Goal: Task Accomplishment & Management: Manage account settings

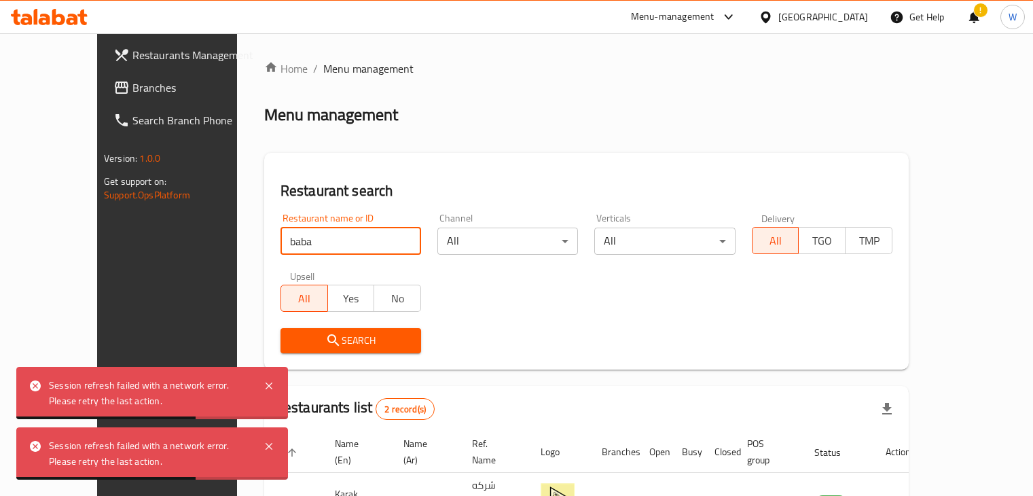
scroll to position [130, 0]
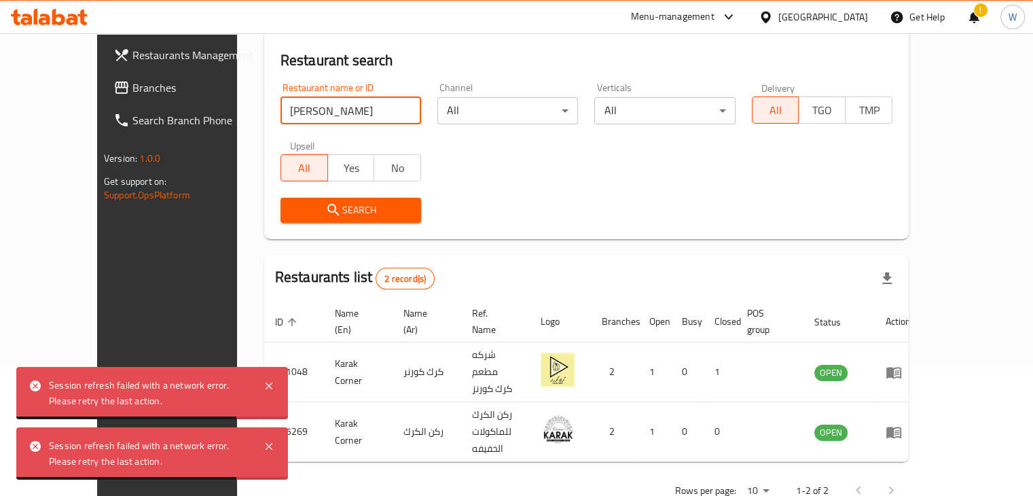
type input "[PERSON_NAME]"
click button "Search" at bounding box center [350, 210] width 141 height 25
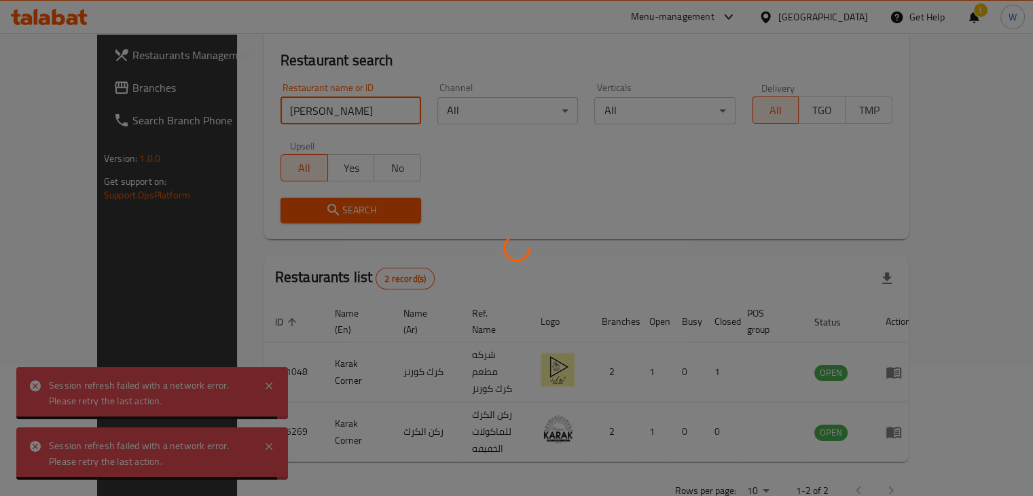
scroll to position [83, 0]
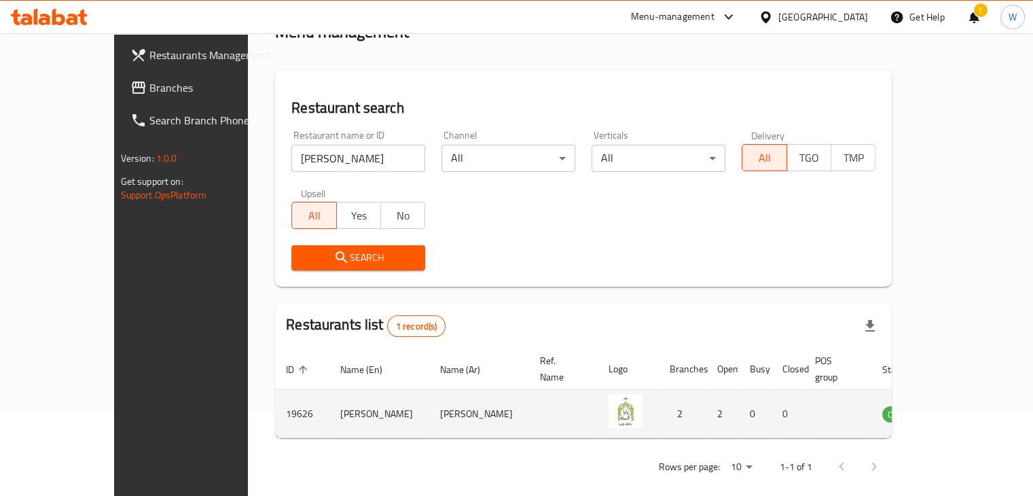
click at [977, 407] on td "enhanced table" at bounding box center [966, 414] width 47 height 48
click at [967, 412] on icon "enhanced table" at bounding box center [964, 414] width 5 height 5
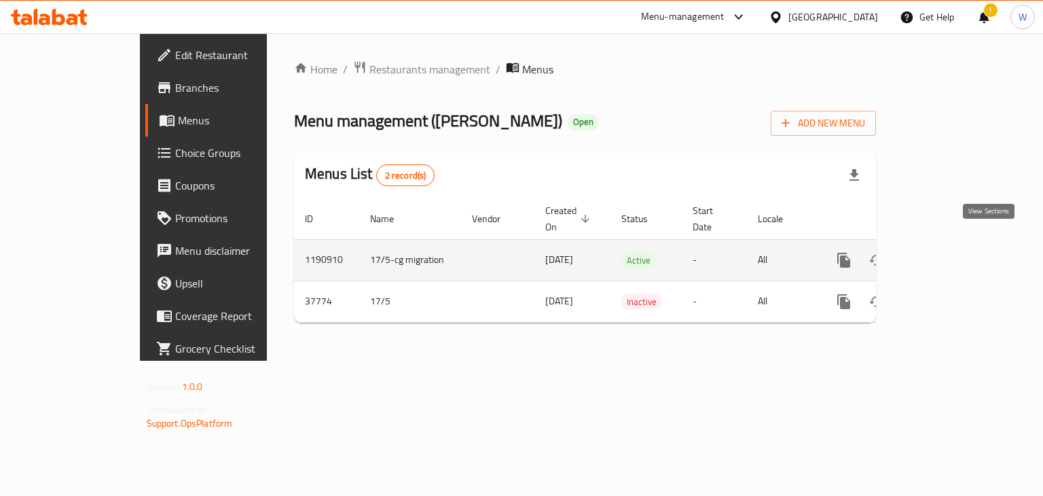
click at [950, 252] on icon "enhanced table" at bounding box center [942, 260] width 16 height 16
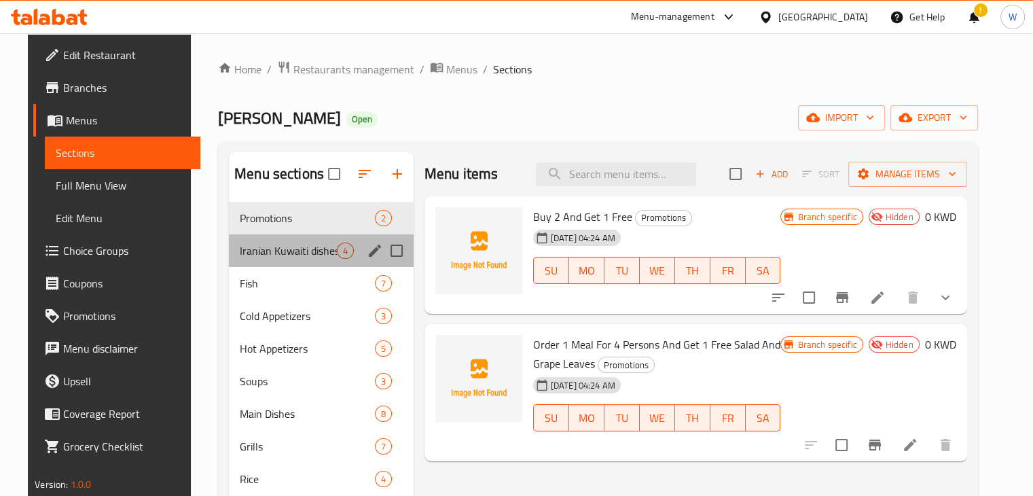
click at [286, 259] on div "Iranian Kuwaiti dishes 4" at bounding box center [321, 250] width 185 height 33
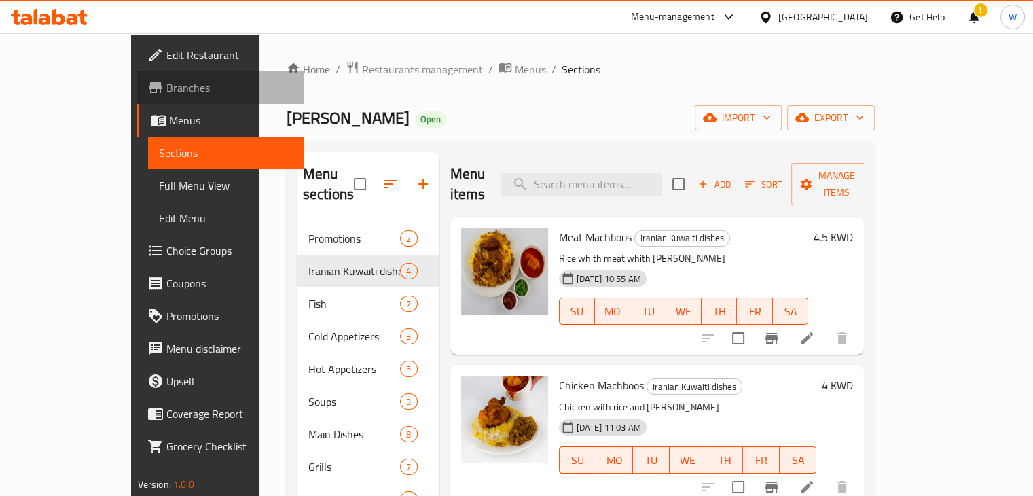
click at [166, 83] on span "Branches" at bounding box center [229, 87] width 126 height 16
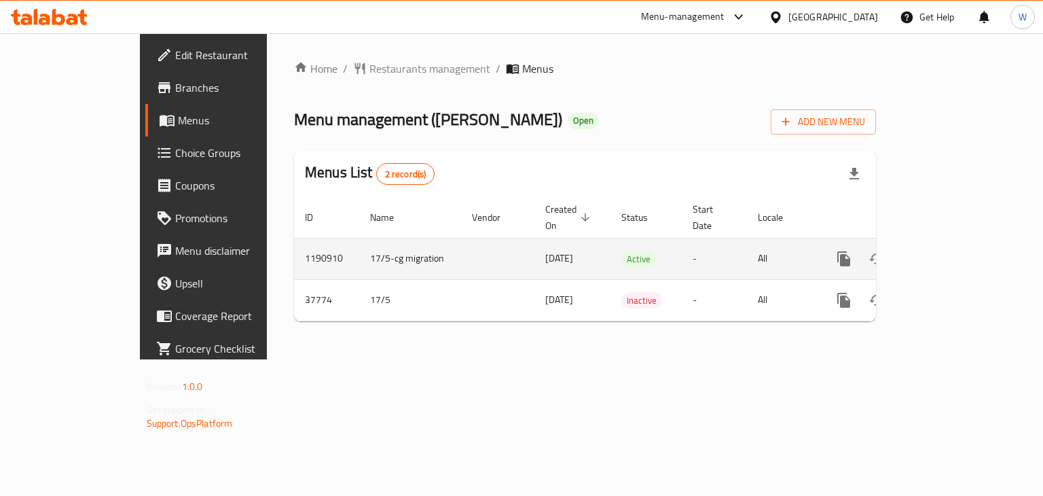
click at [948, 253] on icon "enhanced table" at bounding box center [942, 259] width 12 height 12
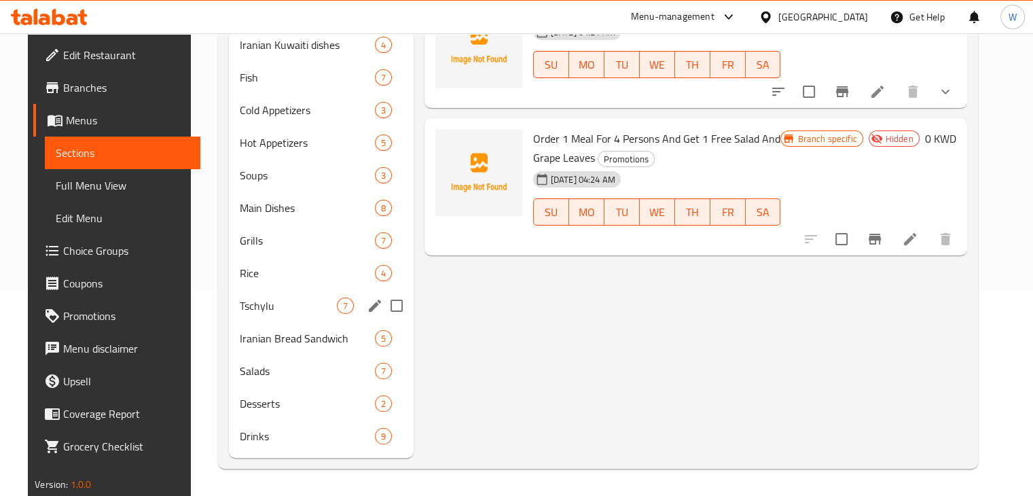
scroll to position [2, 0]
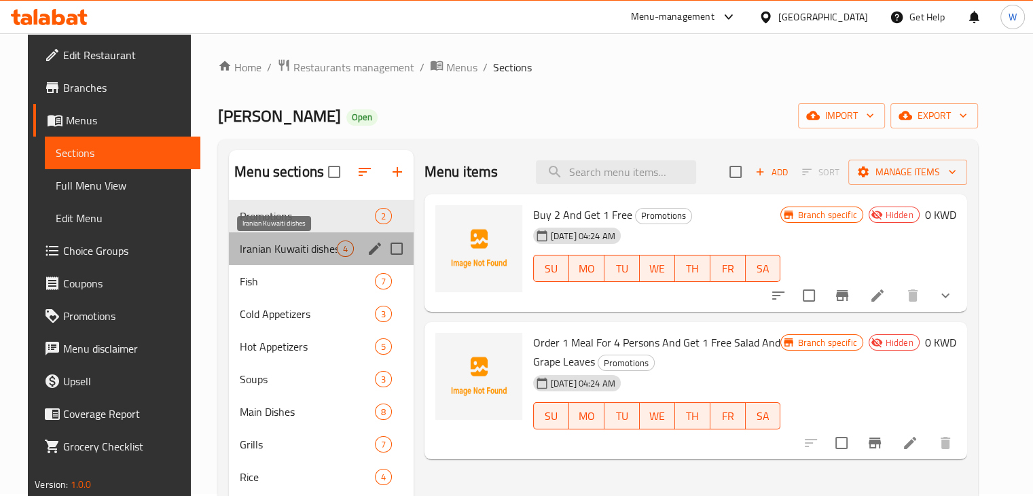
click at [292, 254] on span "Iranian Kuwaiti dishes" at bounding box center [288, 248] width 96 height 16
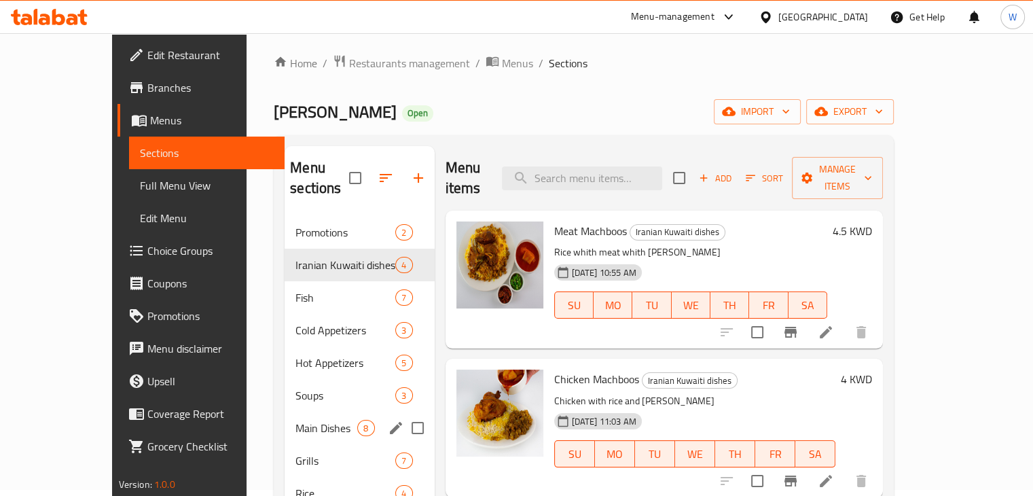
scroll to position [206, 0]
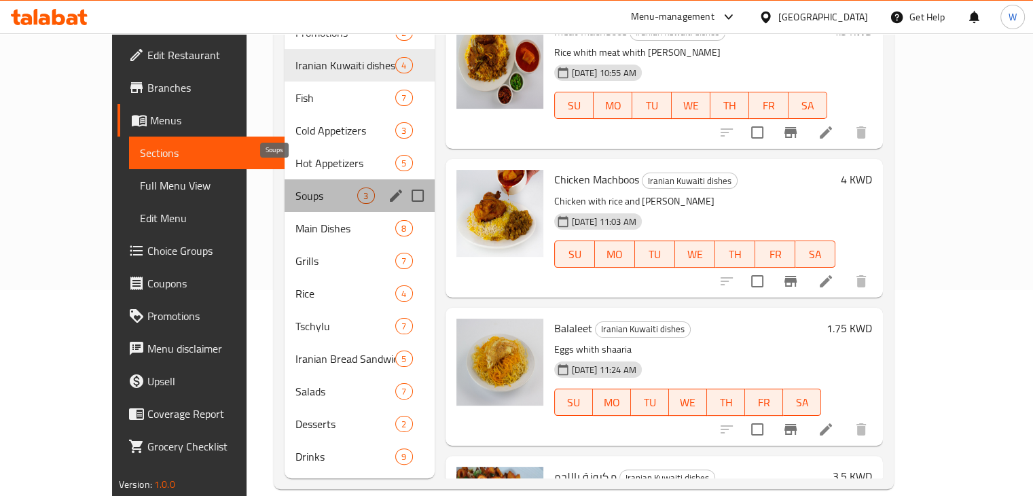
click at [296, 187] on span "Soups" at bounding box center [326, 195] width 62 height 16
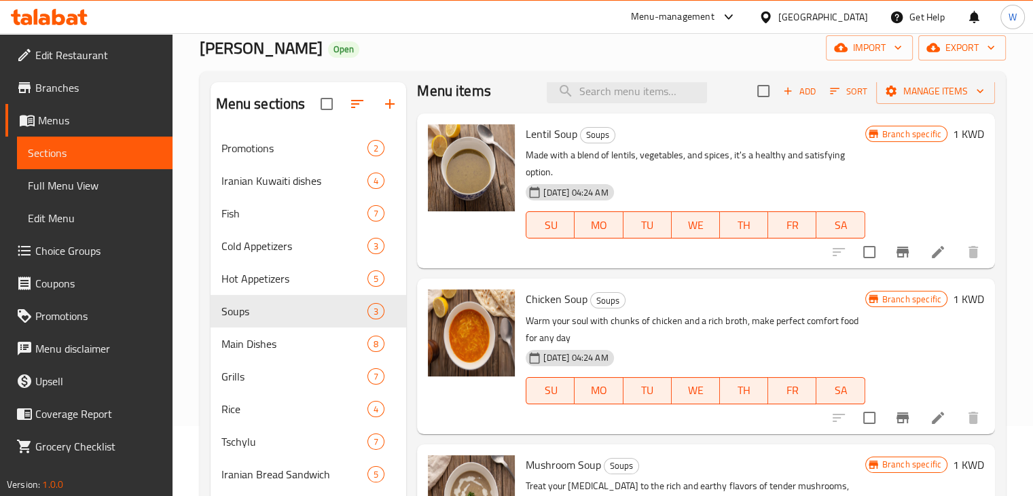
scroll to position [18, 0]
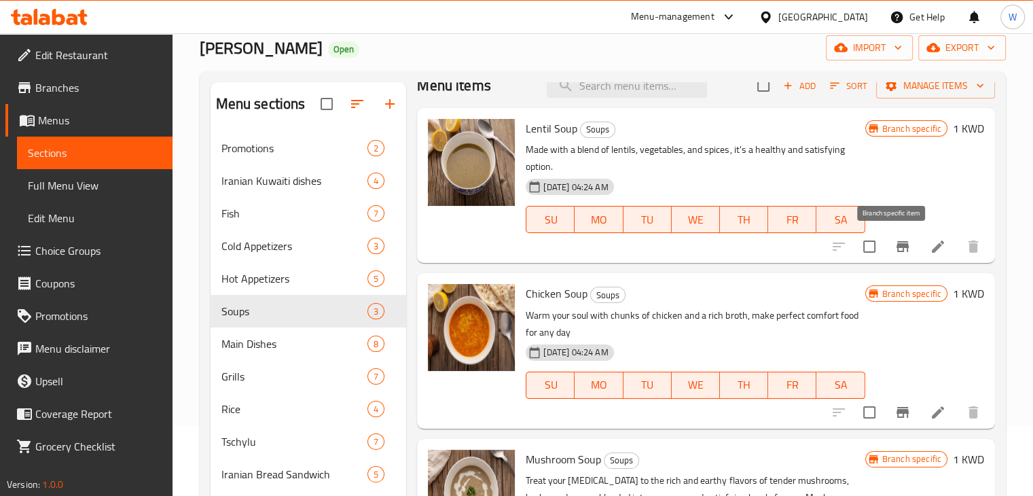
click at [894, 241] on icon "Branch-specific-item" at bounding box center [902, 246] width 16 height 16
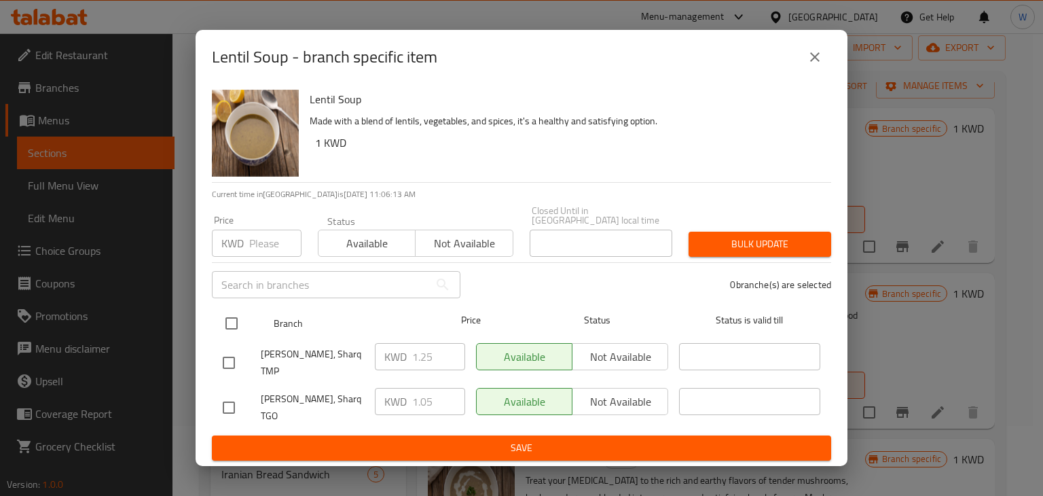
click at [235, 328] on input "checkbox" at bounding box center [231, 323] width 29 height 29
checkbox input "true"
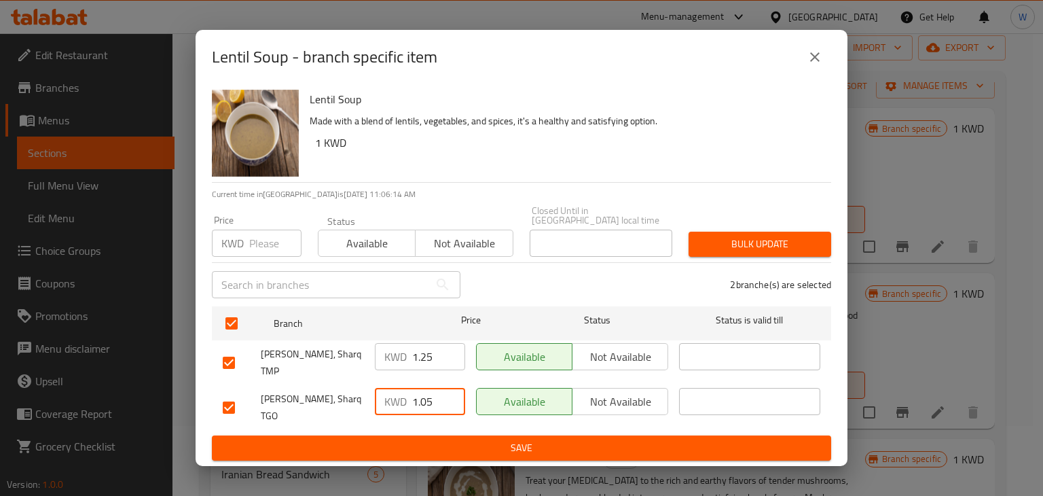
click at [443, 401] on input "1.05" at bounding box center [438, 401] width 53 height 27
type input "1.25"
click at [474, 439] on span "Save" at bounding box center [522, 447] width 598 height 17
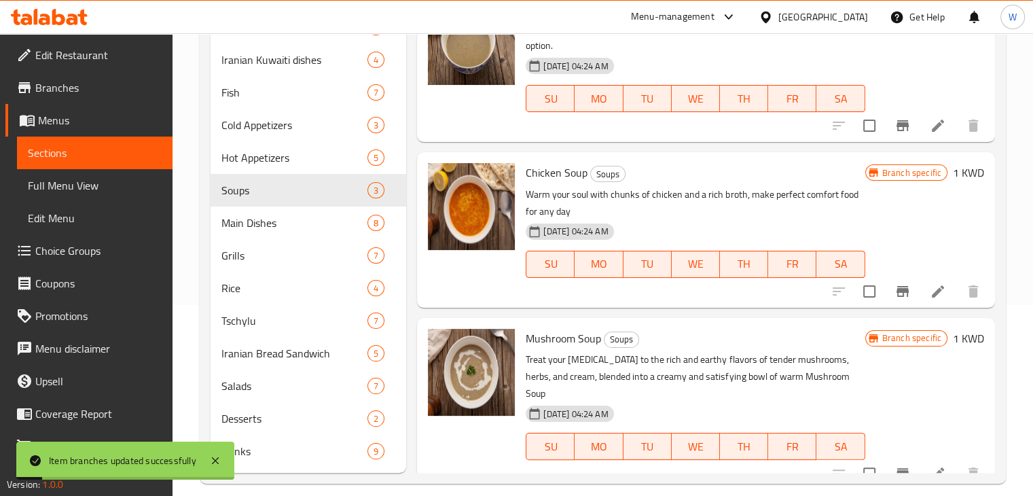
scroll to position [206, 0]
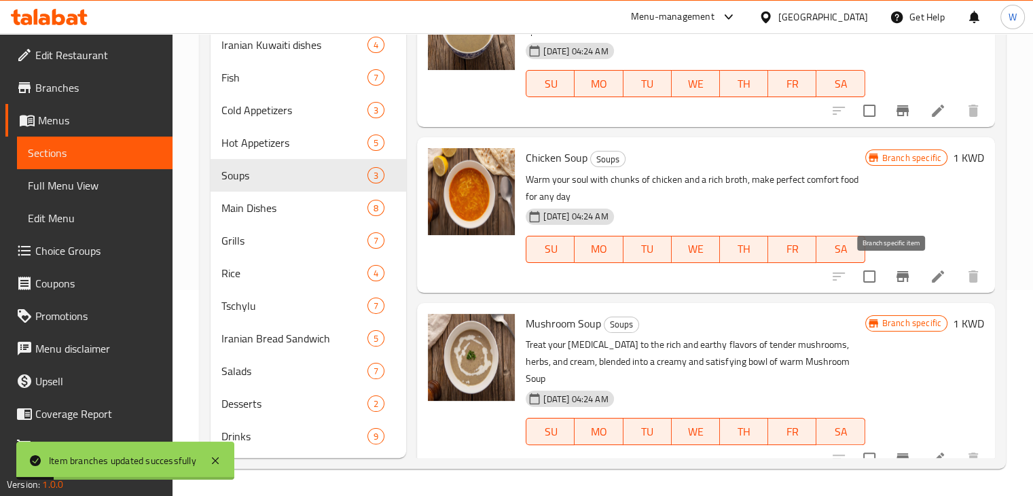
click at [901, 274] on button "Branch-specific-item" at bounding box center [902, 276] width 33 height 33
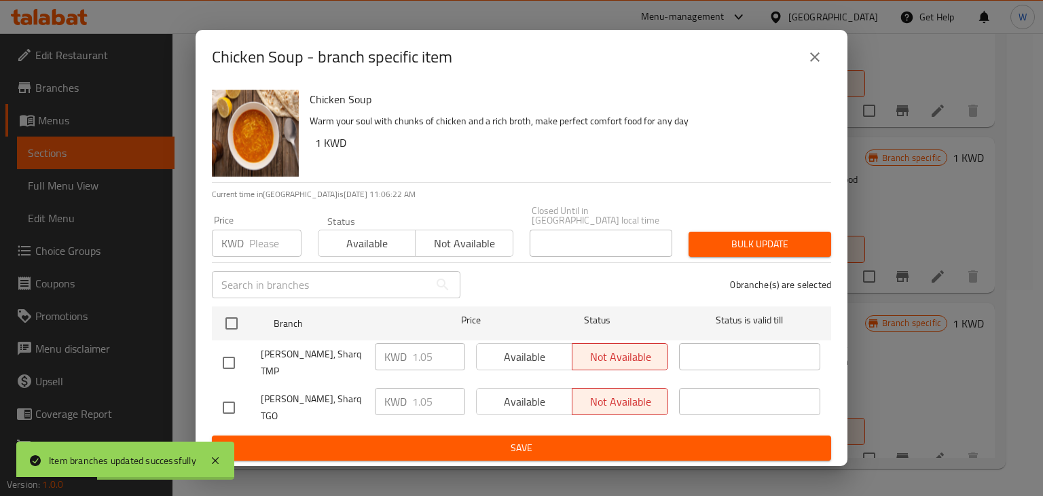
click at [818, 62] on icon "close" at bounding box center [815, 57] width 10 height 10
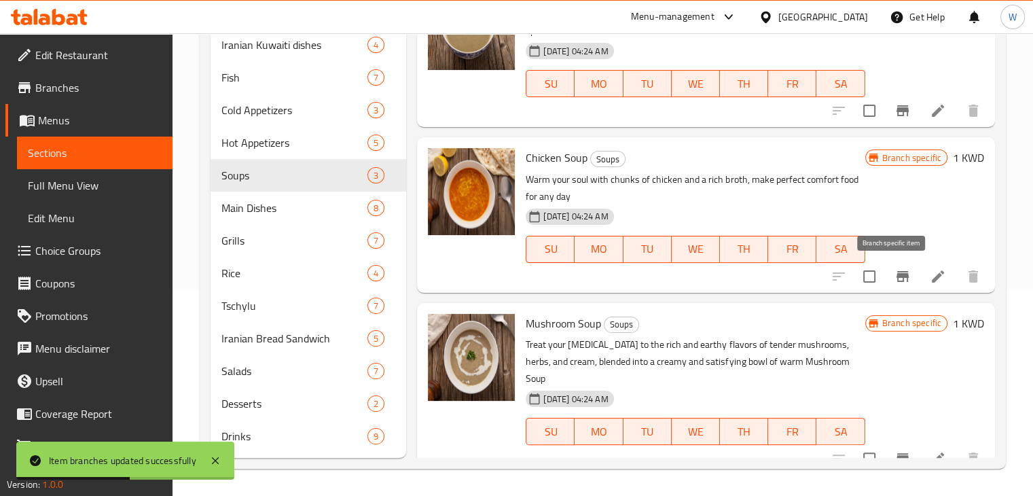
click at [896, 272] on icon "Branch-specific-item" at bounding box center [902, 276] width 12 height 11
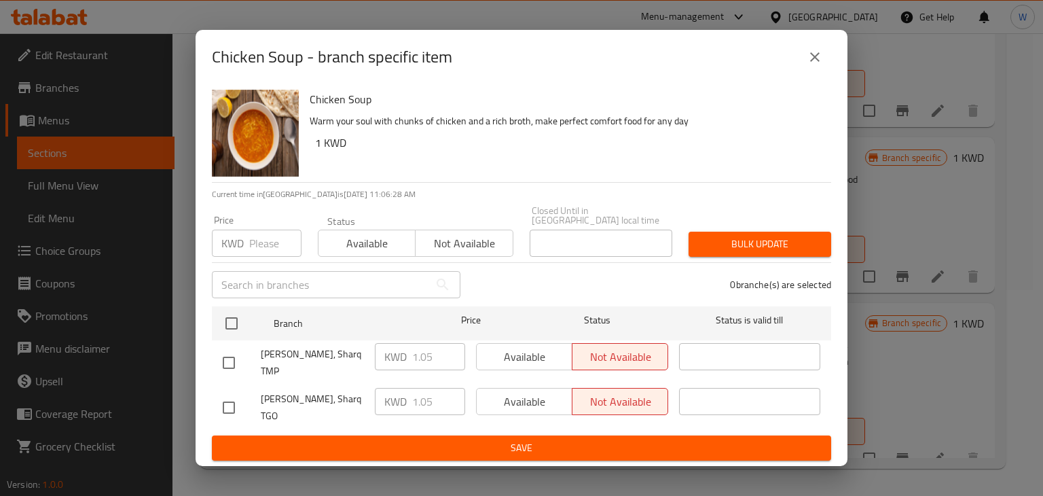
click at [817, 62] on icon "close" at bounding box center [815, 57] width 10 height 10
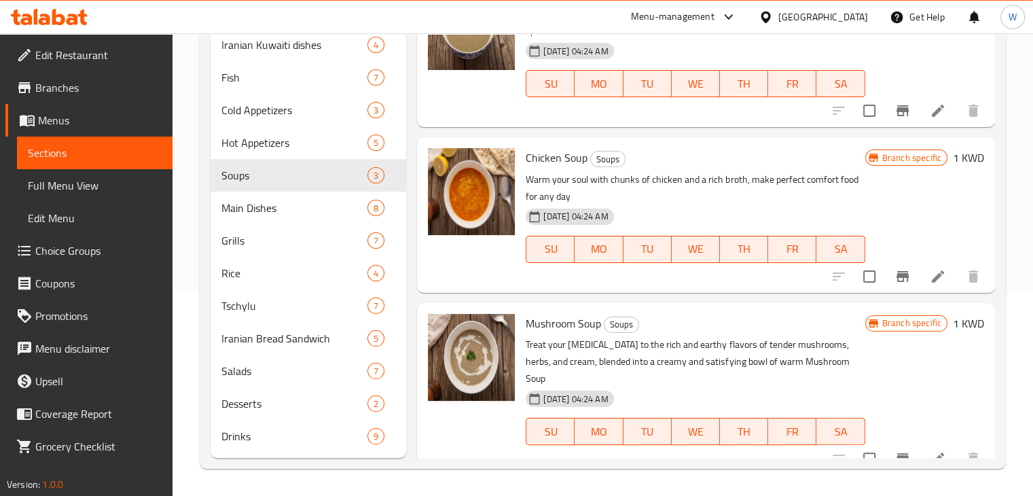
click at [896, 453] on icon "Branch-specific-item" at bounding box center [902, 458] width 12 height 11
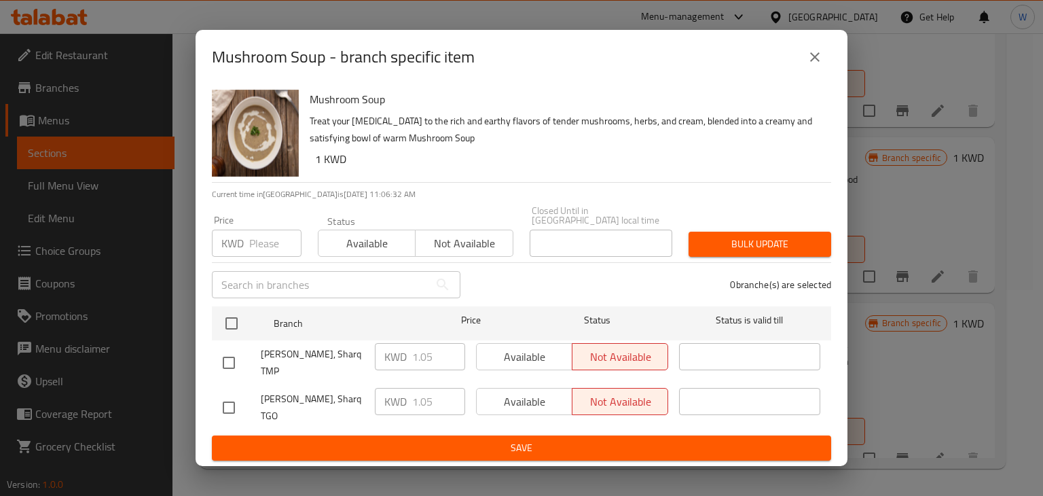
click at [816, 64] on icon "close" at bounding box center [815, 57] width 16 height 16
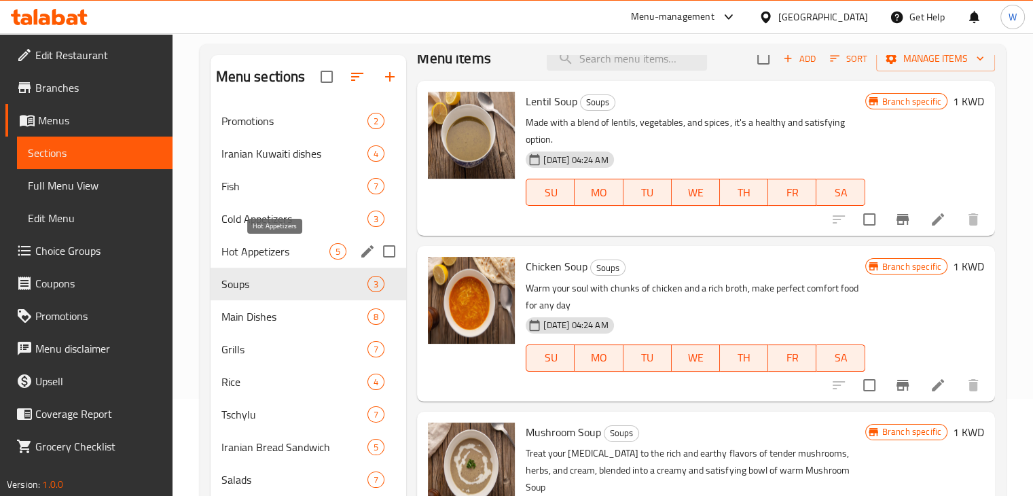
scroll to position [2, 0]
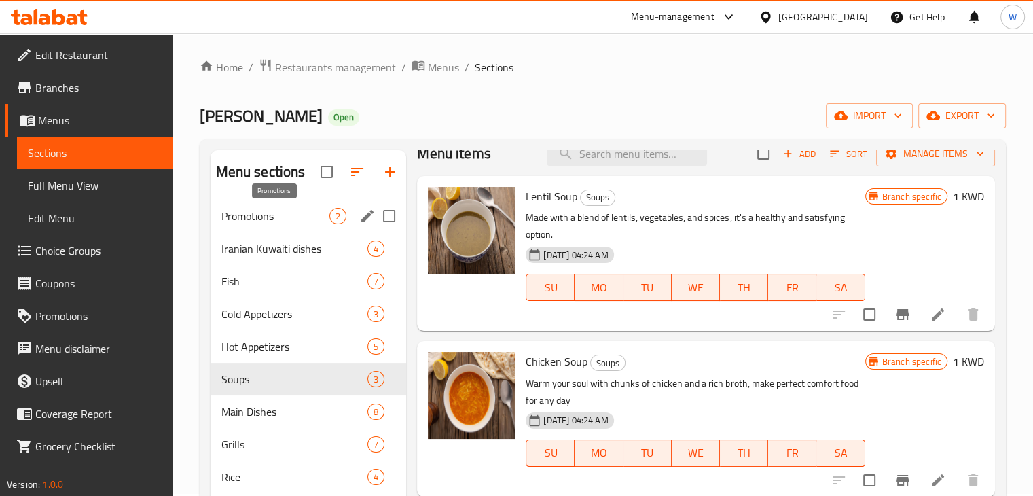
click at [268, 219] on span "Promotions" at bounding box center [275, 216] width 109 height 16
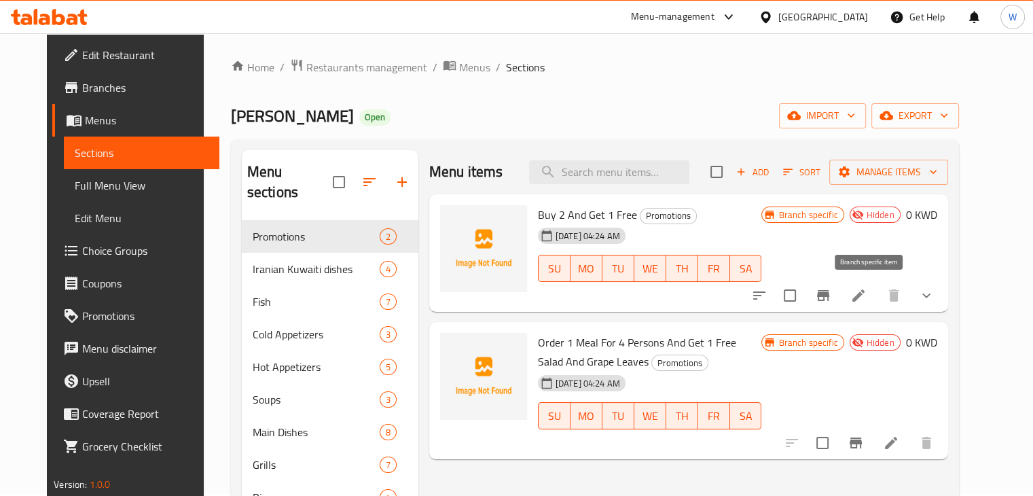
click at [829, 297] on icon "Branch-specific-item" at bounding box center [823, 295] width 12 height 11
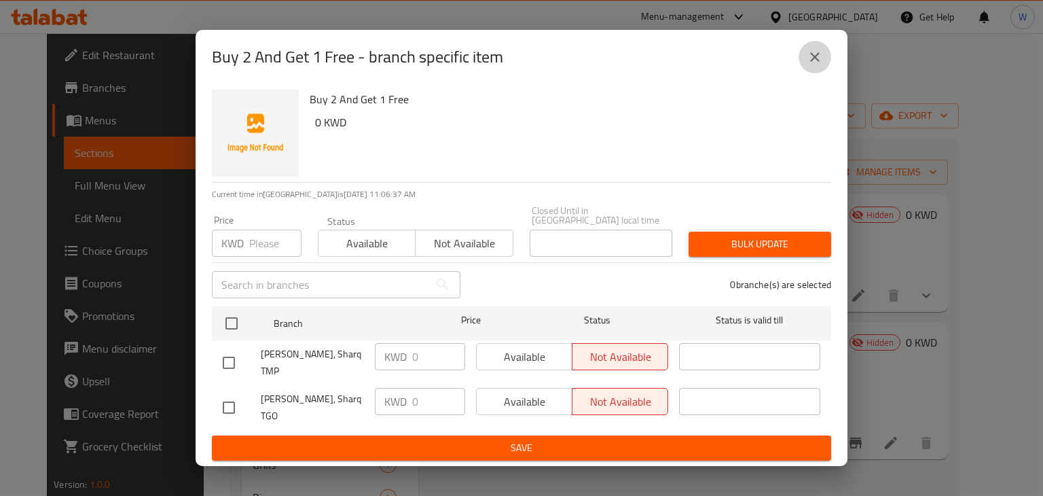
click at [812, 65] on icon "close" at bounding box center [815, 57] width 16 height 16
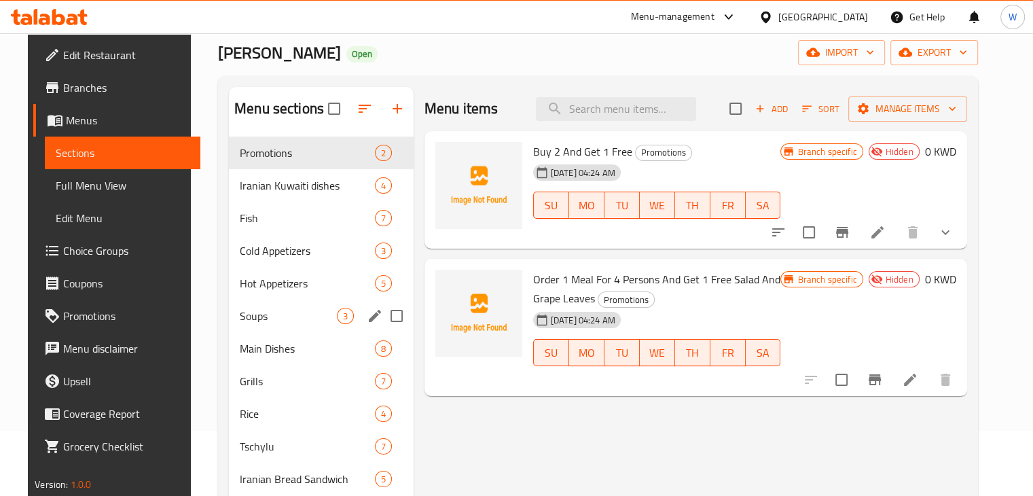
scroll to position [138, 0]
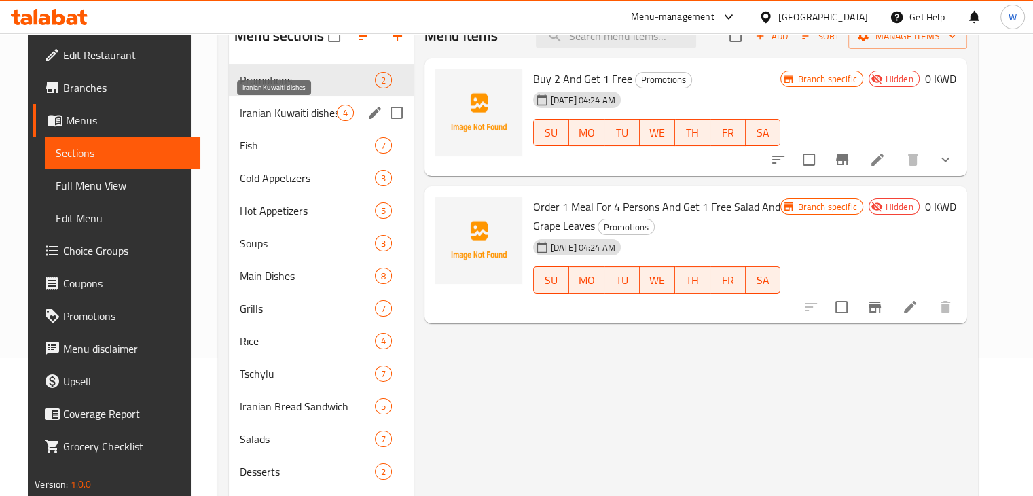
click at [291, 120] on span "Iranian Kuwaiti dishes" at bounding box center [288, 113] width 96 height 16
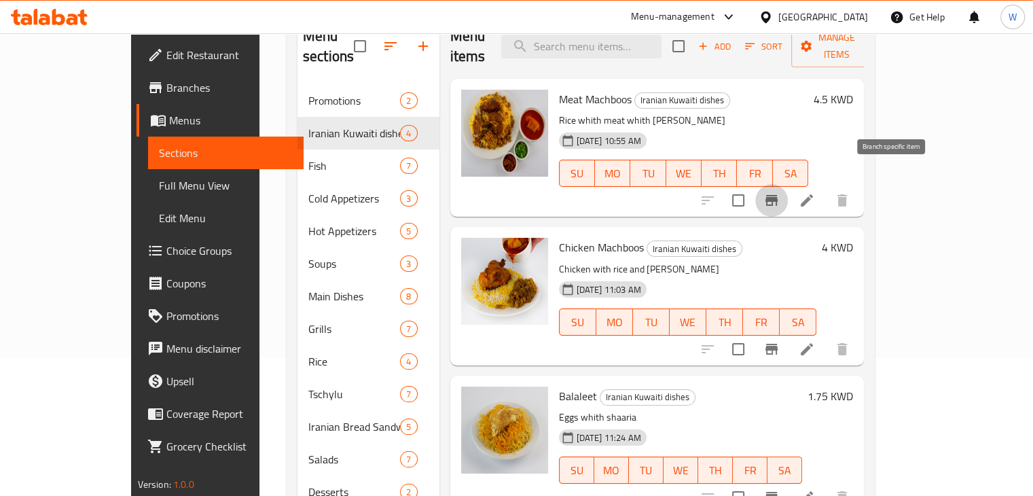
click at [778, 195] on icon "Branch-specific-item" at bounding box center [771, 200] width 12 height 11
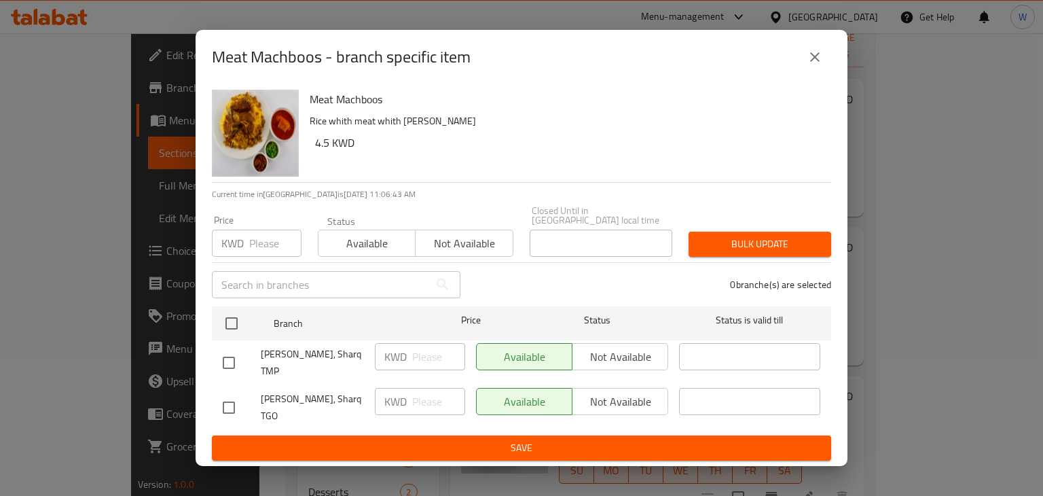
click at [822, 65] on icon "close" at bounding box center [815, 57] width 16 height 16
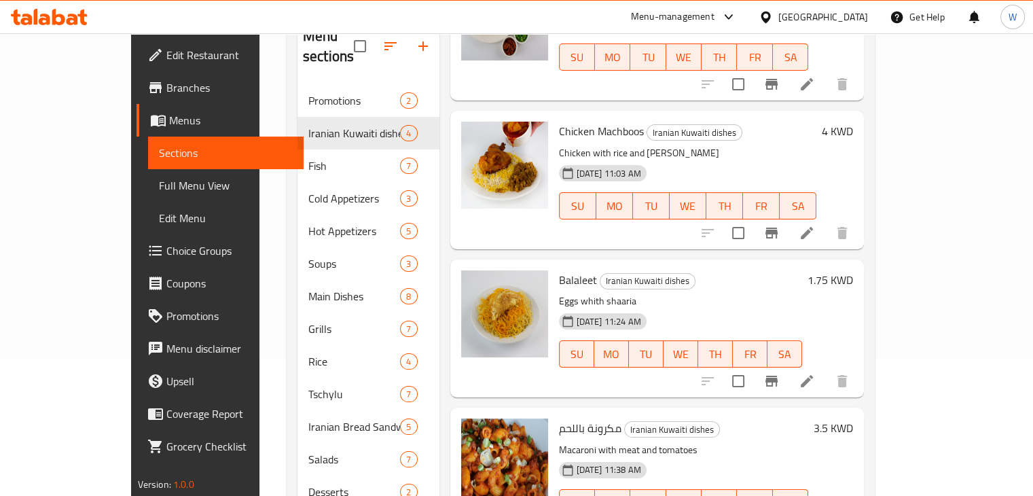
scroll to position [206, 0]
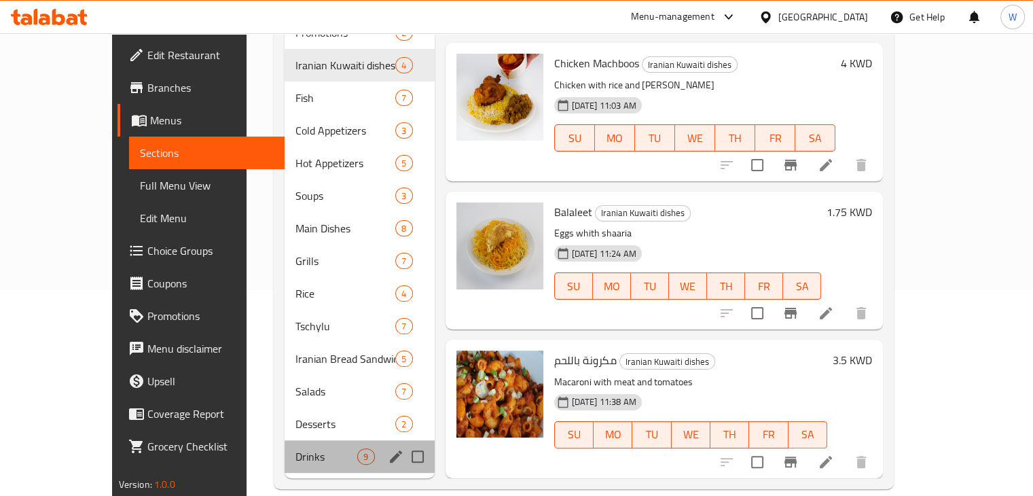
click at [302, 448] on span "Drinks" at bounding box center [326, 456] width 62 height 16
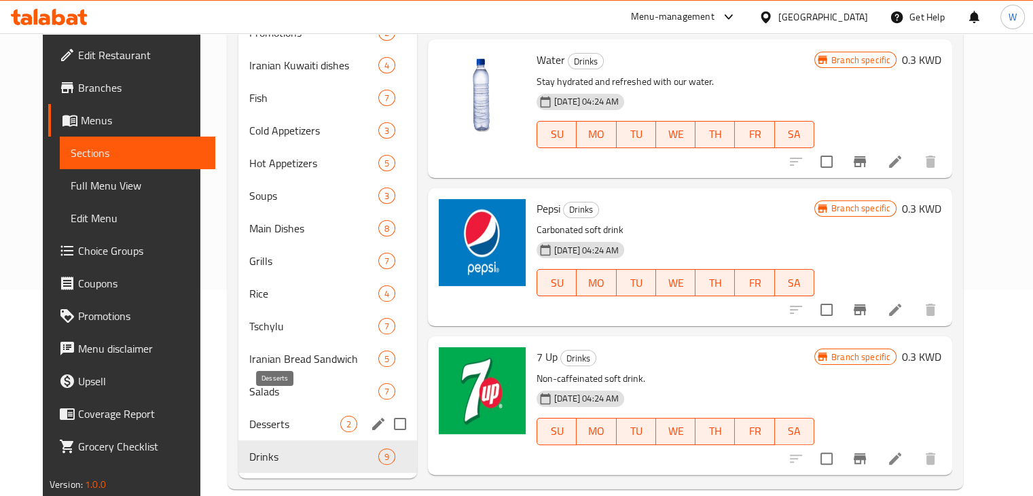
click at [249, 416] on span "Desserts" at bounding box center [294, 424] width 91 height 16
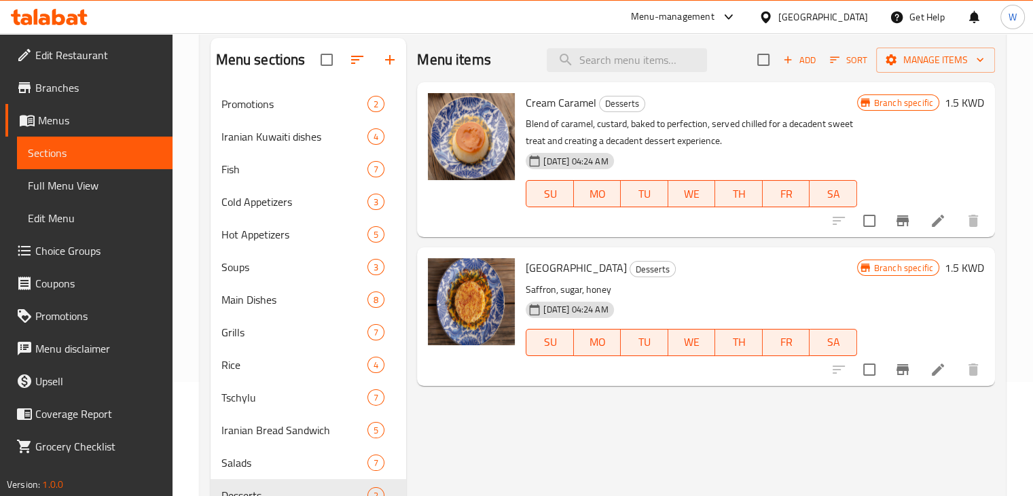
scroll to position [138, 0]
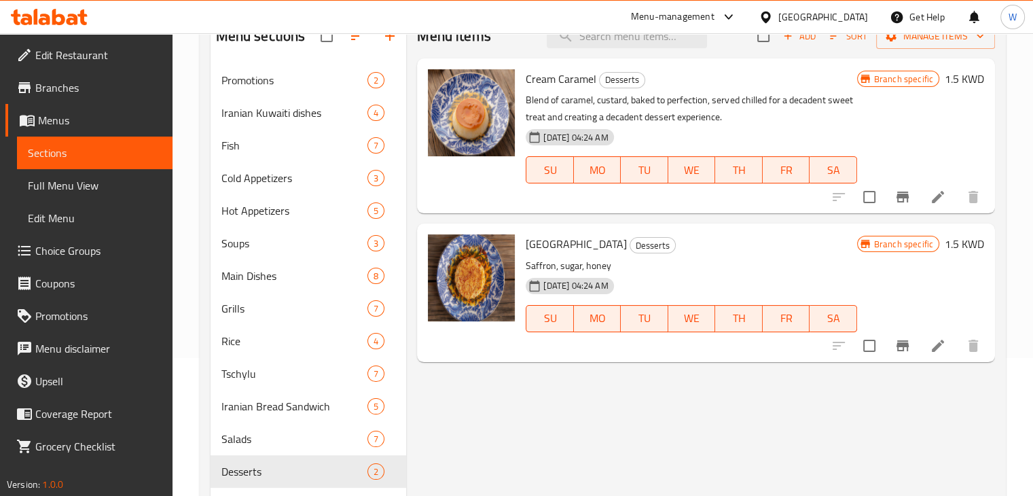
click at [901, 196] on icon "Branch-specific-item" at bounding box center [902, 197] width 12 height 11
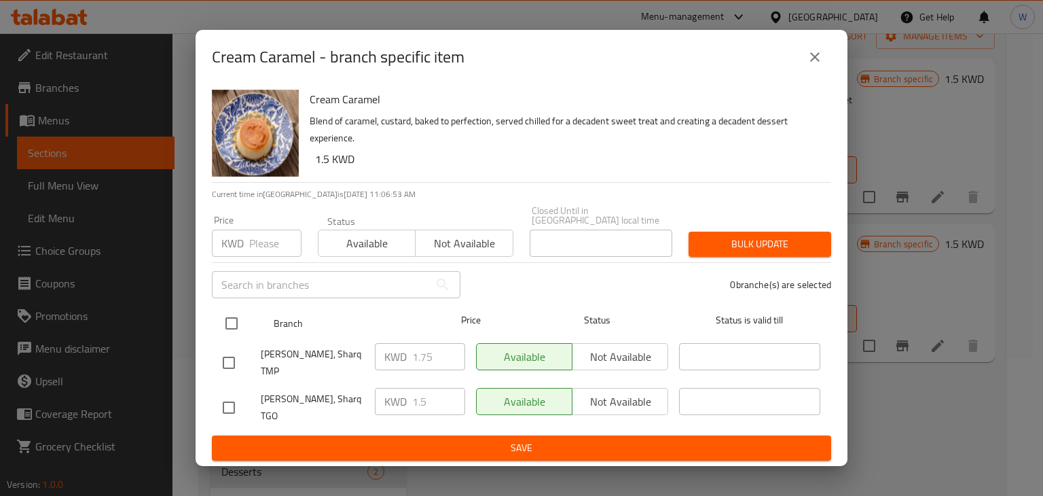
click at [228, 331] on input "checkbox" at bounding box center [231, 323] width 29 height 29
checkbox input "true"
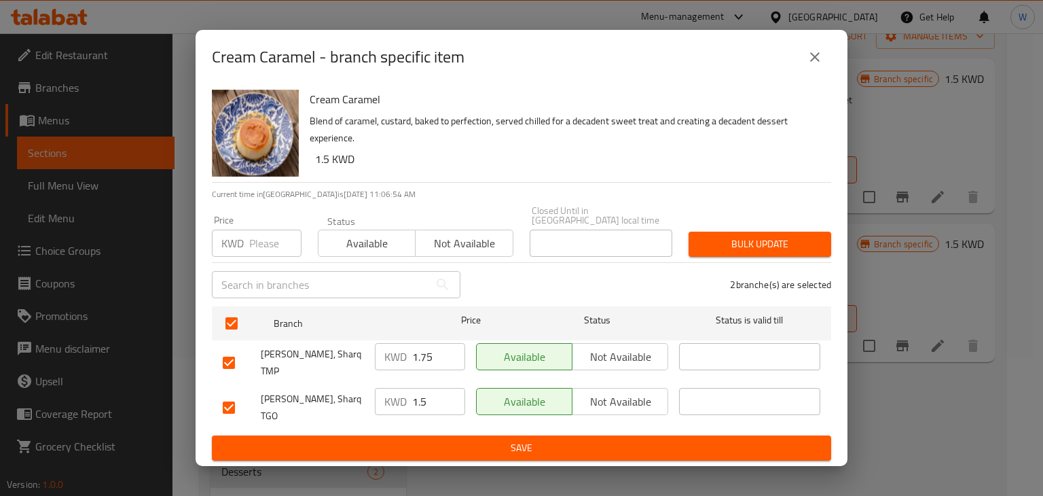
click at [441, 392] on input "1.5" at bounding box center [438, 401] width 53 height 27
type input "1.75"
click at [519, 439] on span "Save" at bounding box center [522, 447] width 598 height 17
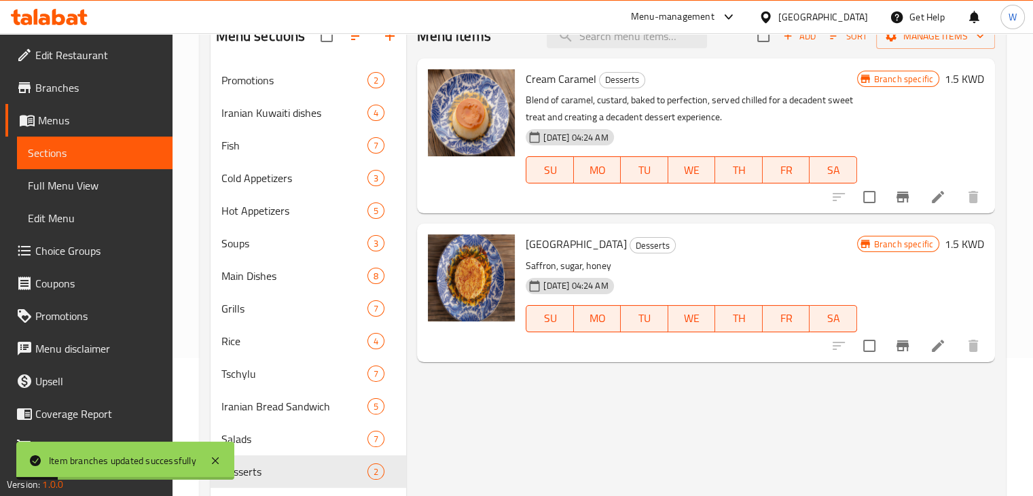
click at [905, 348] on icon "Branch-specific-item" at bounding box center [902, 346] width 16 height 16
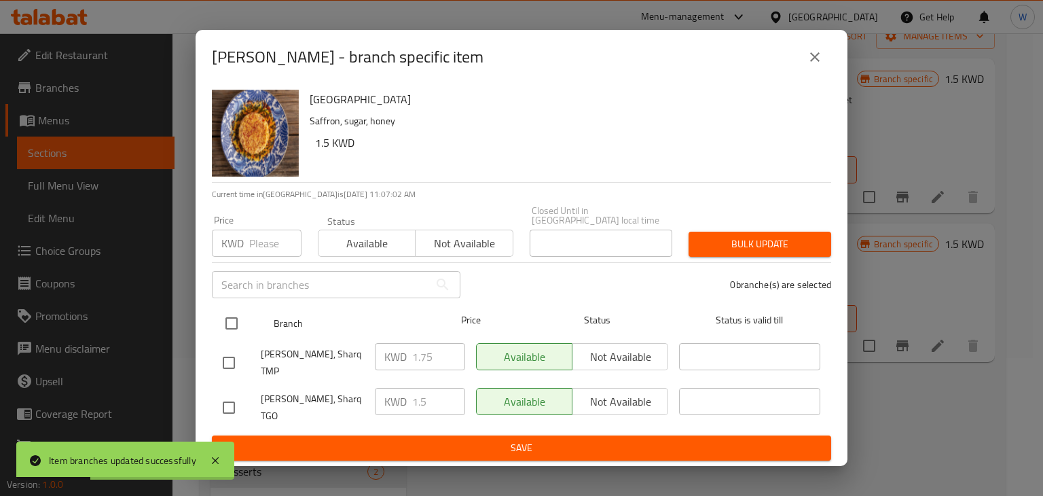
click at [234, 327] on input "checkbox" at bounding box center [231, 323] width 29 height 29
checkbox input "true"
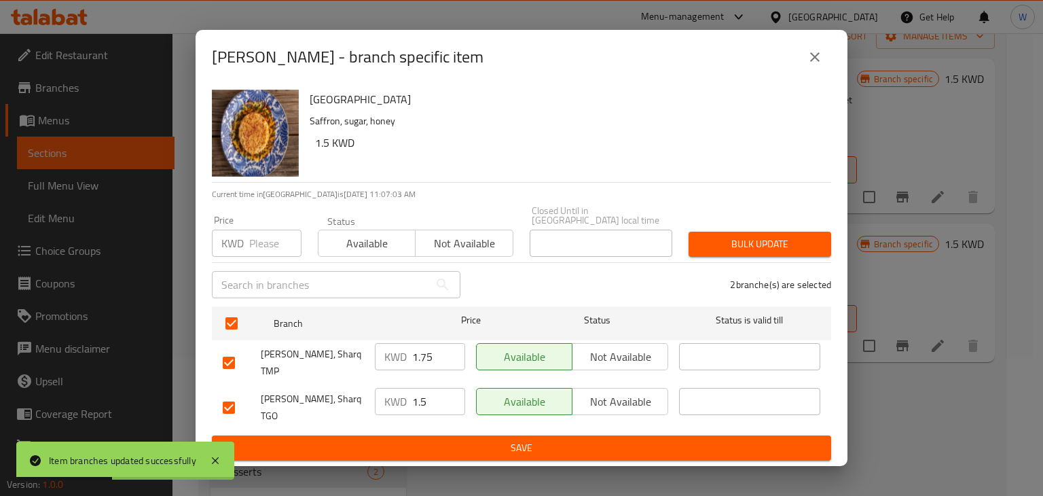
click at [435, 397] on input "1.5" at bounding box center [438, 401] width 53 height 27
type input "1.75"
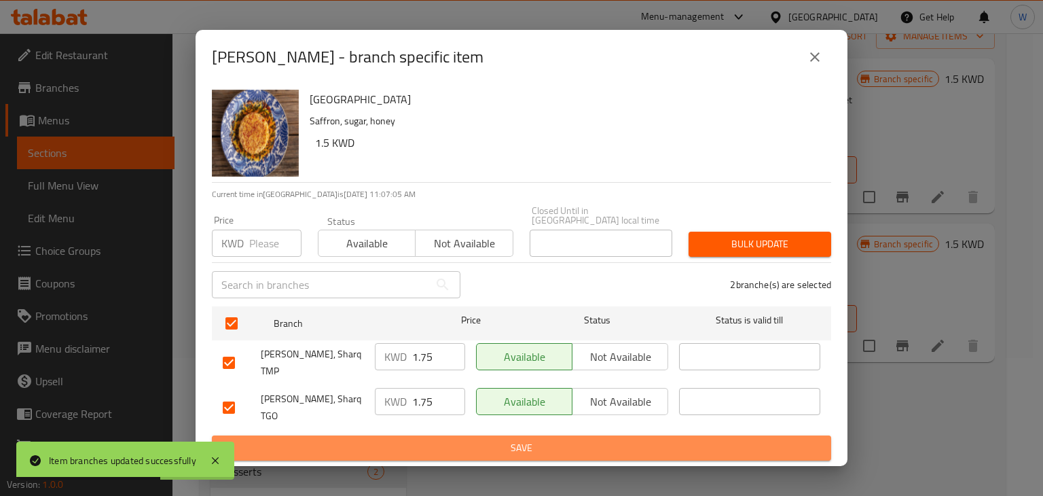
click at [500, 441] on button "Save" at bounding box center [521, 447] width 619 height 25
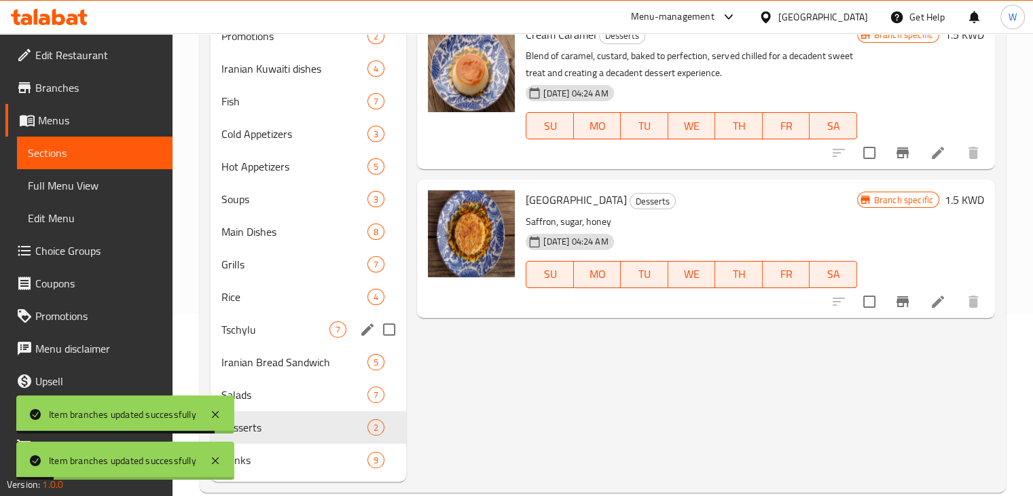
scroll to position [206, 0]
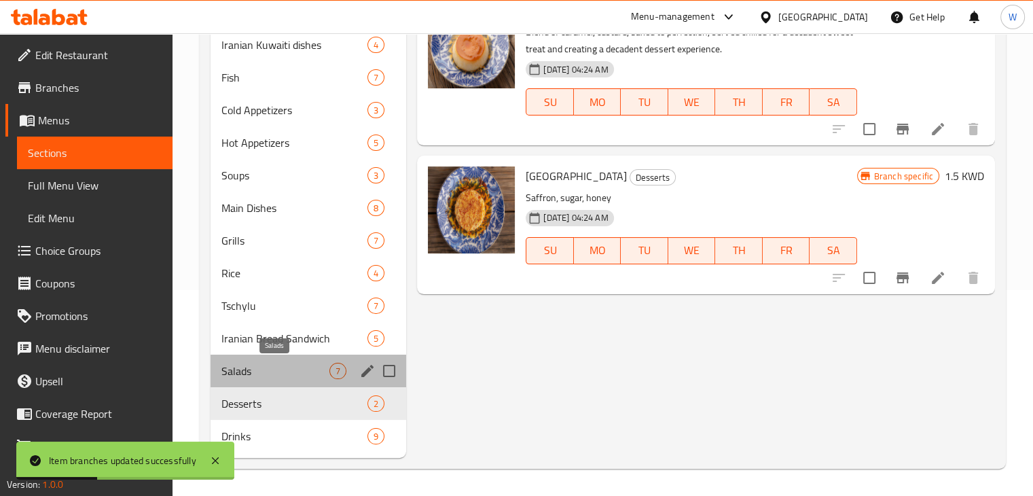
click at [308, 367] on span "Salads" at bounding box center [275, 371] width 109 height 16
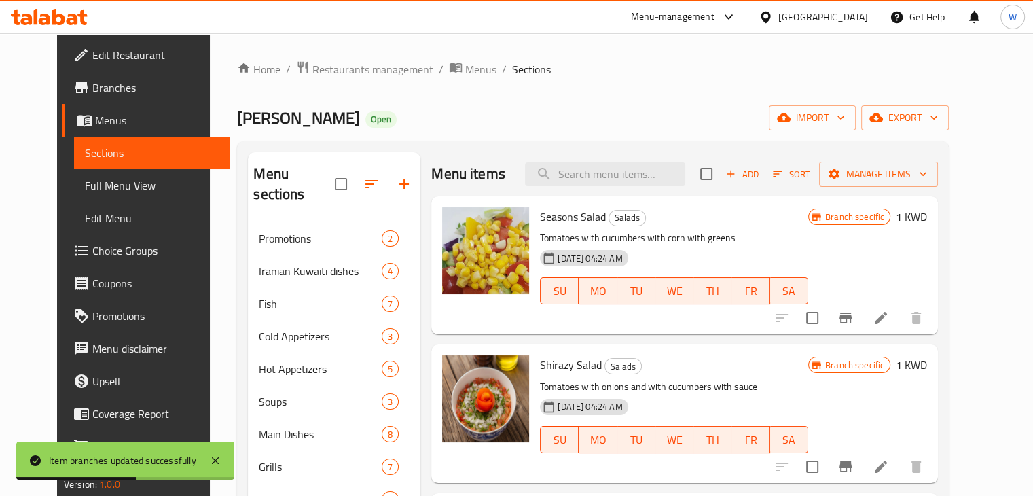
scroll to position [68, 0]
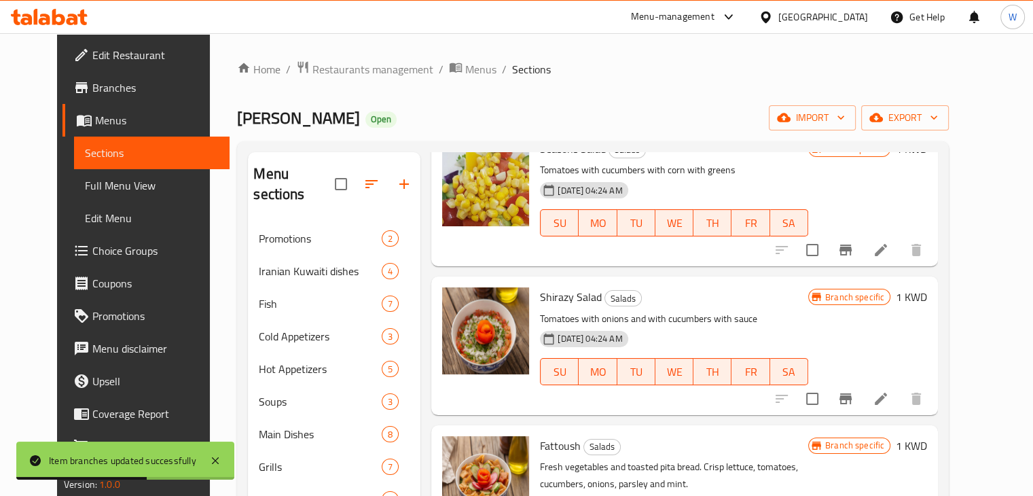
click at [854, 253] on icon "Branch-specific-item" at bounding box center [845, 250] width 16 height 16
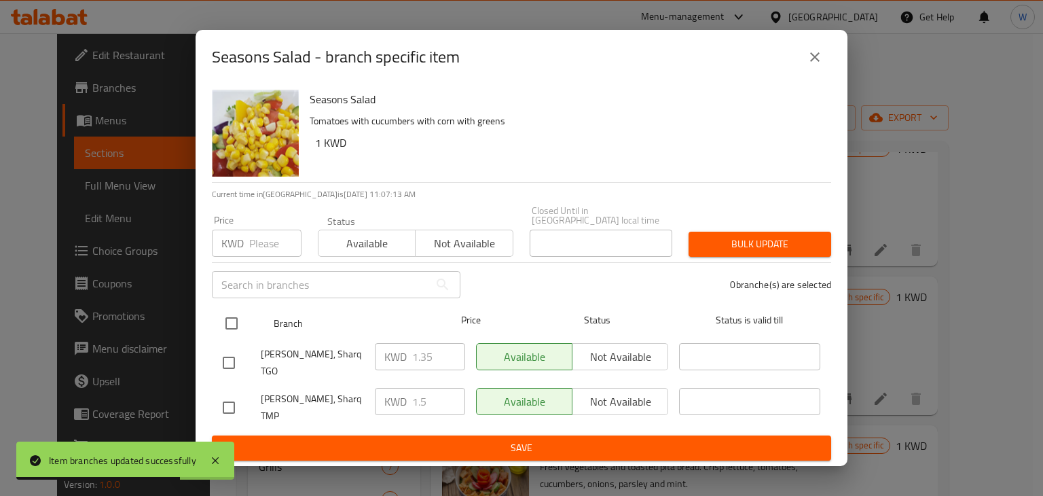
click at [231, 329] on input "checkbox" at bounding box center [231, 323] width 29 height 29
checkbox input "true"
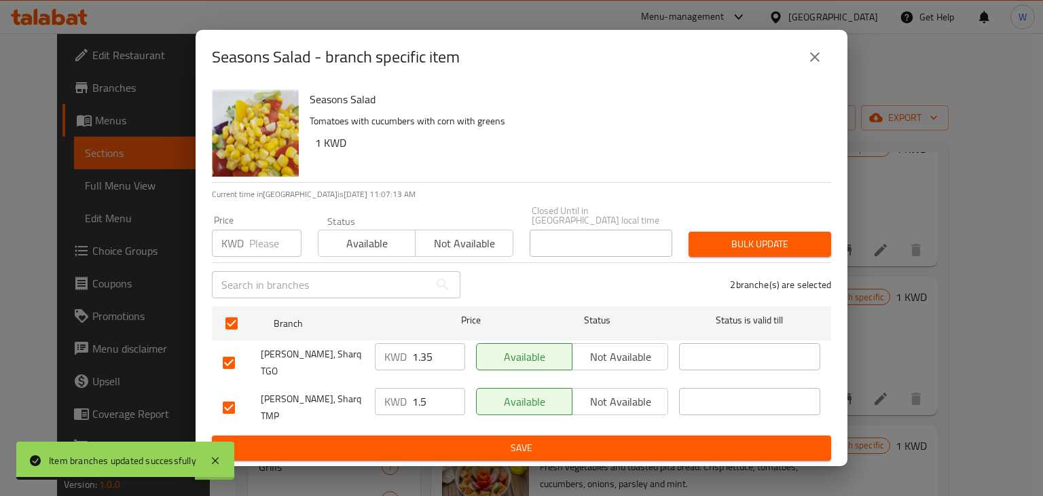
click at [433, 395] on input "1.5" at bounding box center [438, 401] width 53 height 27
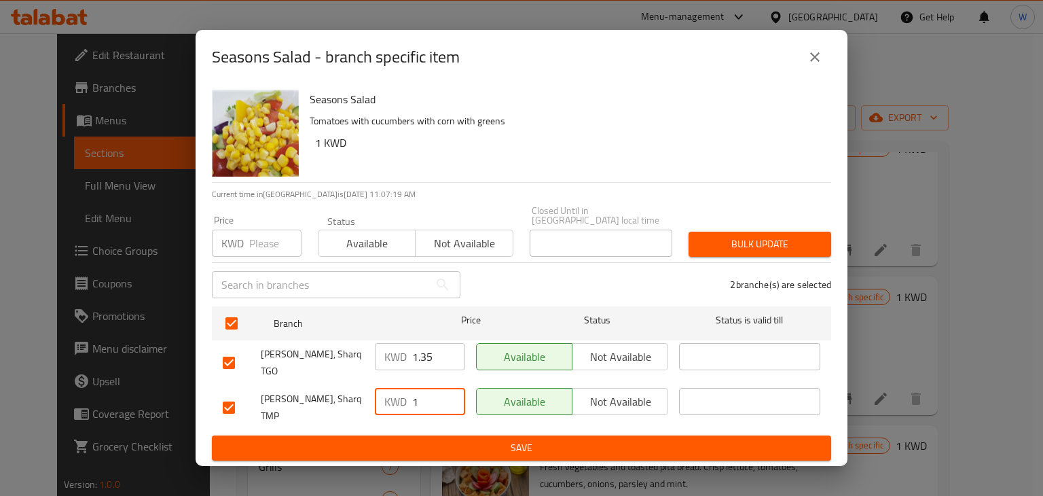
type input "1.5"
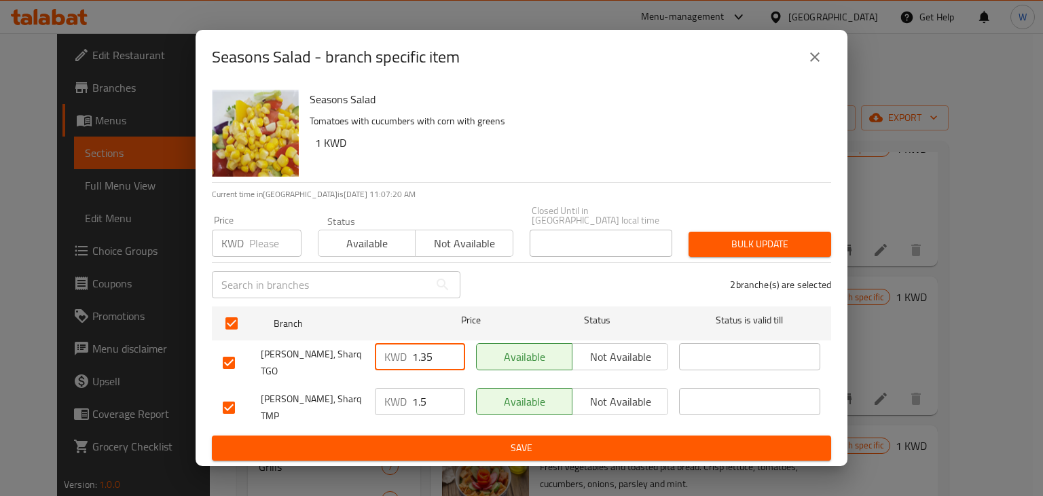
click at [445, 365] on input "1.35" at bounding box center [438, 356] width 53 height 27
type input "1.5"
click at [459, 441] on button "Save" at bounding box center [521, 447] width 619 height 25
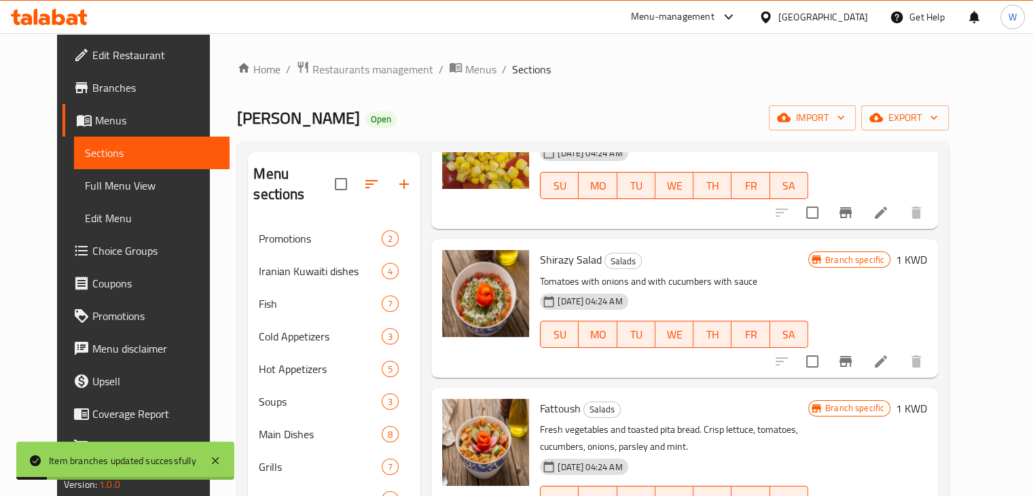
scroll to position [136, 0]
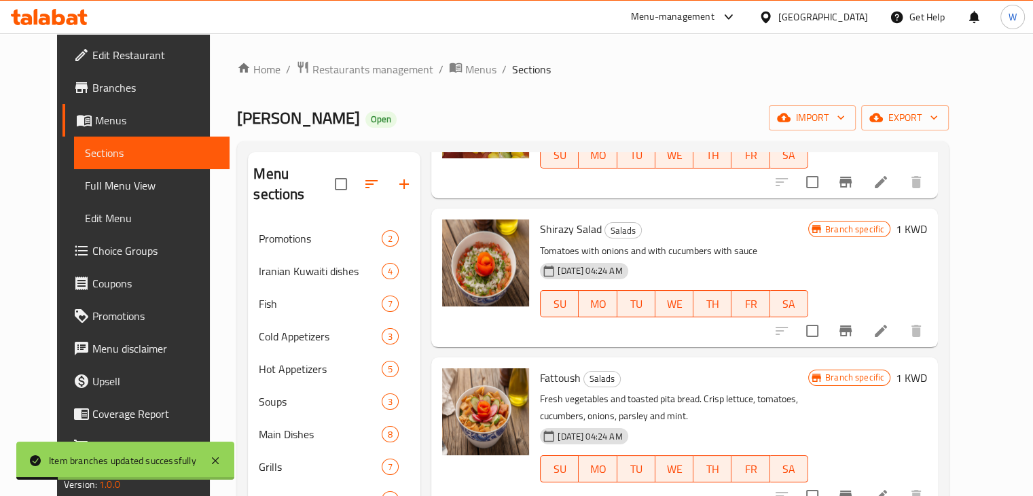
click at [852, 329] on icon "Branch-specific-item" at bounding box center [845, 330] width 12 height 11
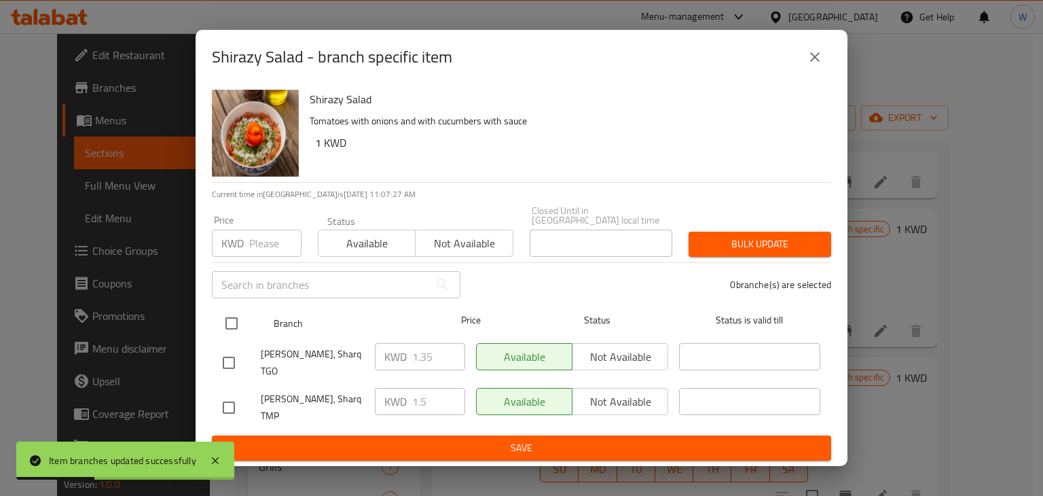
click at [231, 329] on input "checkbox" at bounding box center [231, 323] width 29 height 29
checkbox input "true"
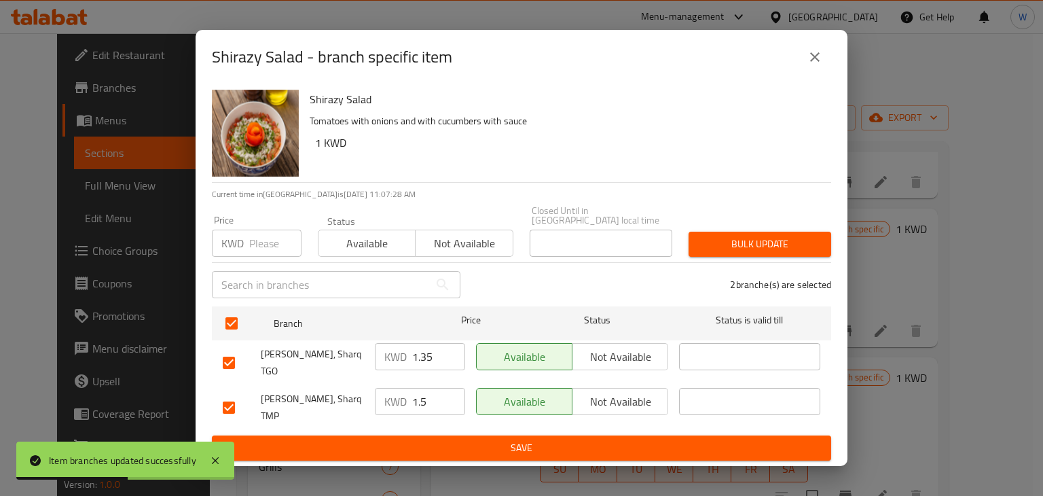
click at [438, 359] on input "1.35" at bounding box center [438, 356] width 53 height 27
type input "1.5"
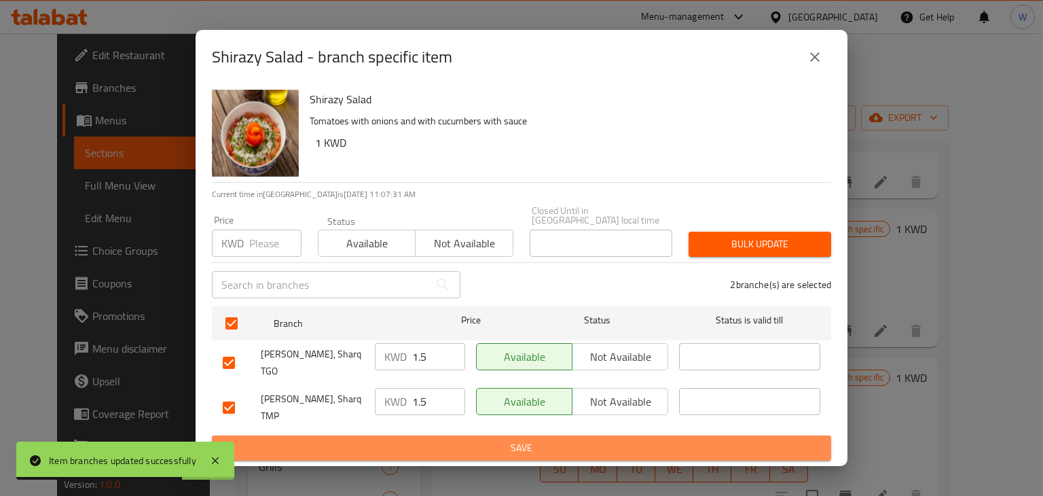
click at [560, 439] on span "Save" at bounding box center [522, 447] width 598 height 17
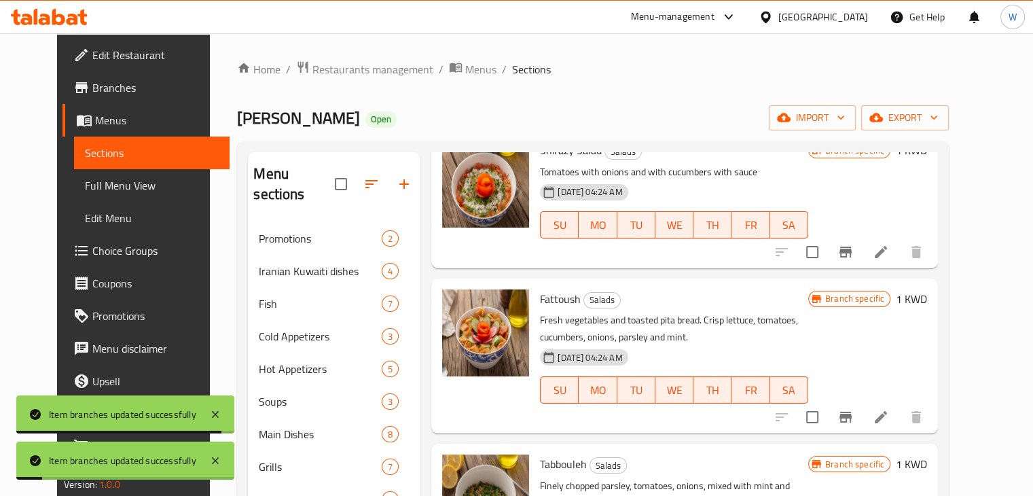
scroll to position [272, 0]
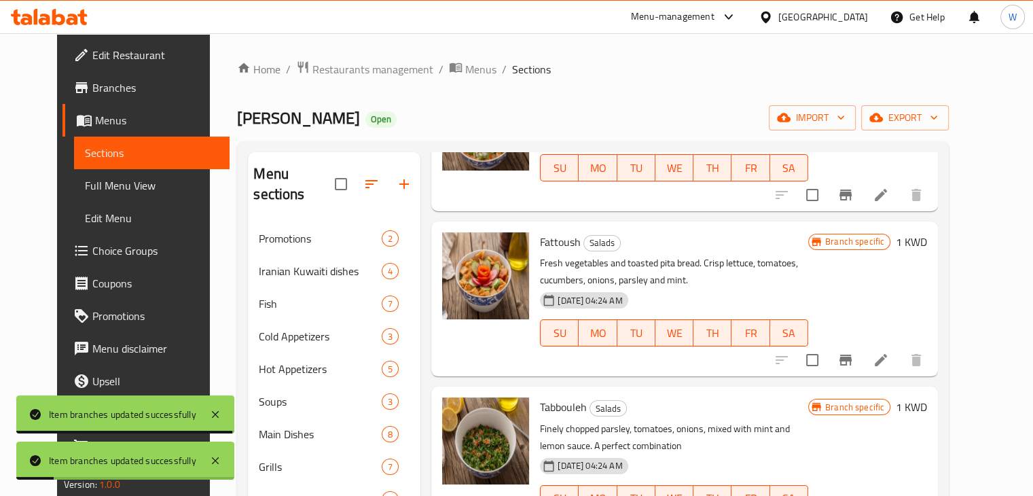
click at [854, 357] on icon "Branch-specific-item" at bounding box center [845, 360] width 16 height 16
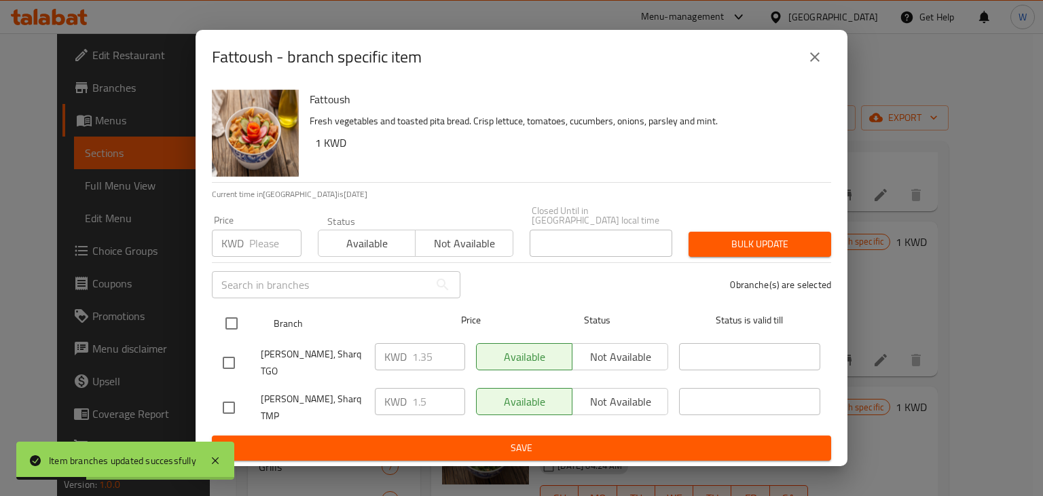
click at [228, 327] on input "checkbox" at bounding box center [231, 323] width 29 height 29
checkbox input "true"
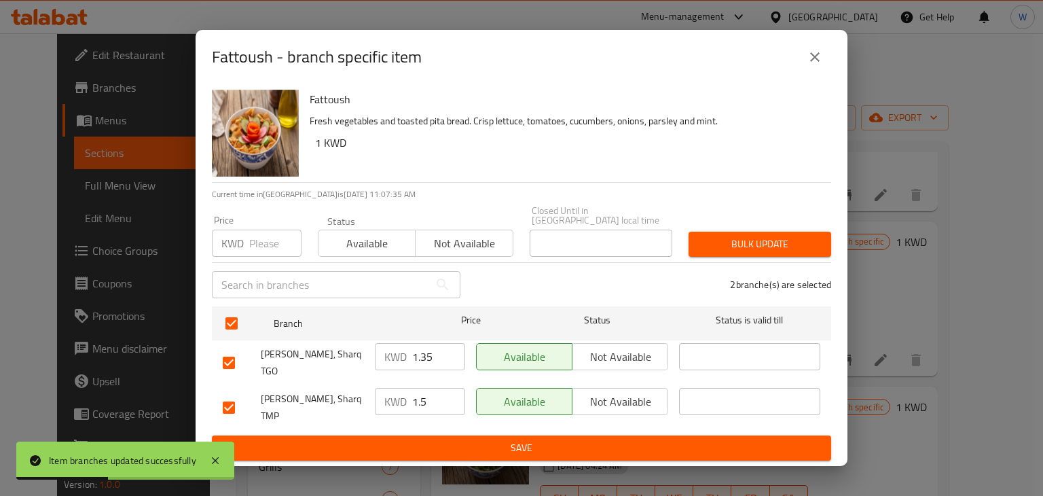
click at [438, 358] on input "1.35" at bounding box center [438, 356] width 53 height 27
type input "1.5"
click at [502, 439] on span "Save" at bounding box center [522, 447] width 598 height 17
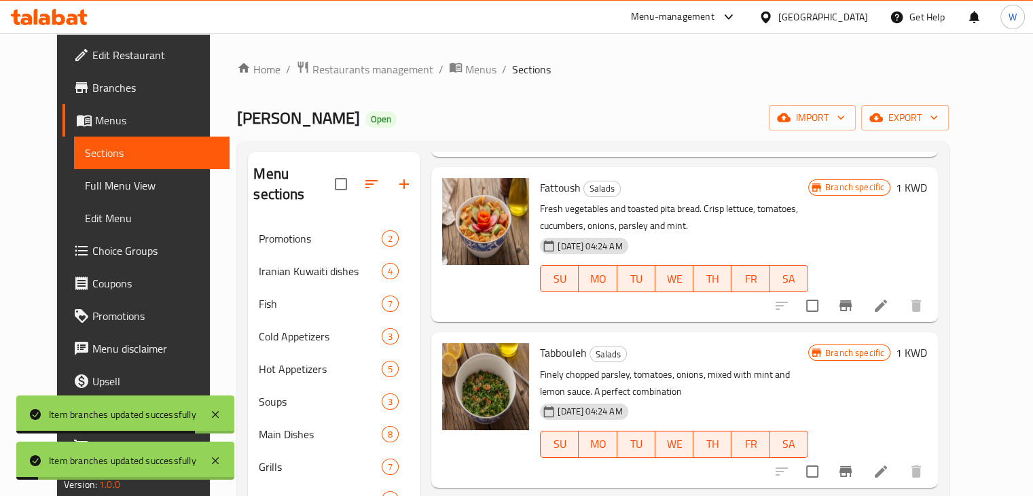
scroll to position [475, 0]
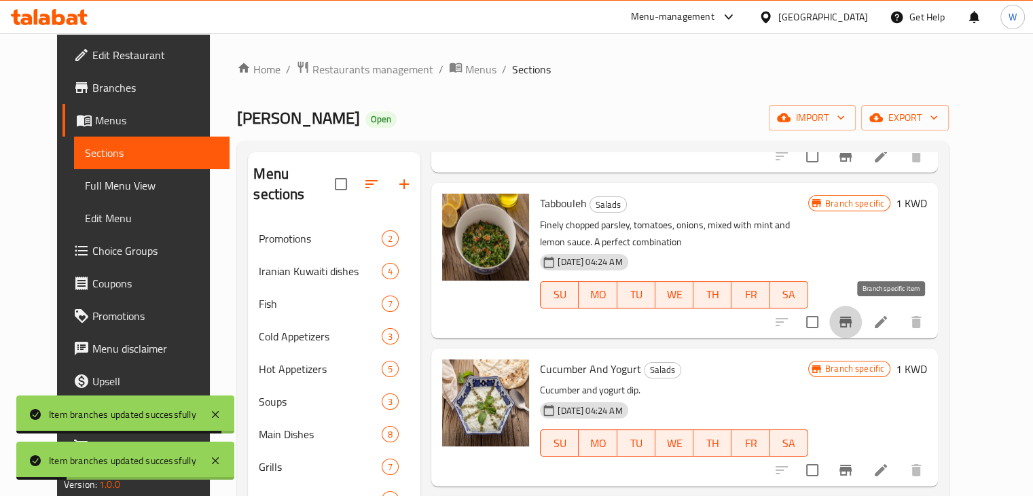
click at [852, 319] on icon "Branch-specific-item" at bounding box center [845, 321] width 12 height 11
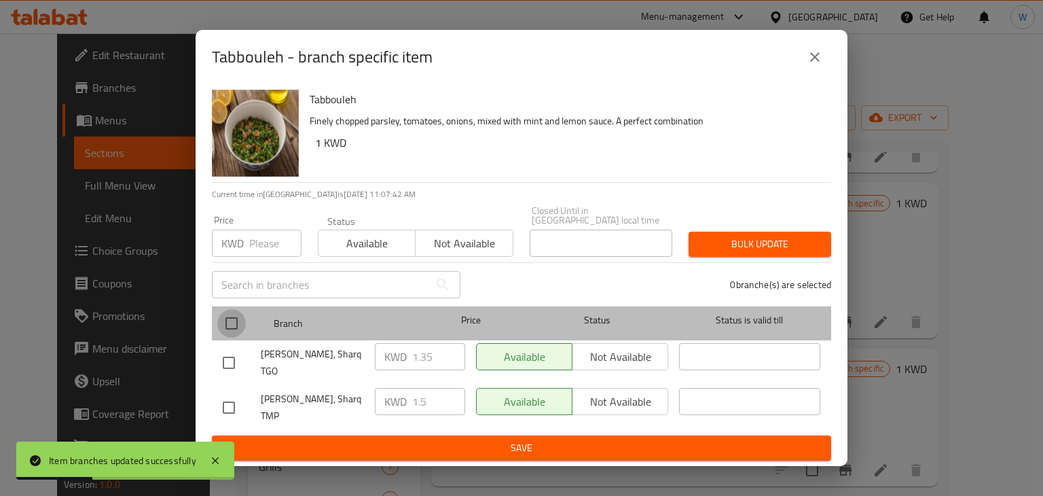
click at [225, 325] on input "checkbox" at bounding box center [231, 323] width 29 height 29
checkbox input "true"
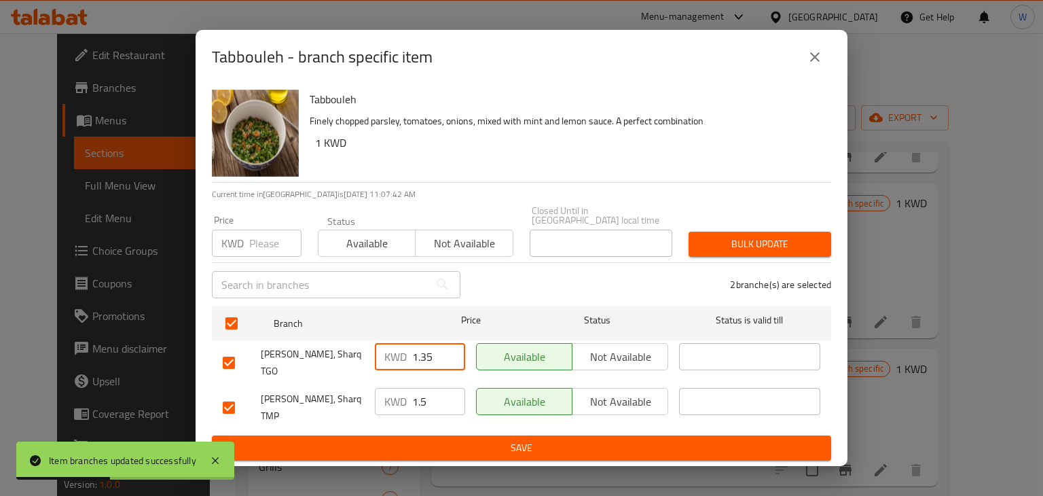
click at [430, 360] on input "1.35" at bounding box center [438, 356] width 53 height 27
type input "1.5"
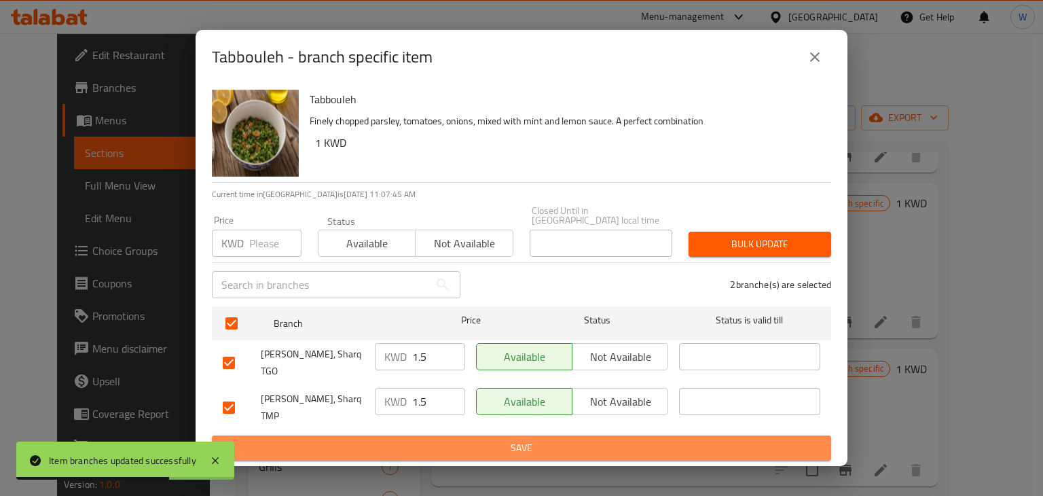
click at [455, 439] on span "Save" at bounding box center [522, 447] width 598 height 17
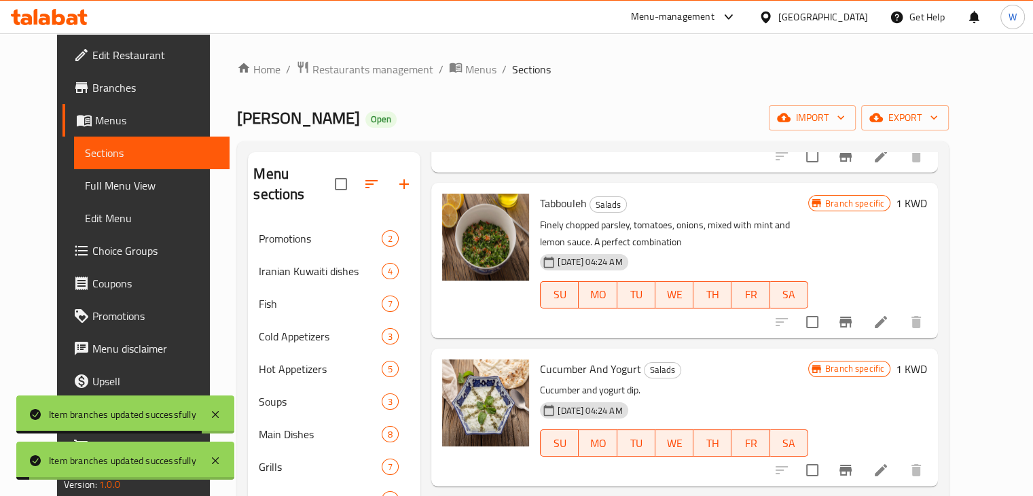
scroll to position [595, 0]
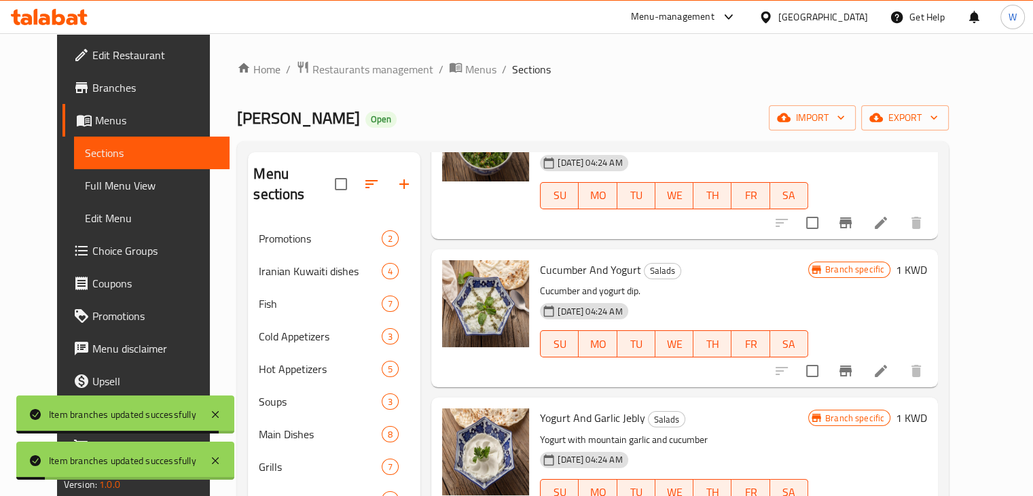
click at [852, 365] on icon "Branch-specific-item" at bounding box center [845, 370] width 12 height 11
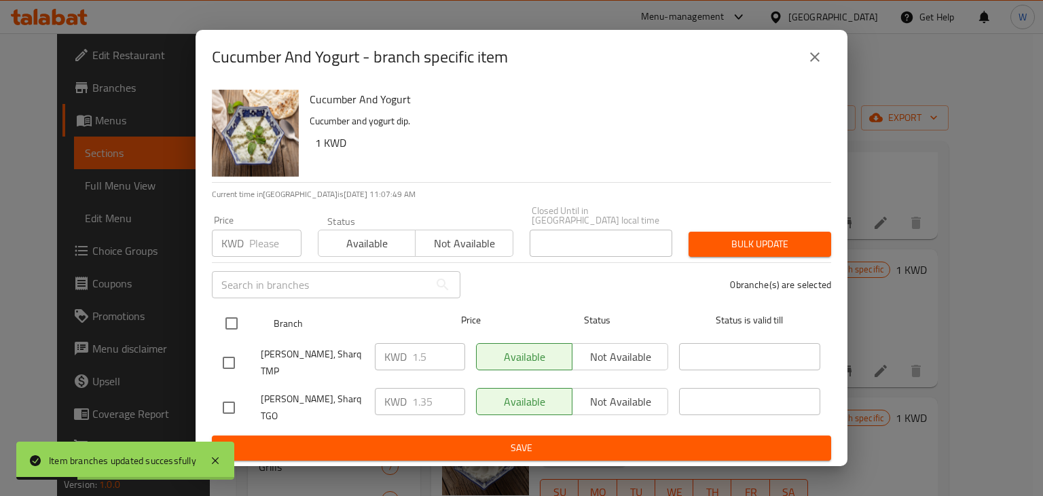
click at [228, 321] on input "checkbox" at bounding box center [231, 323] width 29 height 29
checkbox input "true"
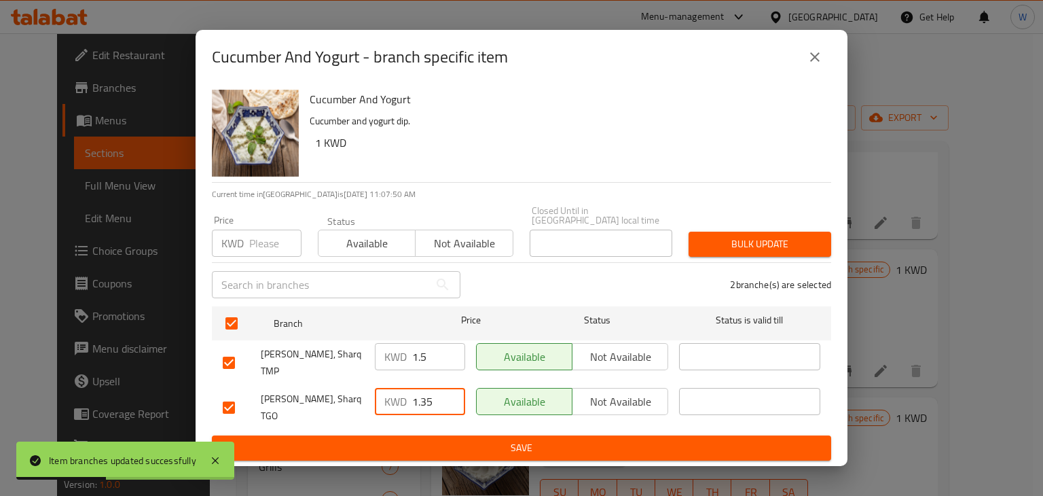
click at [435, 396] on input "1.35" at bounding box center [438, 401] width 53 height 27
type input "1.5"
click at [484, 439] on span "Save" at bounding box center [522, 447] width 598 height 17
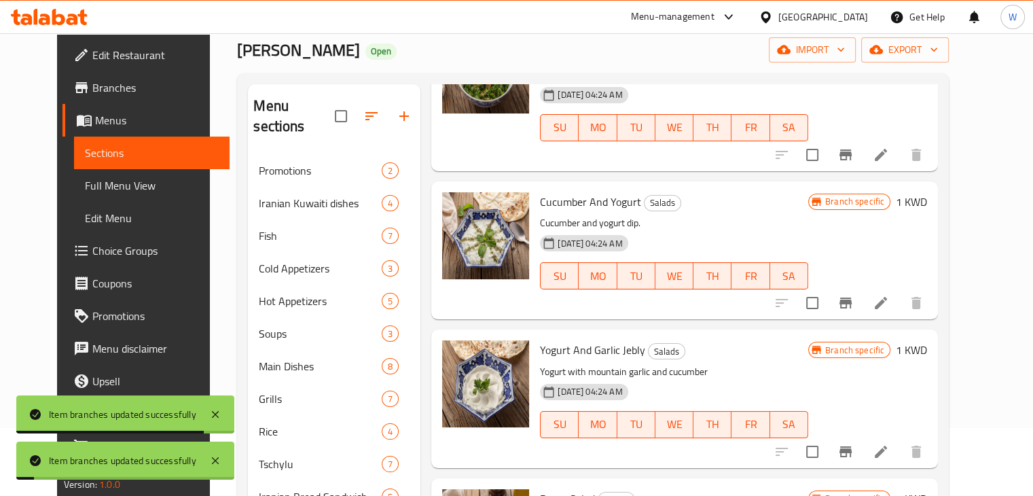
scroll to position [204, 0]
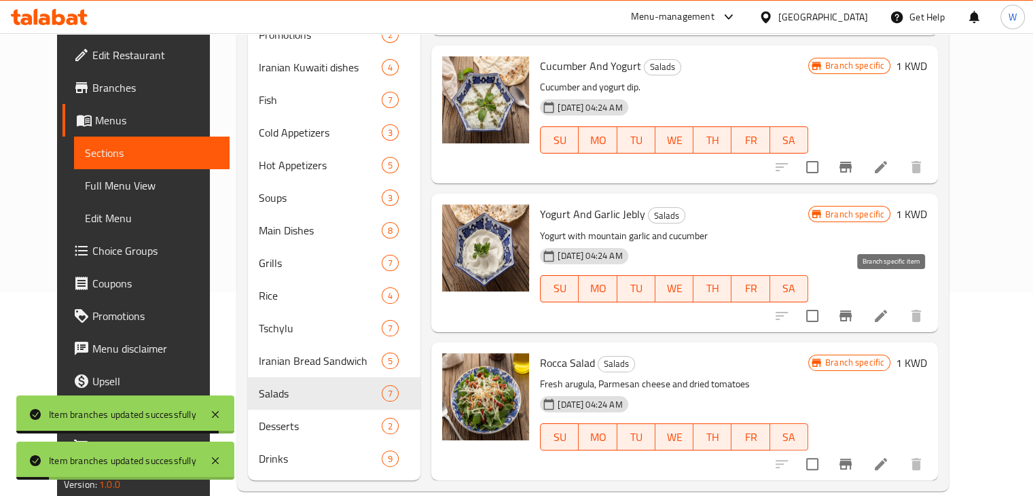
click at [854, 308] on icon "Branch-specific-item" at bounding box center [845, 316] width 16 height 16
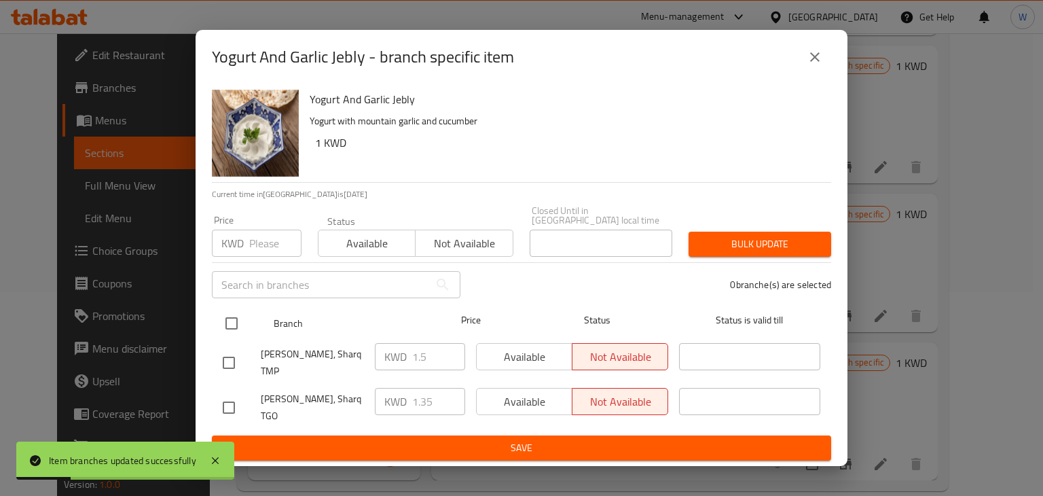
click at [233, 323] on input "checkbox" at bounding box center [231, 323] width 29 height 29
checkbox input "true"
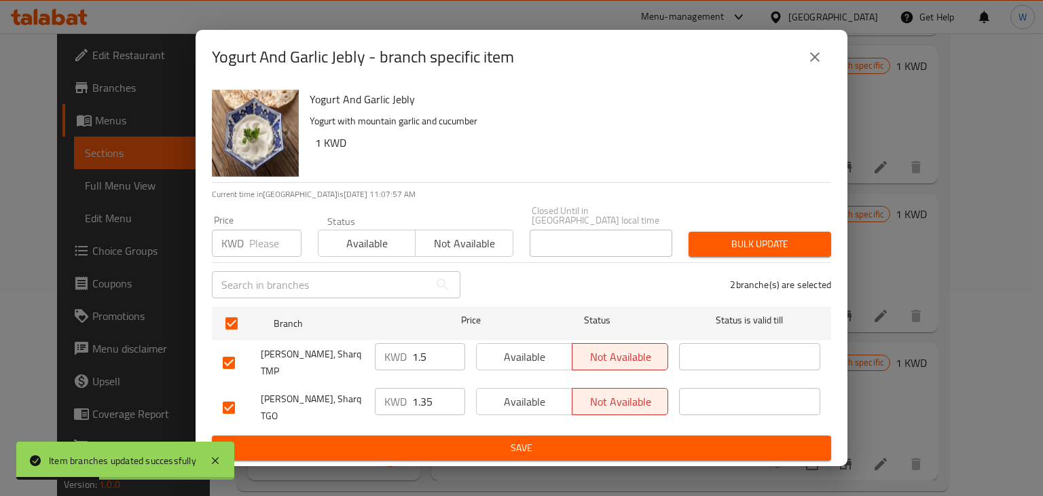
click at [436, 396] on input "1.35" at bounding box center [438, 401] width 53 height 27
type input "1.5"
click at [471, 439] on span "Save" at bounding box center [522, 447] width 598 height 17
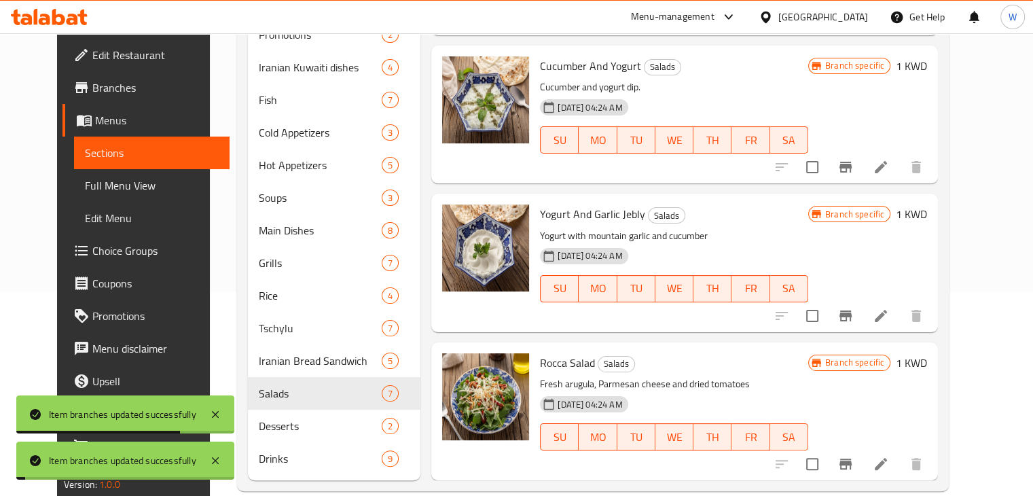
scroll to position [206, 0]
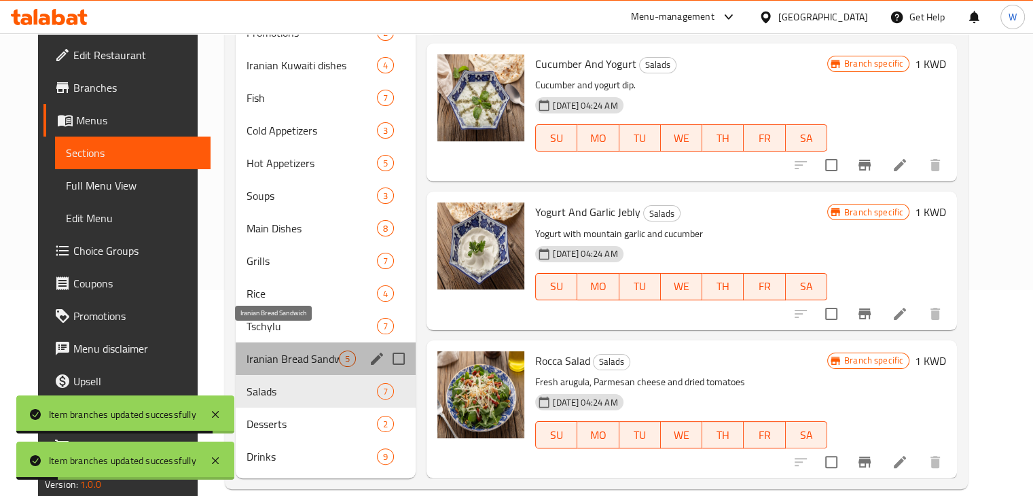
click at [302, 350] on span "Iranian Bread Sandwich" at bounding box center [293, 358] width 92 height 16
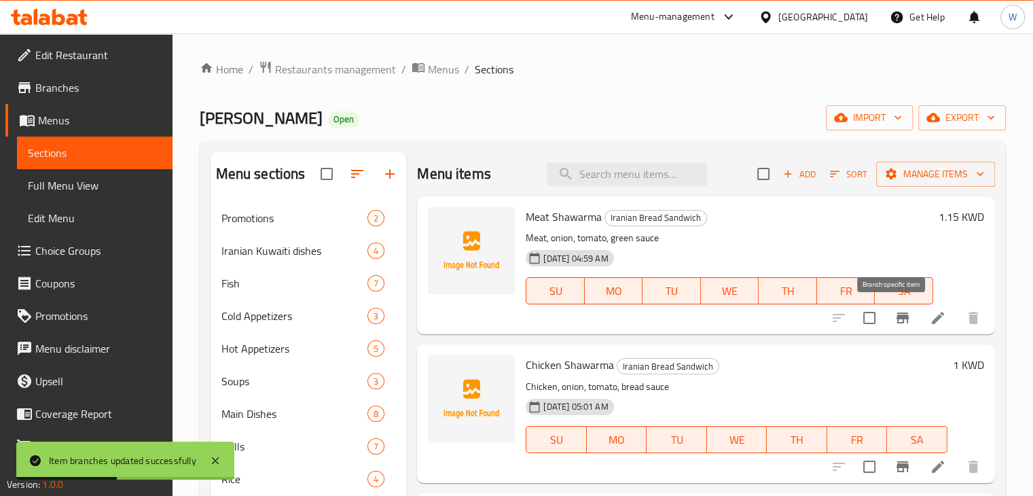
click at [895, 320] on icon "Branch-specific-item" at bounding box center [902, 318] width 16 height 16
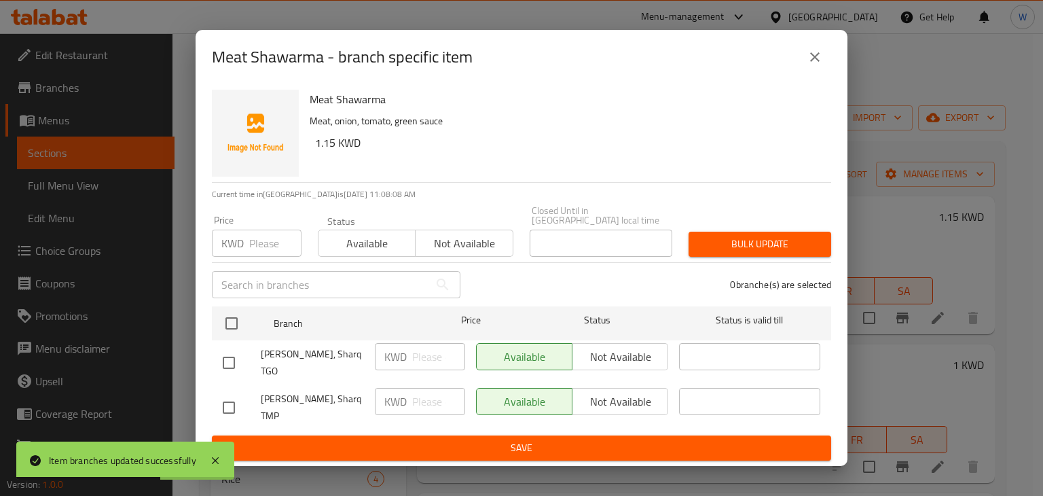
click at [810, 63] on button "close" at bounding box center [815, 57] width 33 height 33
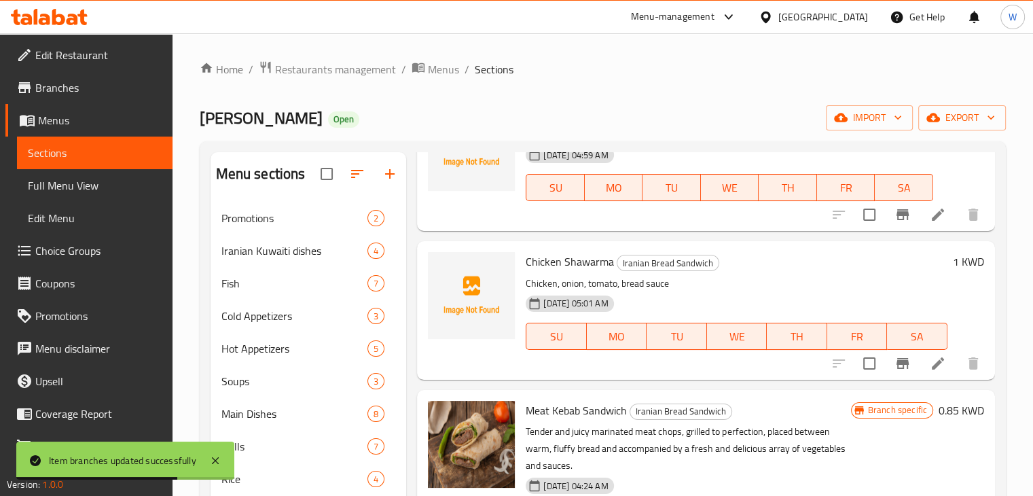
scroll to position [204, 0]
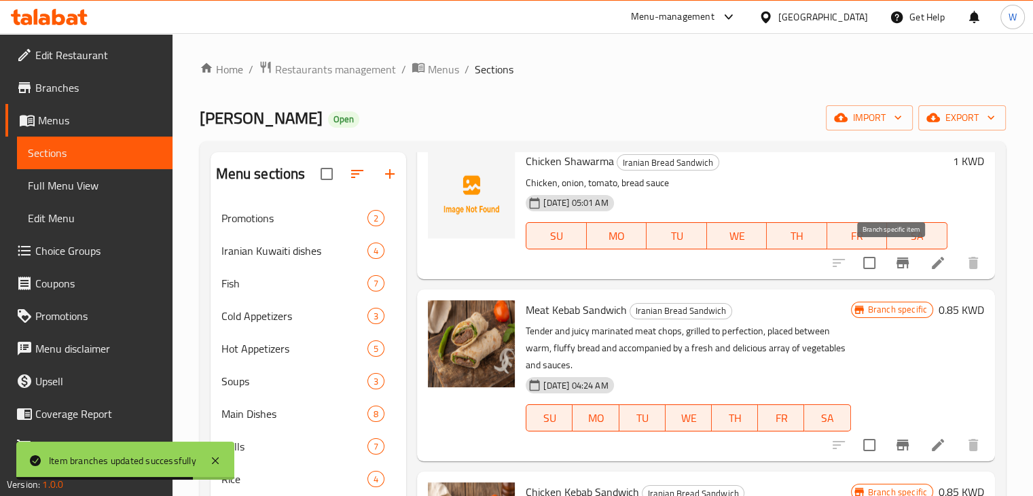
click at [896, 264] on icon "Branch-specific-item" at bounding box center [902, 262] width 12 height 11
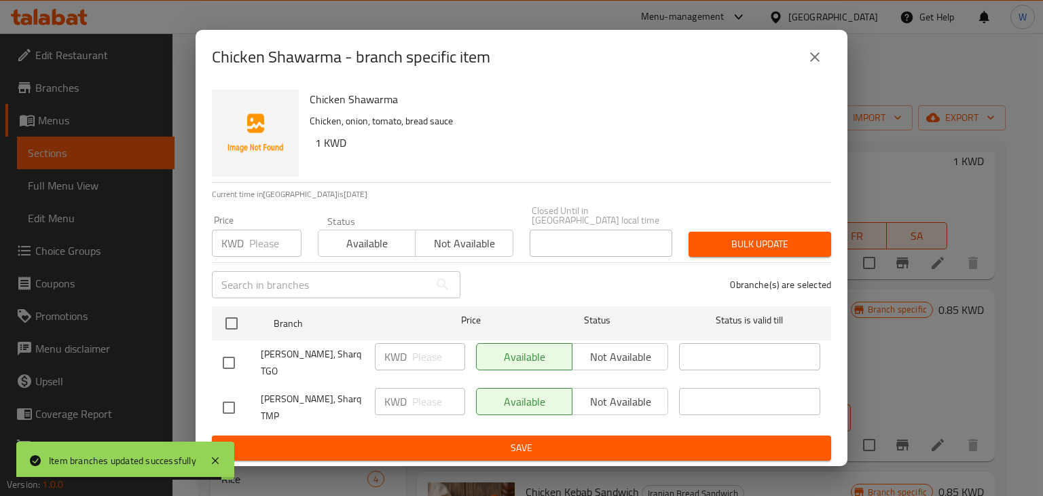
click at [810, 65] on icon "close" at bounding box center [815, 57] width 16 height 16
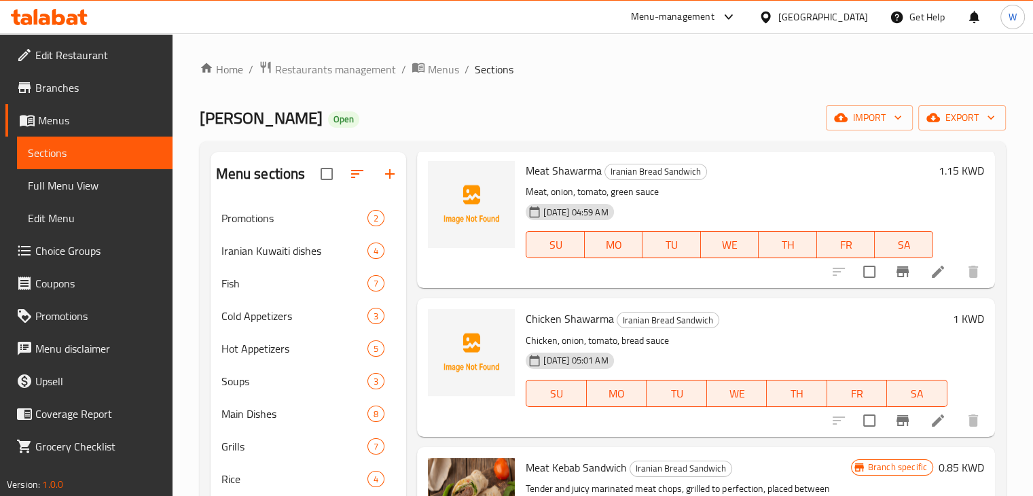
scroll to position [68, 0]
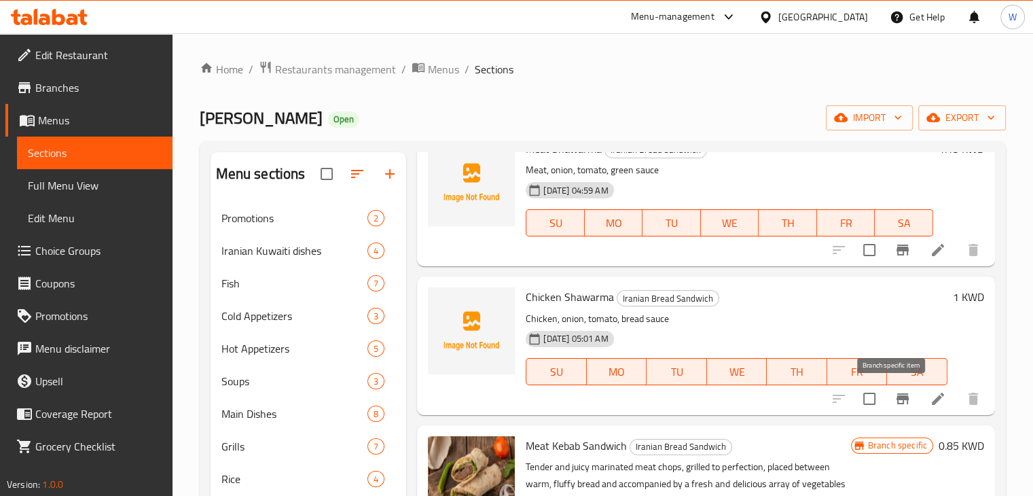
click at [896, 397] on icon "Branch-specific-item" at bounding box center [902, 398] width 12 height 11
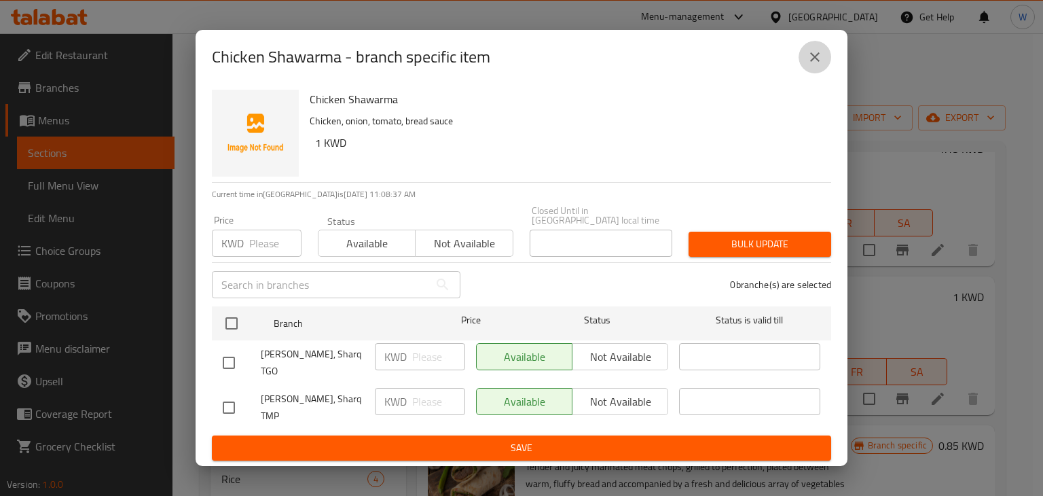
click at [804, 66] on button "close" at bounding box center [815, 57] width 33 height 33
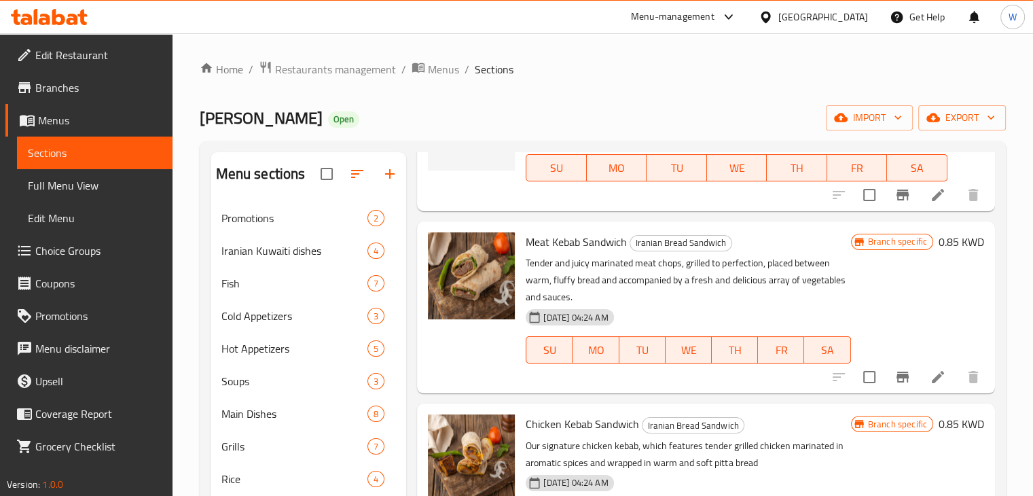
scroll to position [315, 0]
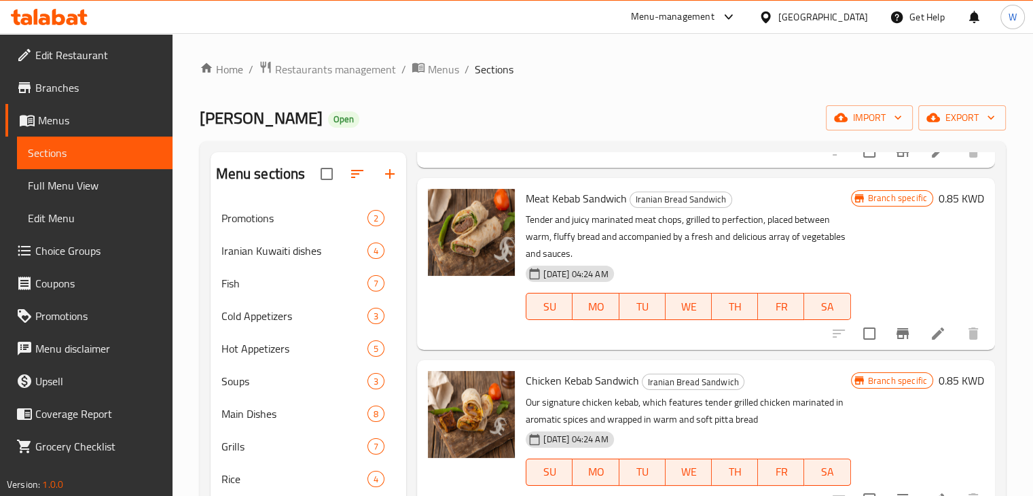
click at [894, 339] on icon "Branch-specific-item" at bounding box center [902, 333] width 16 height 16
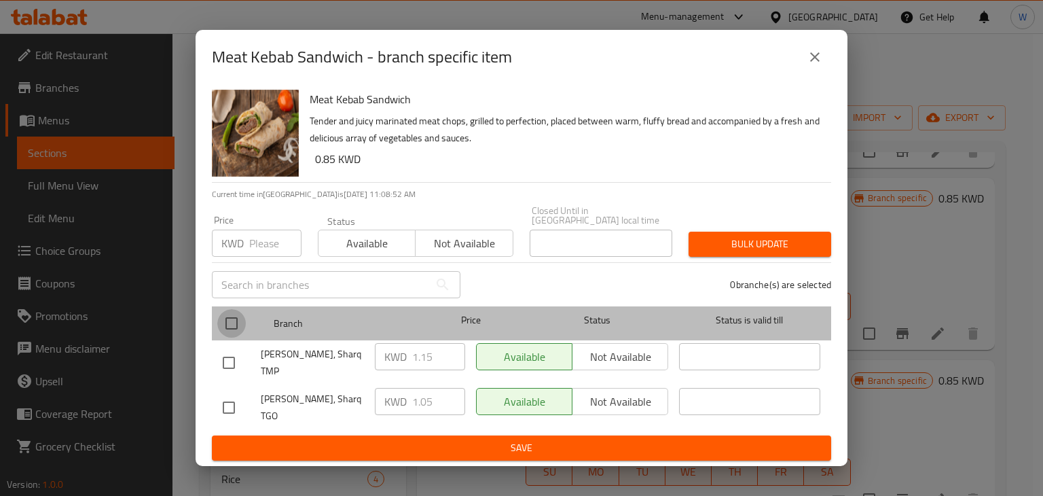
click at [230, 327] on input "checkbox" at bounding box center [231, 323] width 29 height 29
checkbox input "true"
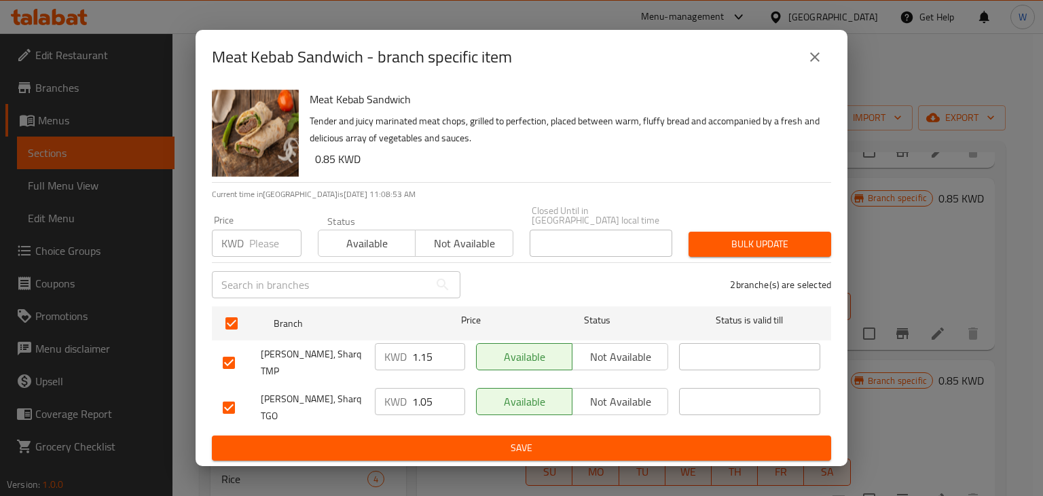
click at [441, 397] on input "1.05" at bounding box center [438, 401] width 53 height 27
type input "1.15"
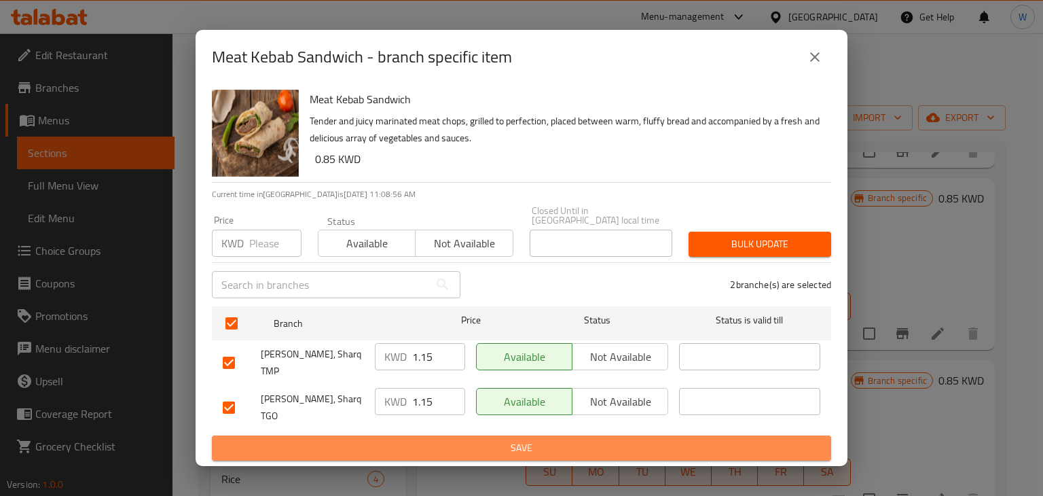
click at [404, 439] on span "Save" at bounding box center [522, 447] width 598 height 17
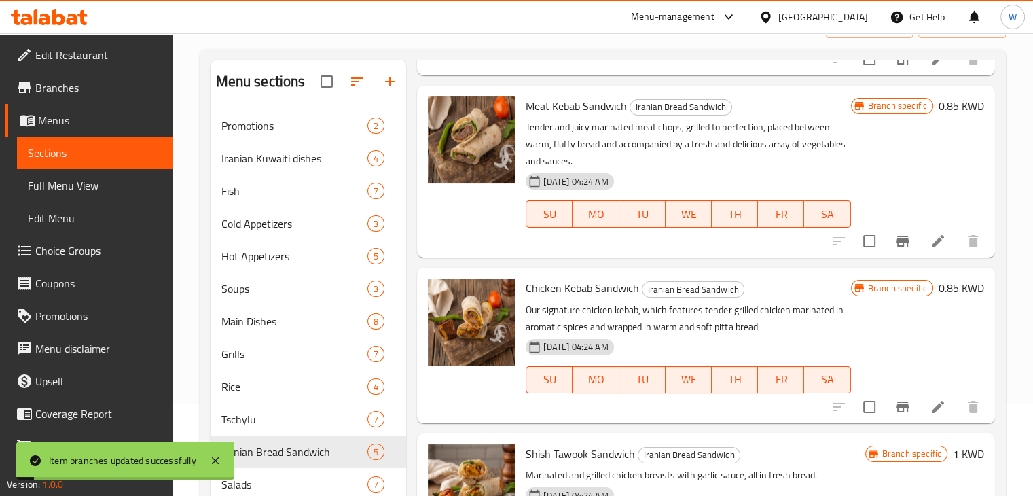
scroll to position [204, 0]
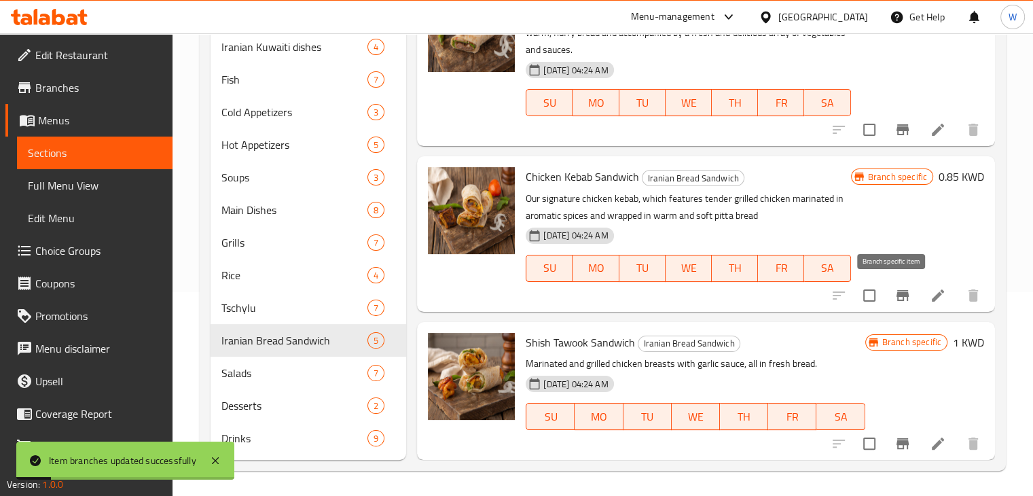
click at [896, 294] on icon "Branch-specific-item" at bounding box center [902, 295] width 12 height 11
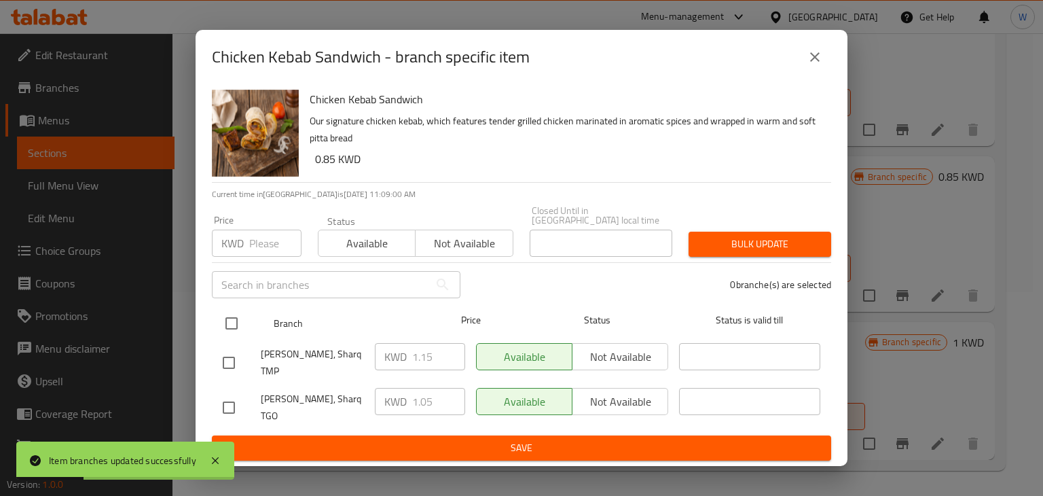
click at [229, 328] on input "checkbox" at bounding box center [231, 323] width 29 height 29
checkbox input "true"
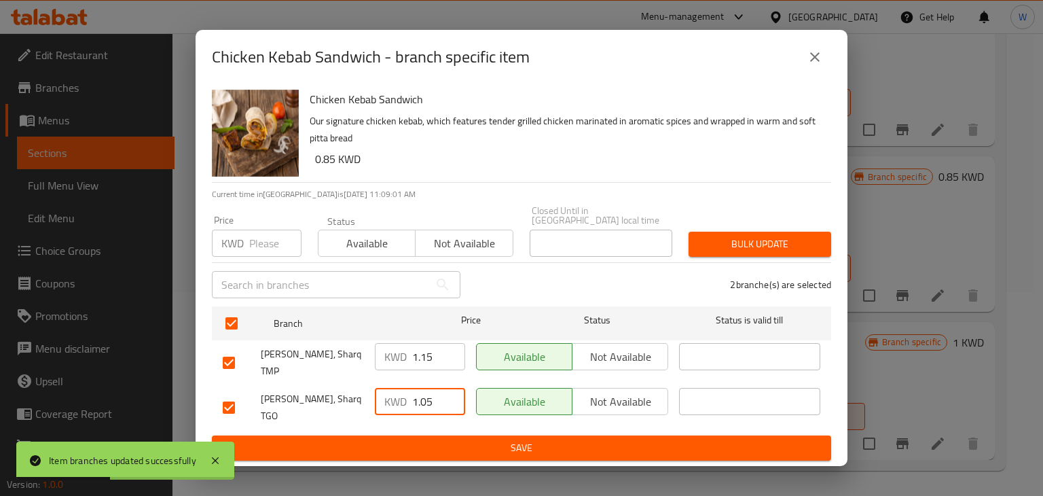
click at [438, 392] on input "1.05" at bounding box center [438, 401] width 53 height 27
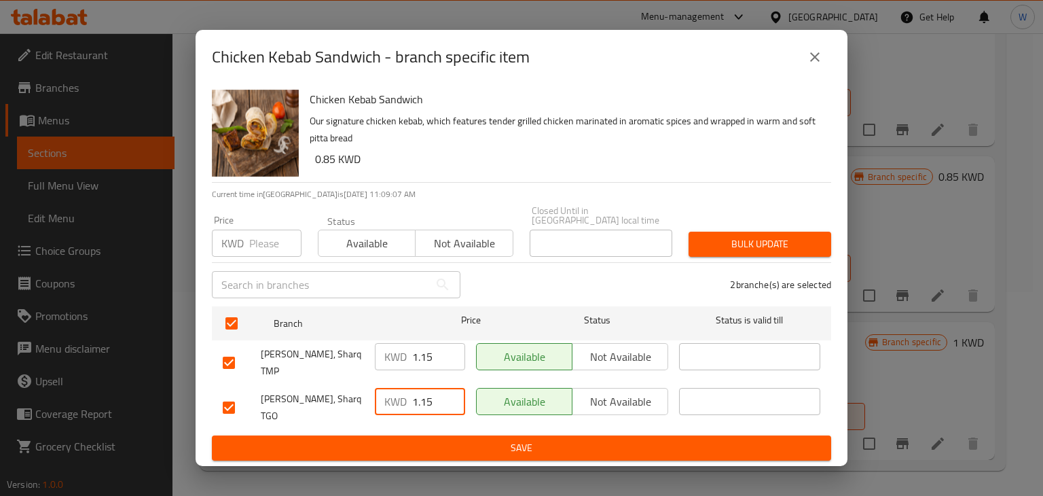
type input "1.15"
click at [448, 439] on span "Save" at bounding box center [522, 447] width 598 height 17
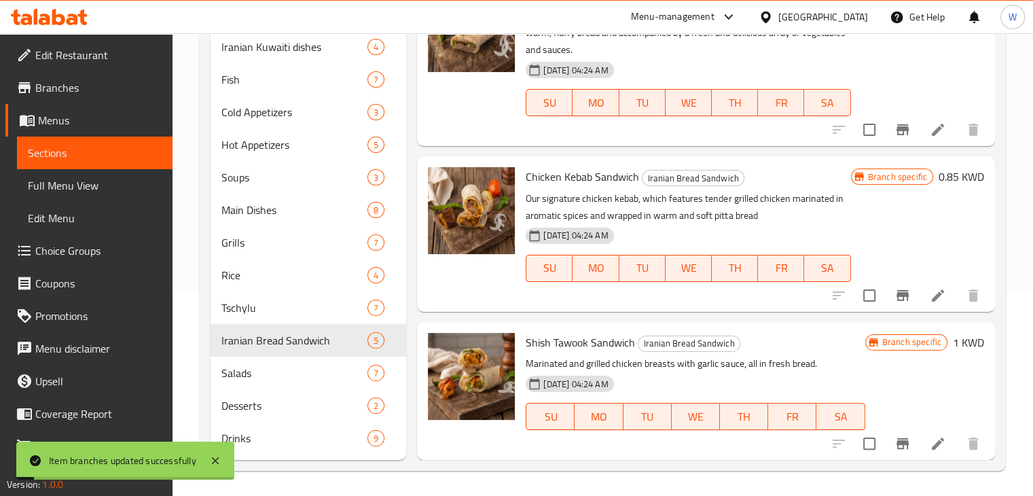
scroll to position [206, 0]
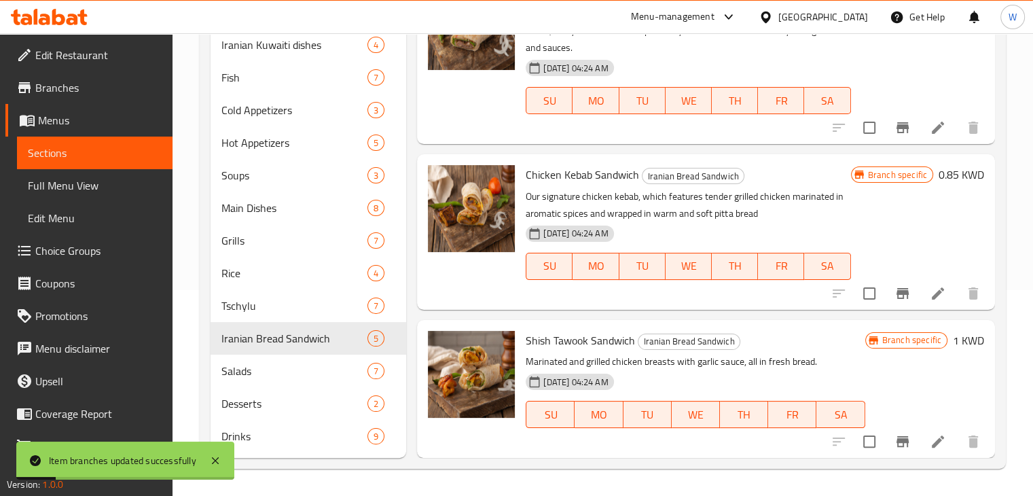
click at [896, 446] on icon "Branch-specific-item" at bounding box center [902, 441] width 12 height 11
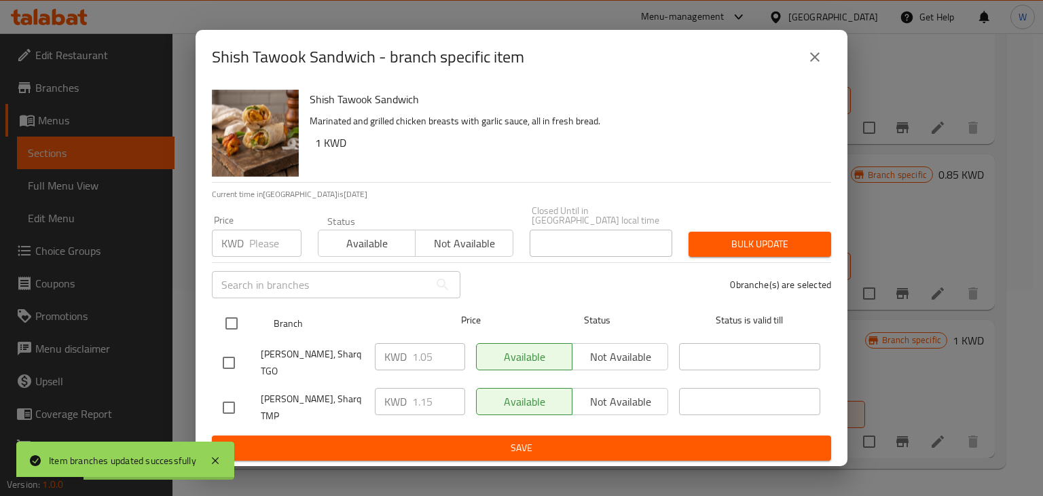
click at [234, 327] on input "checkbox" at bounding box center [231, 323] width 29 height 29
checkbox input "true"
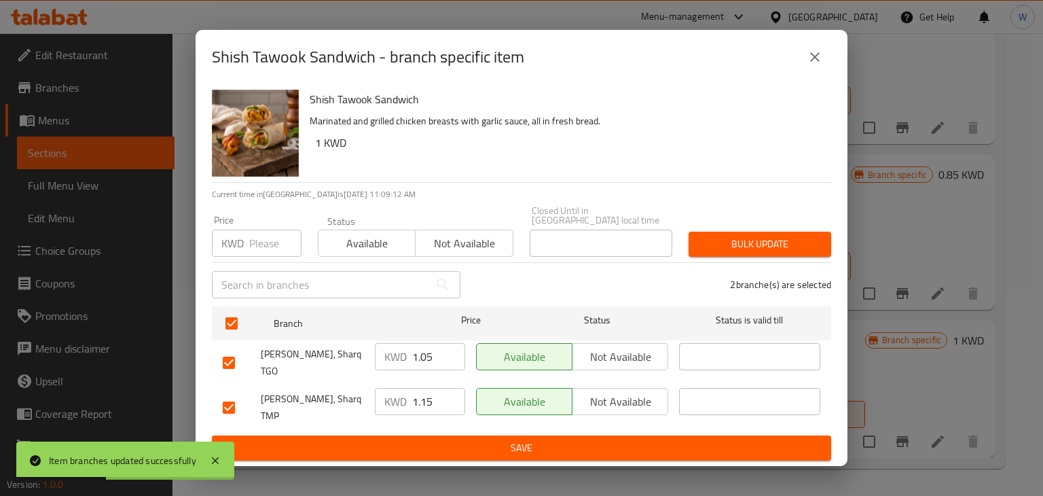
click at [432, 365] on input "1.05" at bounding box center [438, 356] width 53 height 27
type input "1.15"
click at [478, 439] on span "Save" at bounding box center [522, 447] width 598 height 17
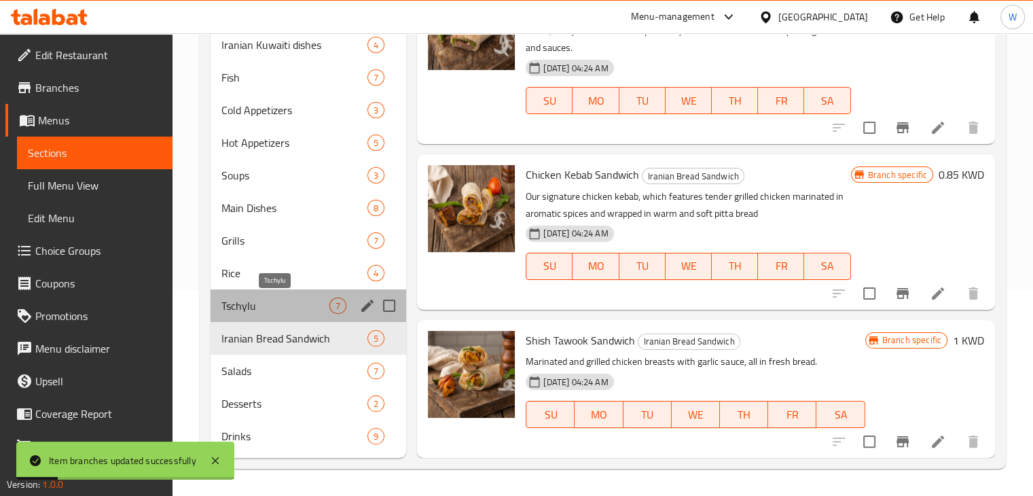
click at [306, 307] on span "Tschylu" at bounding box center [275, 305] width 109 height 16
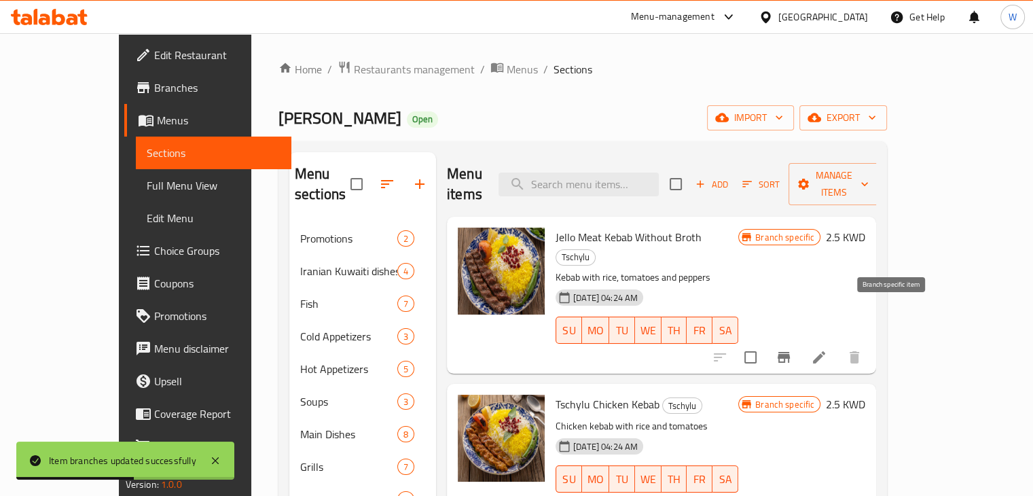
click at [790, 352] on icon "Branch-specific-item" at bounding box center [784, 357] width 12 height 11
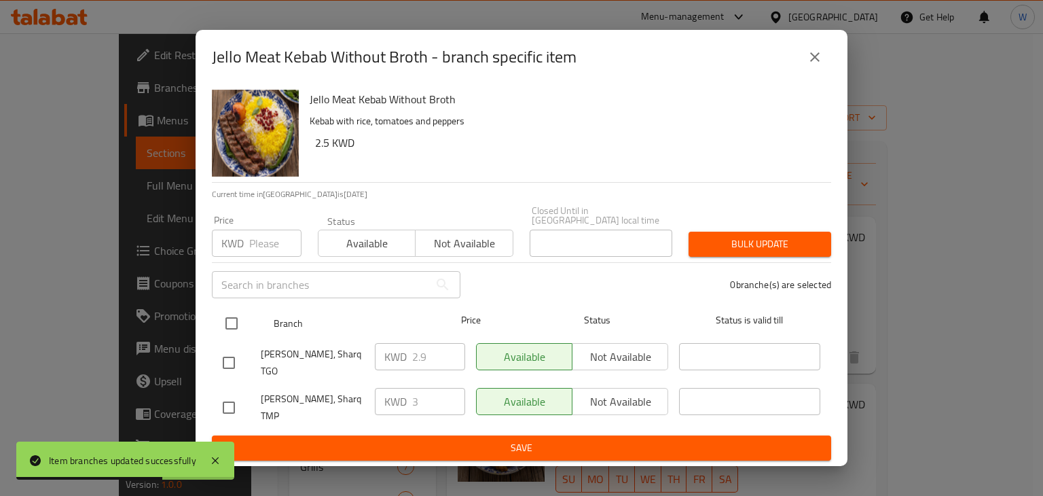
click at [231, 324] on input "checkbox" at bounding box center [231, 323] width 29 height 29
checkbox input "true"
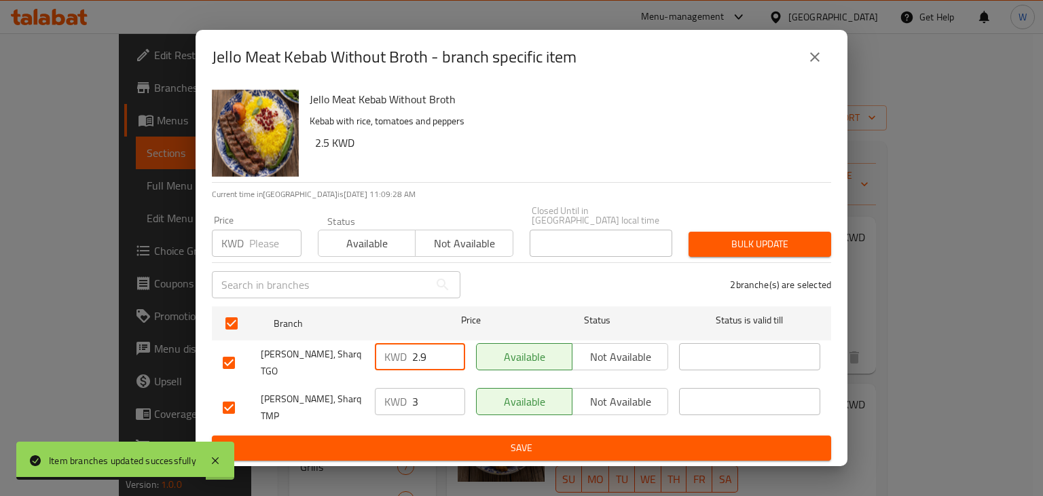
click at [435, 365] on input "2.9" at bounding box center [438, 356] width 53 height 27
type input "2"
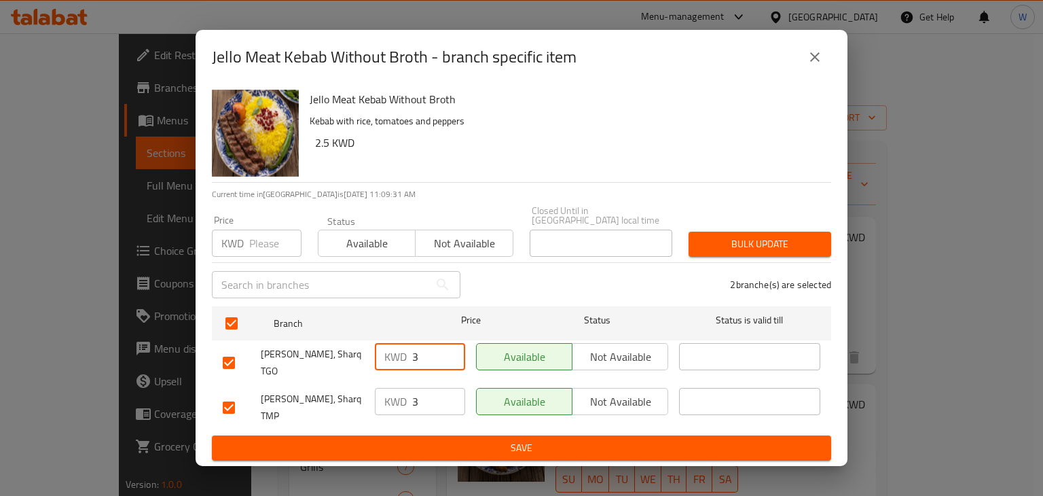
type input "3"
click at [491, 439] on span "Save" at bounding box center [522, 447] width 598 height 17
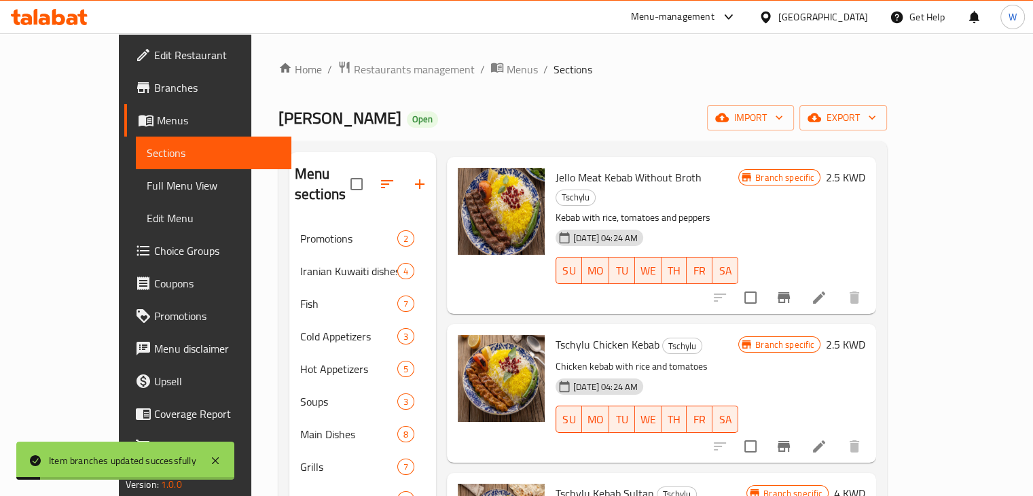
scroll to position [136, 0]
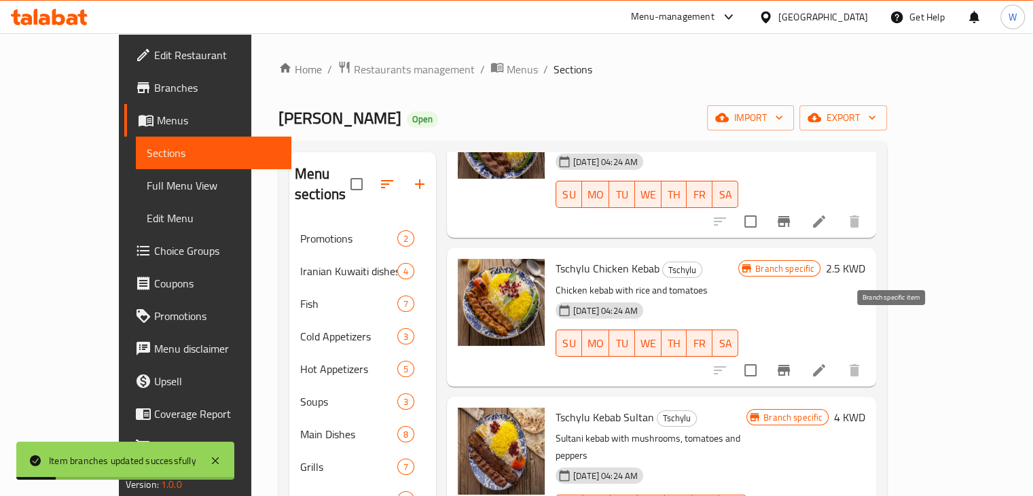
click at [792, 362] on icon "Branch-specific-item" at bounding box center [784, 370] width 16 height 16
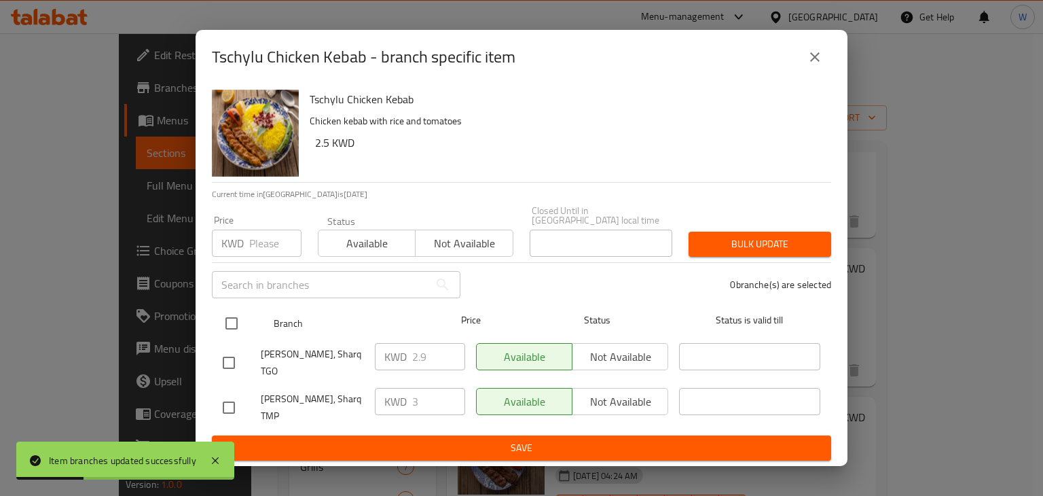
click at [231, 322] on input "checkbox" at bounding box center [231, 323] width 29 height 29
checkbox input "true"
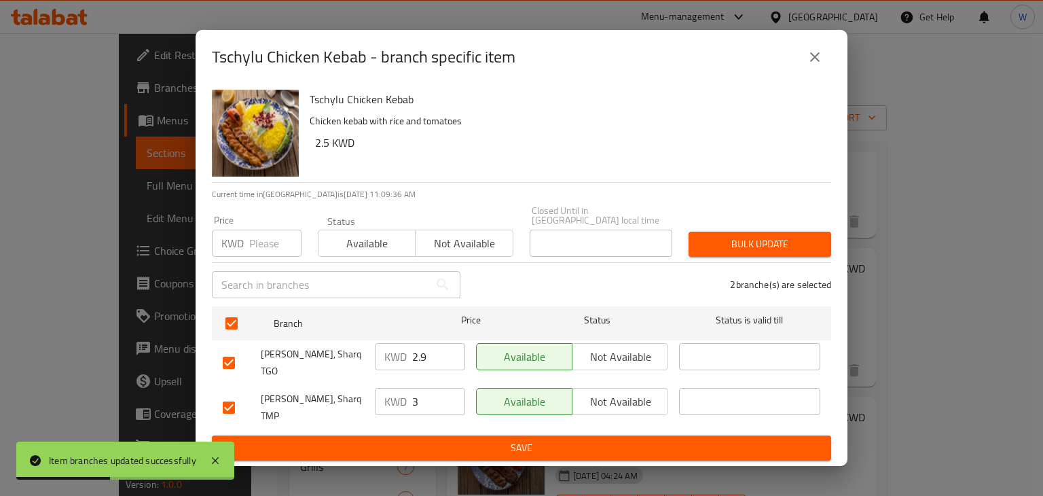
click at [435, 356] on input "2.9" at bounding box center [438, 356] width 53 height 27
type input "2"
type input "3"
click at [466, 439] on span "Save" at bounding box center [522, 447] width 598 height 17
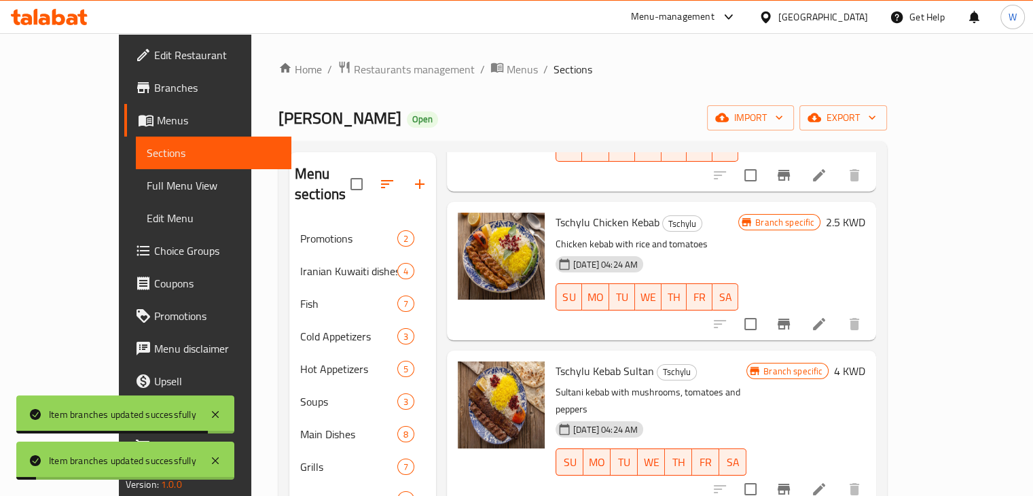
scroll to position [272, 0]
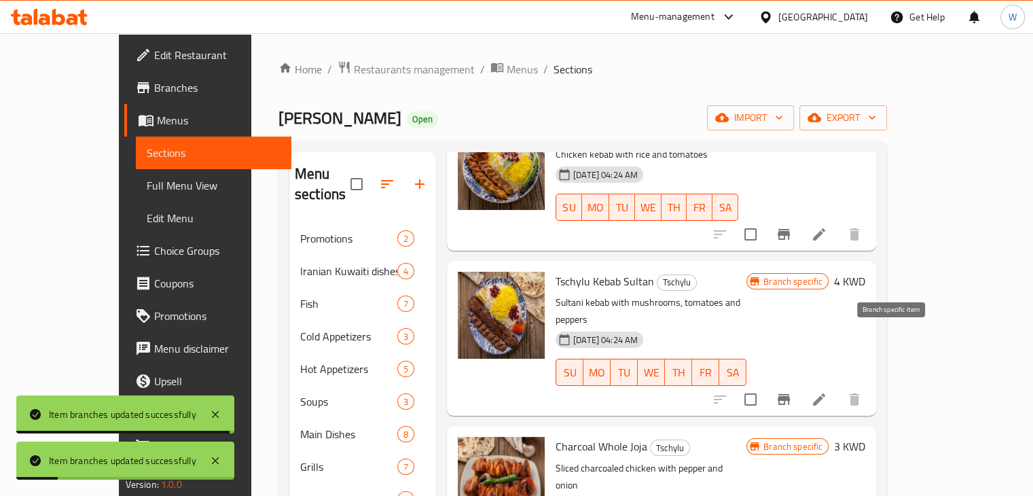
click at [790, 394] on icon "Branch-specific-item" at bounding box center [784, 399] width 12 height 11
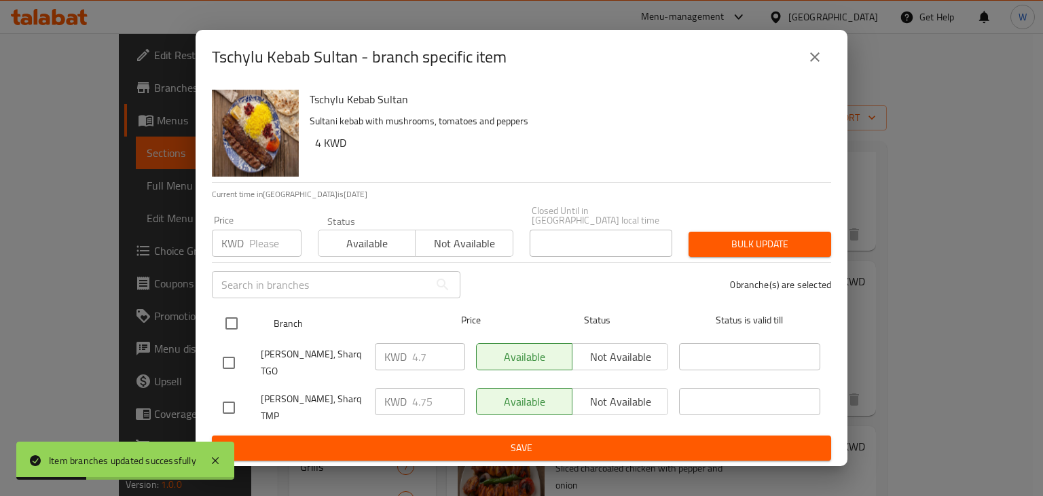
click at [234, 327] on input "checkbox" at bounding box center [231, 323] width 29 height 29
checkbox input "true"
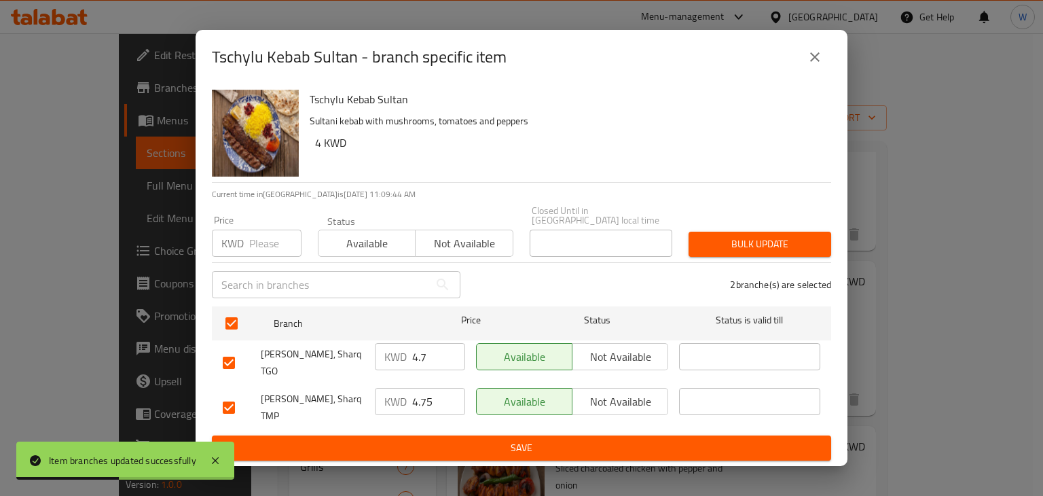
click at [436, 398] on input "4.75" at bounding box center [438, 401] width 53 height 27
click at [430, 362] on input "4.7" at bounding box center [438, 356] width 53 height 27
type input "4.75"
click at [482, 439] on span "Save" at bounding box center [522, 447] width 598 height 17
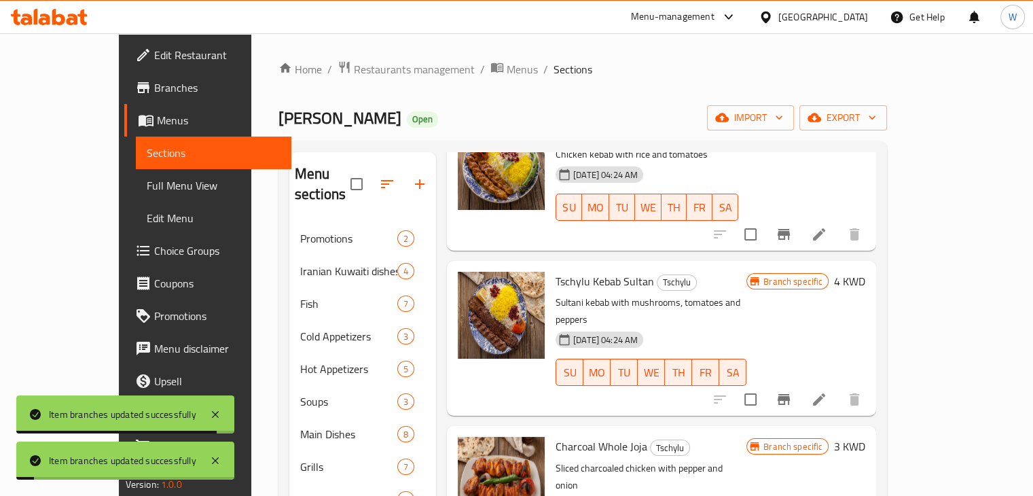
scroll to position [407, 0]
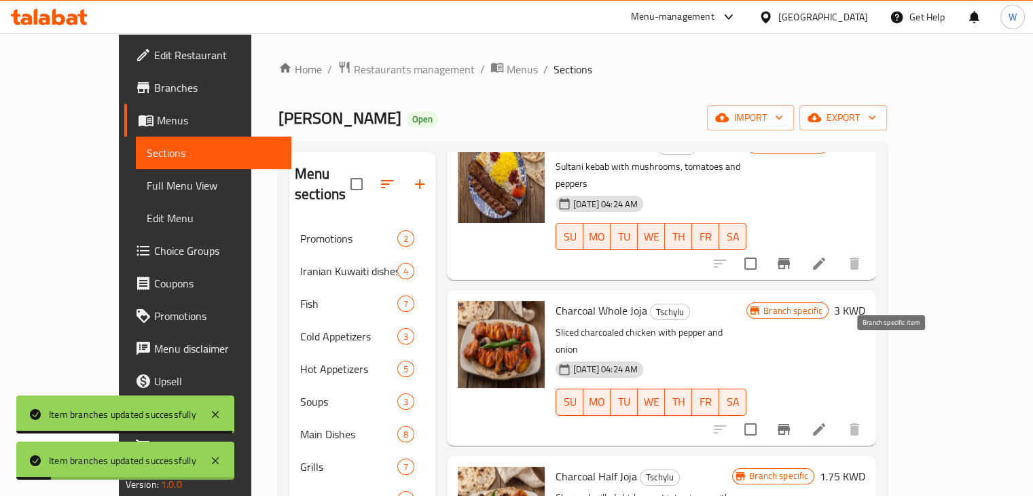
click at [792, 421] on icon "Branch-specific-item" at bounding box center [784, 429] width 16 height 16
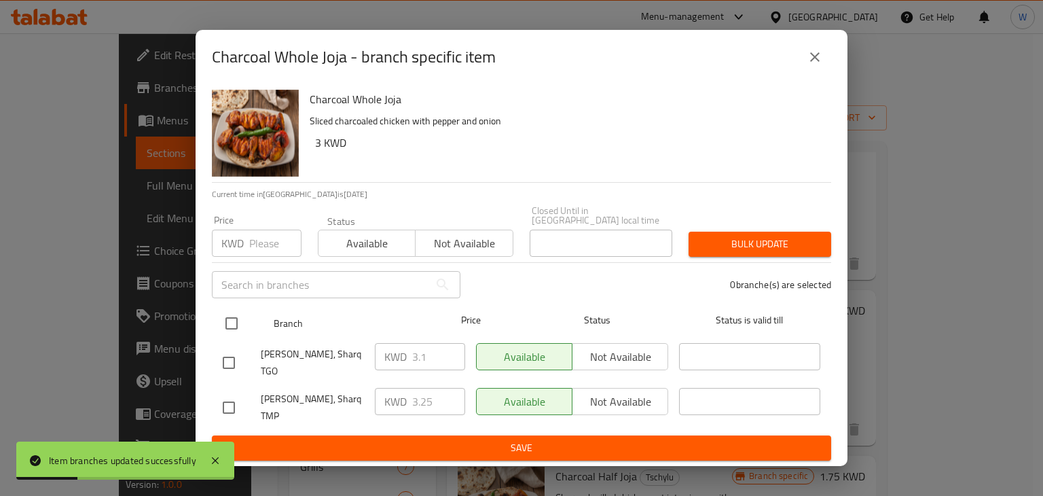
click at [232, 326] on input "checkbox" at bounding box center [231, 323] width 29 height 29
checkbox input "true"
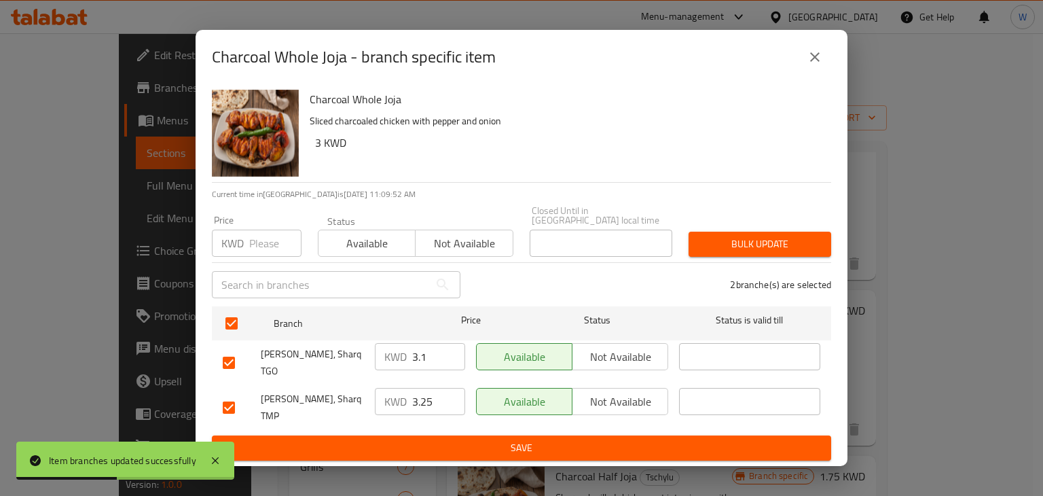
click at [430, 365] on input "3.1" at bounding box center [438, 356] width 53 height 27
type input "3.25"
click at [452, 439] on span "Save" at bounding box center [522, 447] width 598 height 17
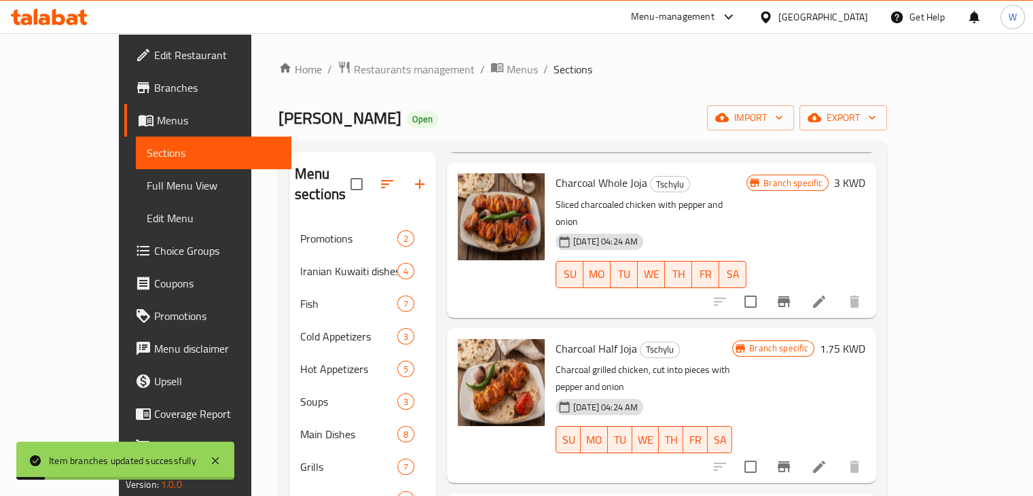
scroll to position [541, 0]
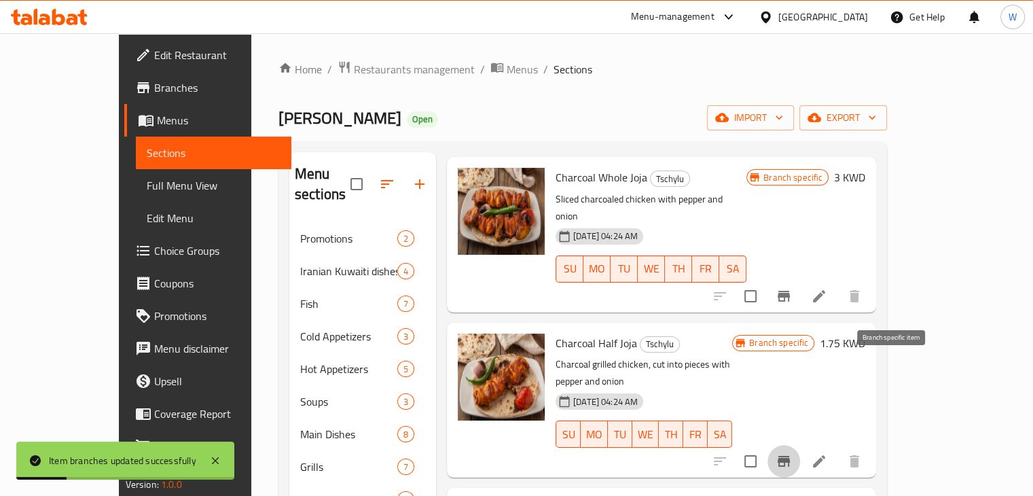
click at [790, 456] on icon "Branch-specific-item" at bounding box center [784, 461] width 12 height 11
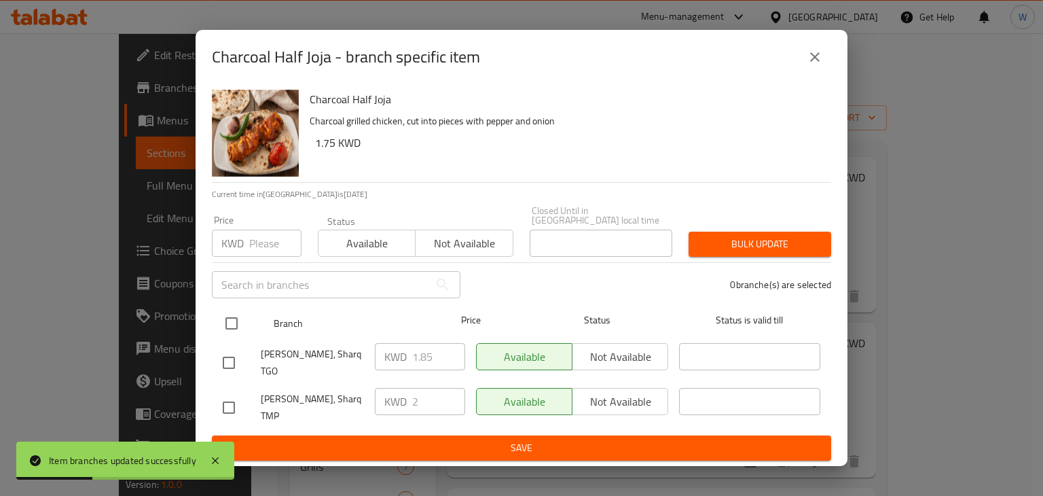
click at [233, 328] on input "checkbox" at bounding box center [231, 323] width 29 height 29
checkbox input "true"
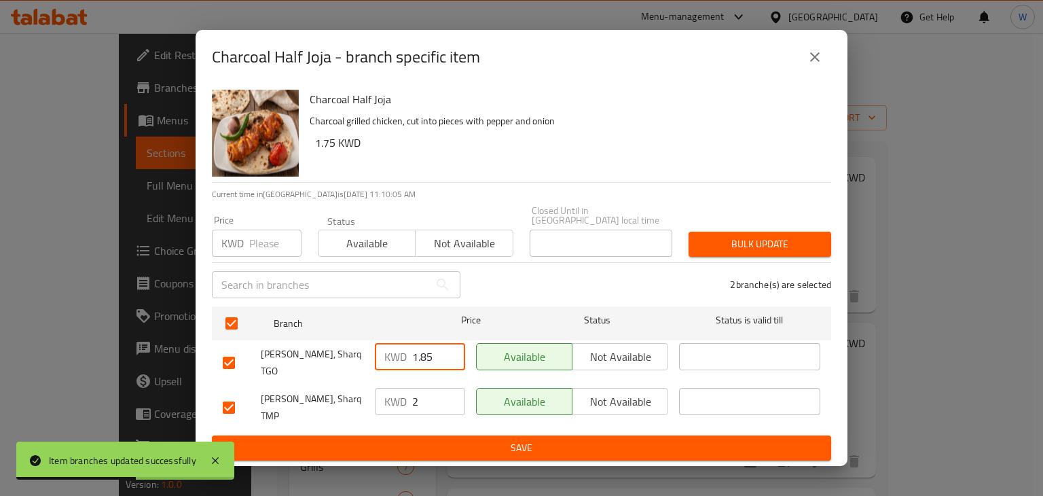
click at [435, 367] on input "1.85" at bounding box center [438, 356] width 53 height 27
type input "1"
type input "2"
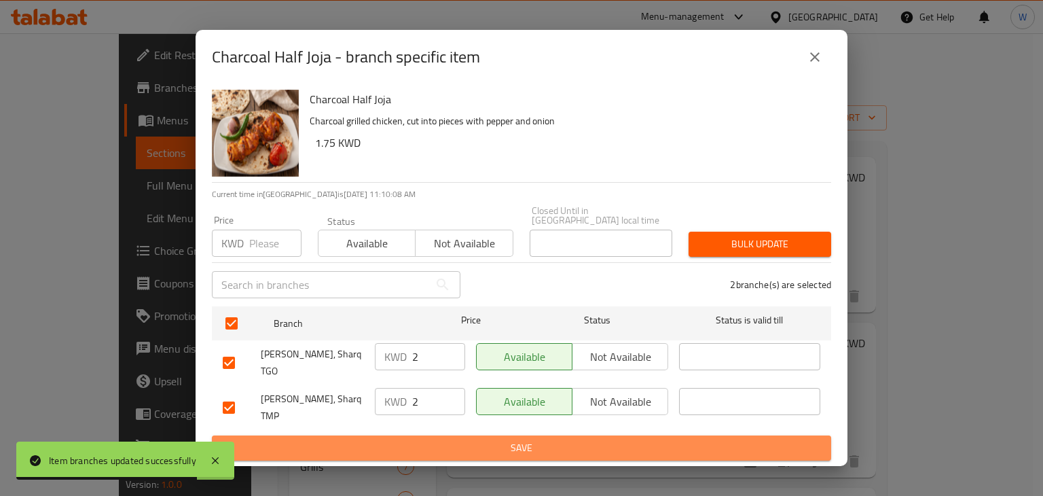
click at [513, 439] on span "Save" at bounding box center [522, 447] width 598 height 17
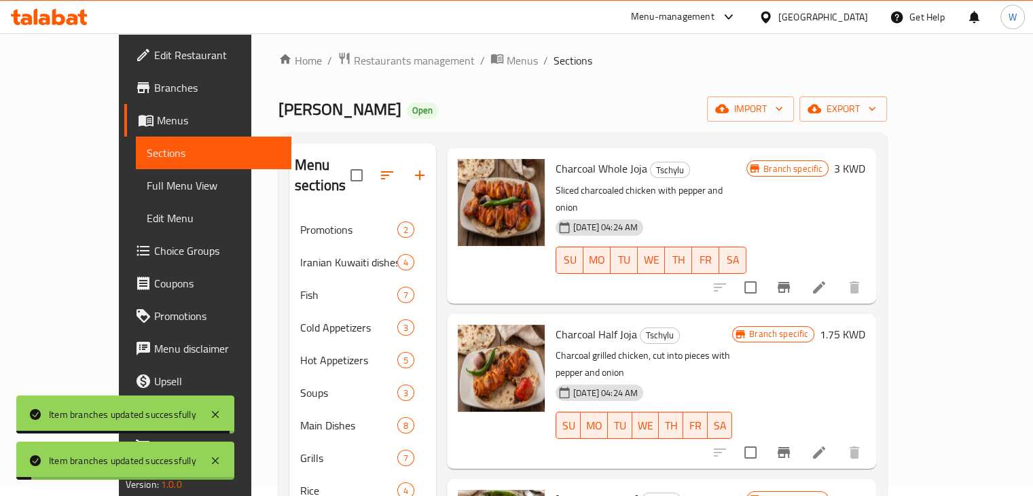
scroll to position [204, 0]
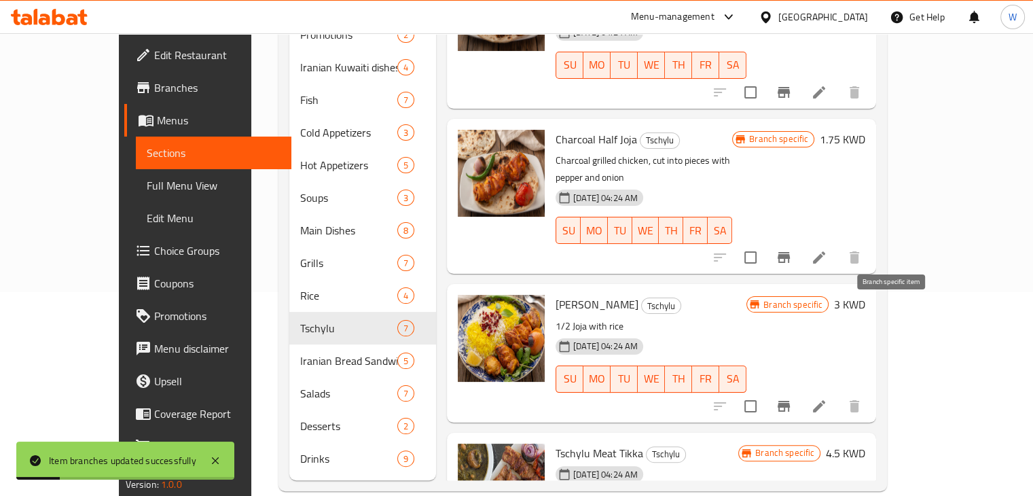
click at [792, 398] on icon "Branch-specific-item" at bounding box center [784, 406] width 16 height 16
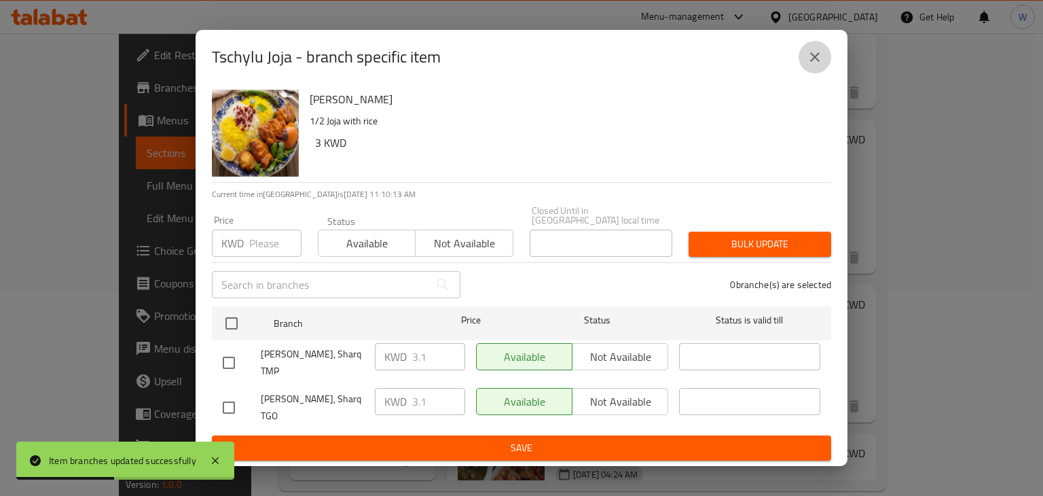
click at [811, 65] on icon "close" at bounding box center [815, 57] width 16 height 16
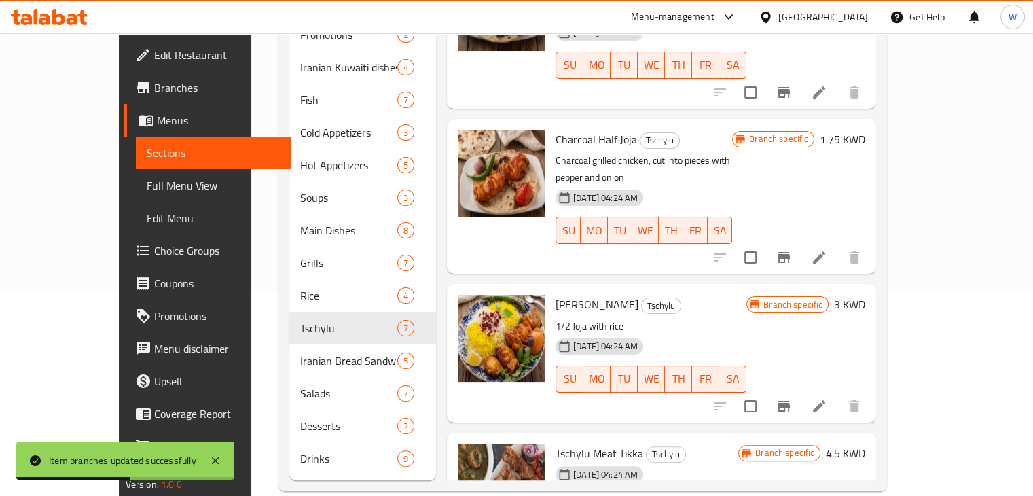
scroll to position [206, 0]
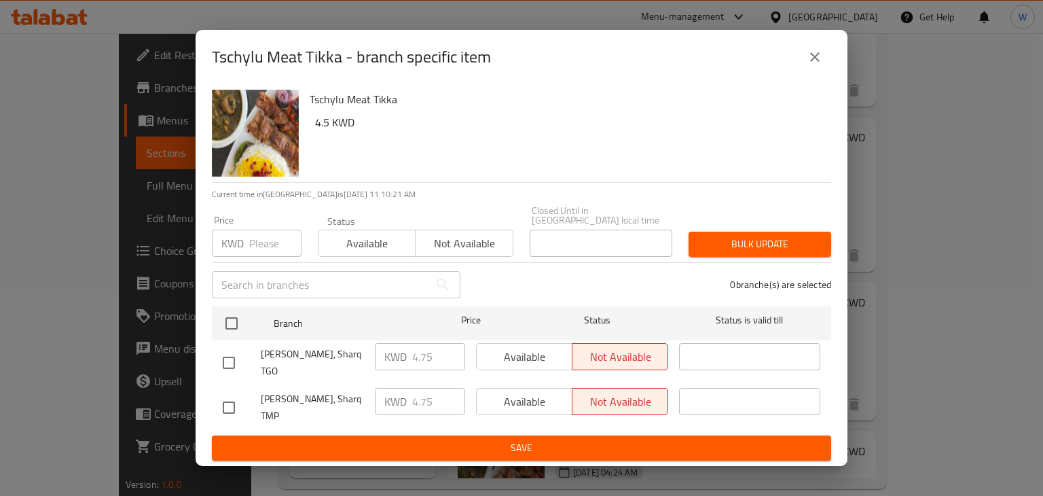
click at [815, 65] on icon "close" at bounding box center [815, 57] width 16 height 16
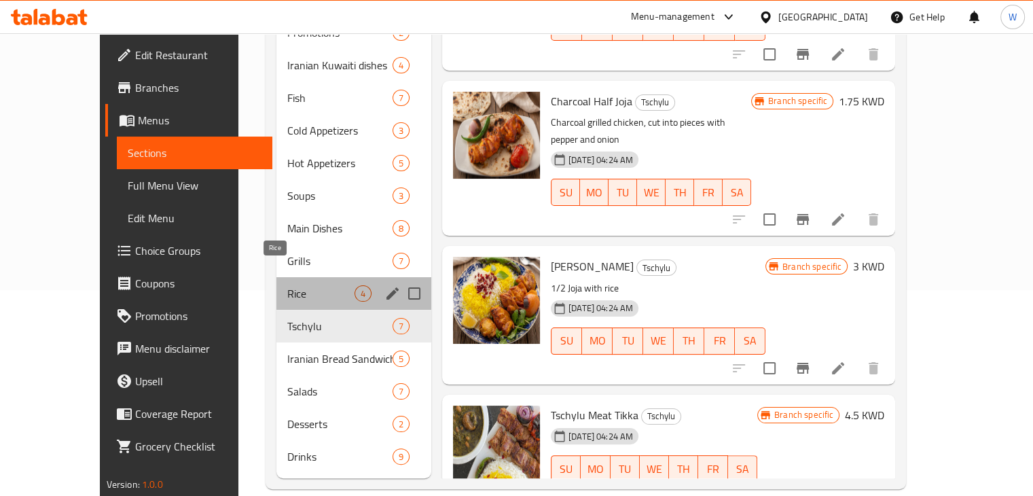
click at [287, 285] on span "Rice" at bounding box center [320, 293] width 67 height 16
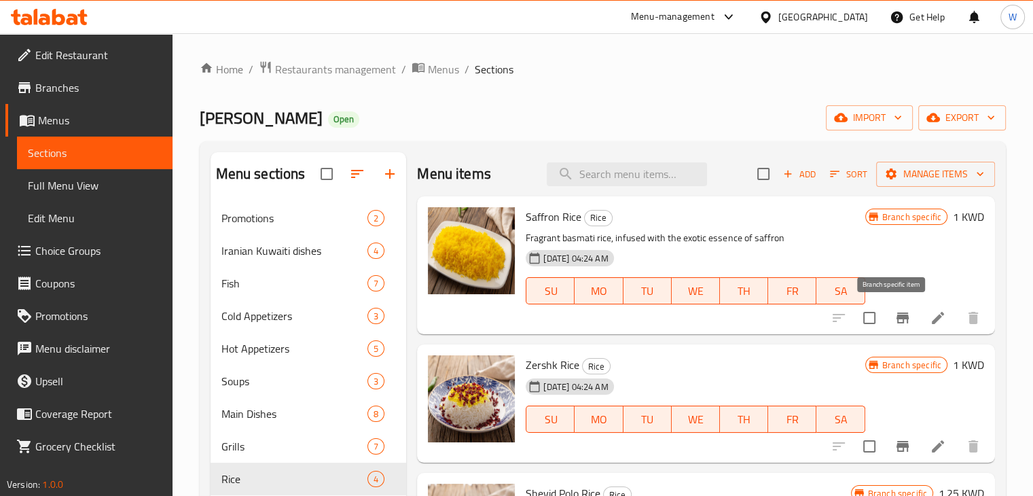
click at [896, 319] on icon "Branch-specific-item" at bounding box center [902, 317] width 12 height 11
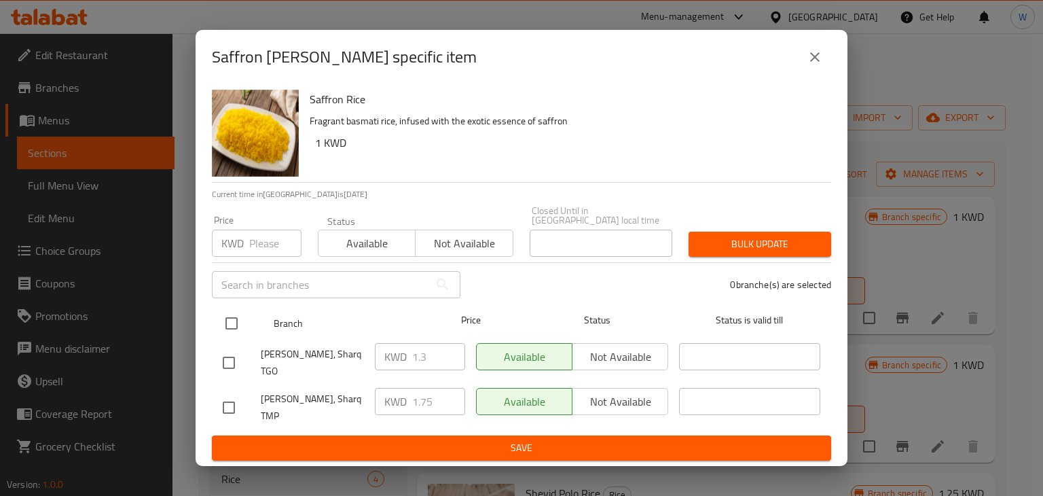
click at [227, 326] on input "checkbox" at bounding box center [231, 323] width 29 height 29
checkbox input "true"
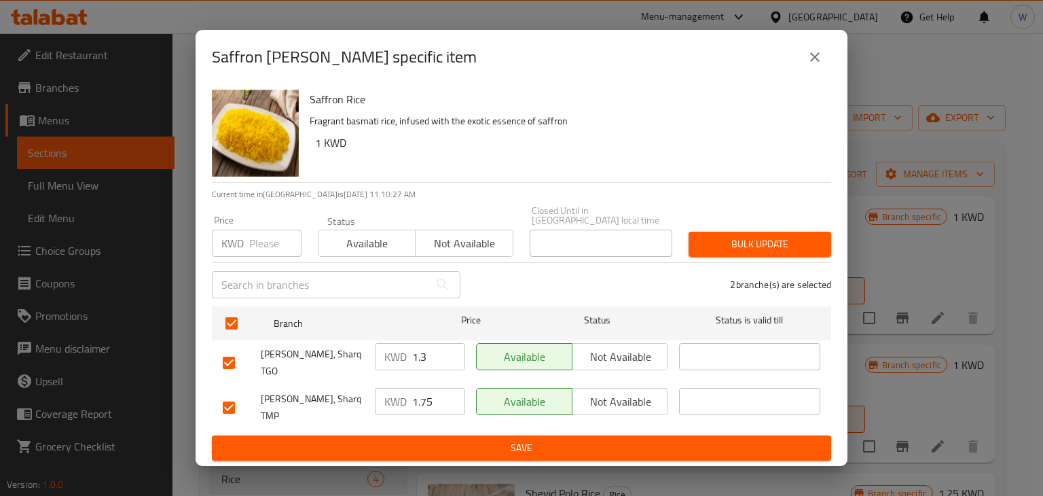
click at [427, 354] on input "1.3" at bounding box center [438, 356] width 53 height 27
type input "1.75"
click at [466, 439] on span "Save" at bounding box center [522, 447] width 598 height 17
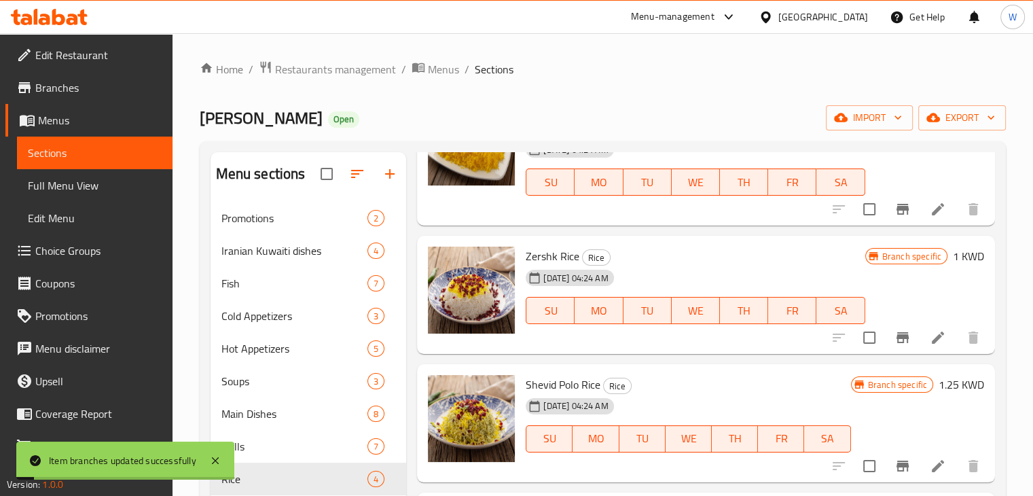
scroll to position [109, 0]
click at [894, 332] on icon "Branch-specific-item" at bounding box center [902, 337] width 16 height 16
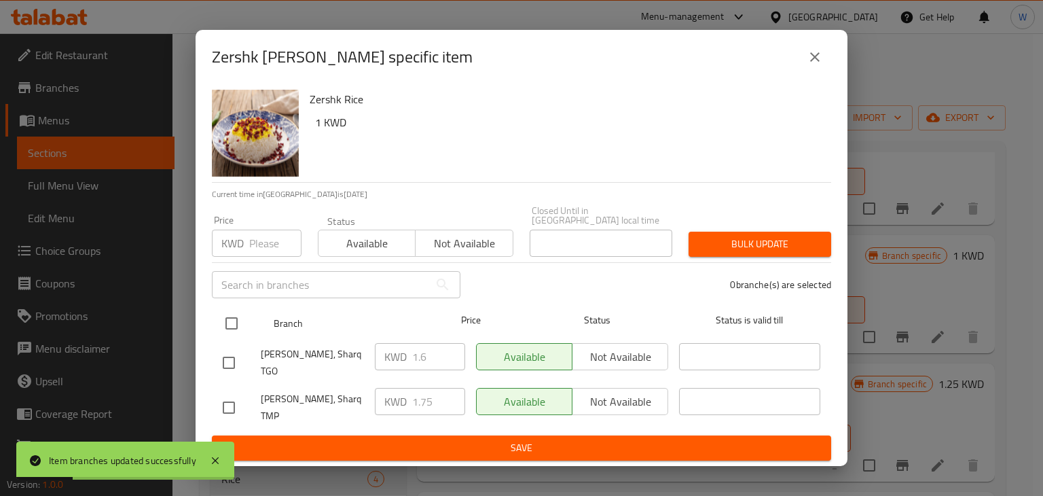
click at [234, 327] on input "checkbox" at bounding box center [231, 323] width 29 height 29
checkbox input "true"
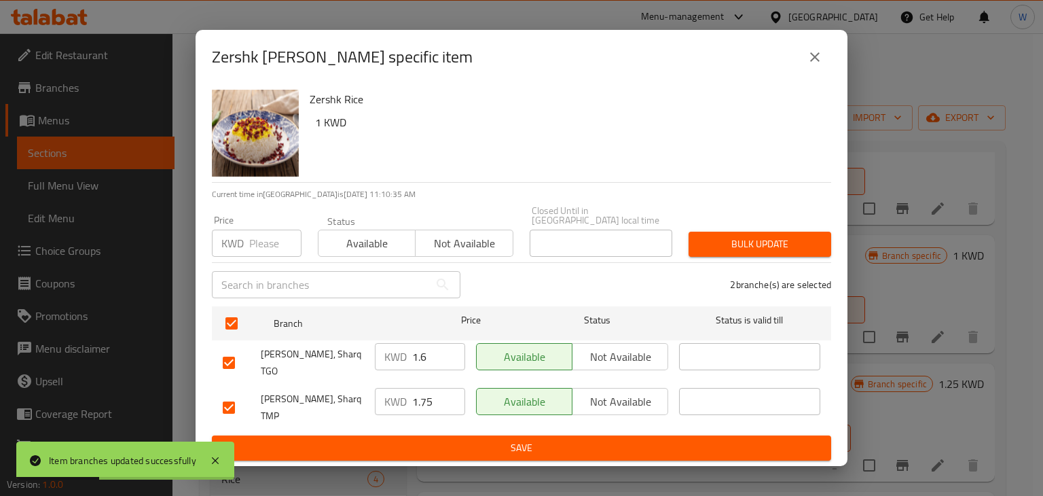
click at [430, 360] on input "1.6" at bounding box center [438, 356] width 53 height 27
type input "1.75"
click at [462, 441] on button "Save" at bounding box center [521, 447] width 619 height 25
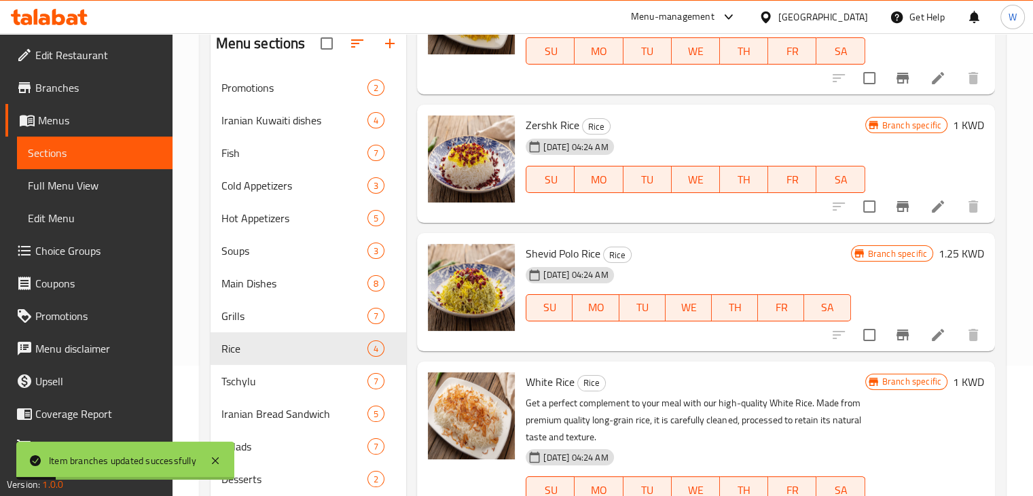
scroll to position [136, 0]
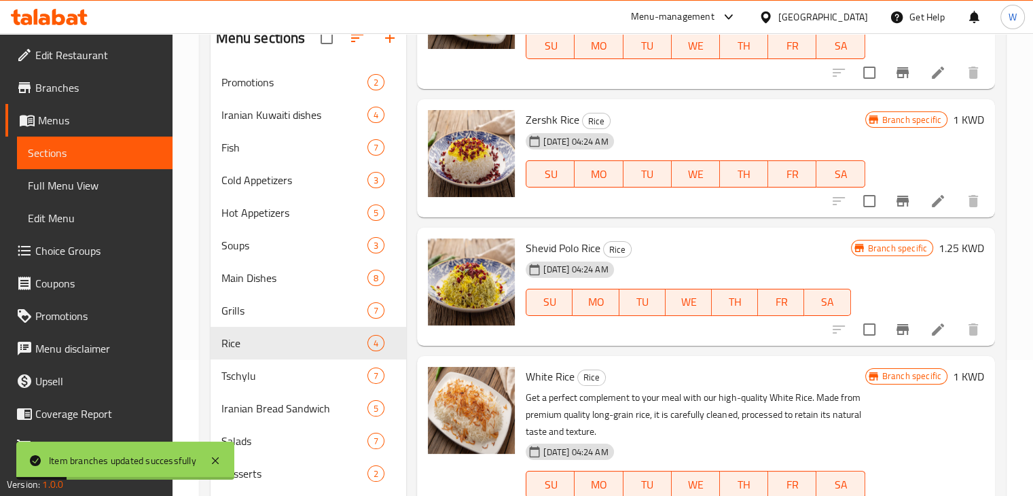
click at [894, 331] on icon "Branch-specific-item" at bounding box center [902, 329] width 16 height 16
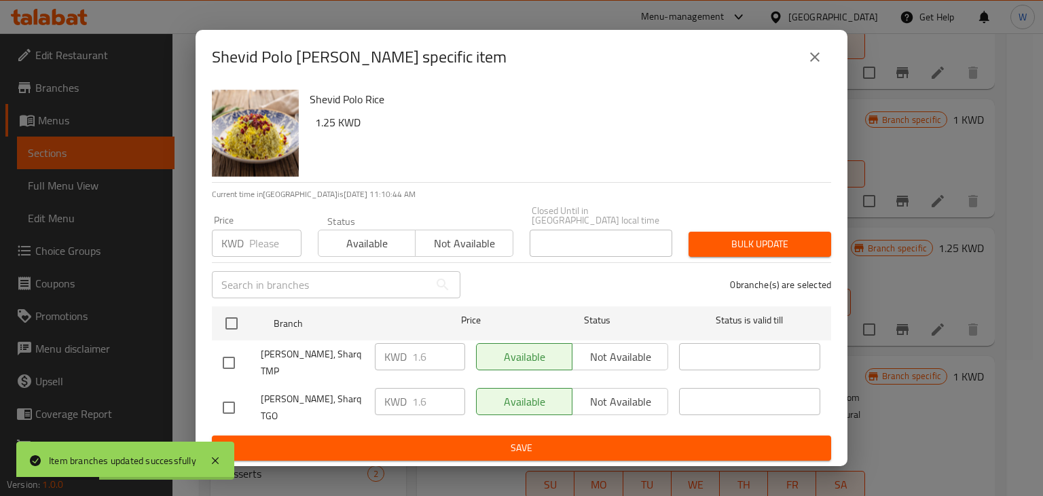
click at [816, 65] on icon "close" at bounding box center [815, 57] width 16 height 16
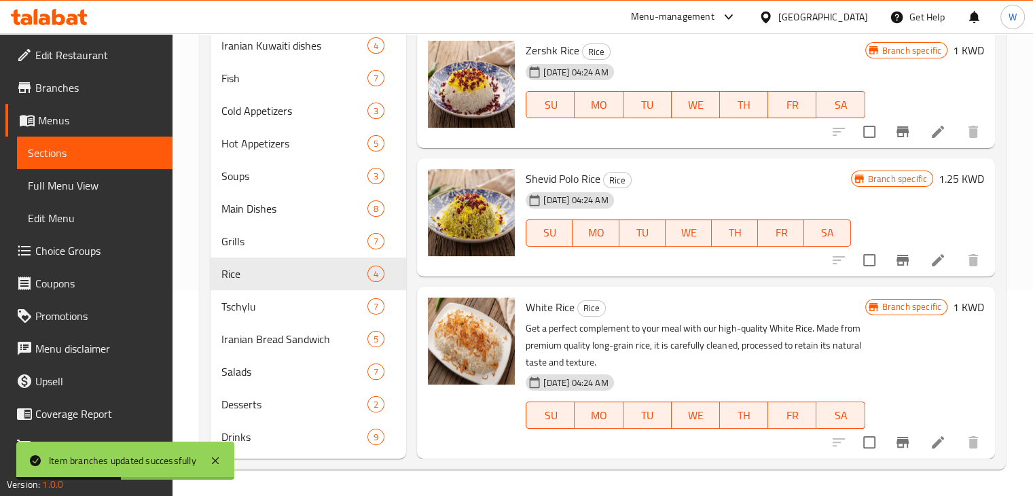
scroll to position [206, 0]
click at [894, 441] on icon "Branch-specific-item" at bounding box center [902, 441] width 16 height 16
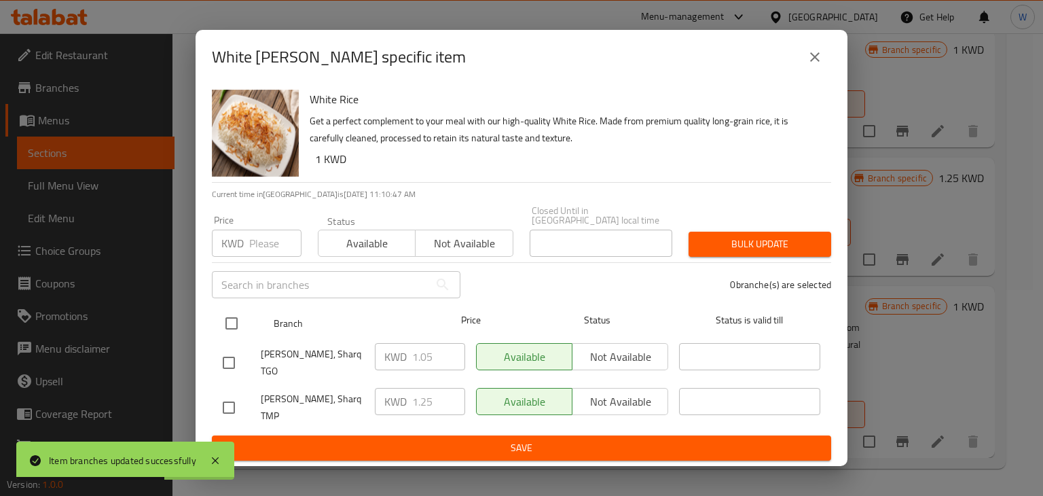
click at [240, 324] on input "checkbox" at bounding box center [231, 323] width 29 height 29
checkbox input "true"
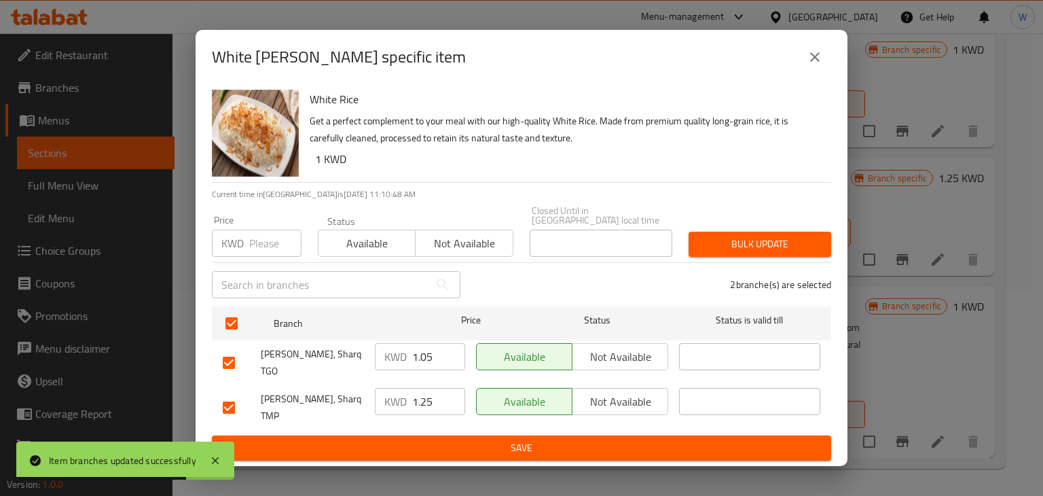
click at [437, 357] on input "1.05" at bounding box center [438, 356] width 53 height 27
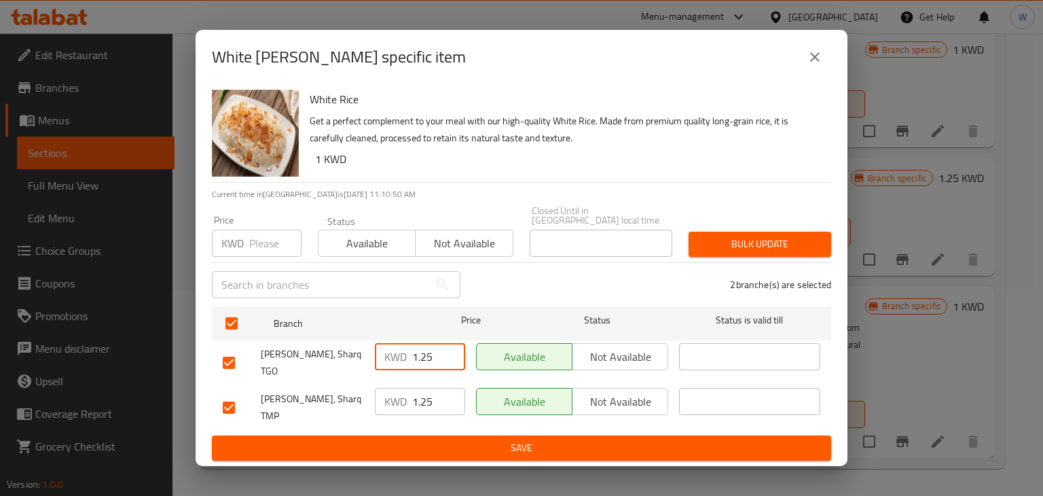
type input "1.25"
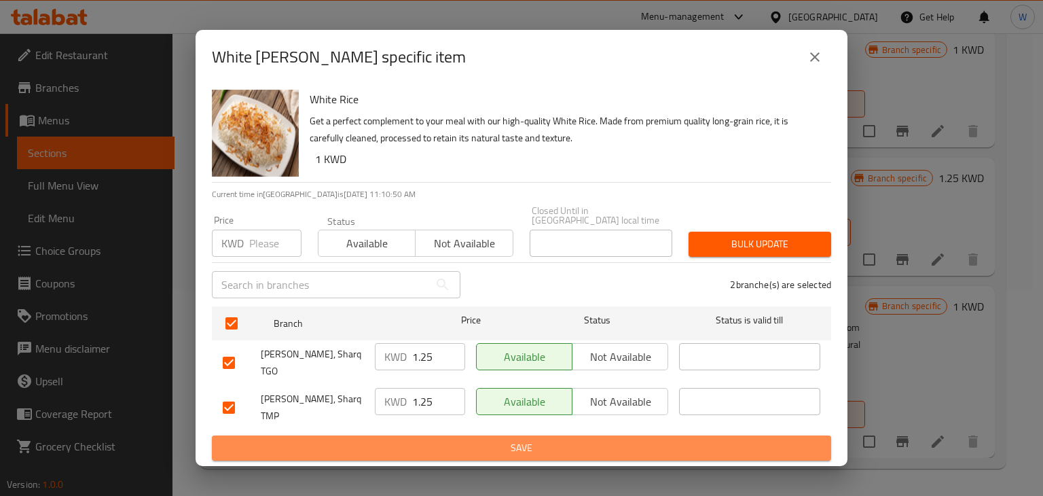
click at [486, 439] on span "Save" at bounding box center [522, 447] width 598 height 17
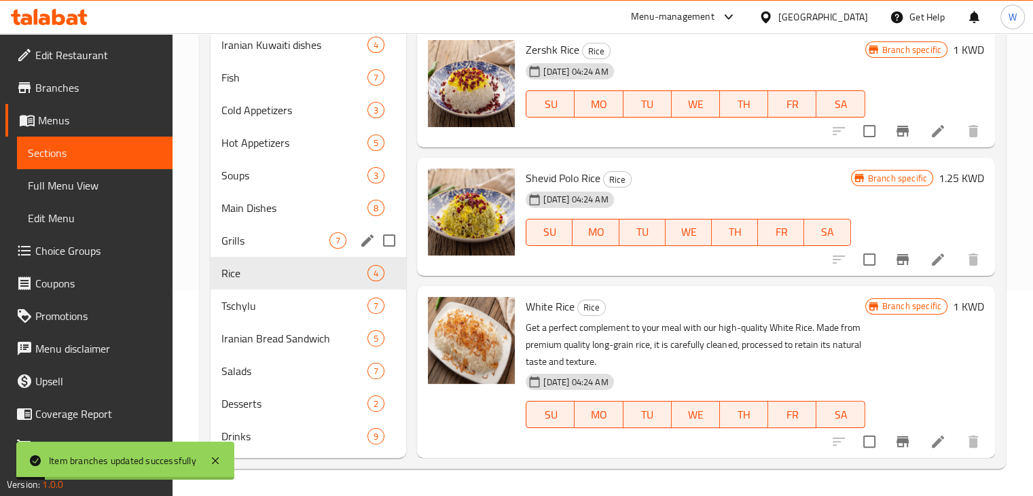
click at [269, 241] on span "Grills" at bounding box center [275, 240] width 109 height 16
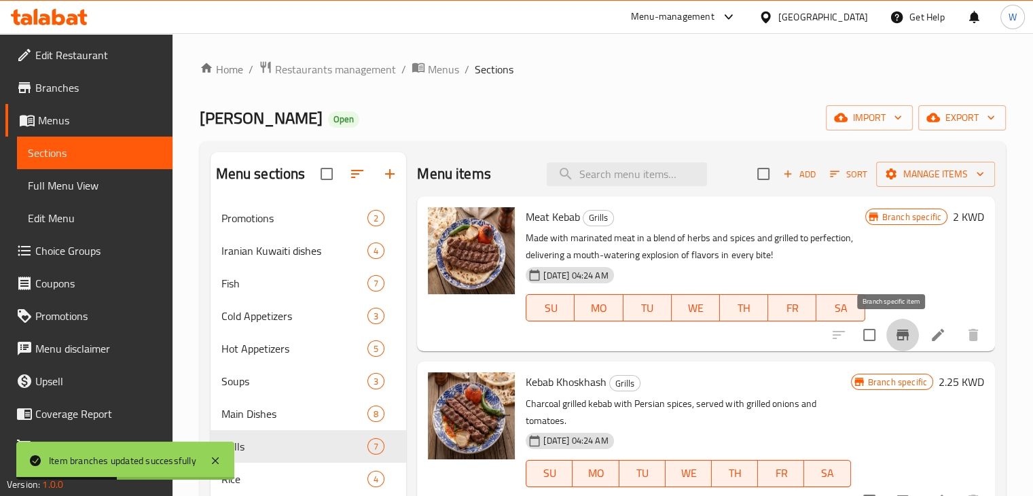
click at [896, 335] on icon "Branch-specific-item" at bounding box center [902, 334] width 12 height 11
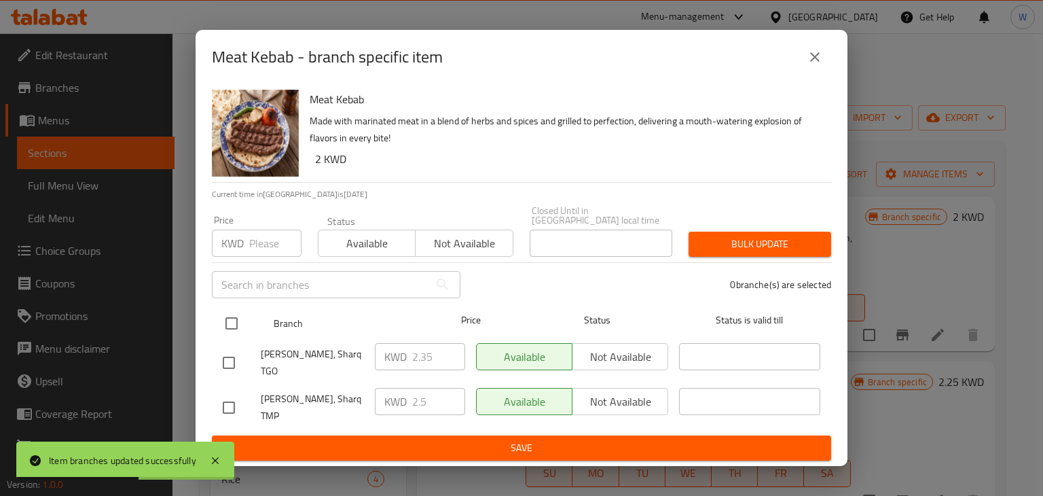
click at [230, 326] on input "checkbox" at bounding box center [231, 323] width 29 height 29
checkbox input "true"
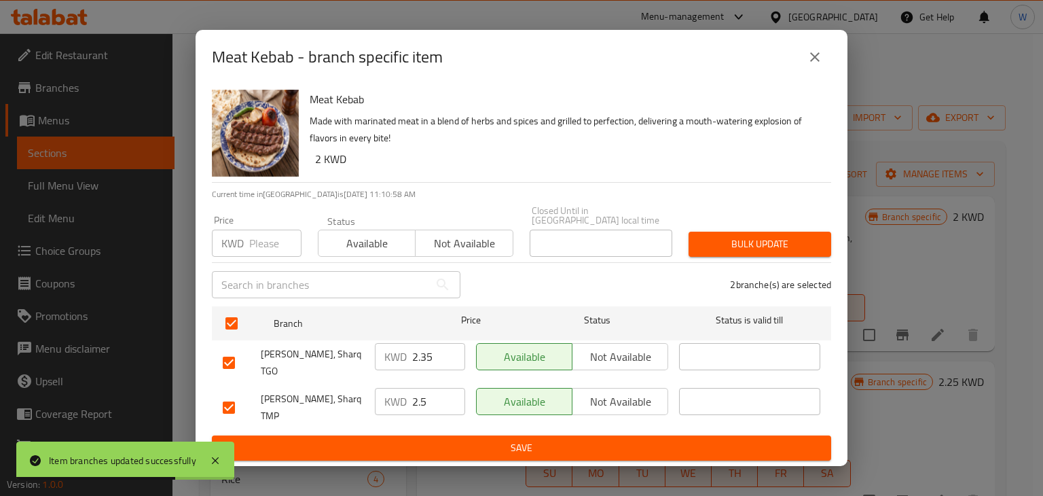
click at [437, 357] on input "2.35" at bounding box center [438, 356] width 53 height 27
type input "2.5"
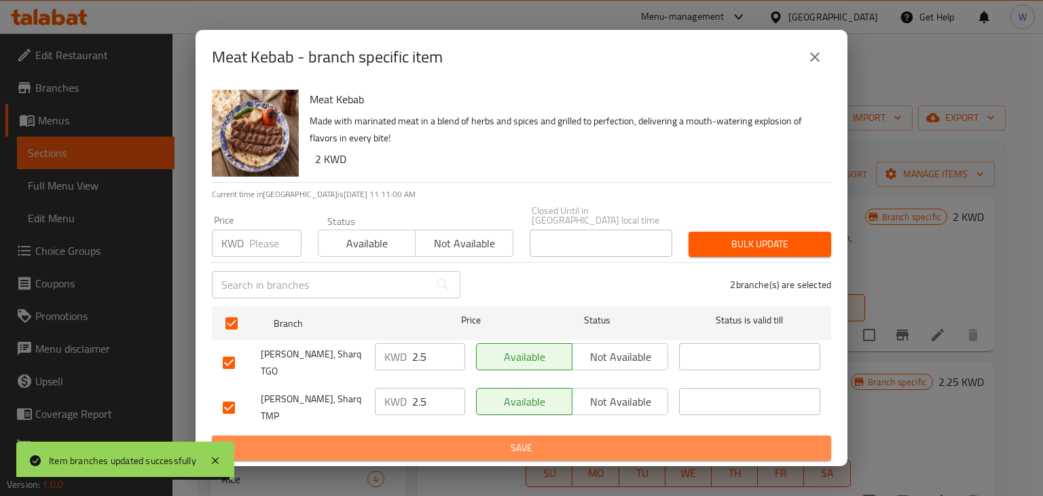
click at [506, 439] on span "Save" at bounding box center [522, 447] width 598 height 17
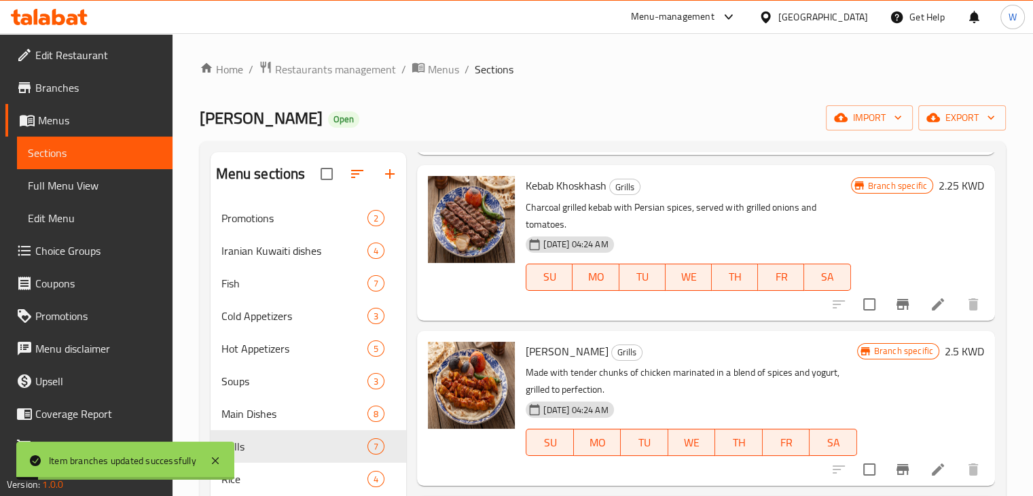
scroll to position [204, 0]
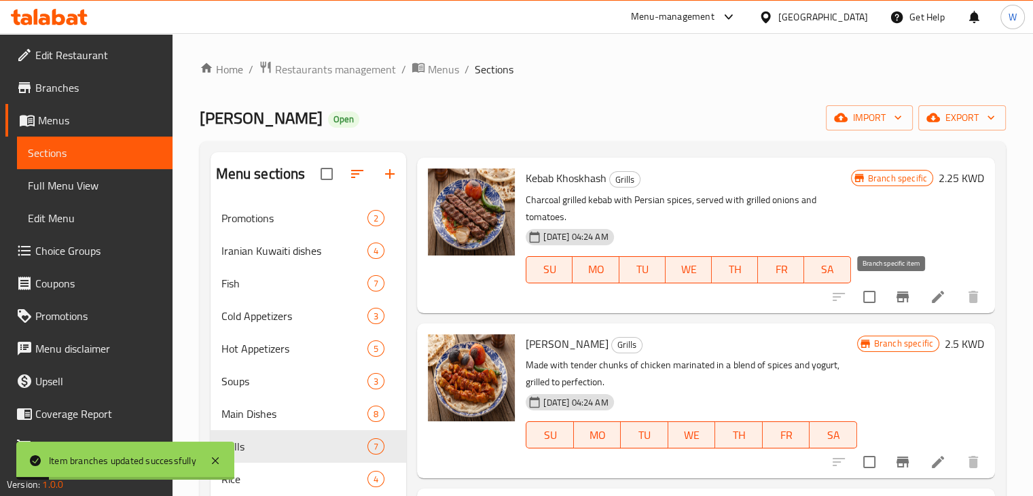
click at [896, 304] on icon "Branch-specific-item" at bounding box center [902, 297] width 16 height 16
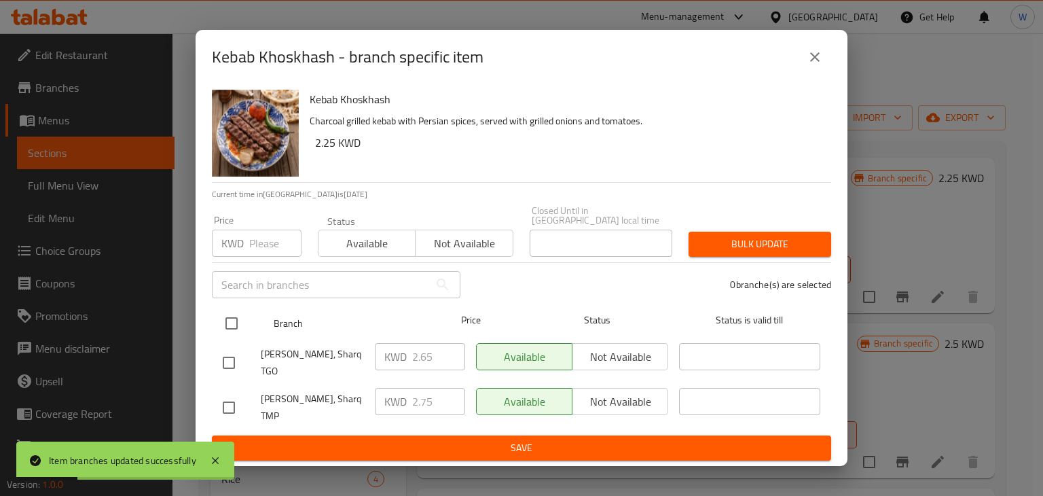
click at [231, 324] on input "checkbox" at bounding box center [231, 323] width 29 height 29
checkbox input "true"
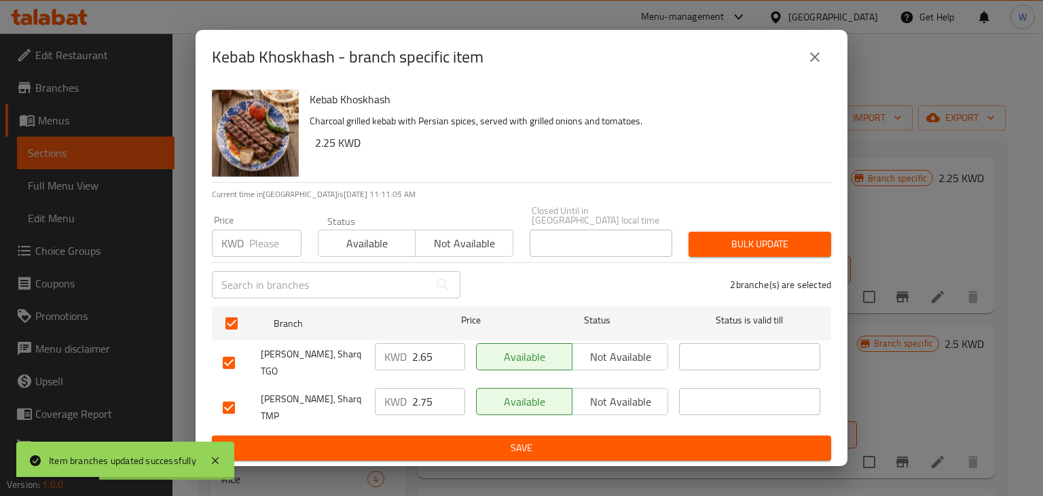
click at [430, 365] on input "2.65" at bounding box center [438, 356] width 53 height 27
type input "2.75"
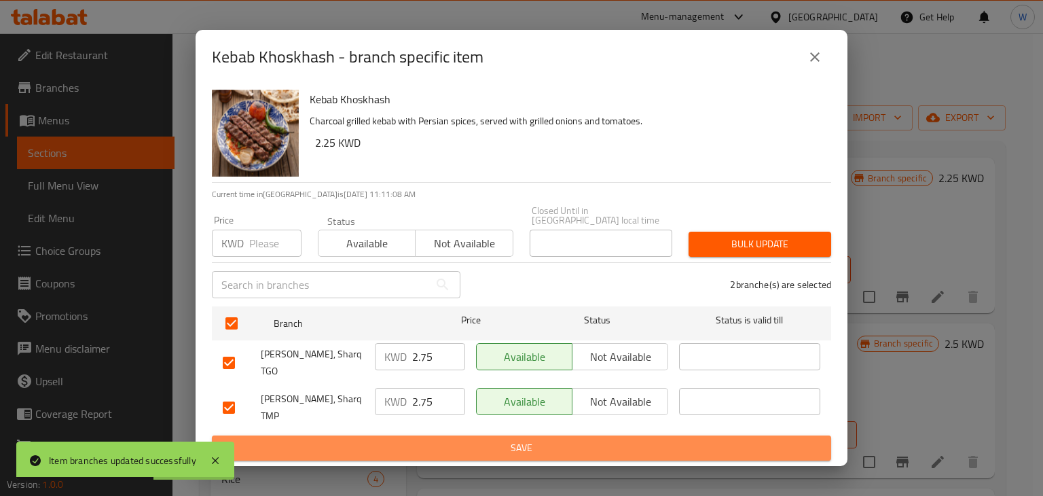
click at [452, 439] on span "Save" at bounding box center [522, 447] width 598 height 17
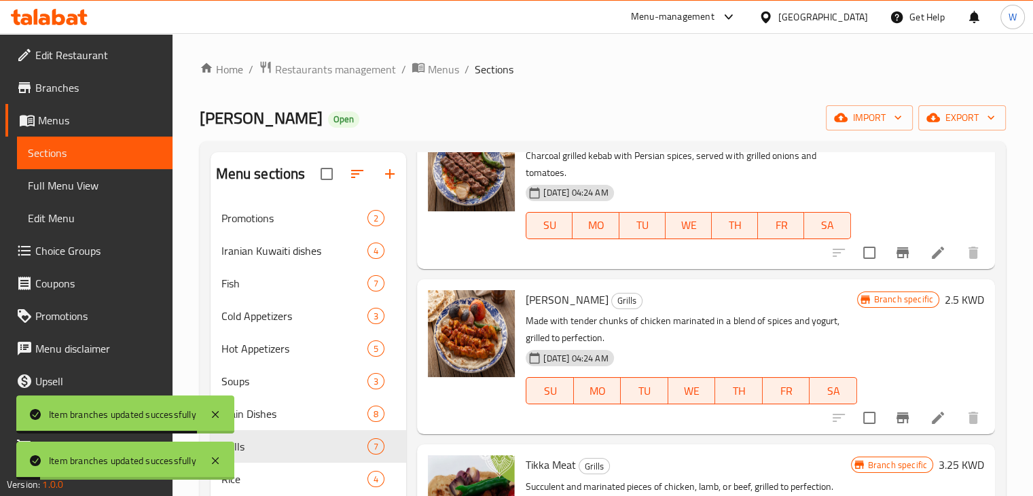
scroll to position [407, 0]
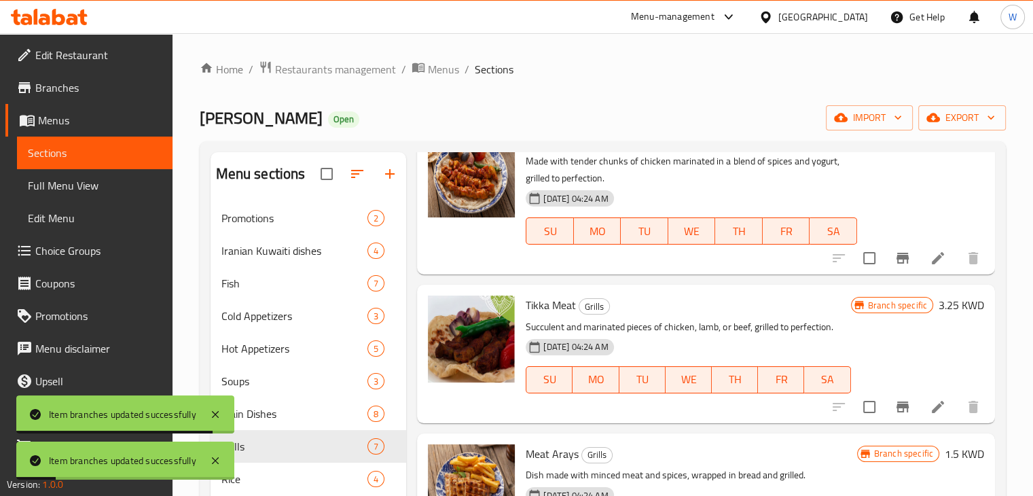
click at [896, 411] on icon "Branch-specific-item" at bounding box center [902, 406] width 12 height 11
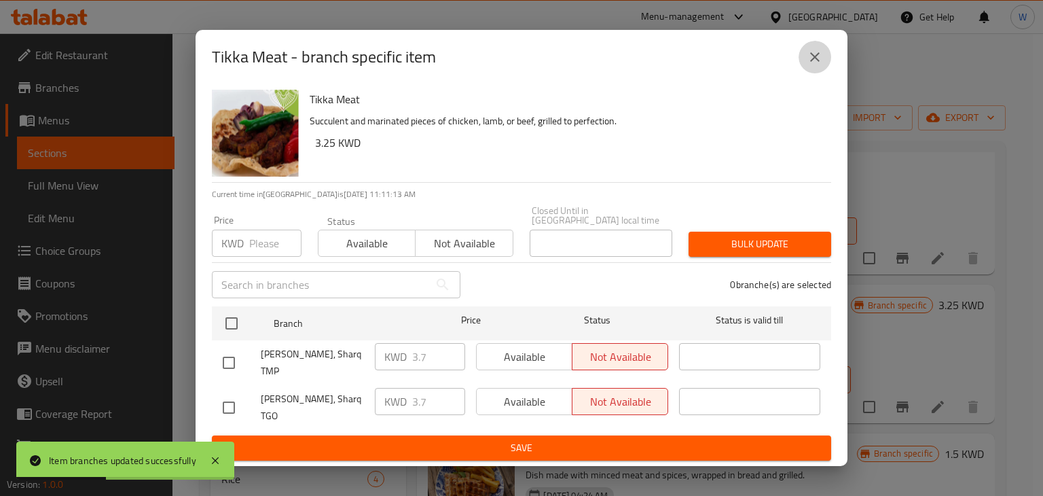
click at [816, 65] on icon "close" at bounding box center [815, 57] width 16 height 16
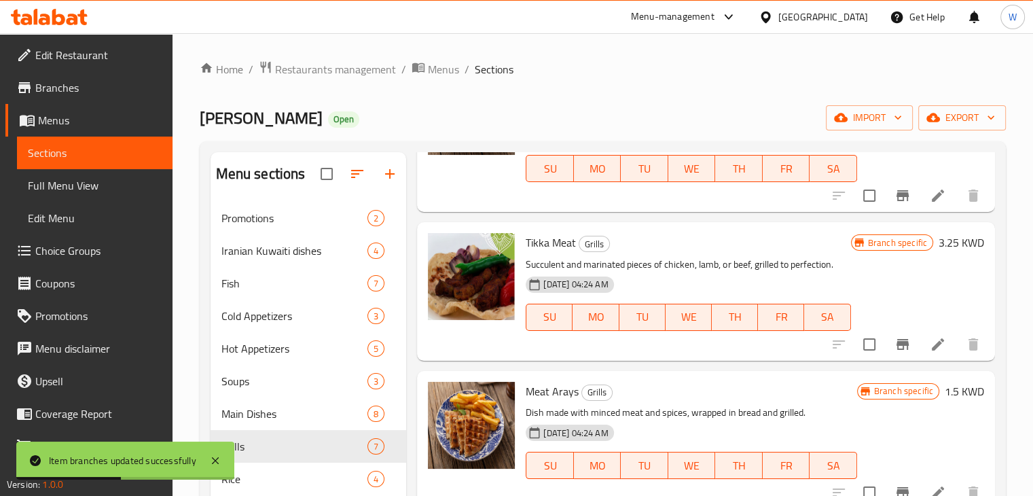
scroll to position [543, 0]
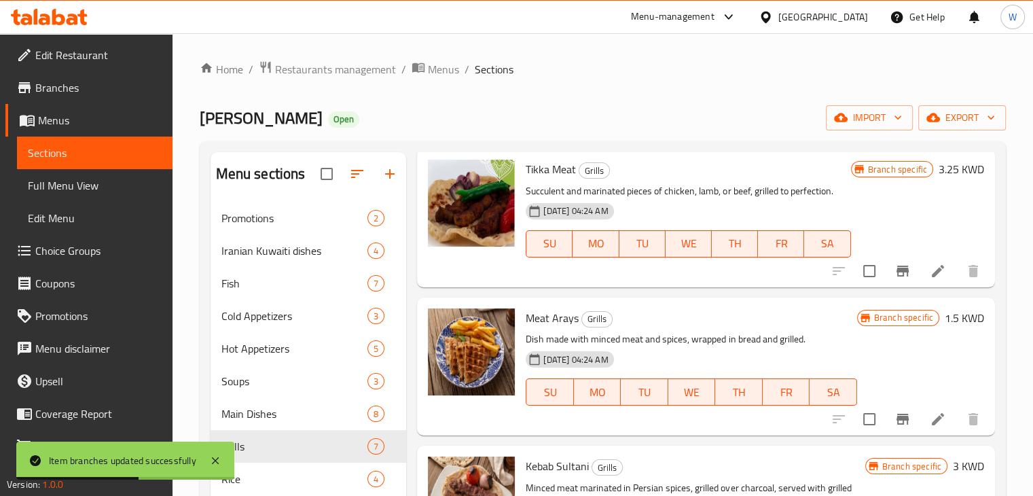
click at [894, 415] on icon "Branch-specific-item" at bounding box center [902, 419] width 16 height 16
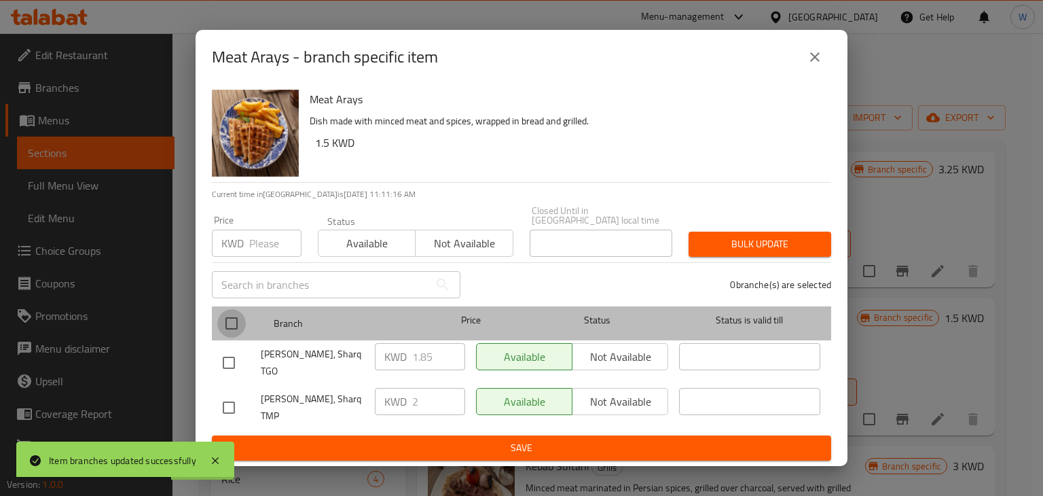
click at [229, 328] on input "checkbox" at bounding box center [231, 323] width 29 height 29
checkbox input "true"
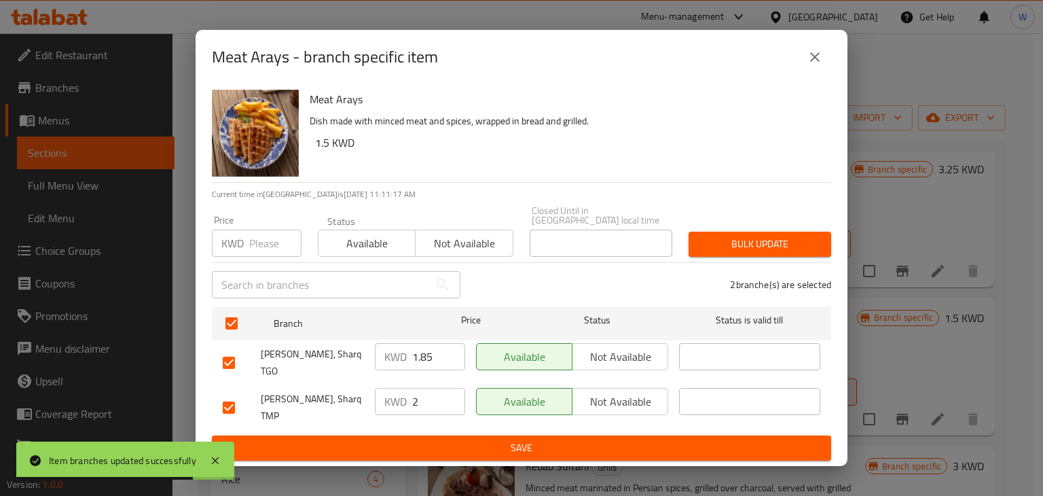
click at [433, 362] on input "1.85" at bounding box center [438, 356] width 53 height 27
type input "1"
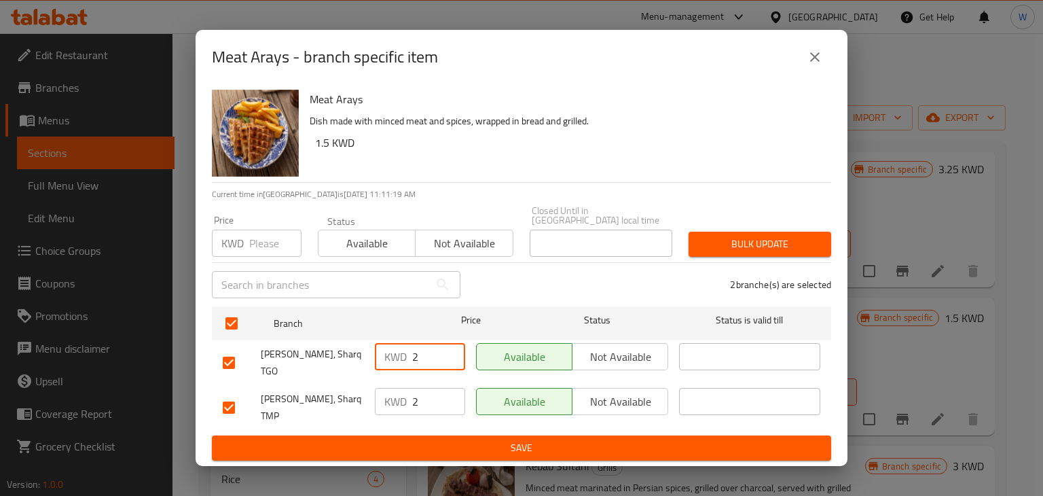
type input "2"
click at [479, 439] on span "Save" at bounding box center [522, 447] width 598 height 17
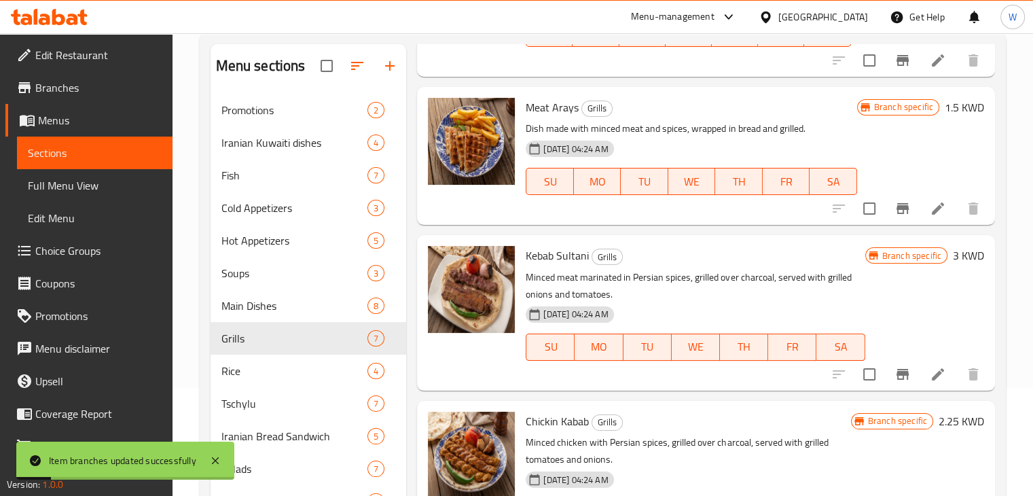
scroll to position [204, 0]
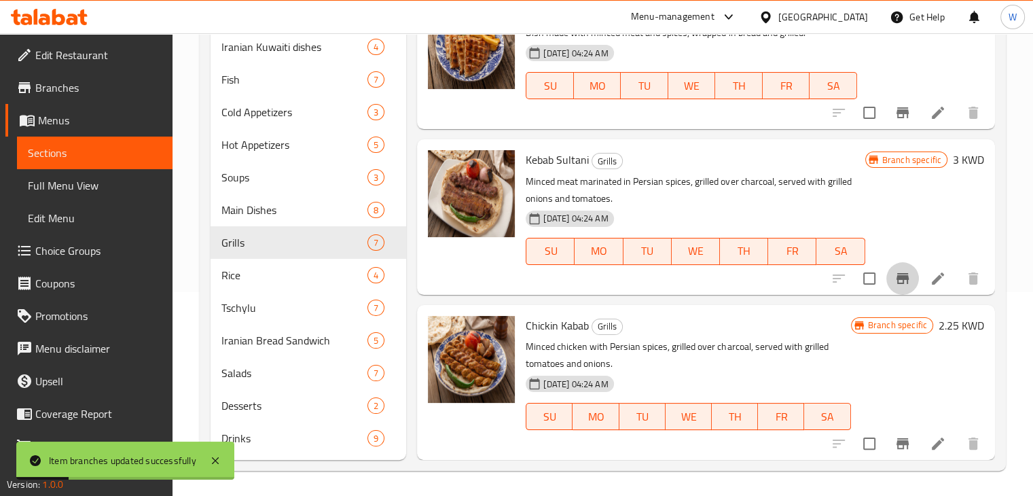
click at [896, 280] on icon "Branch-specific-item" at bounding box center [902, 278] width 12 height 11
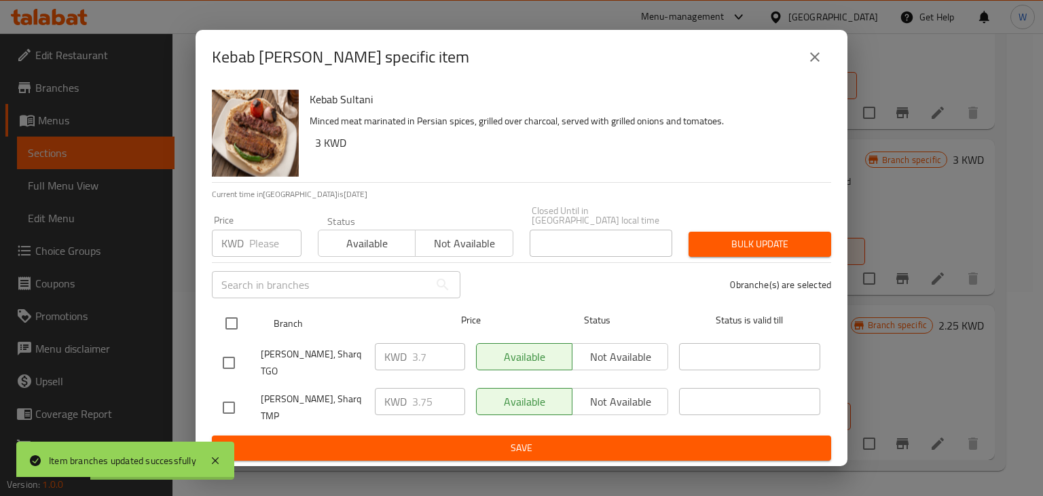
click at [236, 325] on input "checkbox" at bounding box center [231, 323] width 29 height 29
checkbox input "true"
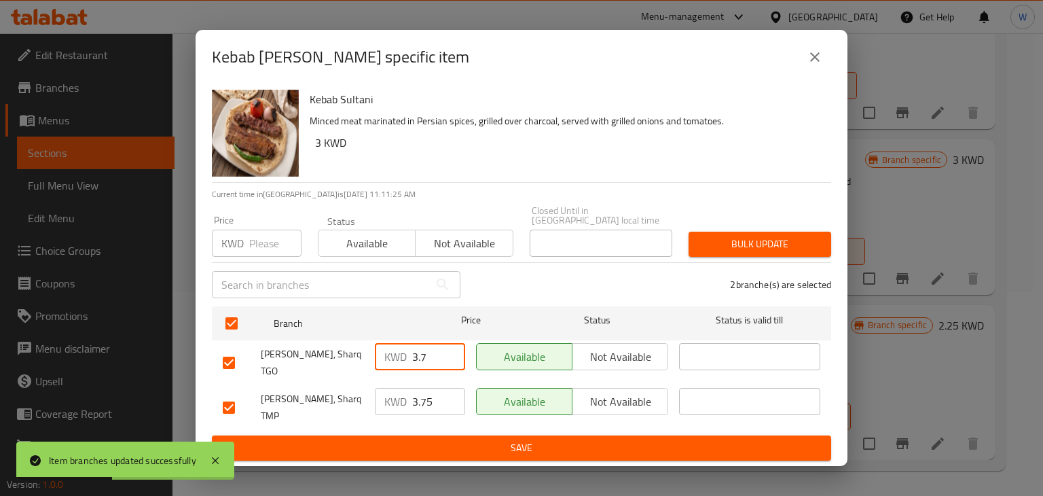
click at [437, 358] on input "3.7" at bounding box center [438, 356] width 53 height 27
type input "3.75"
click at [521, 443] on button "Save" at bounding box center [521, 447] width 619 height 25
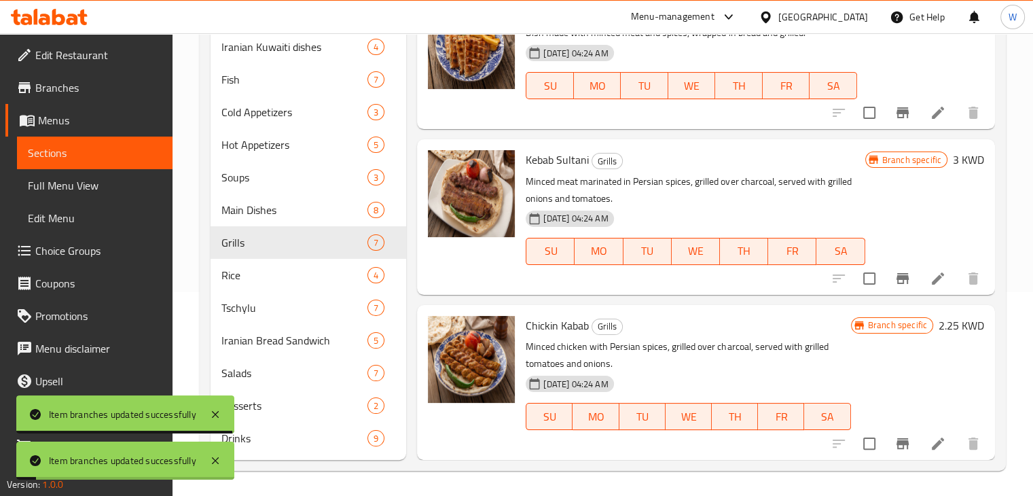
scroll to position [206, 0]
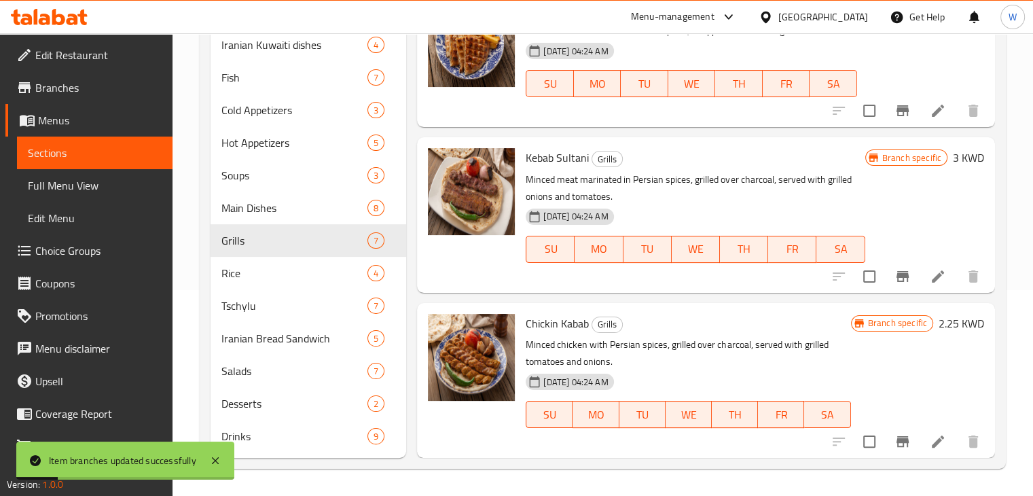
click at [896, 446] on icon "Branch-specific-item" at bounding box center [902, 441] width 12 height 11
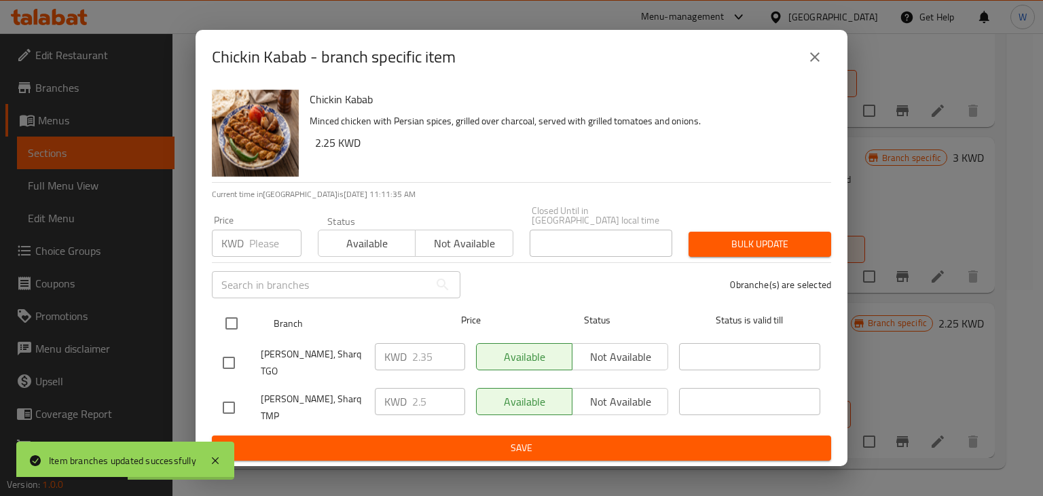
click at [225, 329] on input "checkbox" at bounding box center [231, 323] width 29 height 29
checkbox input "true"
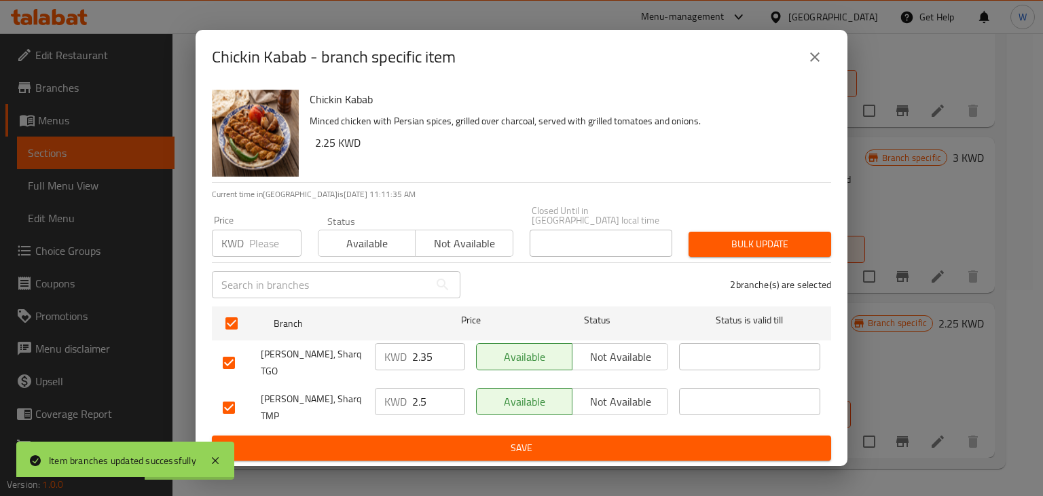
click at [435, 363] on input "2.35" at bounding box center [438, 356] width 53 height 27
type input "2.5"
click at [515, 442] on button "Save" at bounding box center [521, 447] width 619 height 25
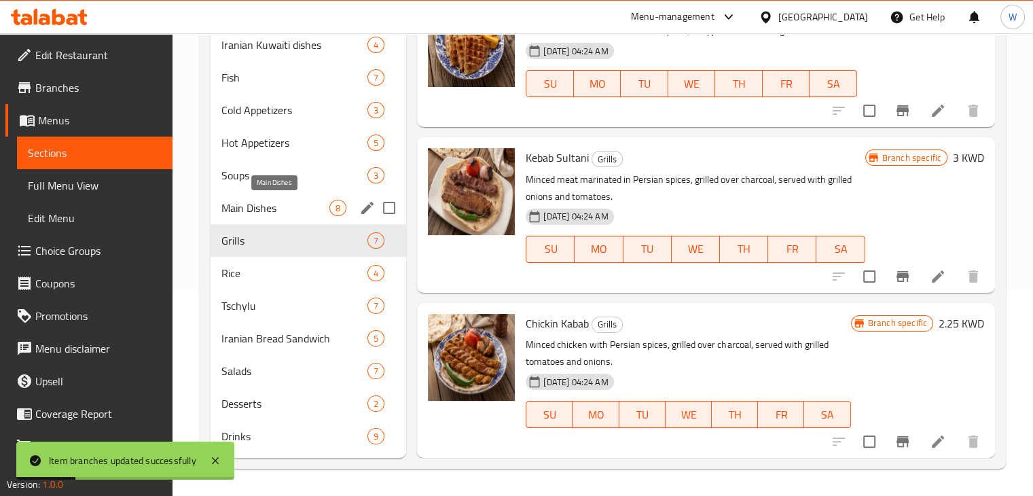
click at [264, 208] on span "Main Dishes" at bounding box center [275, 208] width 109 height 16
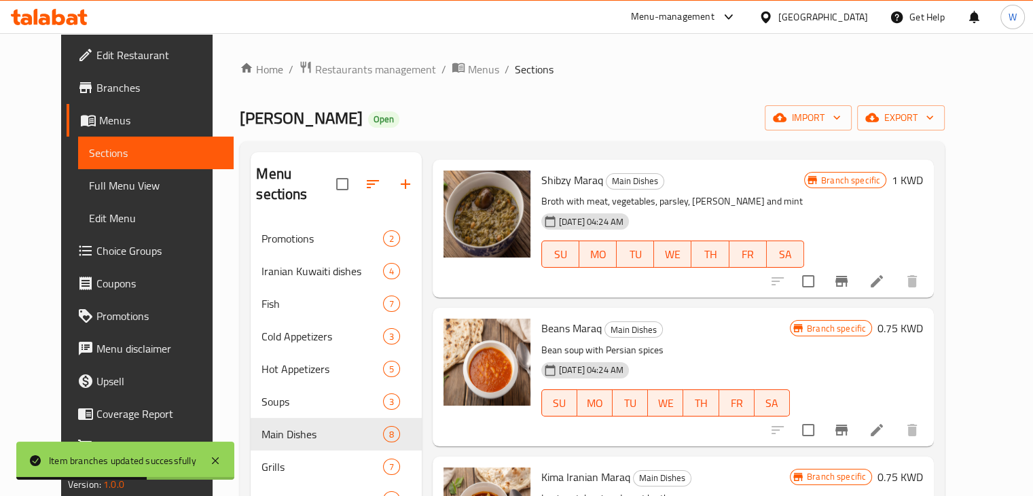
scroll to position [68, 0]
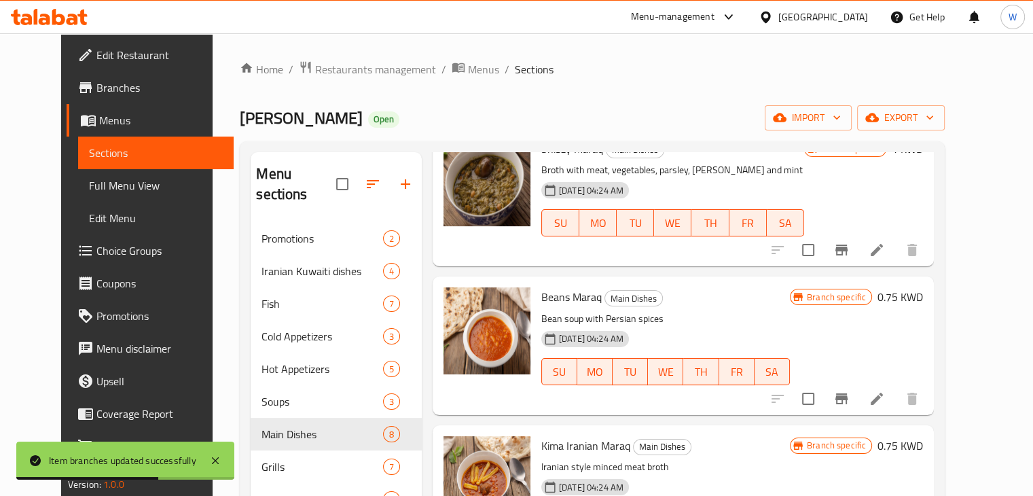
click at [850, 246] on icon "Branch-specific-item" at bounding box center [841, 250] width 16 height 16
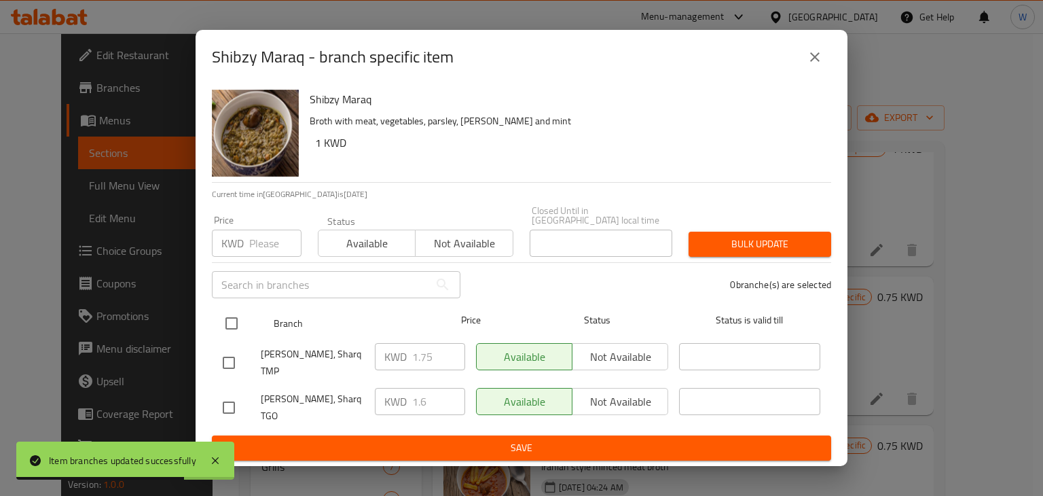
click at [236, 327] on input "checkbox" at bounding box center [231, 323] width 29 height 29
checkbox input "true"
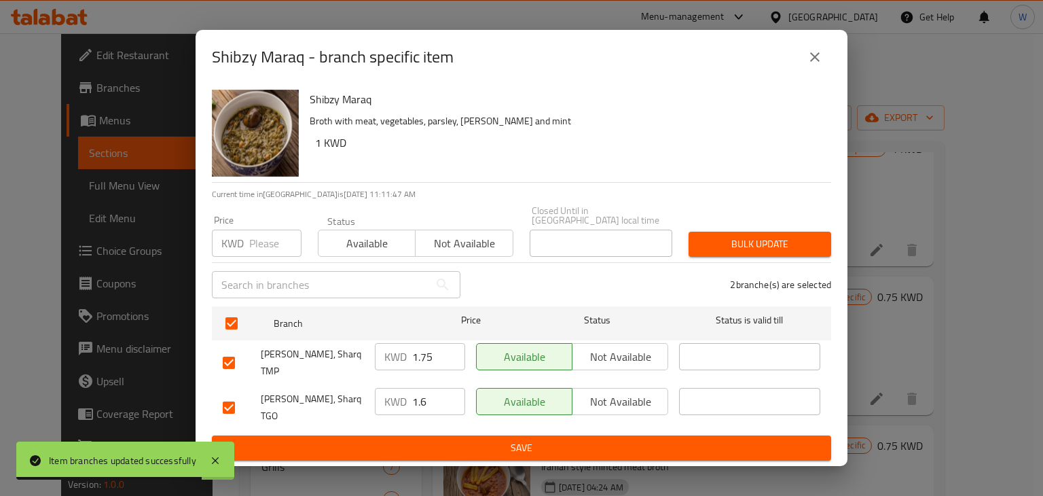
click at [428, 396] on input "1.6" at bounding box center [438, 401] width 53 height 27
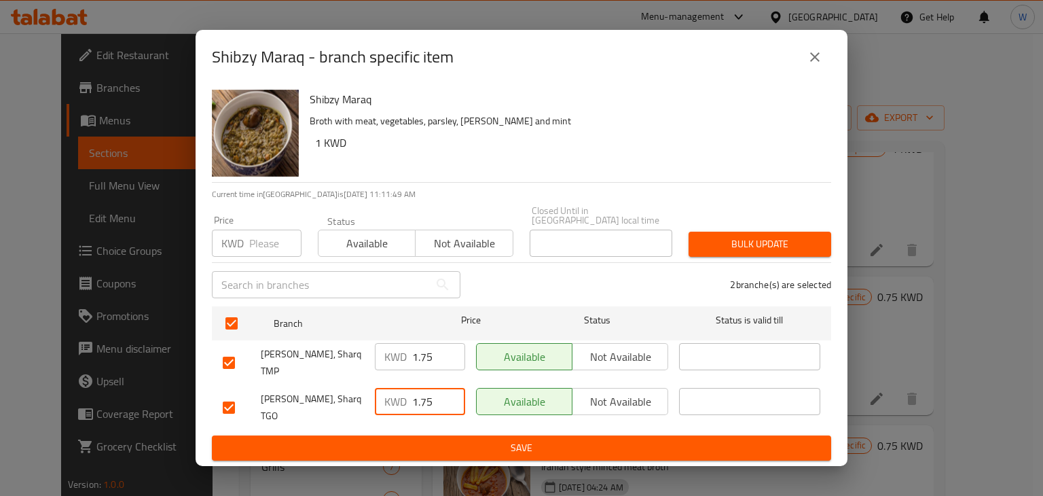
type input "1.75"
click at [459, 439] on span "Save" at bounding box center [522, 447] width 598 height 17
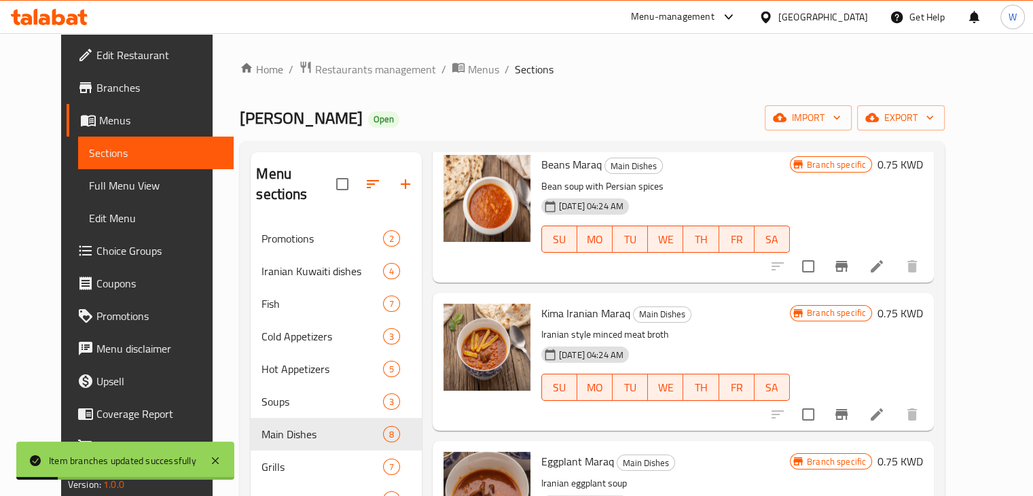
scroll to position [204, 0]
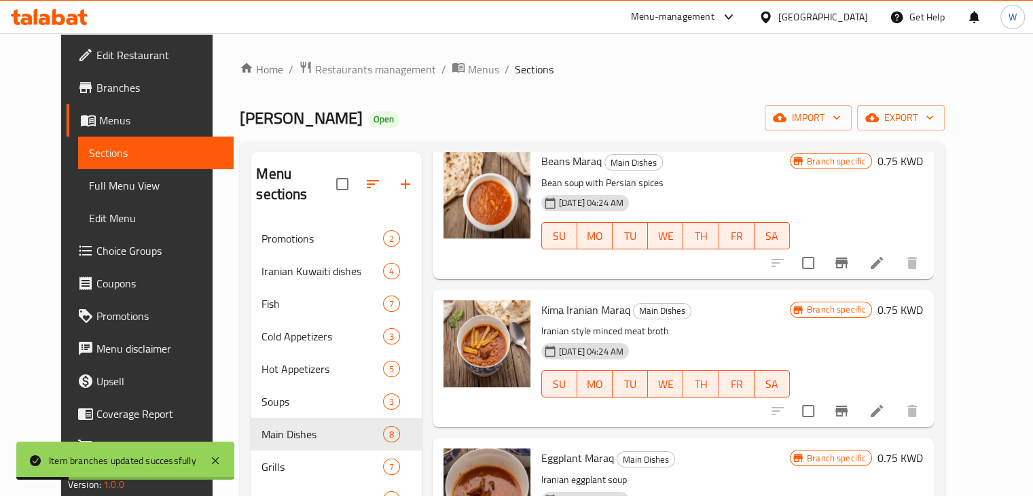
click at [850, 266] on icon "Branch-specific-item" at bounding box center [841, 263] width 16 height 16
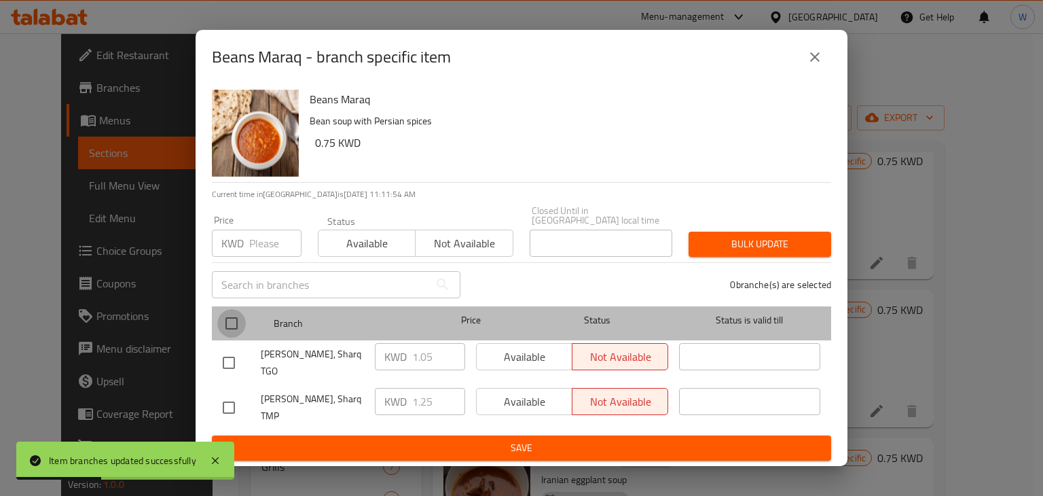
click at [230, 328] on input "checkbox" at bounding box center [231, 323] width 29 height 29
checkbox input "true"
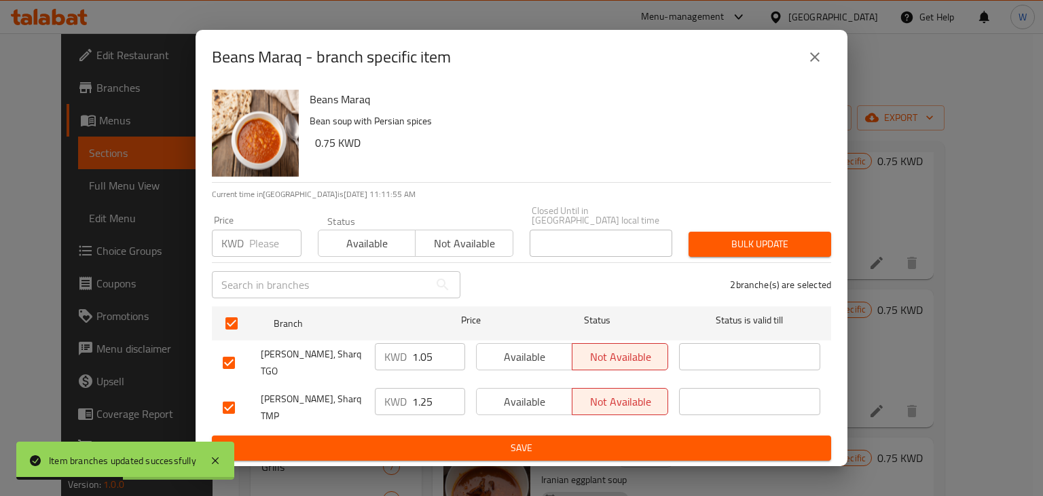
click at [435, 362] on input "1.05" at bounding box center [438, 356] width 53 height 27
type input "1.25"
click at [521, 439] on span "Save" at bounding box center [522, 447] width 598 height 17
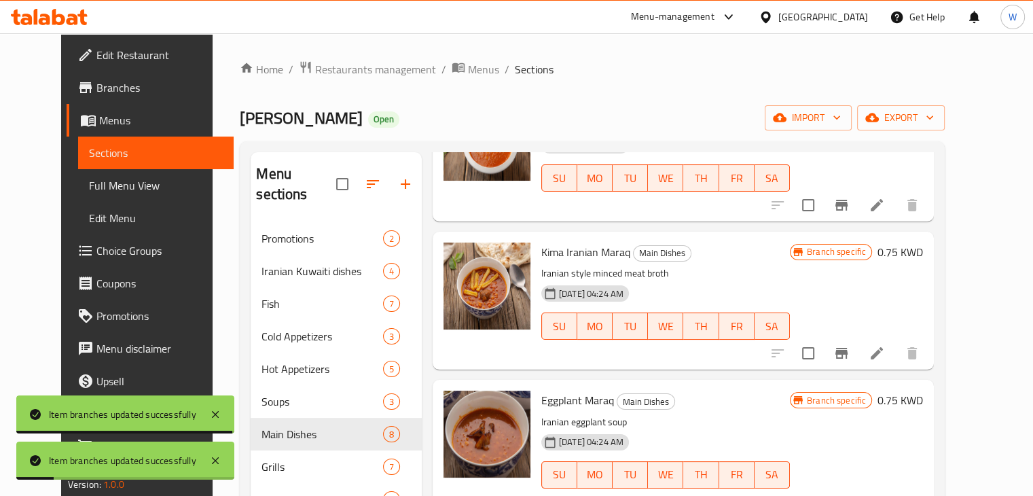
scroll to position [340, 0]
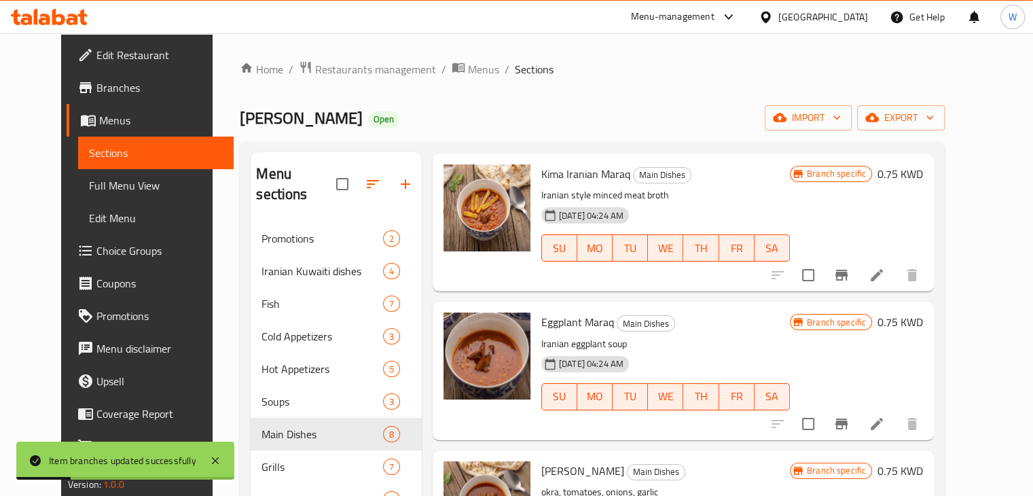
click at [850, 271] on icon "Branch-specific-item" at bounding box center [841, 275] width 16 height 16
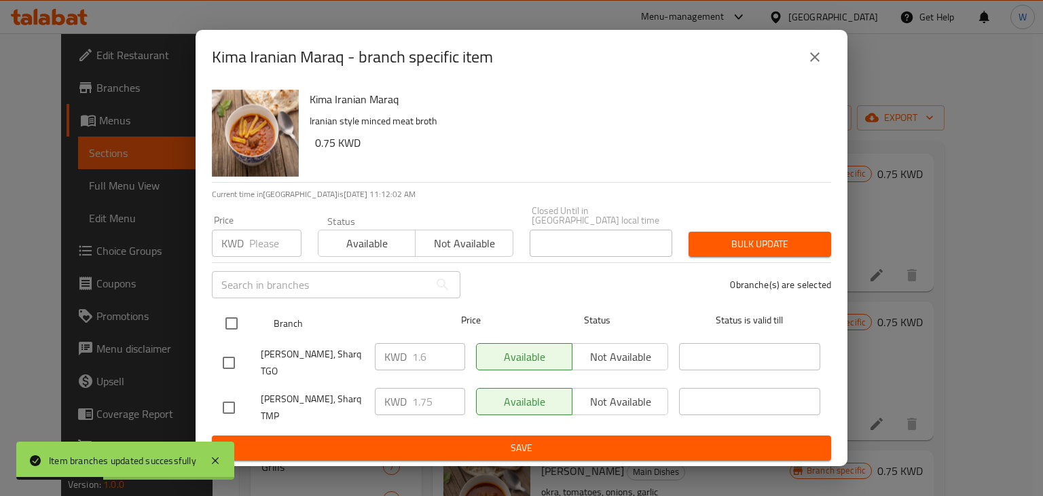
click at [232, 324] on input "checkbox" at bounding box center [231, 323] width 29 height 29
checkbox input "true"
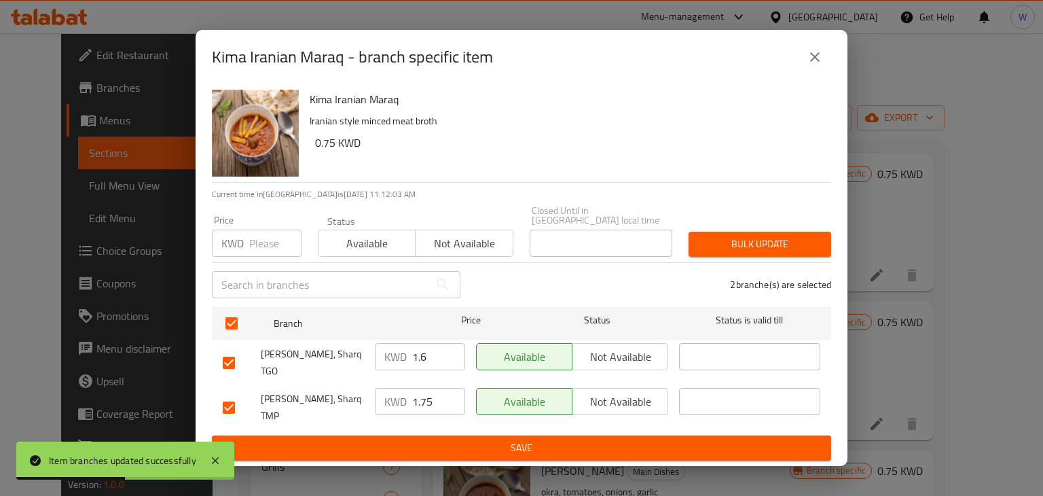
click at [432, 365] on input "1.6" at bounding box center [438, 356] width 53 height 27
type input "1.75"
click at [458, 439] on span "Save" at bounding box center [522, 447] width 598 height 17
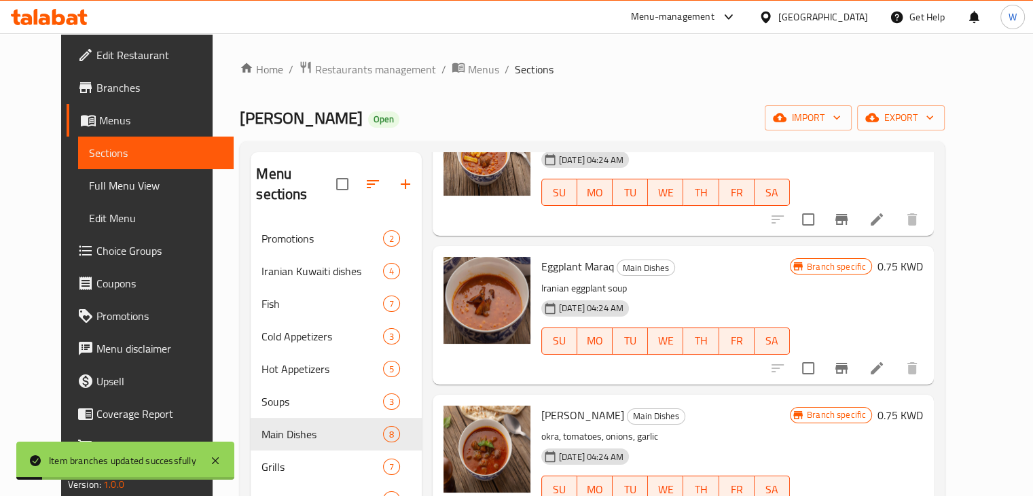
scroll to position [475, 0]
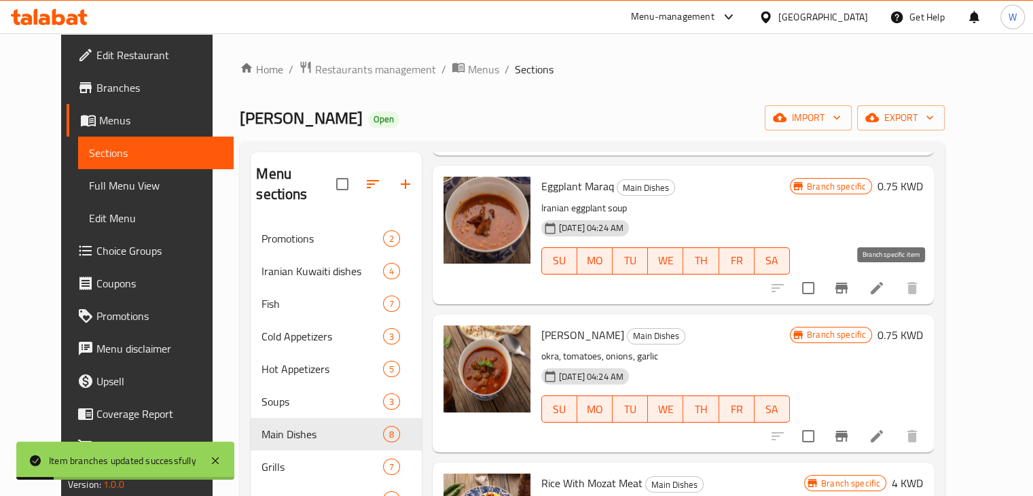
click at [850, 295] on icon "Branch-specific-item" at bounding box center [841, 288] width 16 height 16
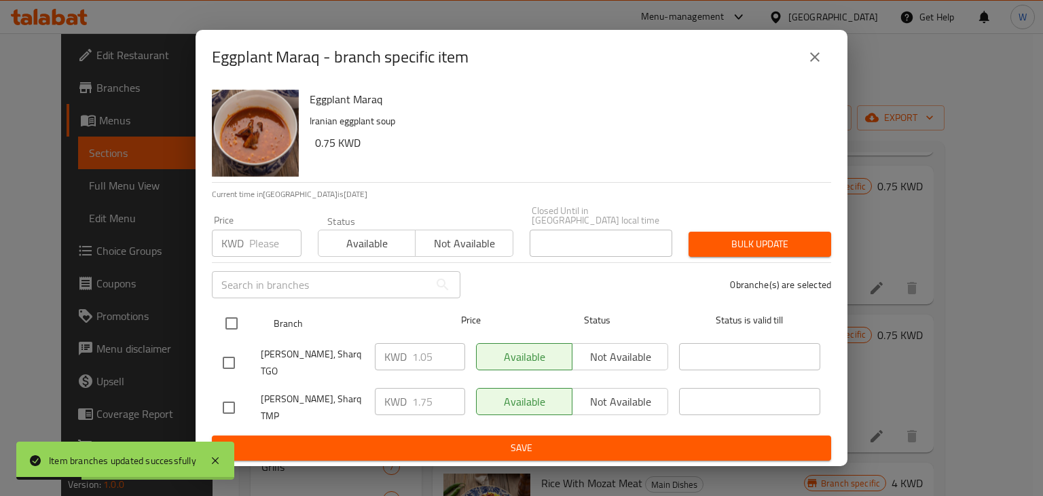
click at [234, 324] on input "checkbox" at bounding box center [231, 323] width 29 height 29
checkbox input "true"
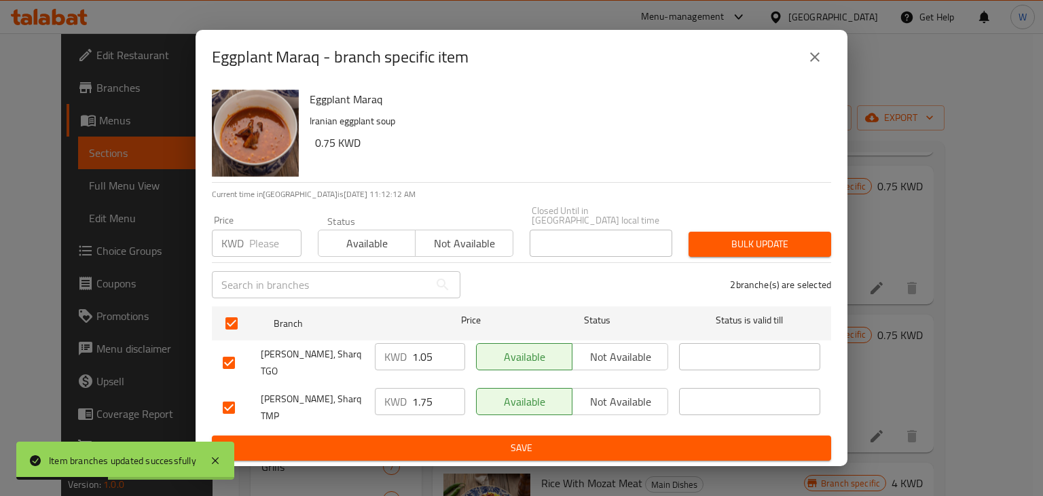
click at [435, 362] on input "1.05" at bounding box center [438, 356] width 53 height 27
type input "1.75"
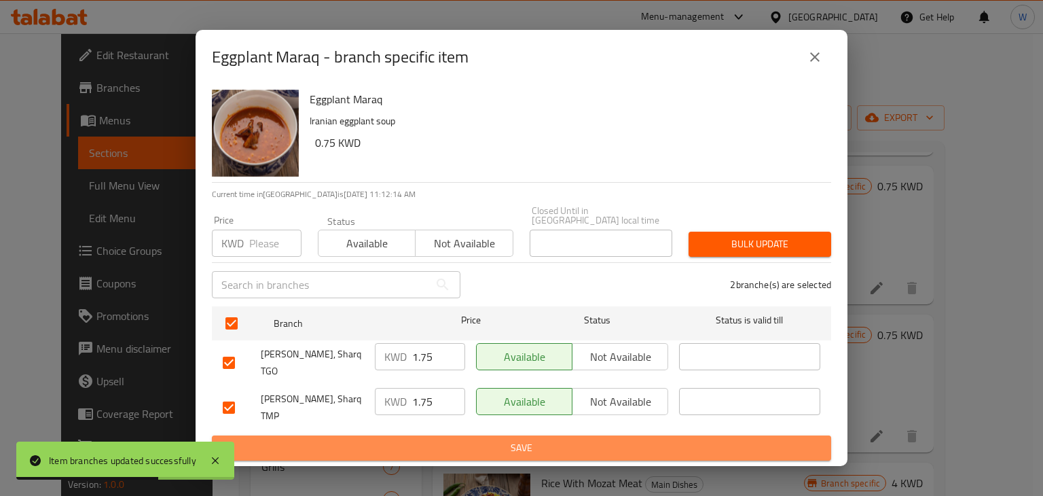
click at [422, 439] on span "Save" at bounding box center [522, 447] width 598 height 17
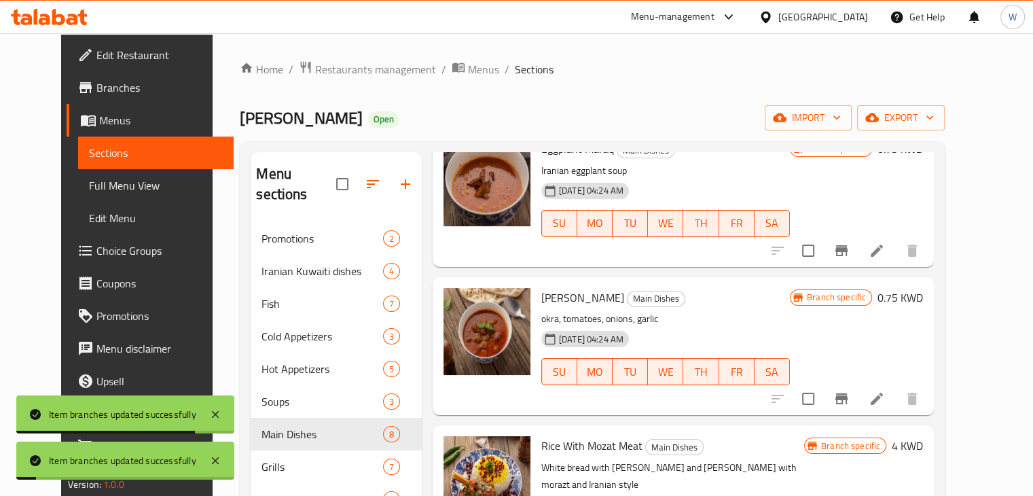
scroll to position [611, 0]
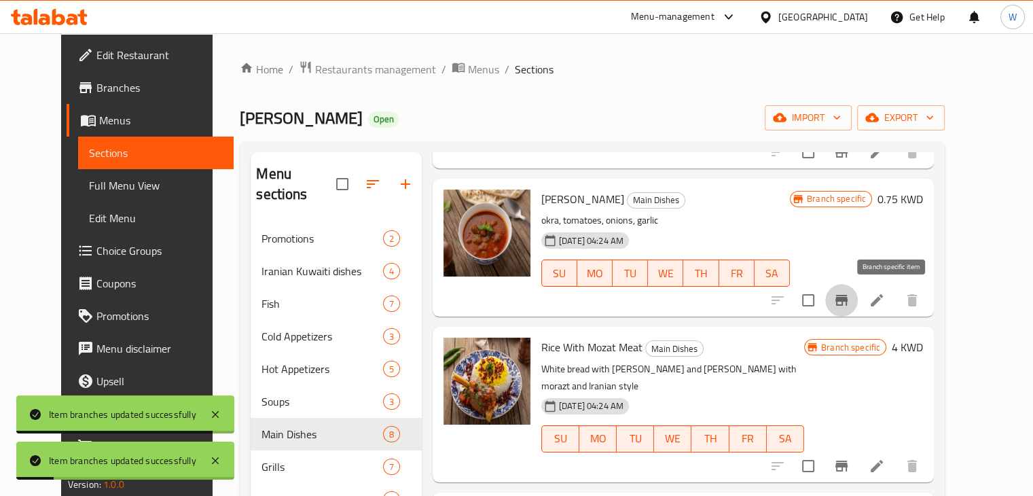
click at [848, 297] on icon "Branch-specific-item" at bounding box center [841, 300] width 12 height 11
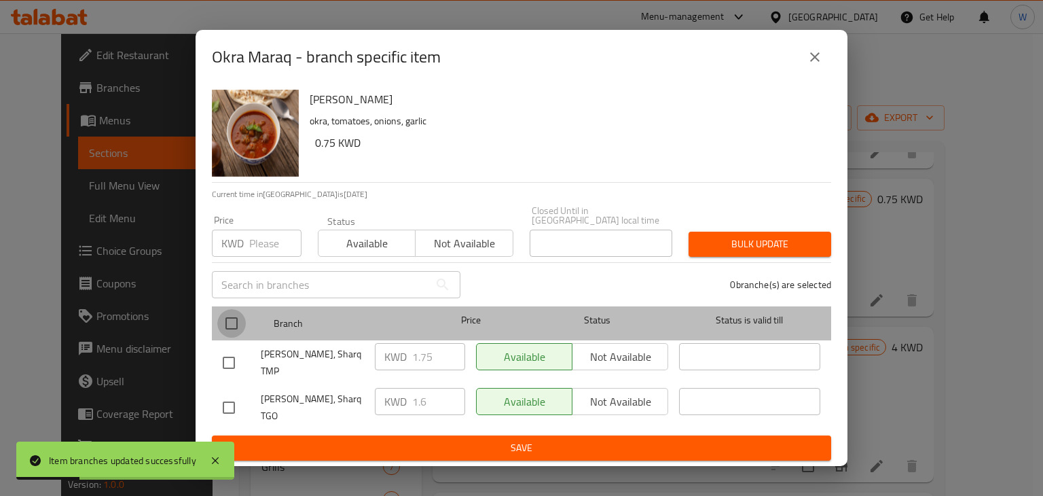
click at [231, 331] on input "checkbox" at bounding box center [231, 323] width 29 height 29
checkbox input "true"
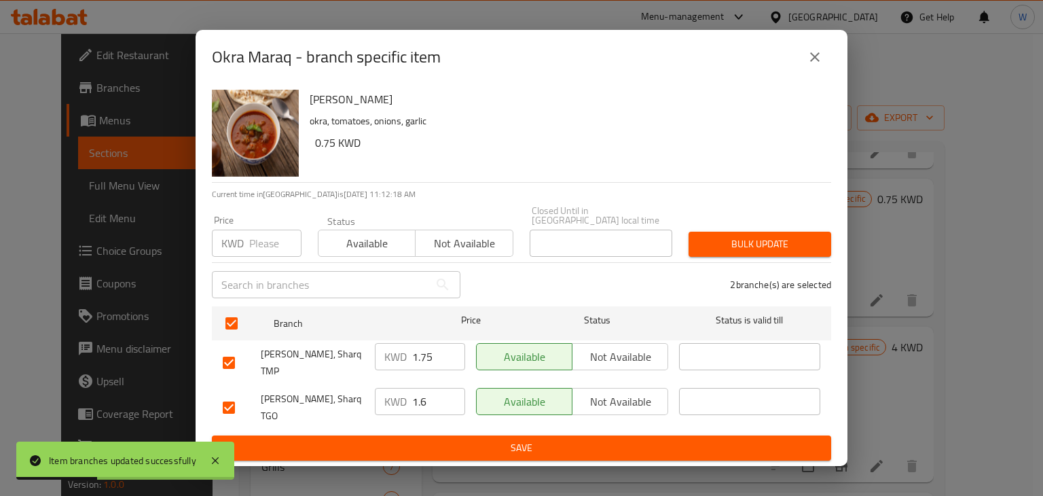
click at [432, 399] on input "1.6" at bounding box center [438, 401] width 53 height 27
type input "1.75"
click at [424, 439] on span "Save" at bounding box center [522, 447] width 598 height 17
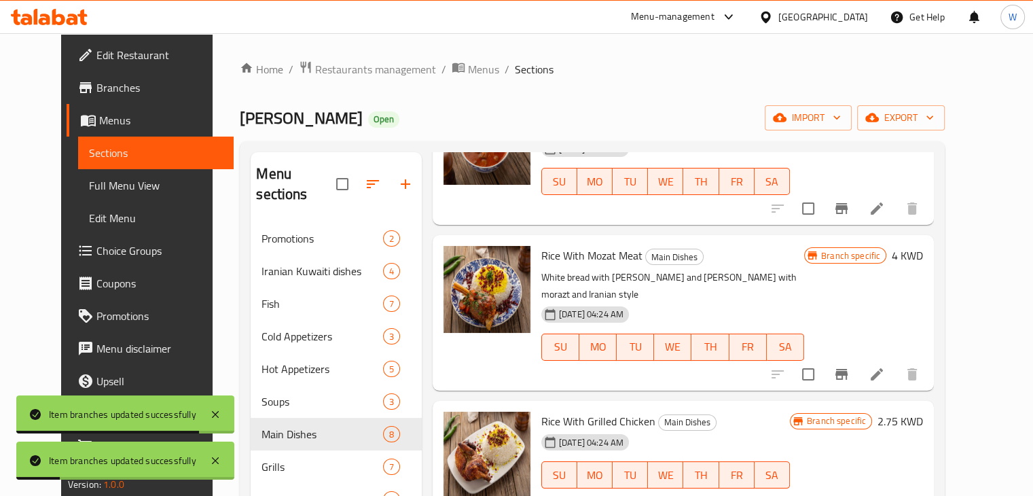
scroll to position [706, 0]
click at [848, 369] on icon "Branch-specific-item" at bounding box center [841, 374] width 12 height 11
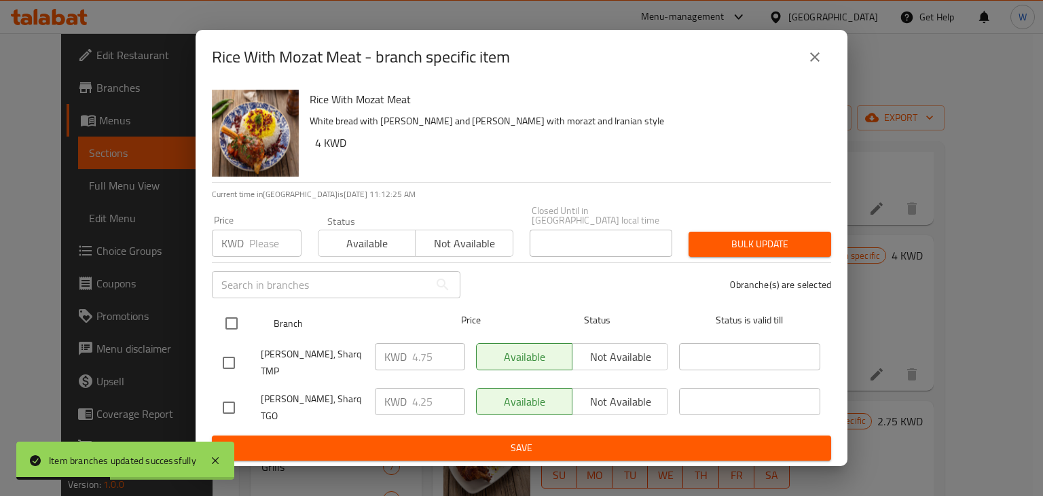
click at [230, 329] on input "checkbox" at bounding box center [231, 323] width 29 height 29
checkbox input "true"
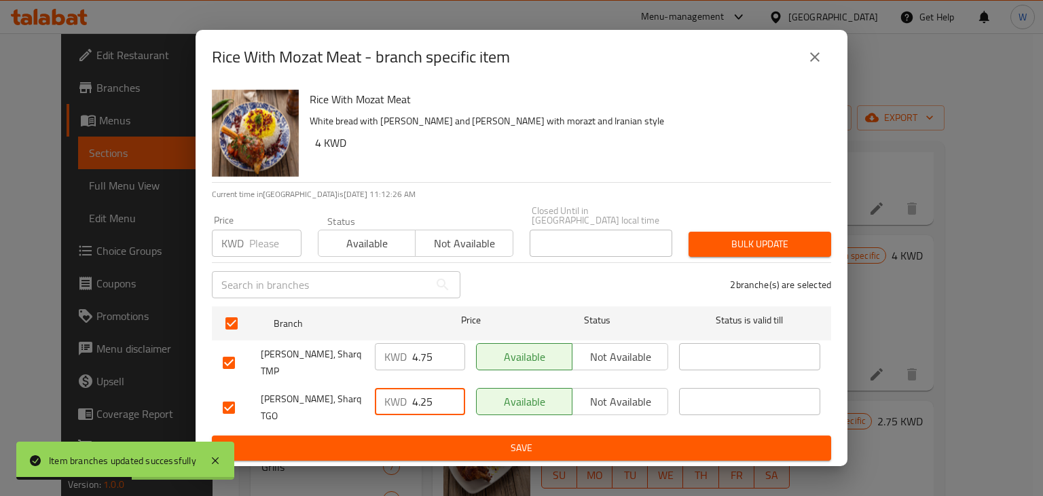
click at [435, 403] on input "4.25" at bounding box center [438, 401] width 53 height 27
type input "4.75"
click at [446, 439] on span "Save" at bounding box center [522, 447] width 598 height 17
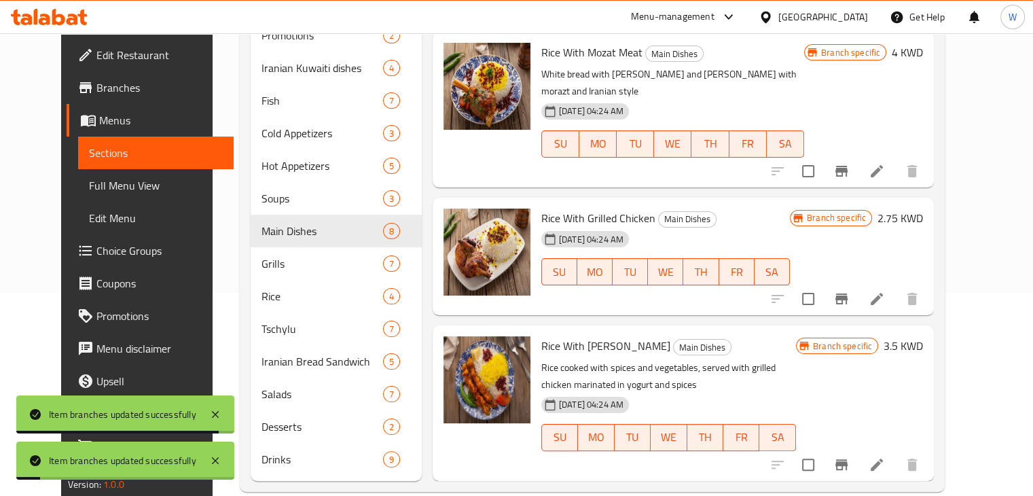
scroll to position [204, 0]
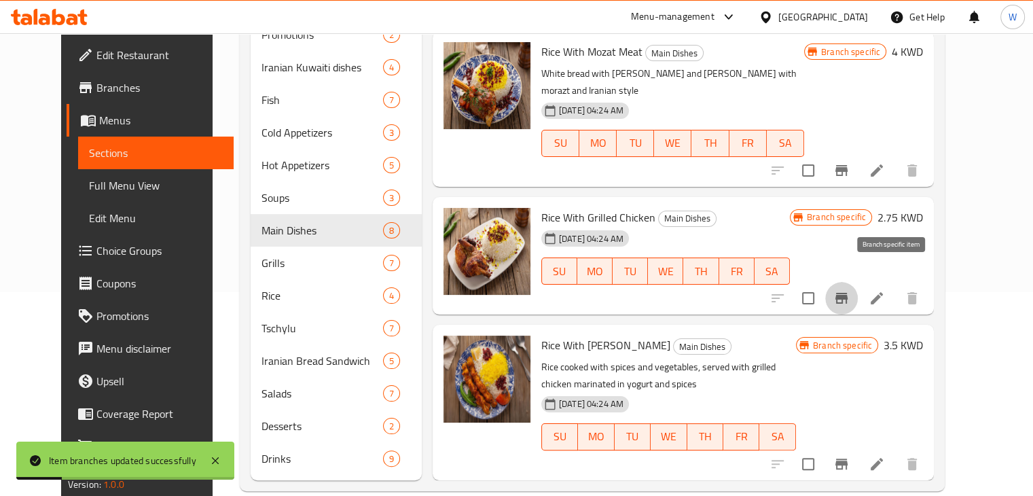
click at [848, 293] on icon "Branch-specific-item" at bounding box center [841, 298] width 12 height 11
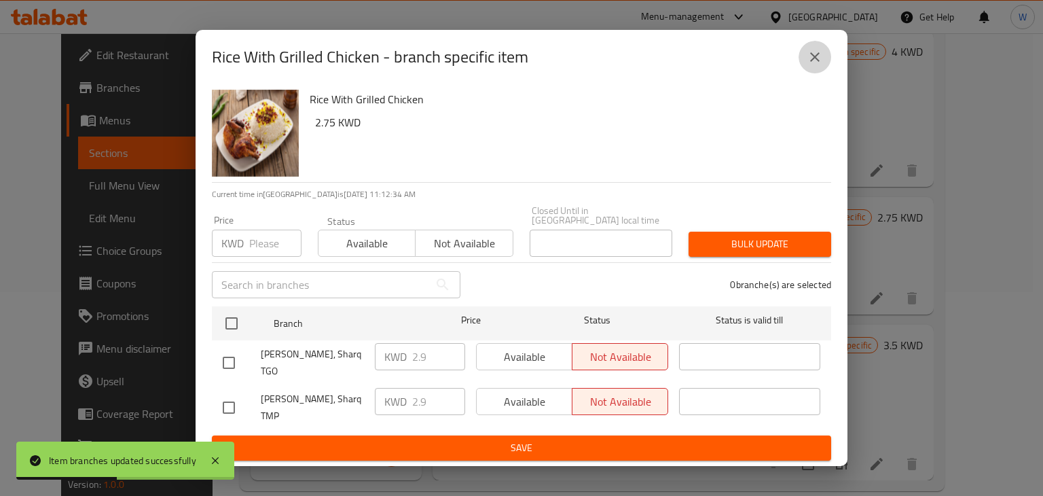
click at [823, 70] on button "close" at bounding box center [815, 57] width 33 height 33
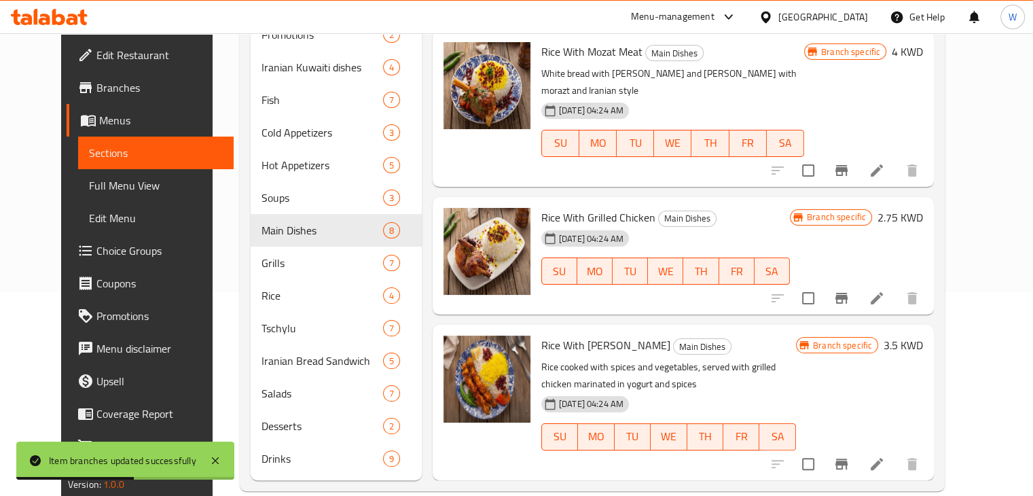
scroll to position [206, 0]
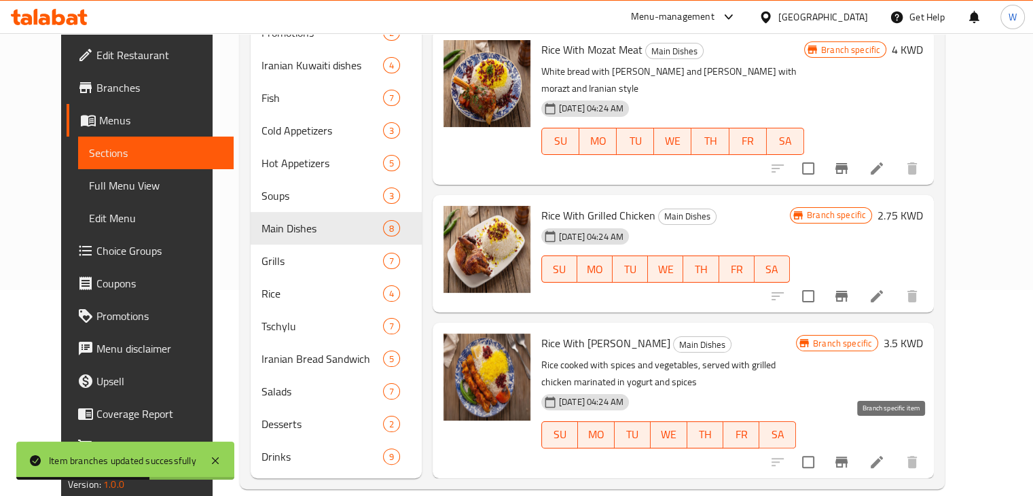
click at [848, 456] on icon "Branch-specific-item" at bounding box center [841, 461] width 12 height 11
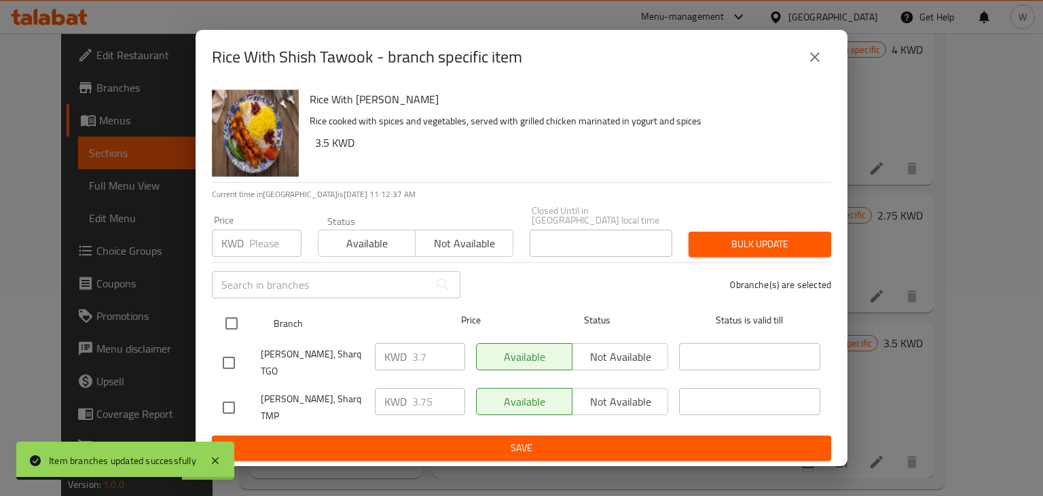
click at [226, 327] on input "checkbox" at bounding box center [231, 323] width 29 height 29
checkbox input "true"
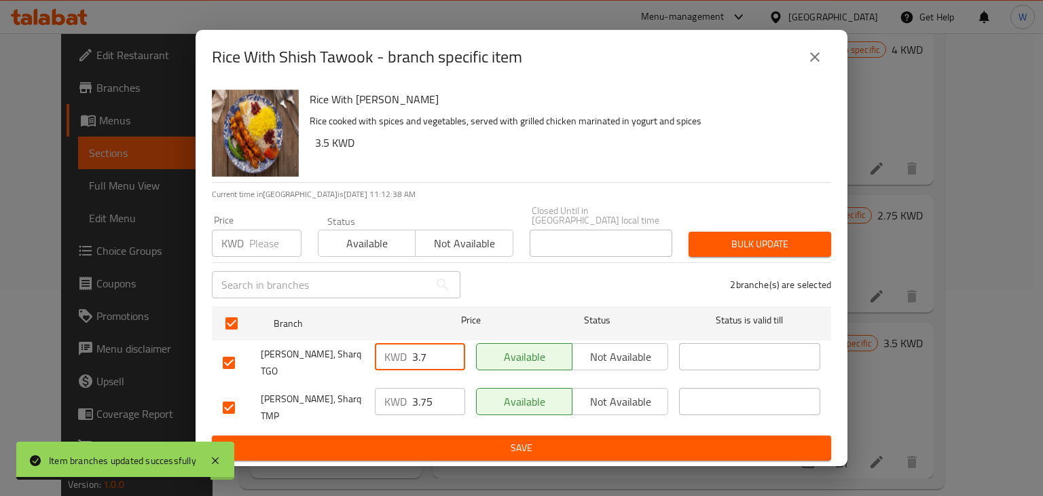
click at [433, 370] on input "3.7" at bounding box center [438, 356] width 53 height 27
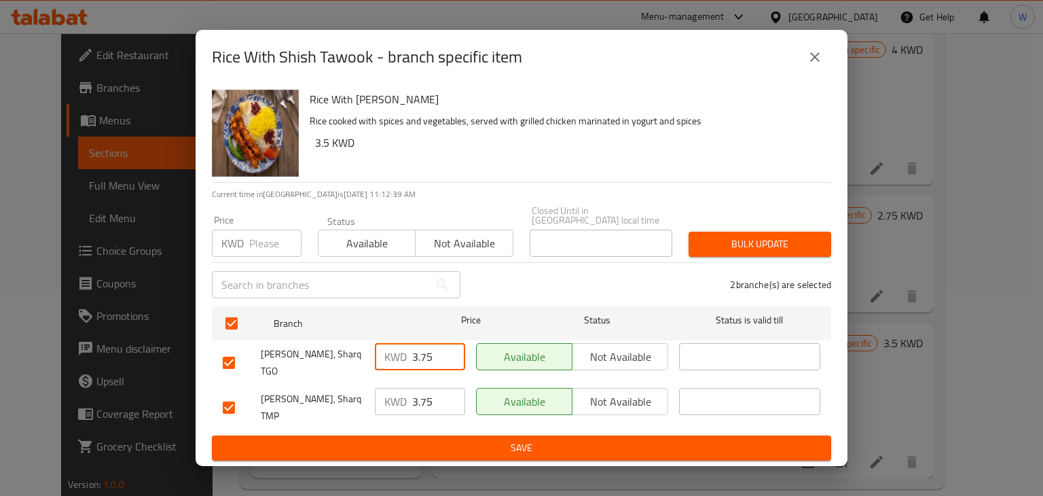
type input "3.75"
click at [467, 439] on span "Save" at bounding box center [522, 447] width 598 height 17
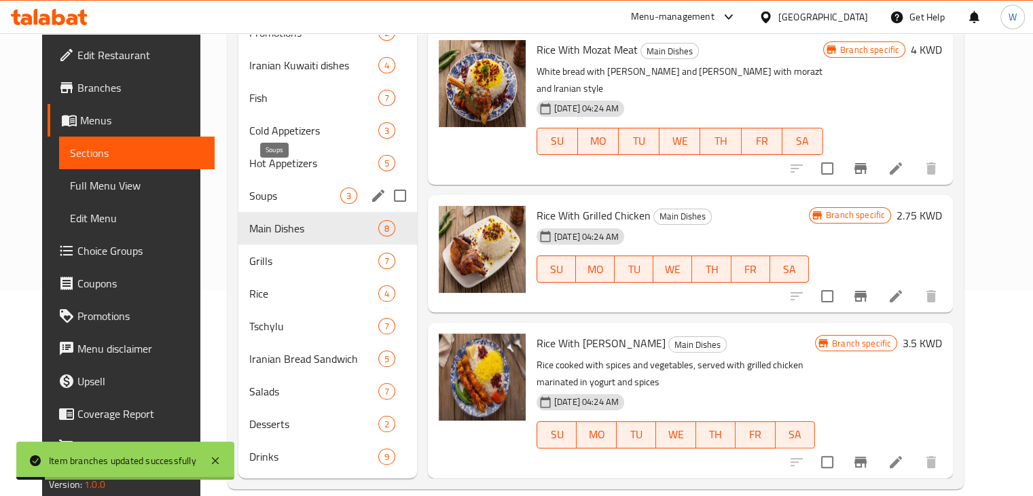
click at [257, 187] on span "Soups" at bounding box center [294, 195] width 91 height 16
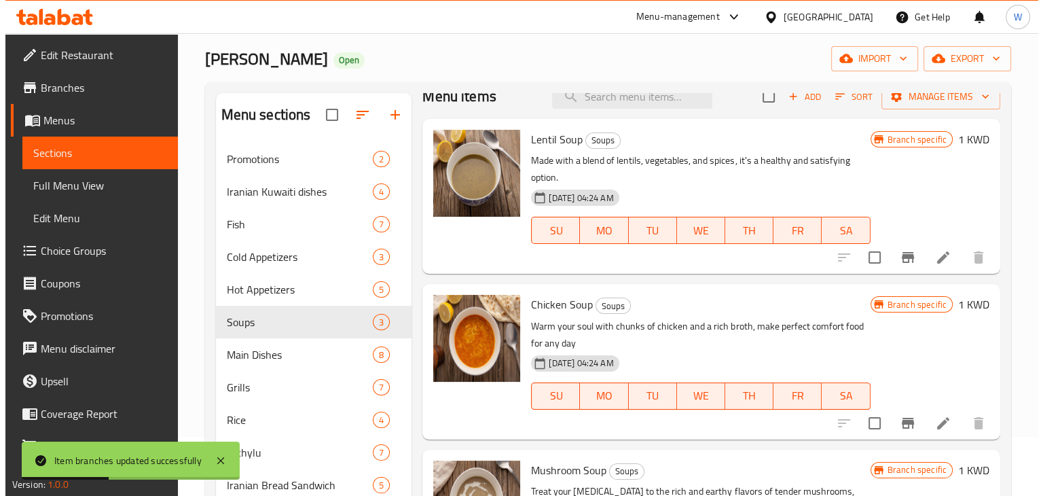
scroll to position [138, 0]
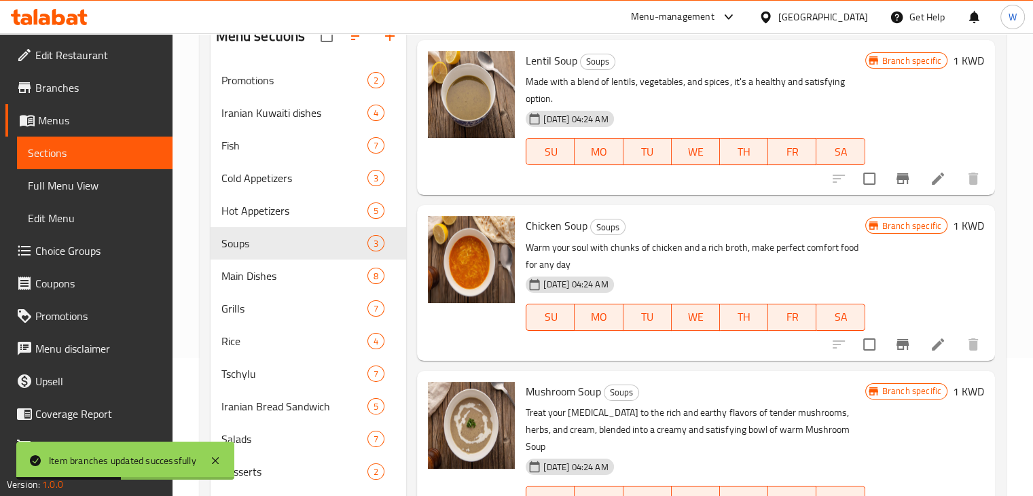
click at [896, 176] on icon "Branch-specific-item" at bounding box center [902, 178] width 12 height 11
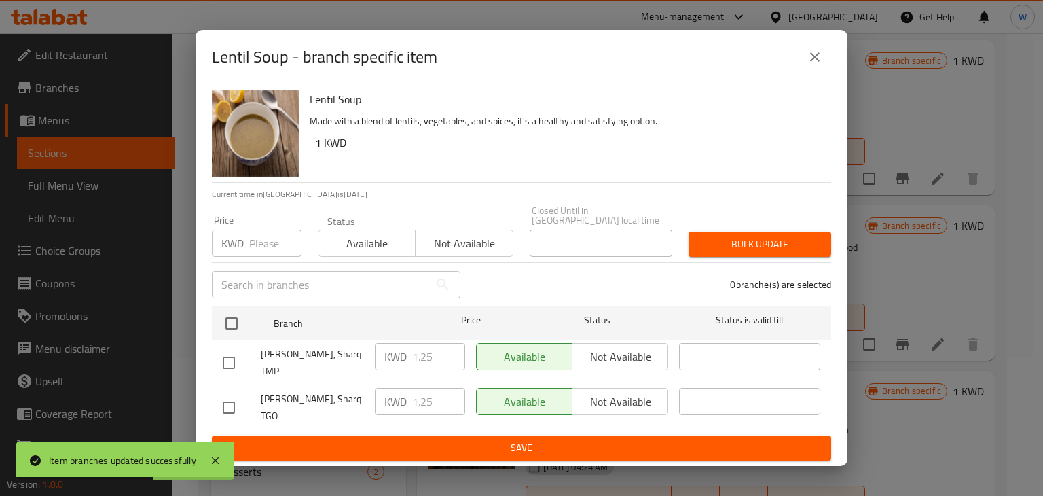
click at [810, 65] on icon "close" at bounding box center [815, 57] width 16 height 16
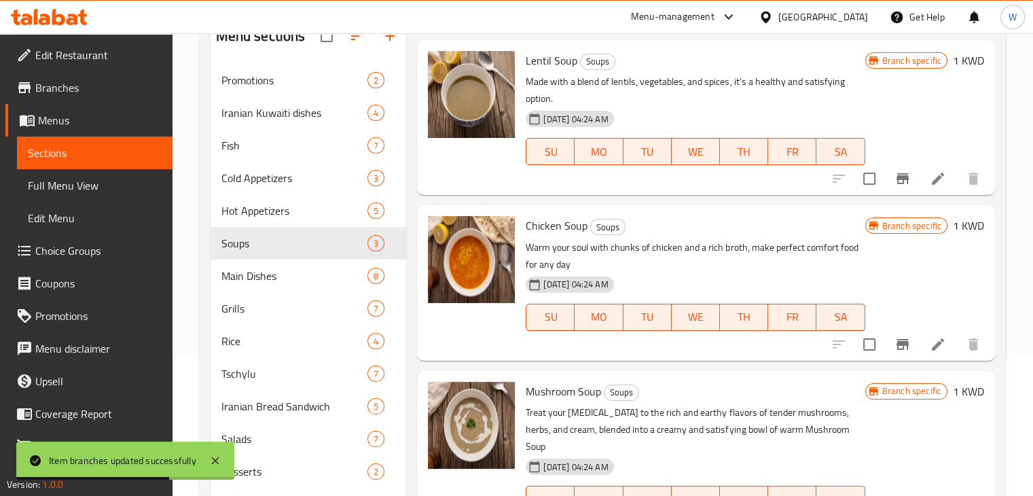
click at [894, 346] on icon "Branch-specific-item" at bounding box center [902, 344] width 16 height 16
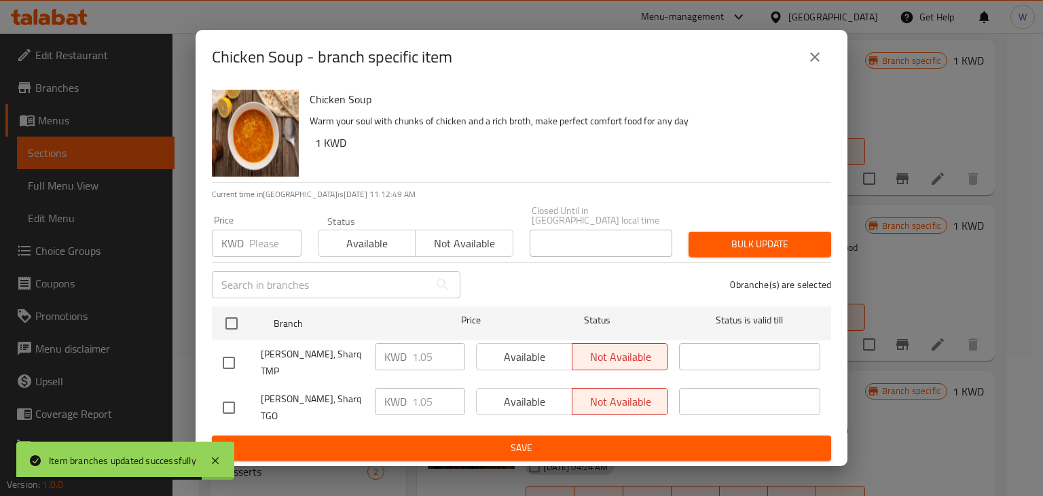
click at [814, 65] on icon "close" at bounding box center [815, 57] width 16 height 16
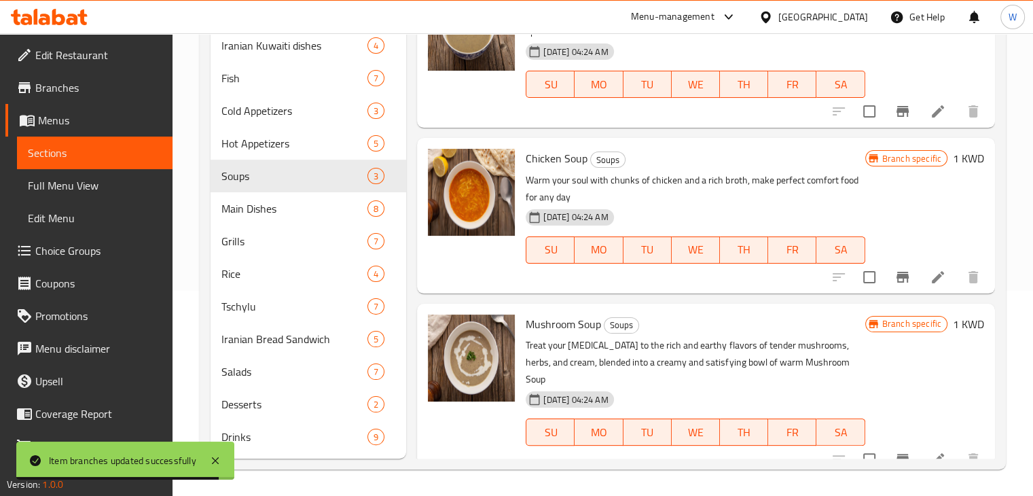
scroll to position [206, 0]
click at [896, 450] on icon "Branch-specific-item" at bounding box center [902, 458] width 16 height 16
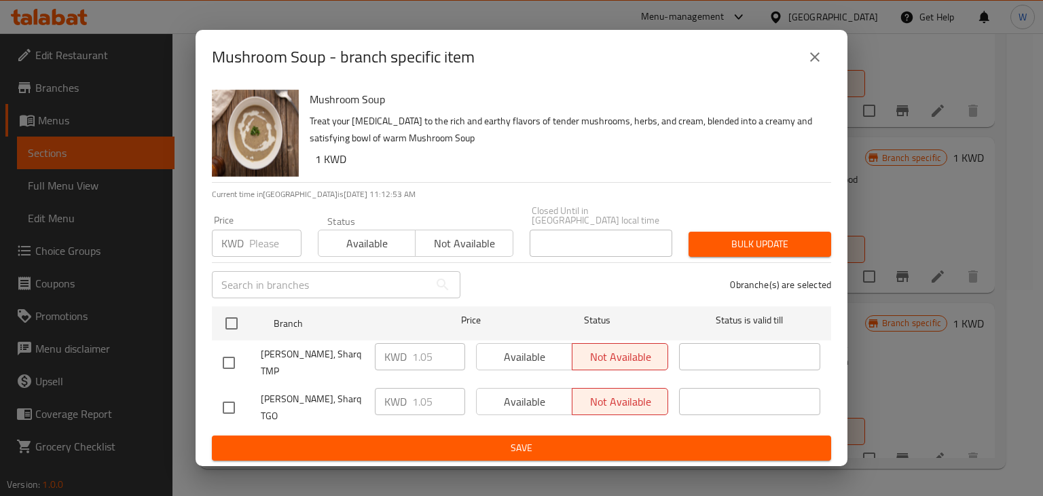
click at [818, 62] on icon "close" at bounding box center [815, 57] width 10 height 10
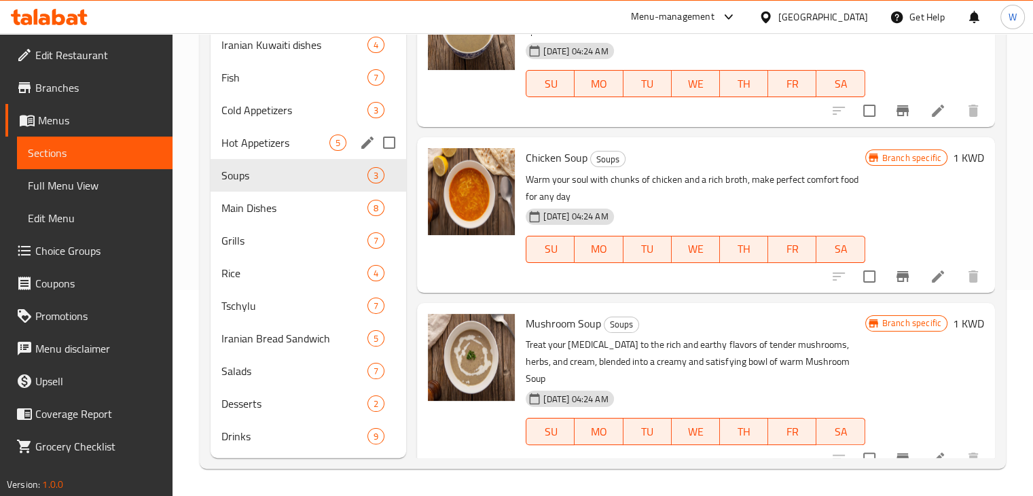
click at [289, 150] on span "Hot Appetizers" at bounding box center [275, 142] width 109 height 16
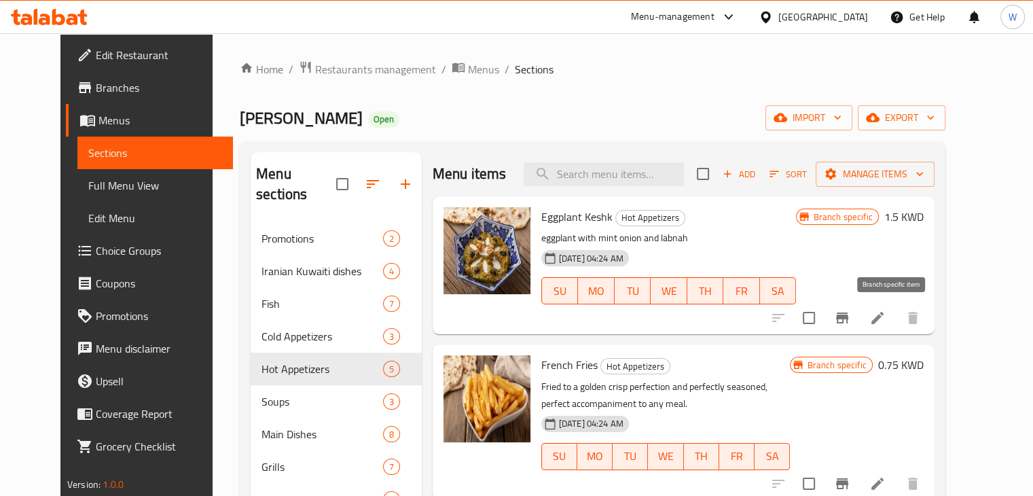
click at [850, 314] on icon "Branch-specific-item" at bounding box center [842, 318] width 16 height 16
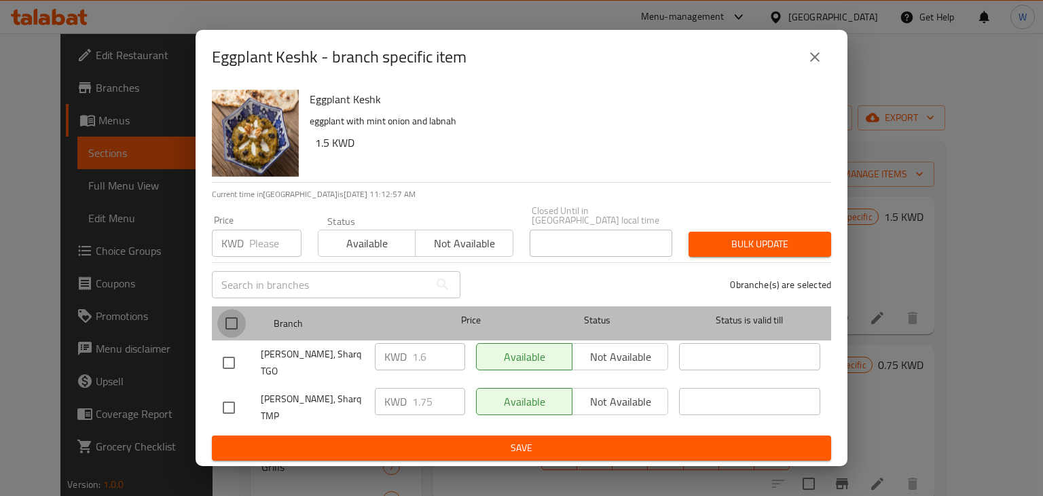
click at [232, 325] on input "checkbox" at bounding box center [231, 323] width 29 height 29
checkbox input "true"
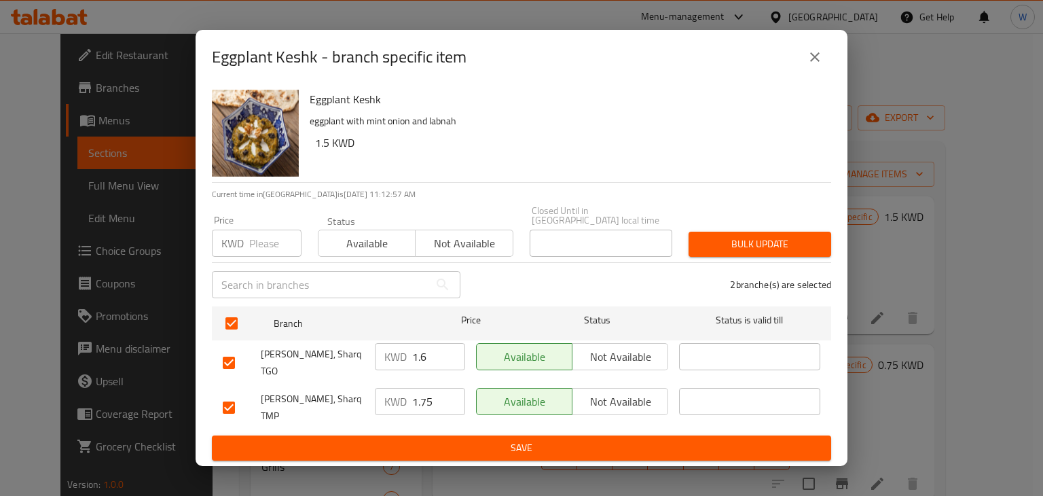
click at [437, 357] on input "1.6" at bounding box center [438, 356] width 53 height 27
type input "1.75"
click at [431, 439] on span "Save" at bounding box center [522, 447] width 598 height 17
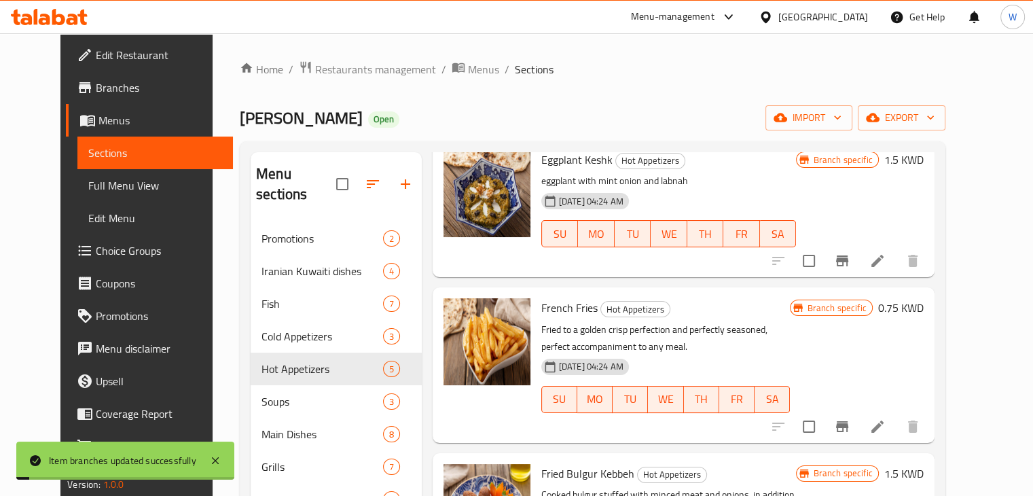
scroll to position [136, 0]
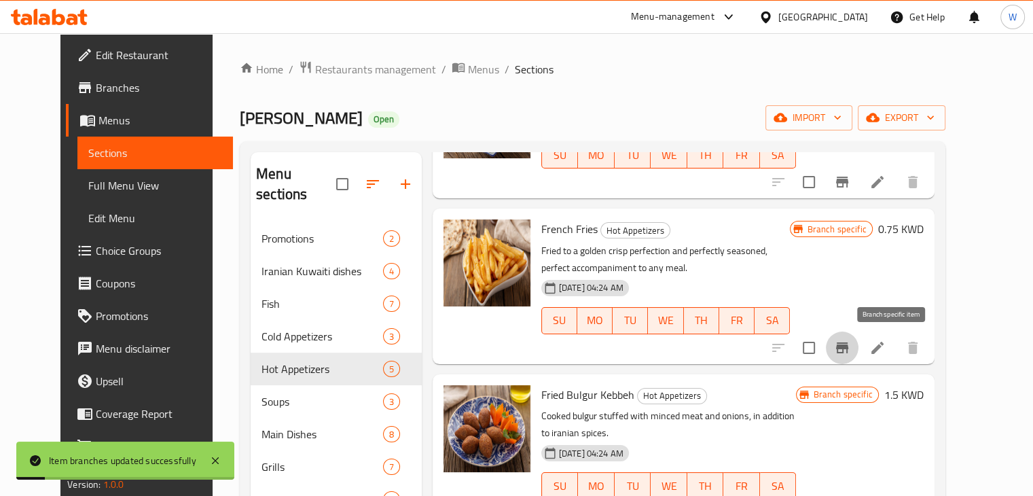
click at [848, 348] on icon "Branch-specific-item" at bounding box center [842, 347] width 12 height 11
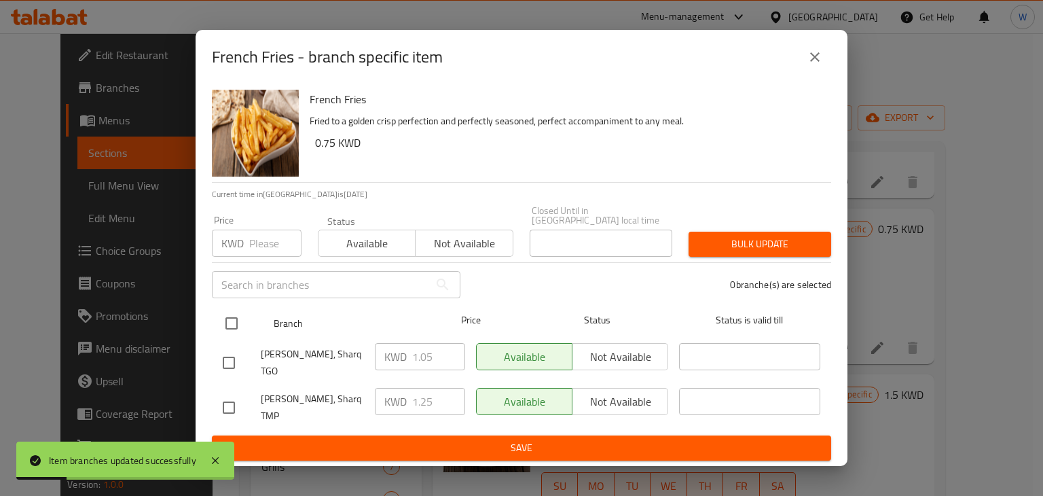
click at [239, 319] on input "checkbox" at bounding box center [231, 323] width 29 height 29
checkbox input "true"
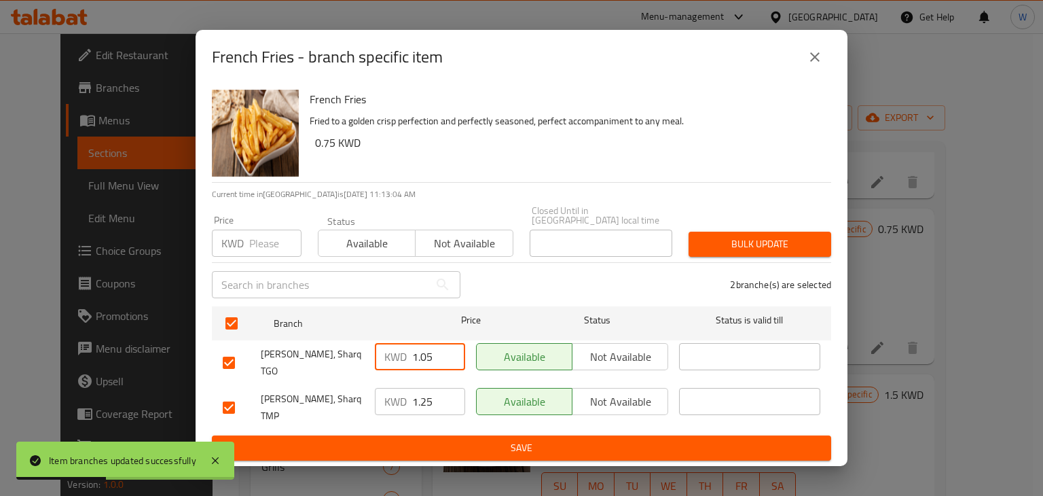
click at [438, 359] on input "1.05" at bounding box center [438, 356] width 53 height 27
type input "1.25"
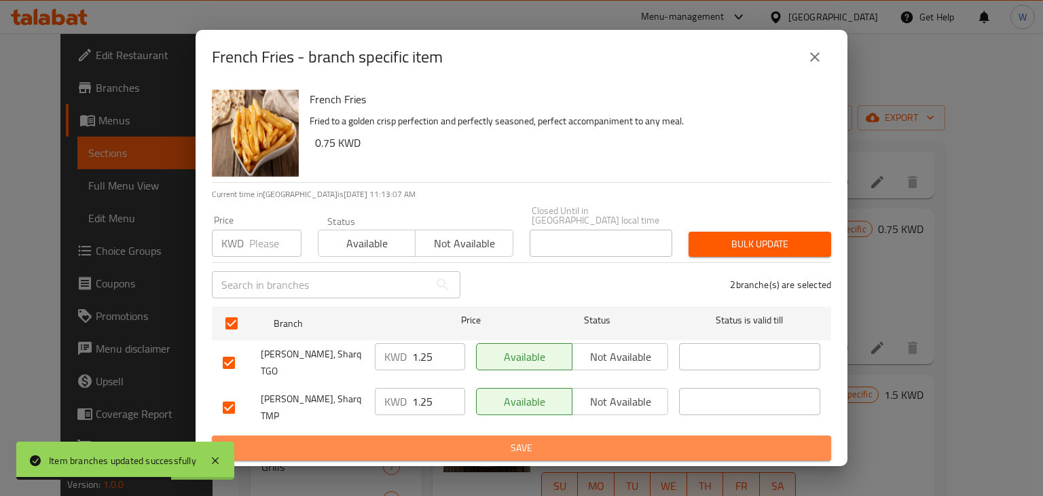
click at [530, 439] on span "Save" at bounding box center [522, 447] width 598 height 17
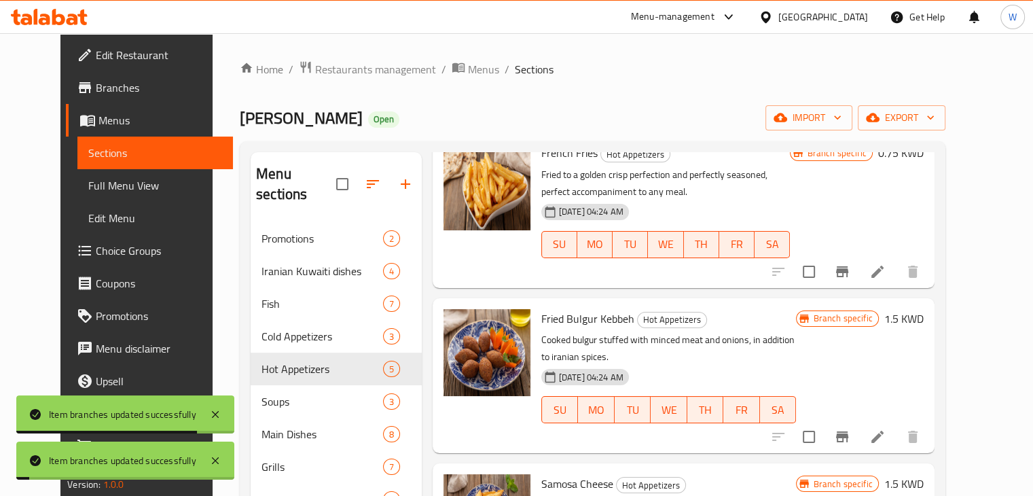
scroll to position [298, 0]
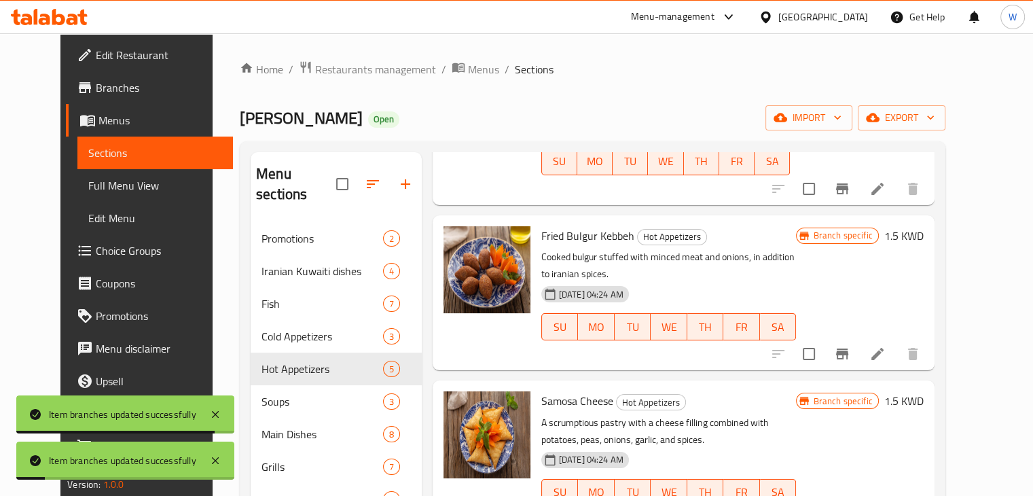
click at [848, 348] on icon "Branch-specific-item" at bounding box center [842, 353] width 12 height 11
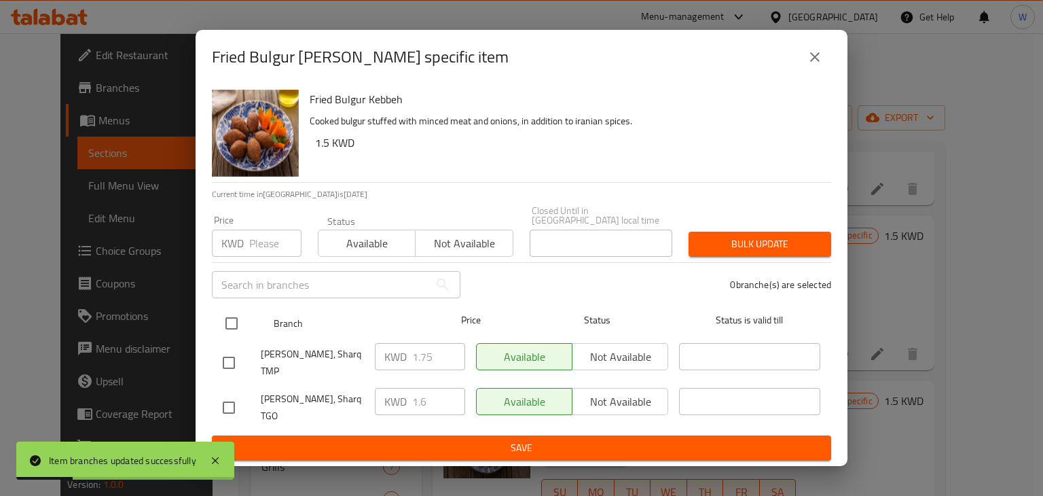
click at [225, 321] on input "checkbox" at bounding box center [231, 323] width 29 height 29
checkbox input "true"
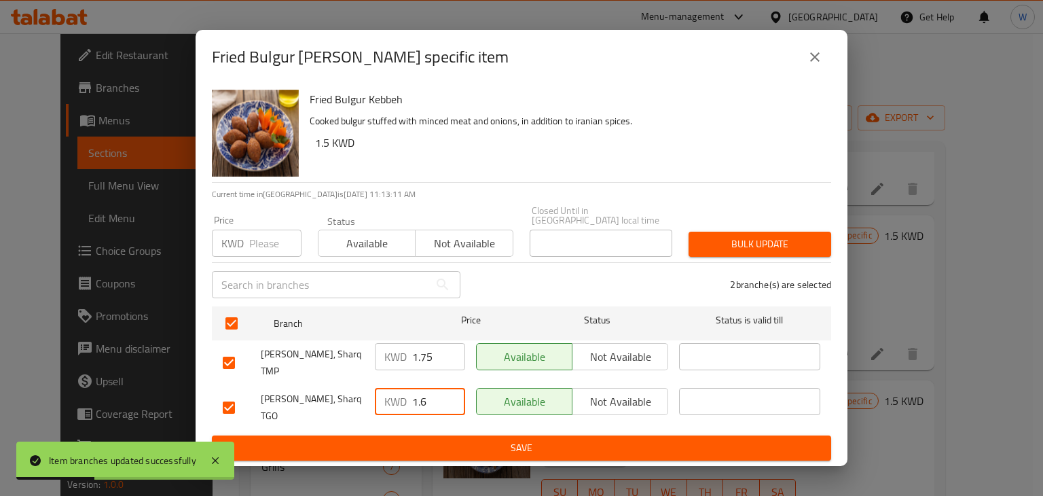
drag, startPoint x: 435, startPoint y: 389, endPoint x: 445, endPoint y: 365, distance: 26.5
click at [433, 389] on input "1.6" at bounding box center [438, 401] width 53 height 27
type input "1.75"
click at [469, 439] on span "Save" at bounding box center [522, 447] width 598 height 17
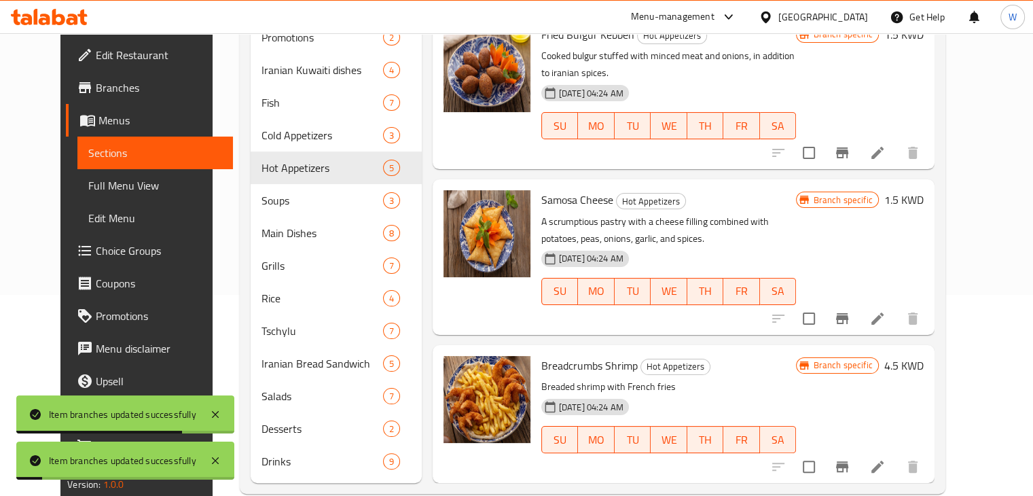
scroll to position [204, 0]
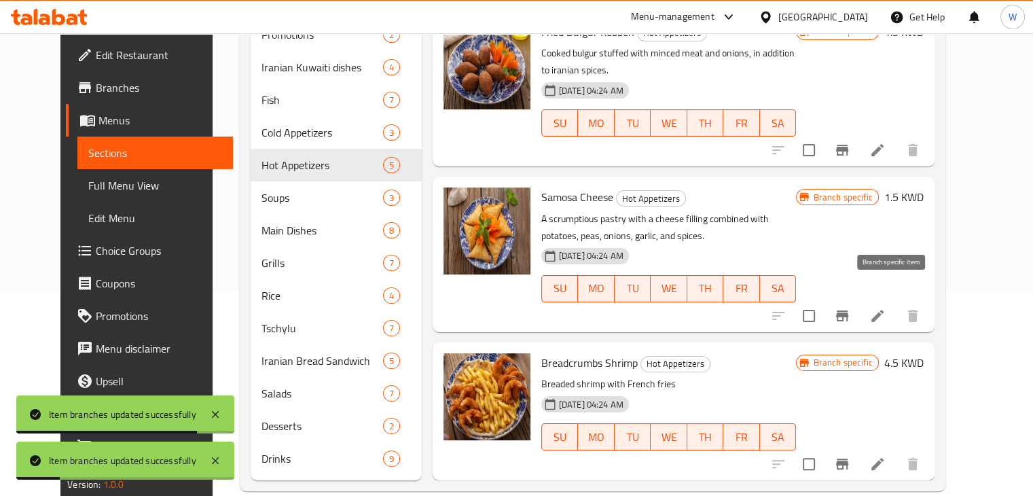
click at [848, 310] on icon "Branch-specific-item" at bounding box center [842, 315] width 12 height 11
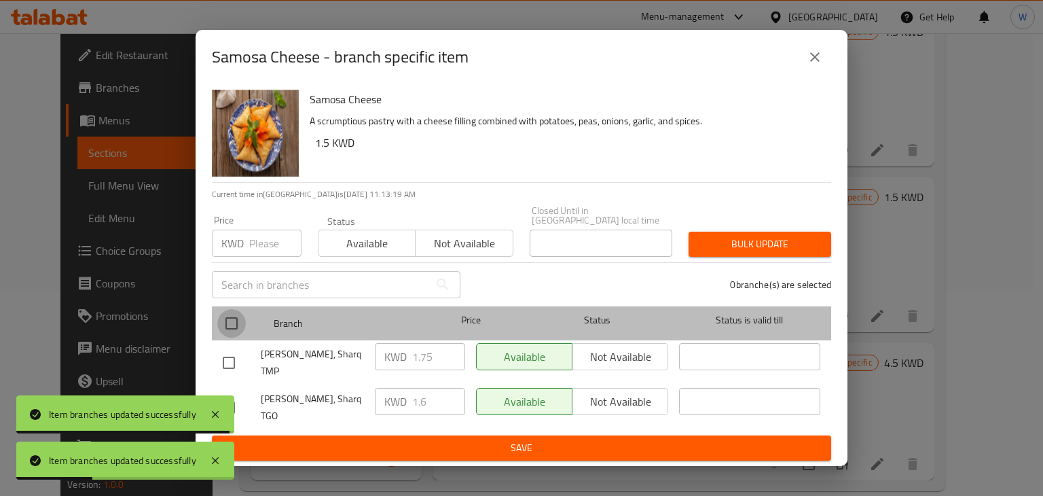
click at [227, 323] on input "checkbox" at bounding box center [231, 323] width 29 height 29
checkbox input "true"
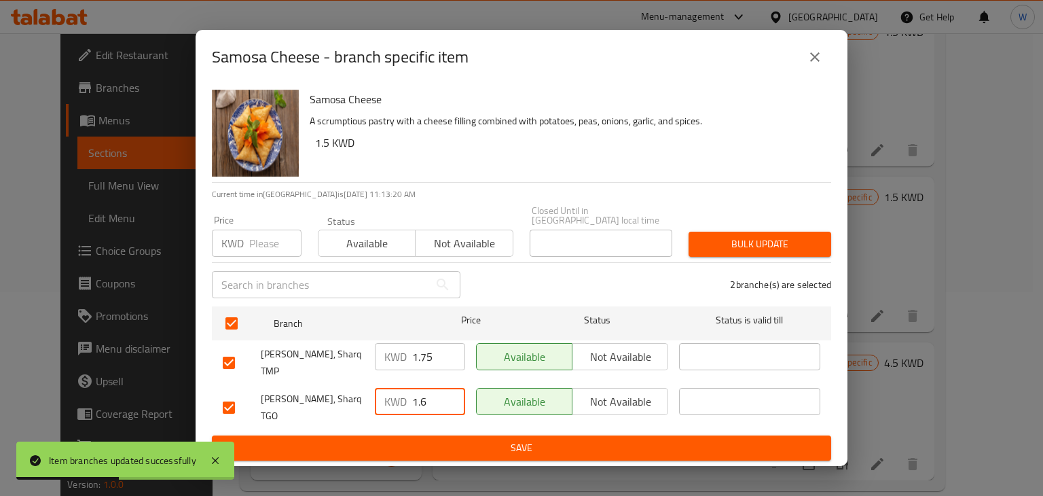
click at [437, 395] on input "1.6" at bounding box center [438, 401] width 53 height 27
type input "1.75"
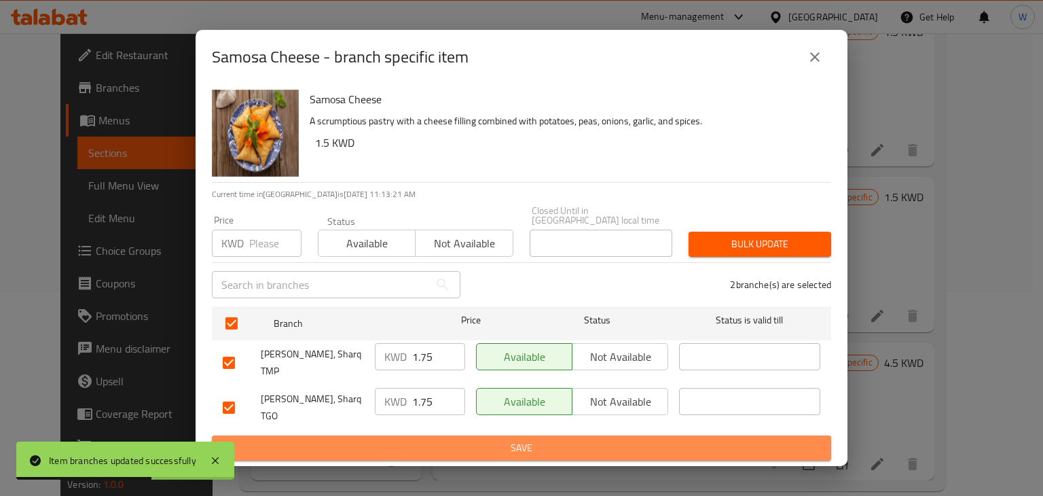
click at [498, 440] on span "Save" at bounding box center [522, 447] width 598 height 17
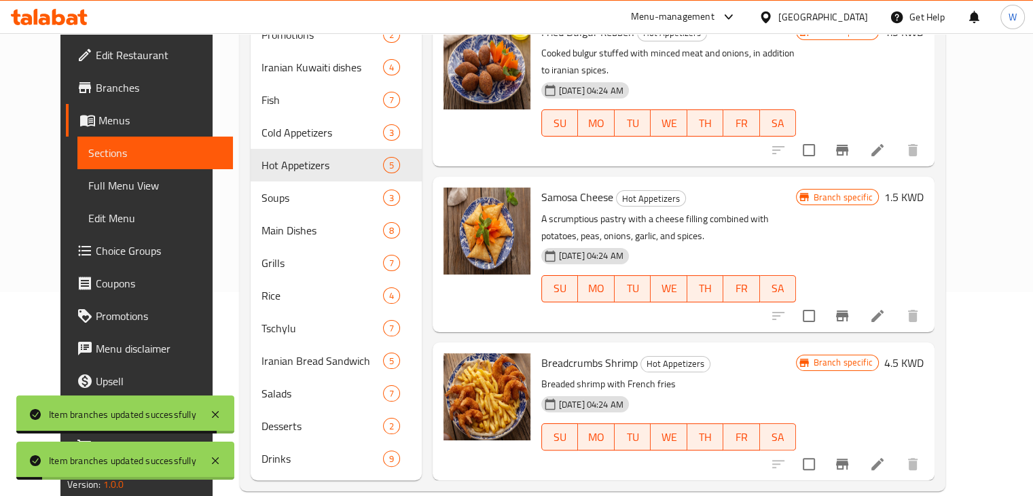
scroll to position [206, 0]
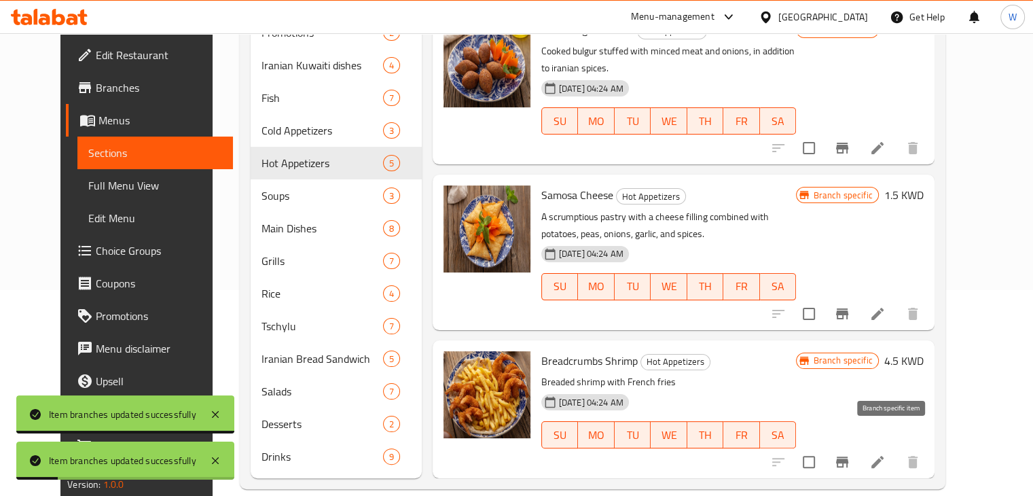
click at [848, 456] on icon "Branch-specific-item" at bounding box center [842, 461] width 12 height 11
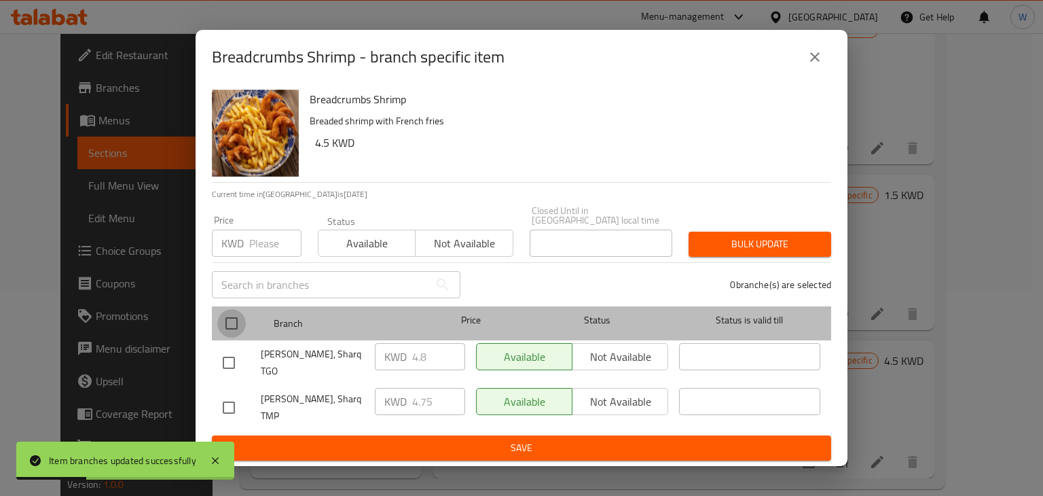
drag, startPoint x: 228, startPoint y: 324, endPoint x: 278, endPoint y: 339, distance: 51.8
click at [228, 324] on input "checkbox" at bounding box center [231, 323] width 29 height 29
checkbox input "true"
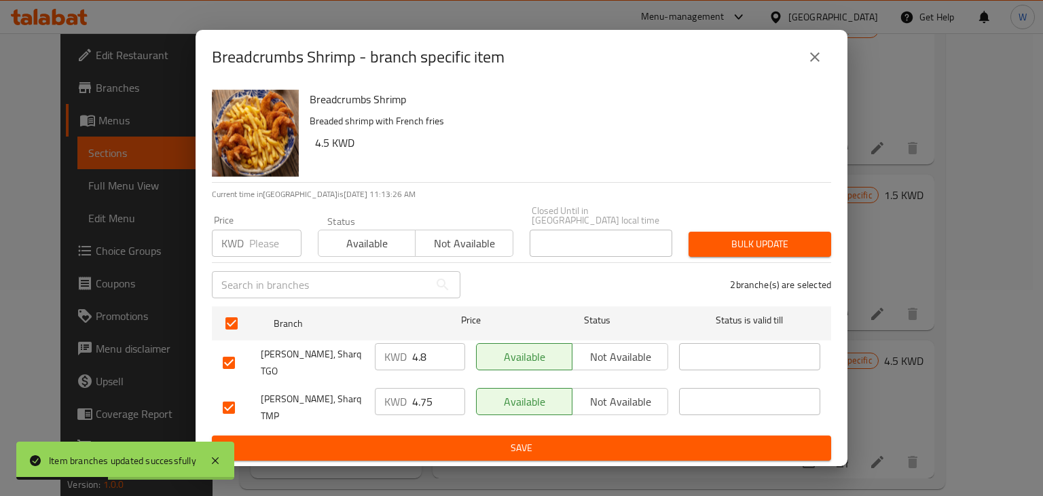
click at [442, 395] on input "4.75" at bounding box center [438, 401] width 53 height 27
click at [437, 357] on input "4.8" at bounding box center [438, 356] width 53 height 27
type input "4.75"
click at [477, 439] on span "Save" at bounding box center [522, 447] width 598 height 17
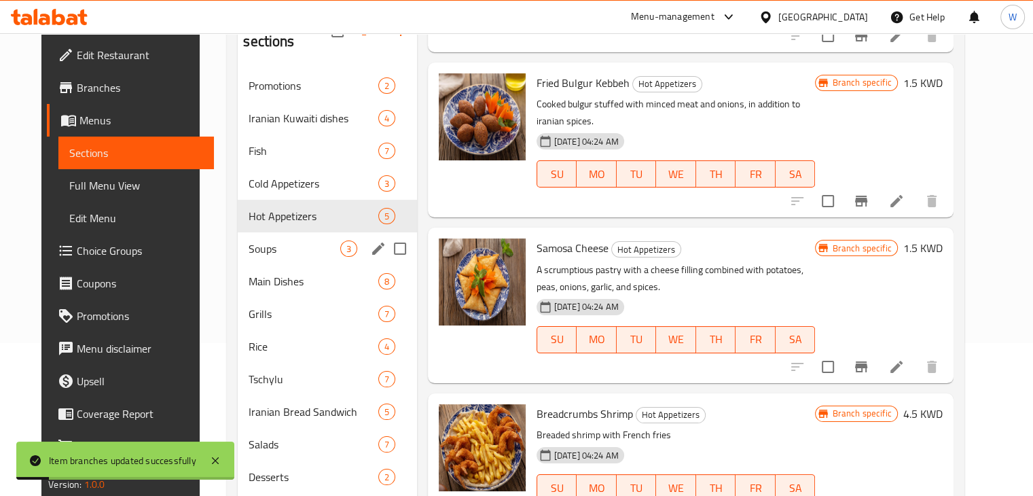
scroll to position [70, 0]
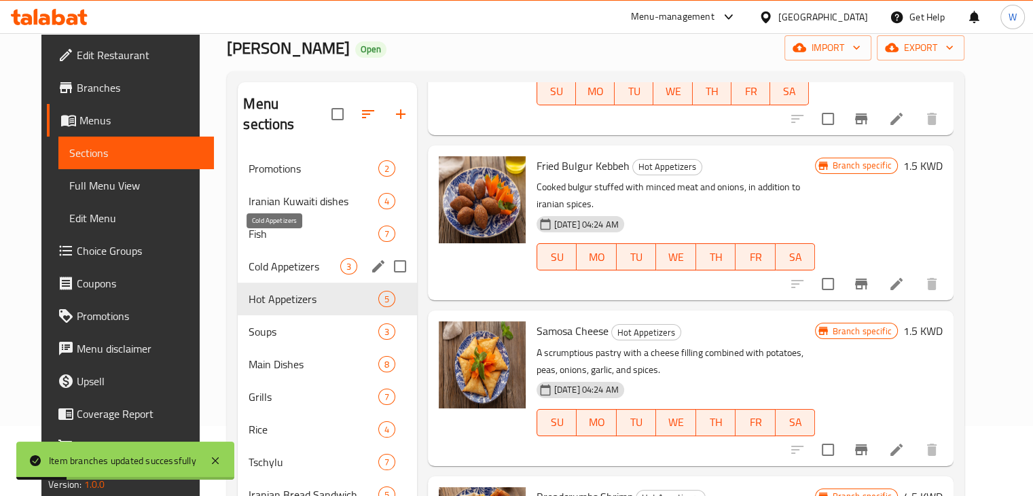
click at [295, 258] on span "Cold Appetizers" at bounding box center [294, 266] width 91 height 16
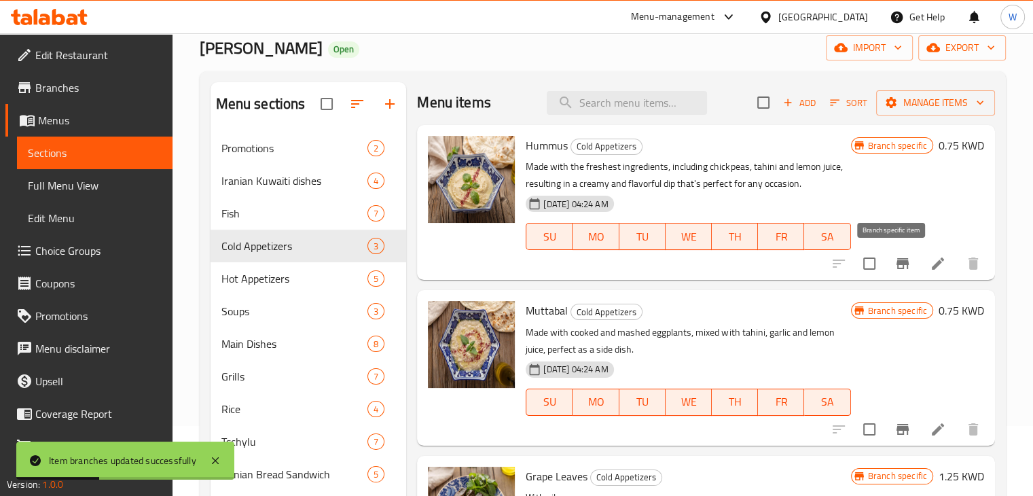
click at [897, 261] on icon "Branch-specific-item" at bounding box center [902, 263] width 12 height 11
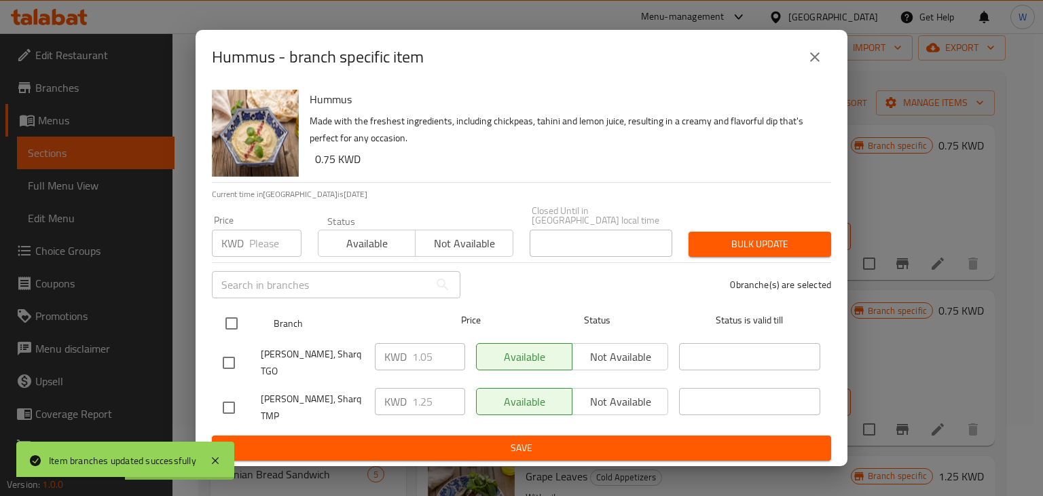
click at [233, 325] on input "checkbox" at bounding box center [231, 323] width 29 height 29
checkbox input "true"
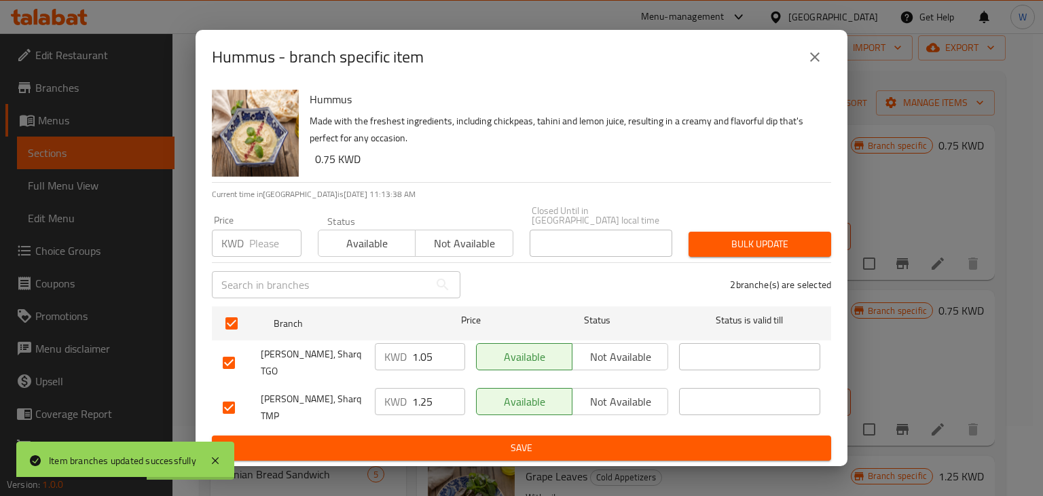
click at [439, 362] on input "1.05" at bounding box center [438, 356] width 53 height 27
type input "1.25"
click at [441, 439] on span "Save" at bounding box center [522, 447] width 598 height 17
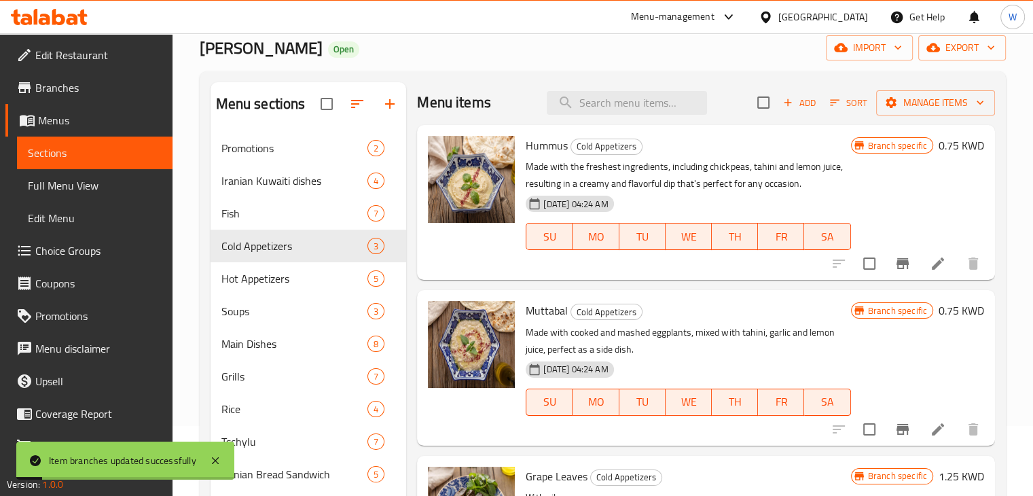
click at [894, 430] on icon "Branch-specific-item" at bounding box center [902, 429] width 16 height 16
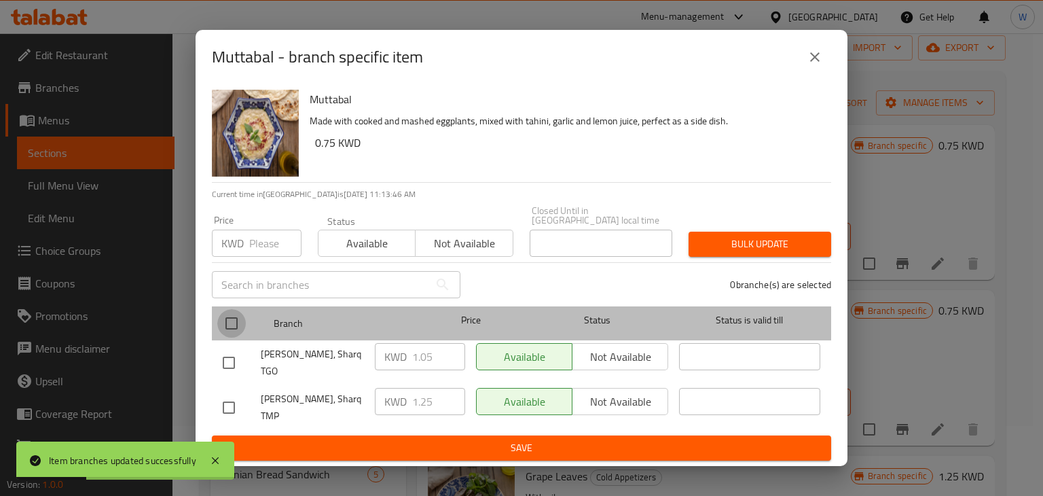
click at [230, 328] on input "checkbox" at bounding box center [231, 323] width 29 height 29
checkbox input "true"
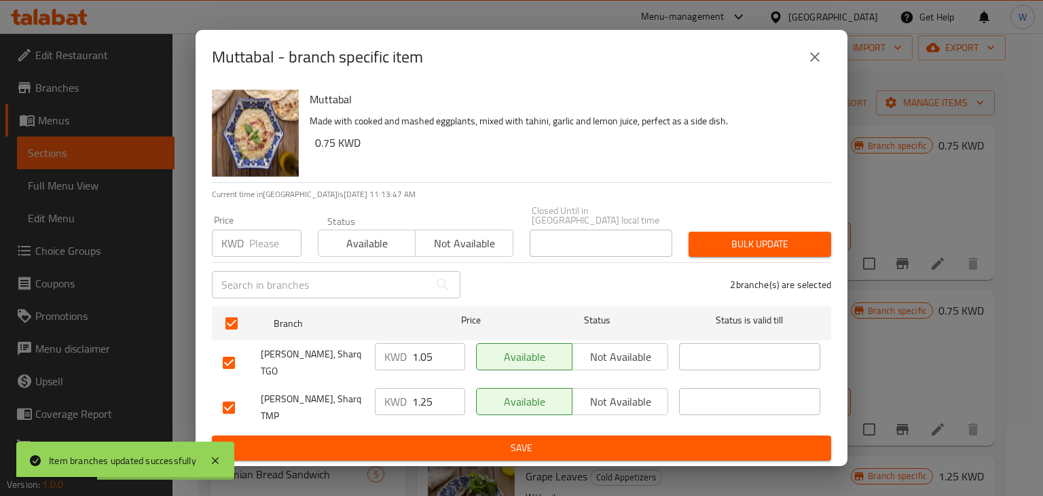
click at [435, 367] on input "1.05" at bounding box center [438, 356] width 53 height 27
type input "1.25"
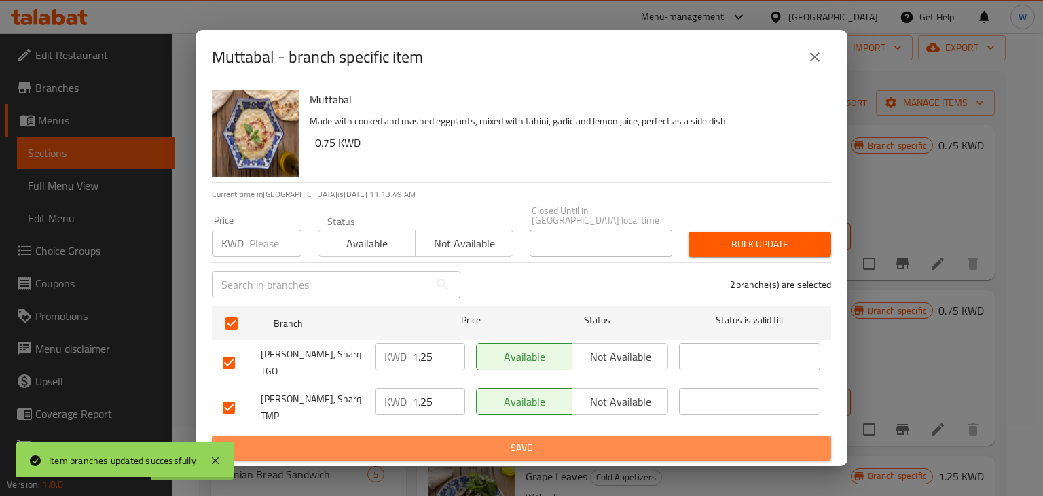
click at [356, 439] on span "Save" at bounding box center [522, 447] width 598 height 17
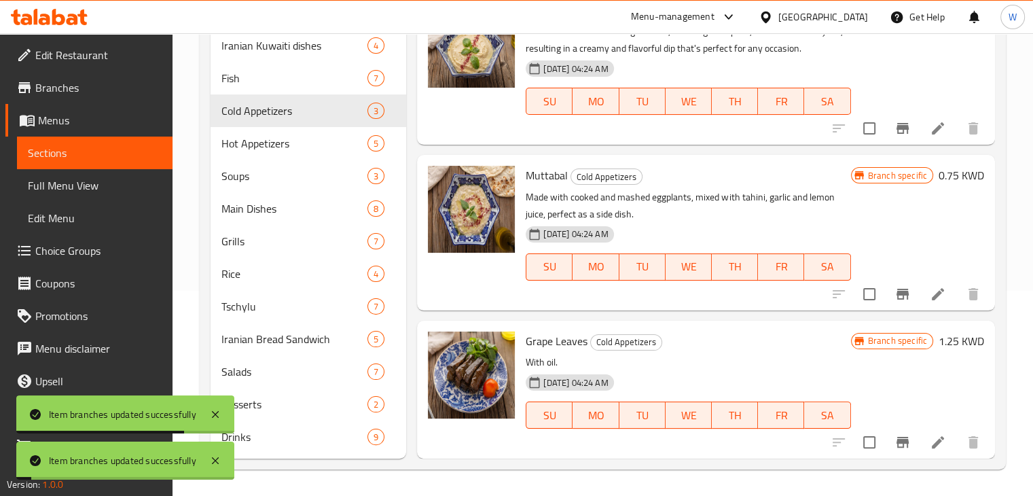
scroll to position [206, 0]
click at [896, 441] on icon "Branch-specific-item" at bounding box center [902, 441] width 12 height 11
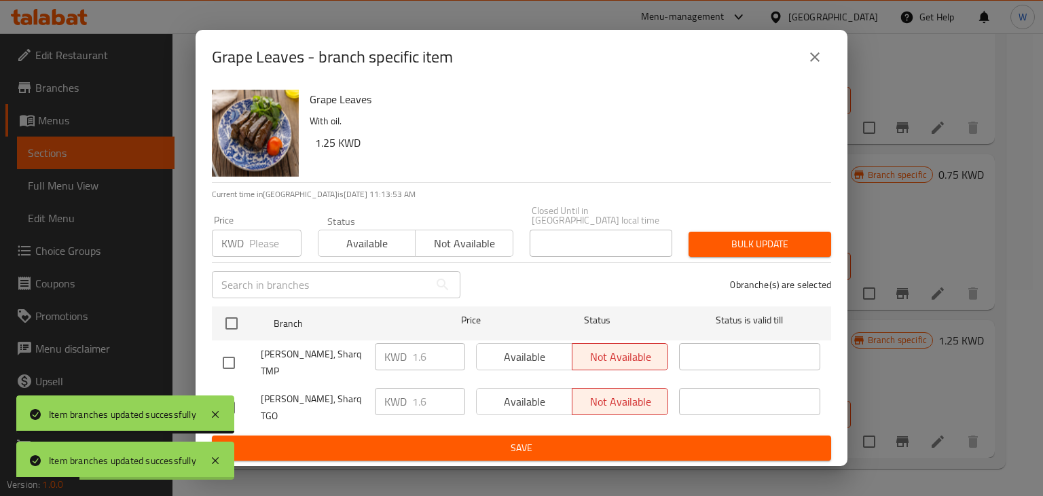
click at [820, 65] on icon "close" at bounding box center [815, 57] width 16 height 16
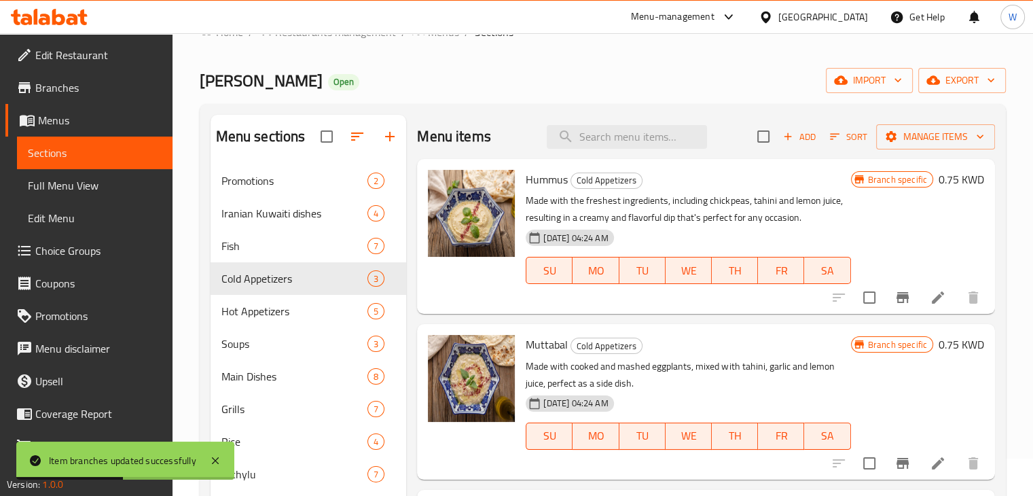
scroll to position [2, 0]
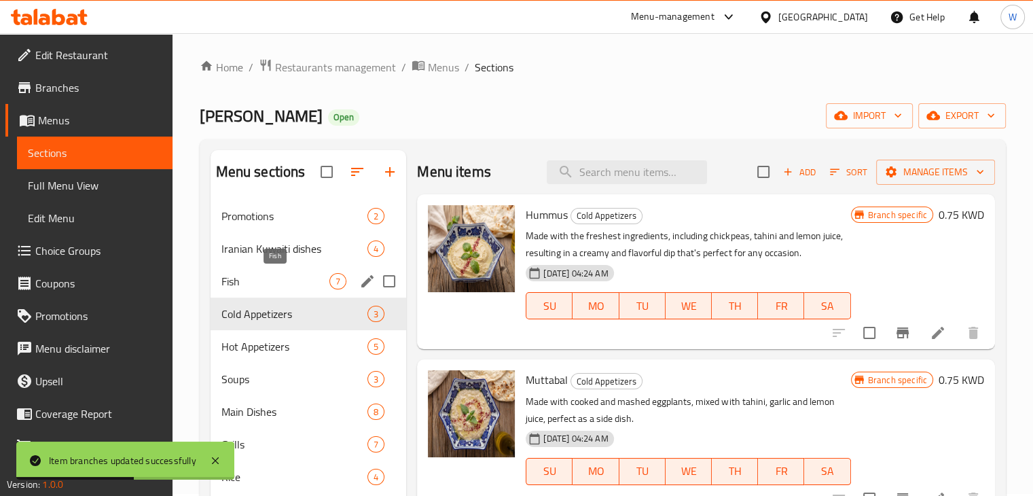
click at [253, 280] on span "Fish" at bounding box center [275, 281] width 109 height 16
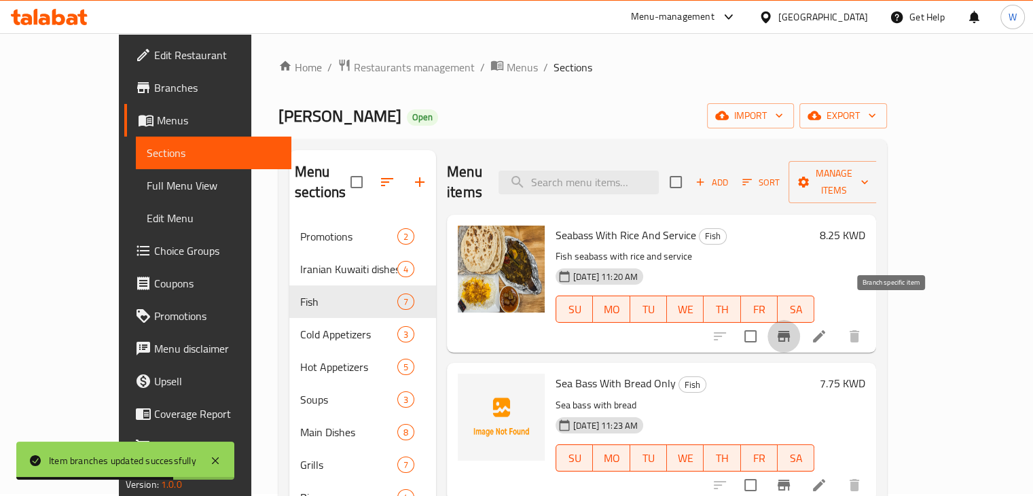
click at [790, 331] on icon "Branch-specific-item" at bounding box center [784, 336] width 12 height 11
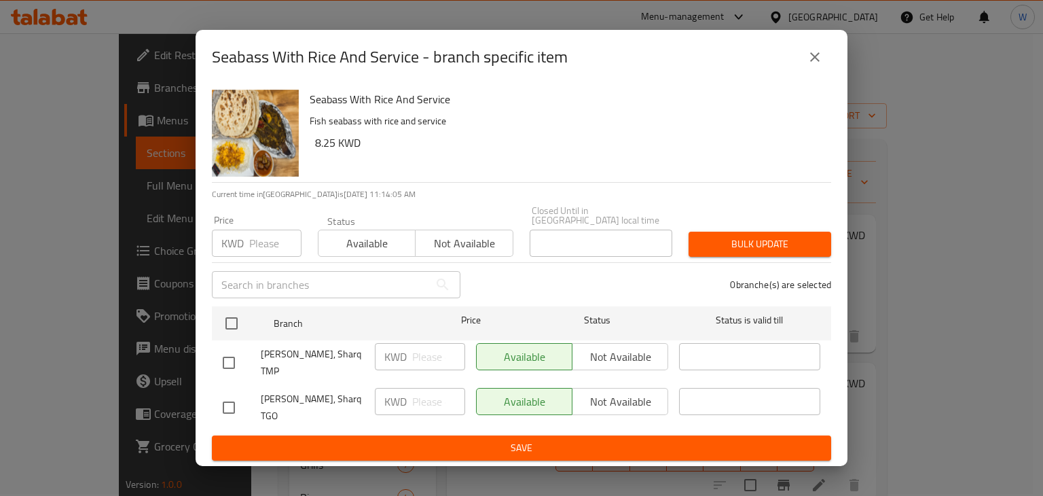
click at [807, 65] on icon "close" at bounding box center [815, 57] width 16 height 16
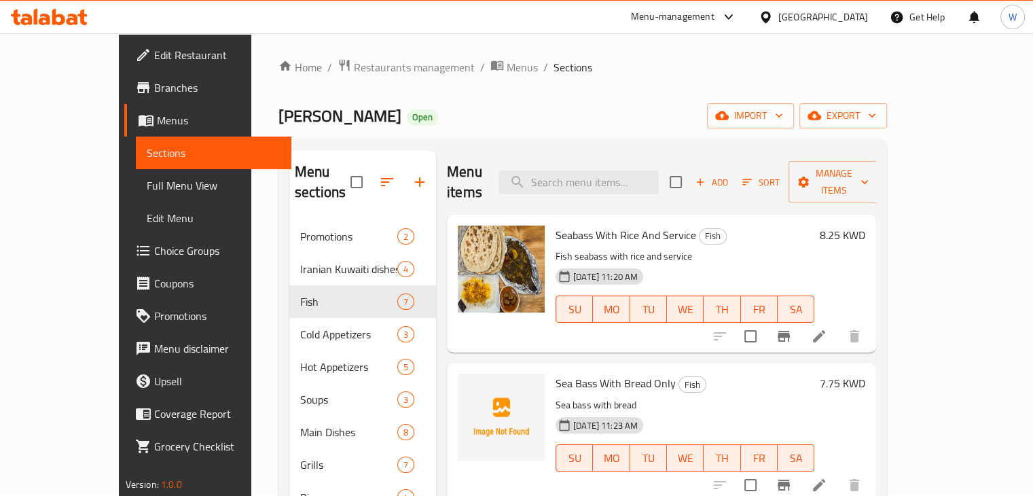
click at [800, 320] on button "Branch-specific-item" at bounding box center [783, 336] width 33 height 33
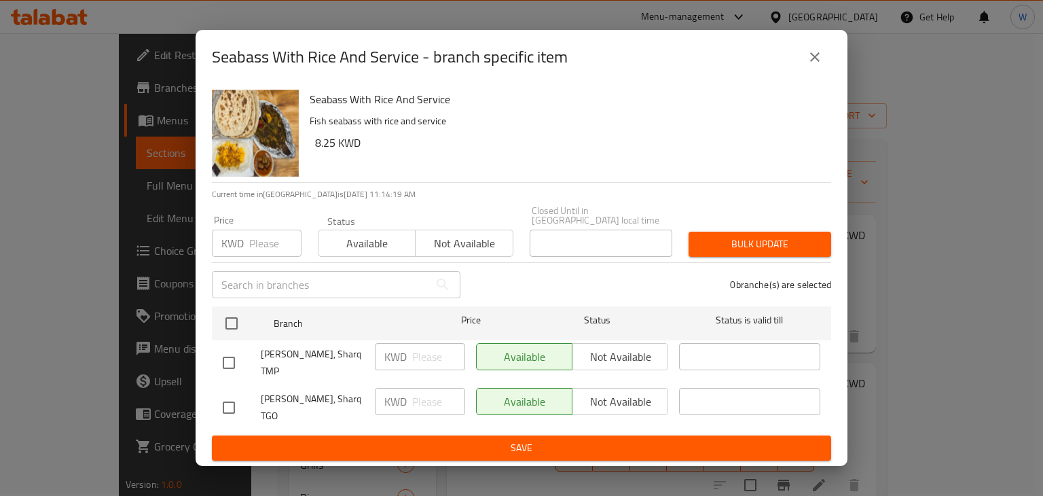
click at [812, 62] on icon "close" at bounding box center [815, 57] width 10 height 10
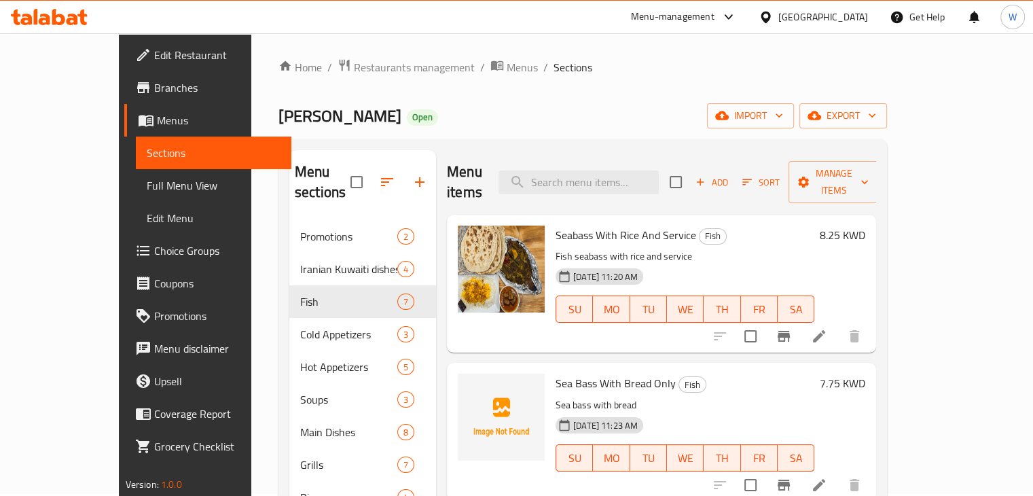
scroll to position [136, 0]
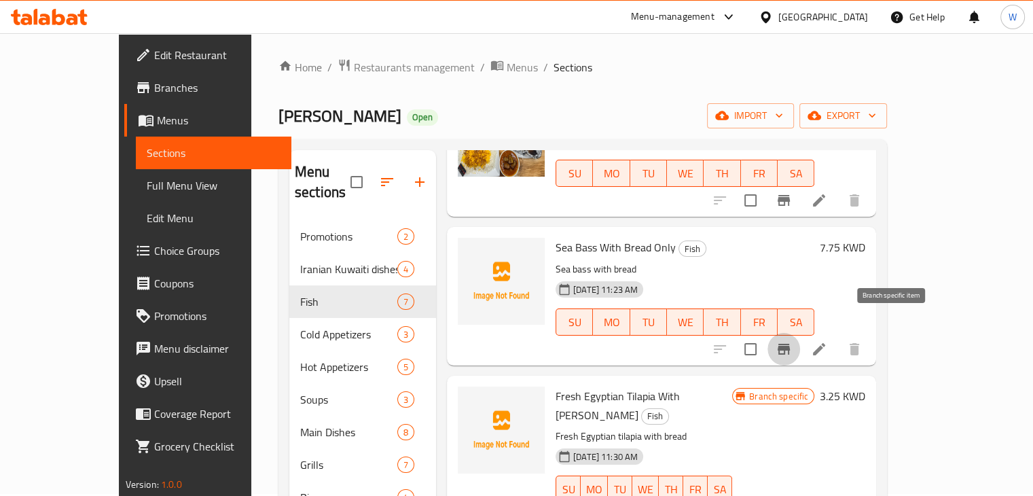
click at [790, 344] on icon "Branch-specific-item" at bounding box center [784, 349] width 12 height 11
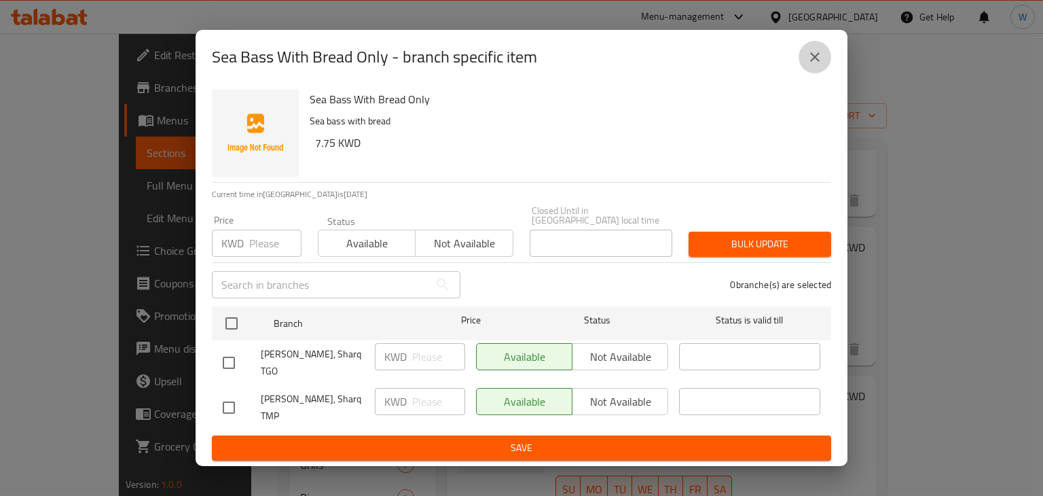
click at [822, 65] on icon "close" at bounding box center [815, 57] width 16 height 16
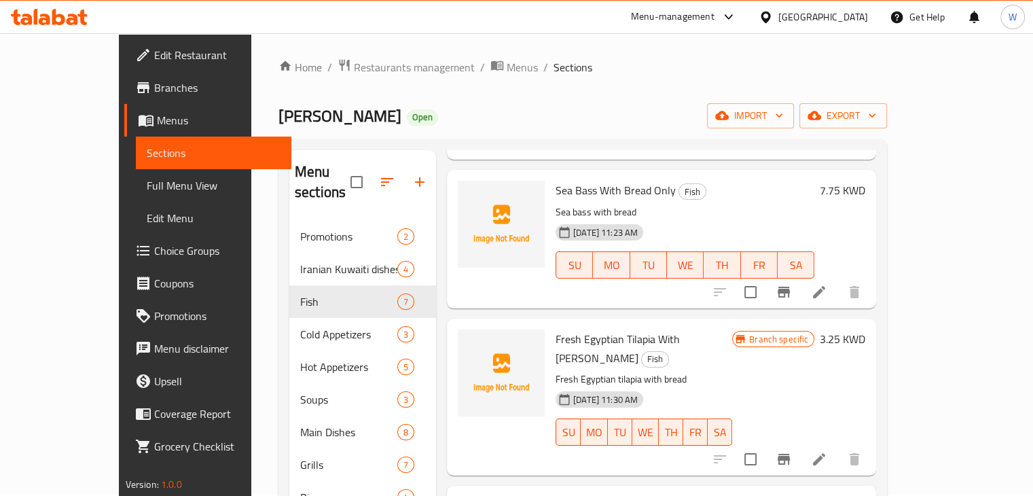
scroll to position [272, 0]
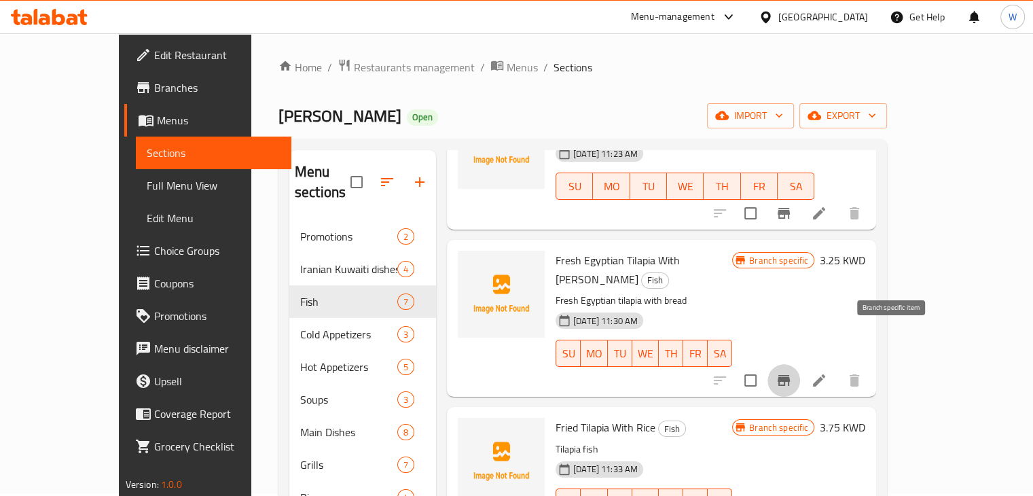
click at [790, 375] on icon "Branch-specific-item" at bounding box center [784, 380] width 12 height 11
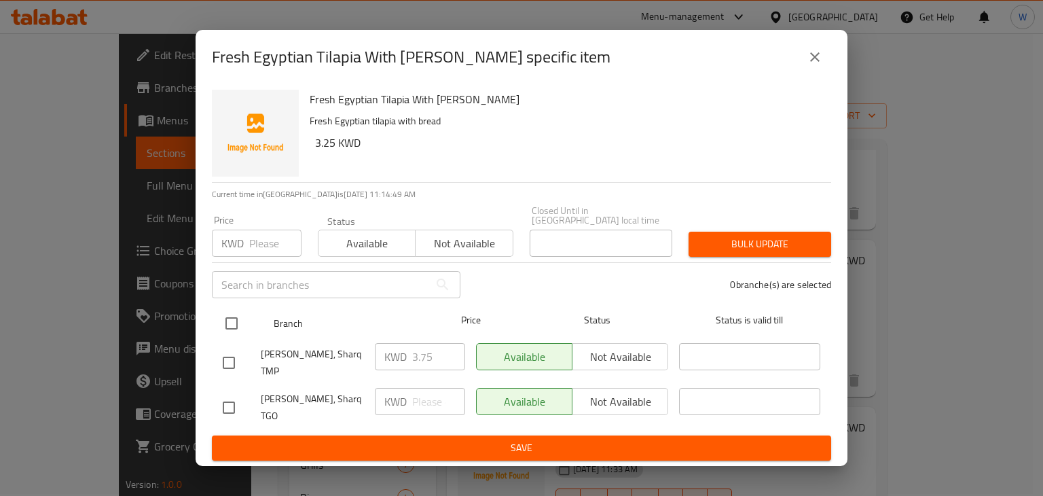
click at [235, 328] on input "checkbox" at bounding box center [231, 323] width 29 height 29
checkbox input "true"
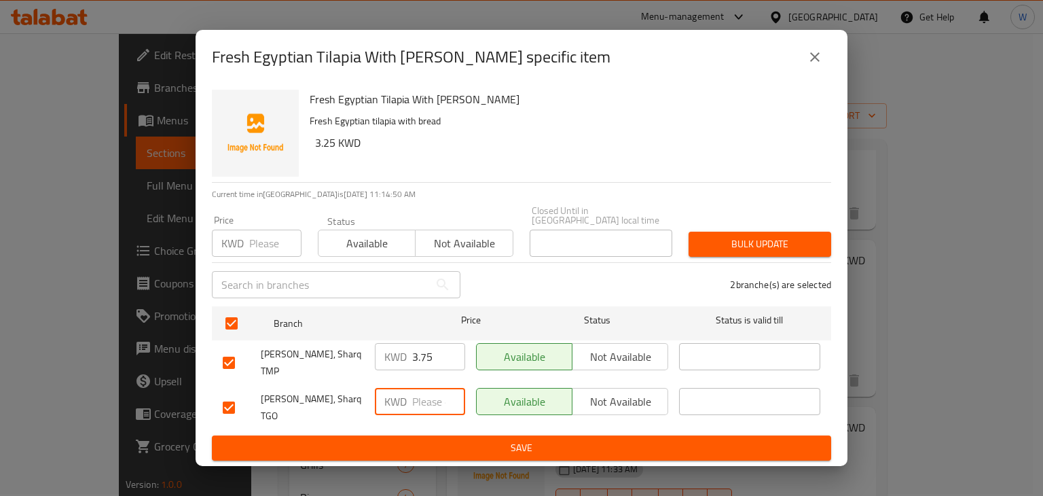
click at [425, 399] on input "number" at bounding box center [438, 401] width 53 height 27
type input "3.75"
click at [431, 443] on button "Save" at bounding box center [521, 447] width 619 height 25
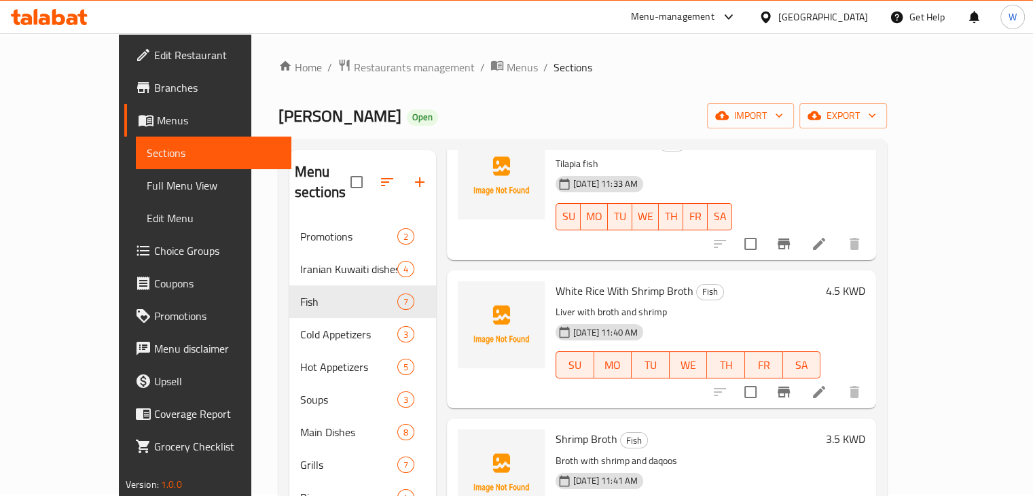
scroll to position [561, 0]
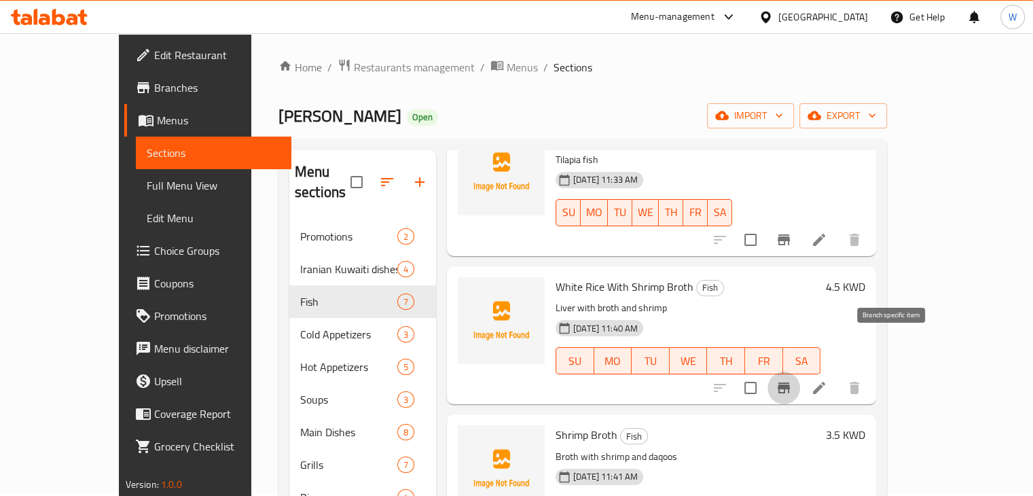
click at [792, 380] on icon "Branch-specific-item" at bounding box center [784, 388] width 16 height 16
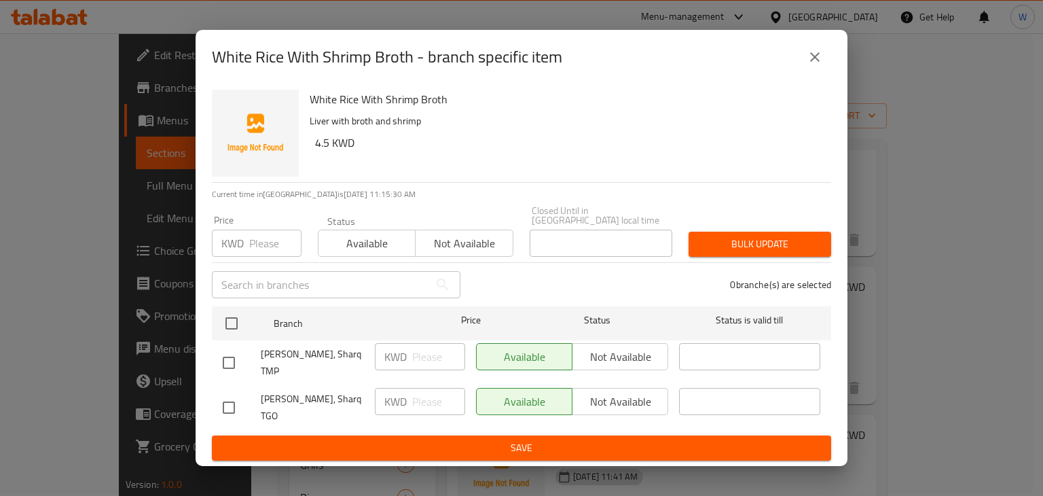
click at [818, 65] on icon "close" at bounding box center [815, 57] width 16 height 16
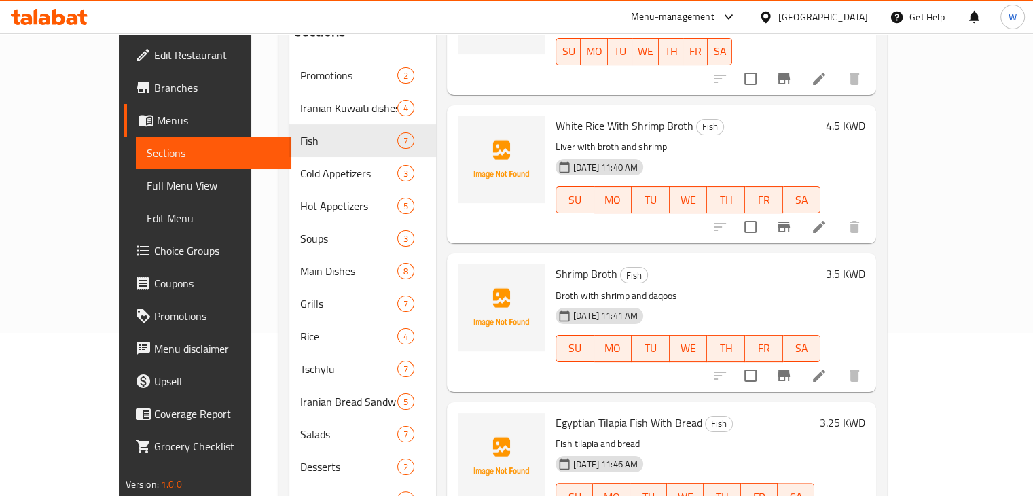
scroll to position [206, 0]
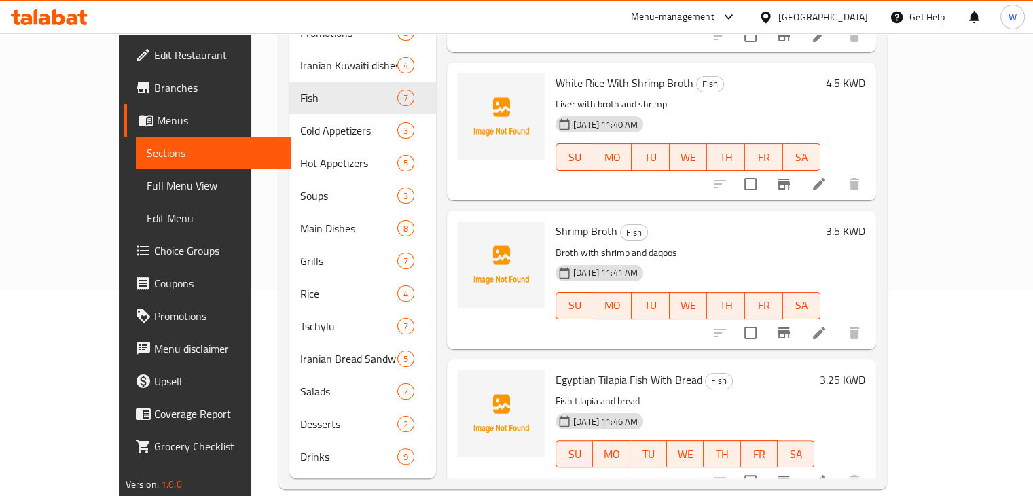
click at [790, 327] on icon "Branch-specific-item" at bounding box center [784, 332] width 12 height 11
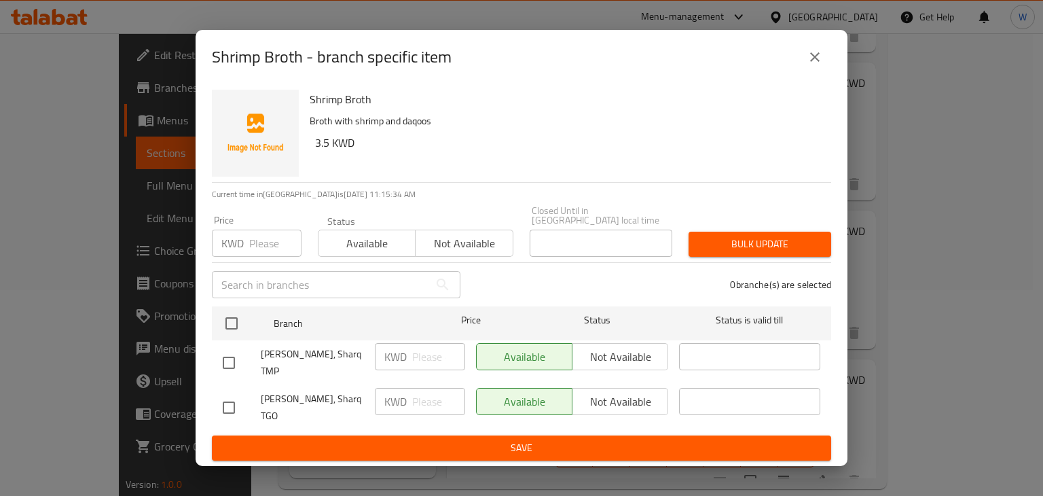
click at [818, 65] on icon "close" at bounding box center [815, 57] width 16 height 16
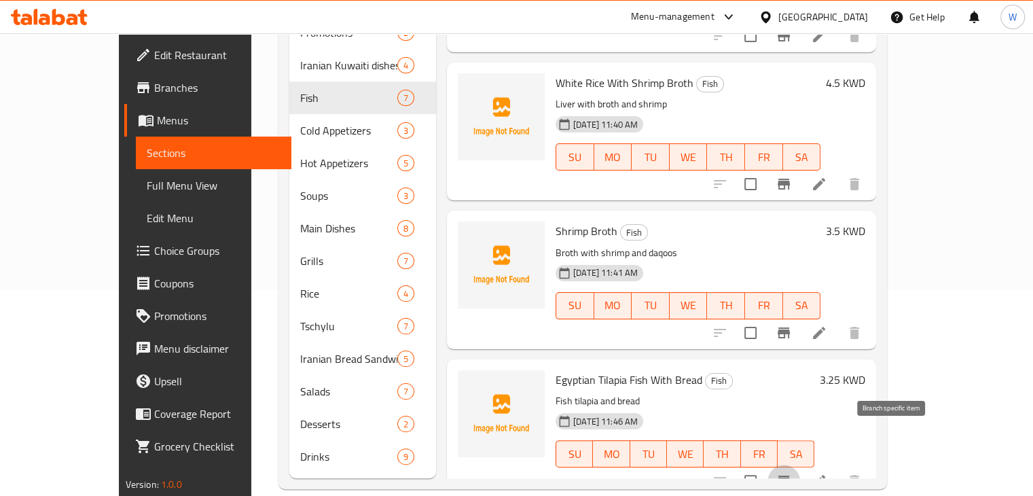
click at [800, 465] on button "Branch-specific-item" at bounding box center [783, 481] width 33 height 33
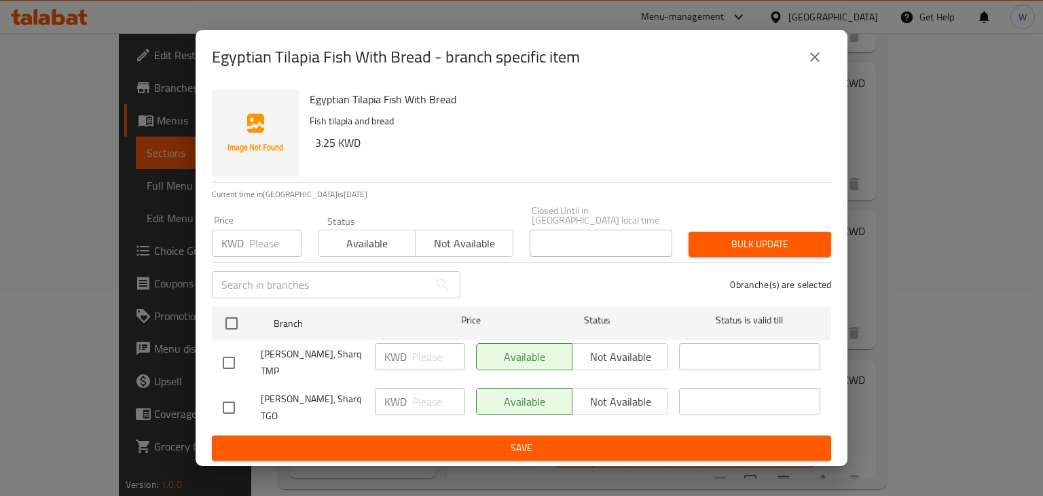
click at [818, 73] on button "close" at bounding box center [815, 57] width 33 height 33
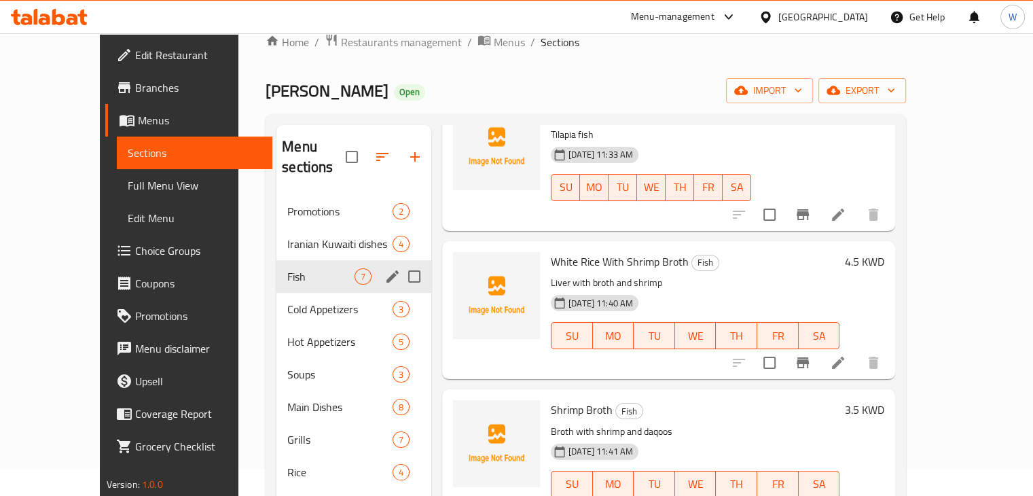
scroll to position [2, 0]
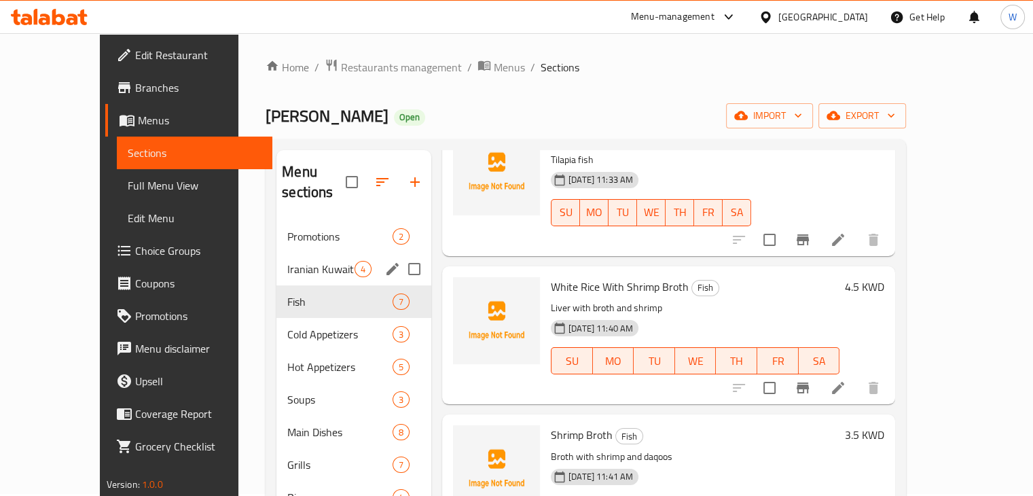
click at [295, 261] on span "Iranian Kuwaiti dishes" at bounding box center [320, 269] width 67 height 16
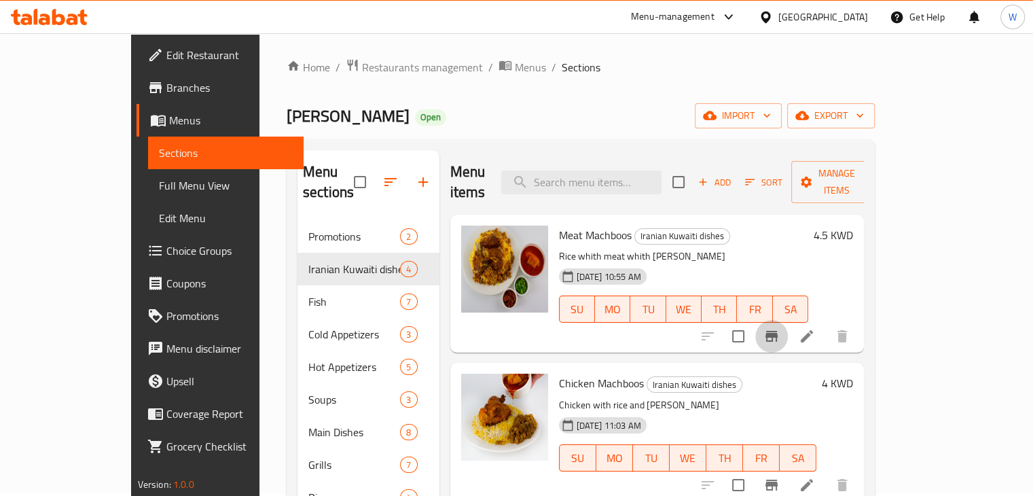
click at [778, 331] on icon "Branch-specific-item" at bounding box center [771, 336] width 12 height 11
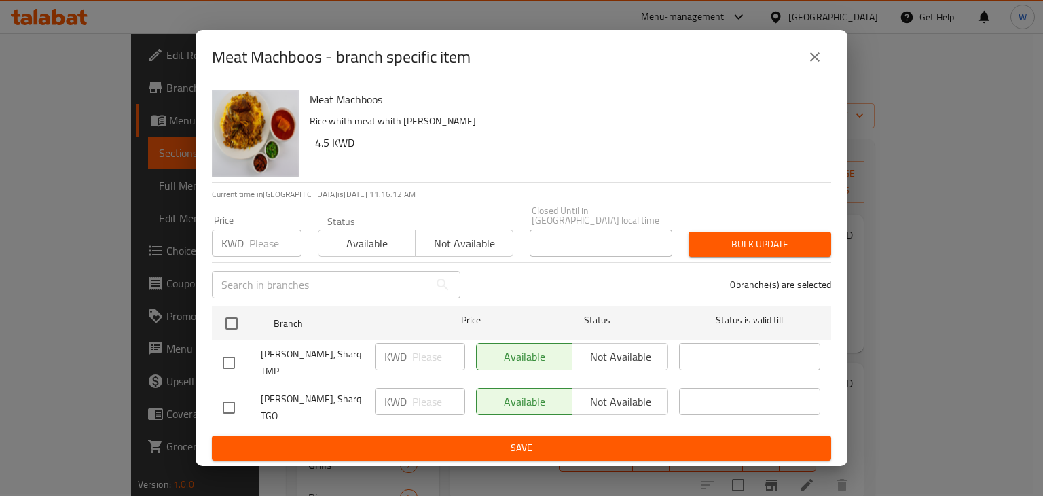
click at [820, 65] on icon "close" at bounding box center [815, 57] width 16 height 16
